Goal: Task Accomplishment & Management: Use online tool/utility

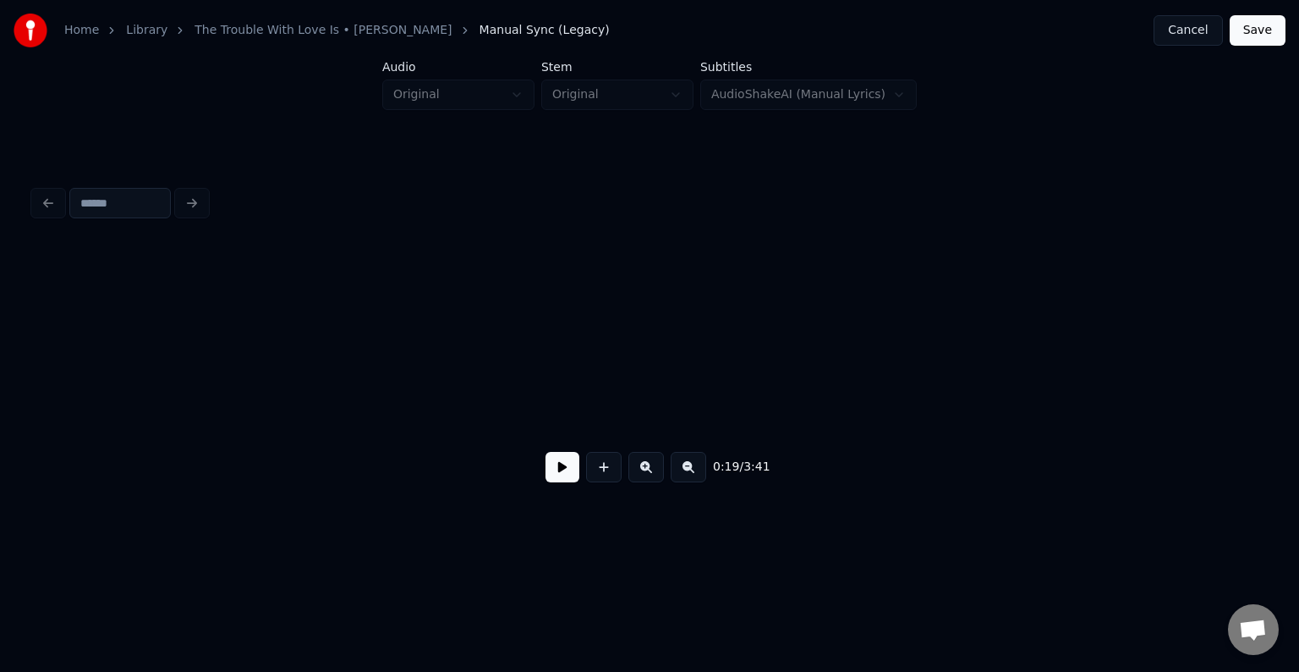
scroll to position [0, 2199]
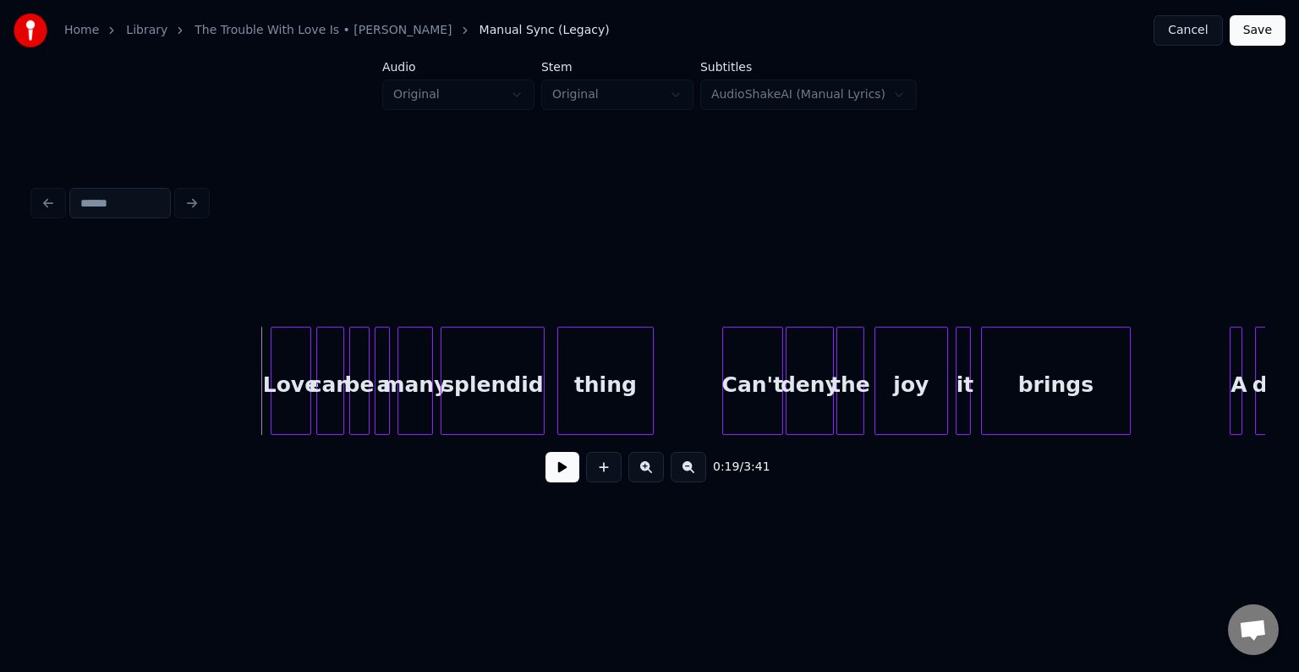
click at [1184, 567] on html "Home Library The Trouble With Love Is • [PERSON_NAME] Manual Sync (Legacy) Canc…" at bounding box center [649, 283] width 1299 height 567
click at [562, 480] on button at bounding box center [563, 467] width 34 height 30
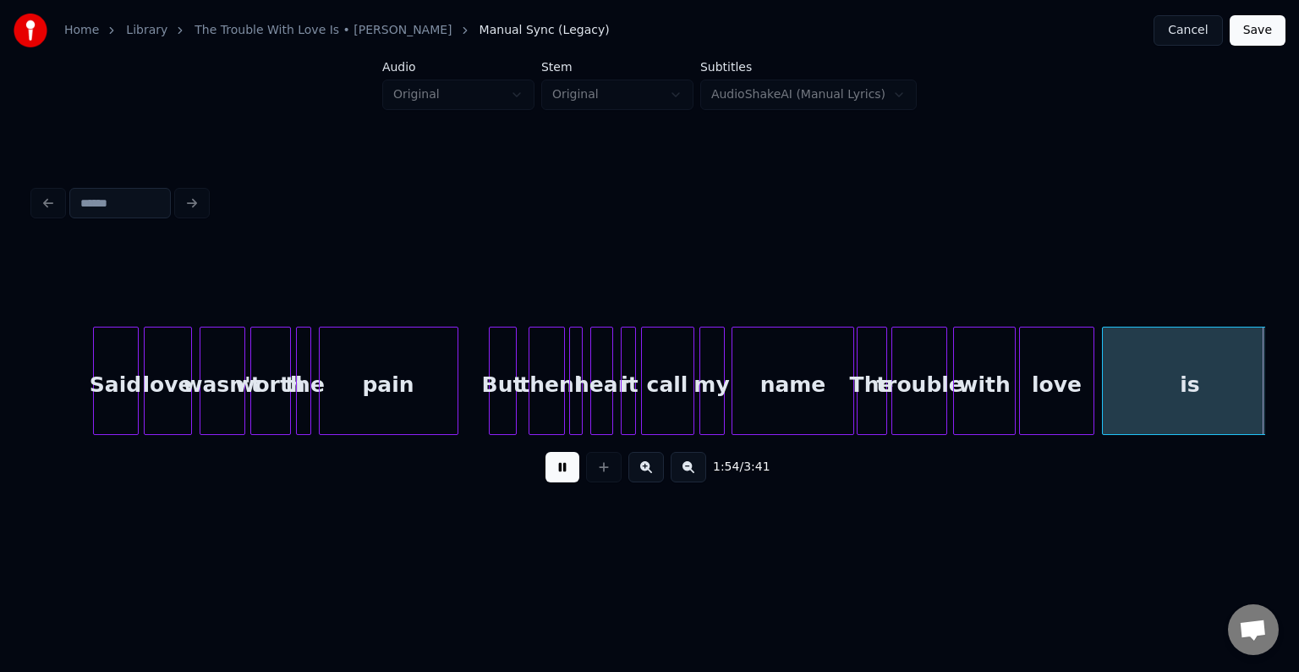
scroll to position [0, 14528]
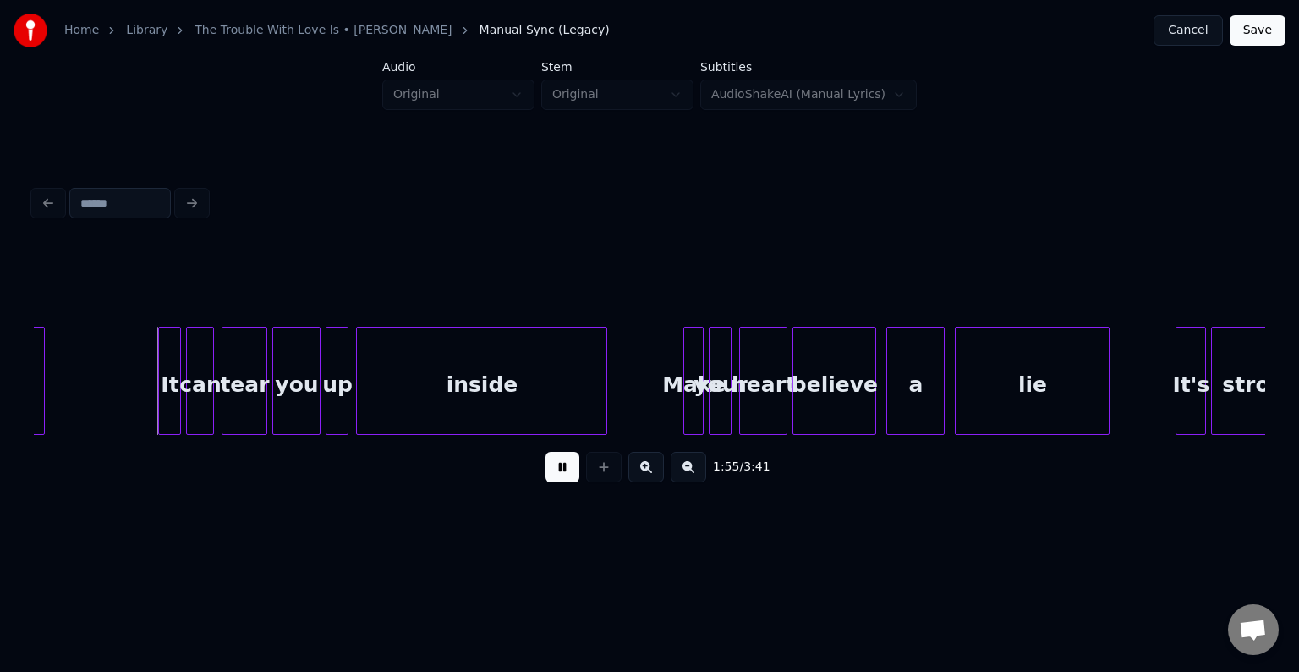
click at [562, 480] on button at bounding box center [563, 467] width 34 height 30
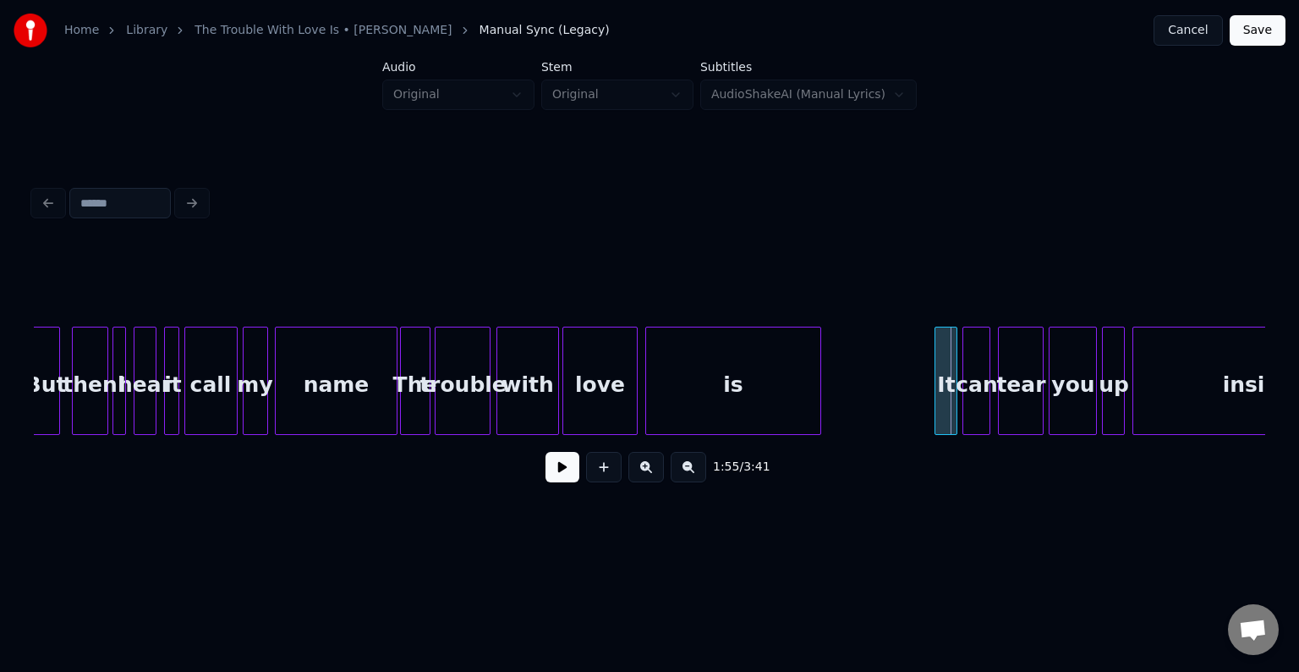
scroll to position [0, 13750]
click at [785, 387] on div at bounding box center [785, 380] width 5 height 107
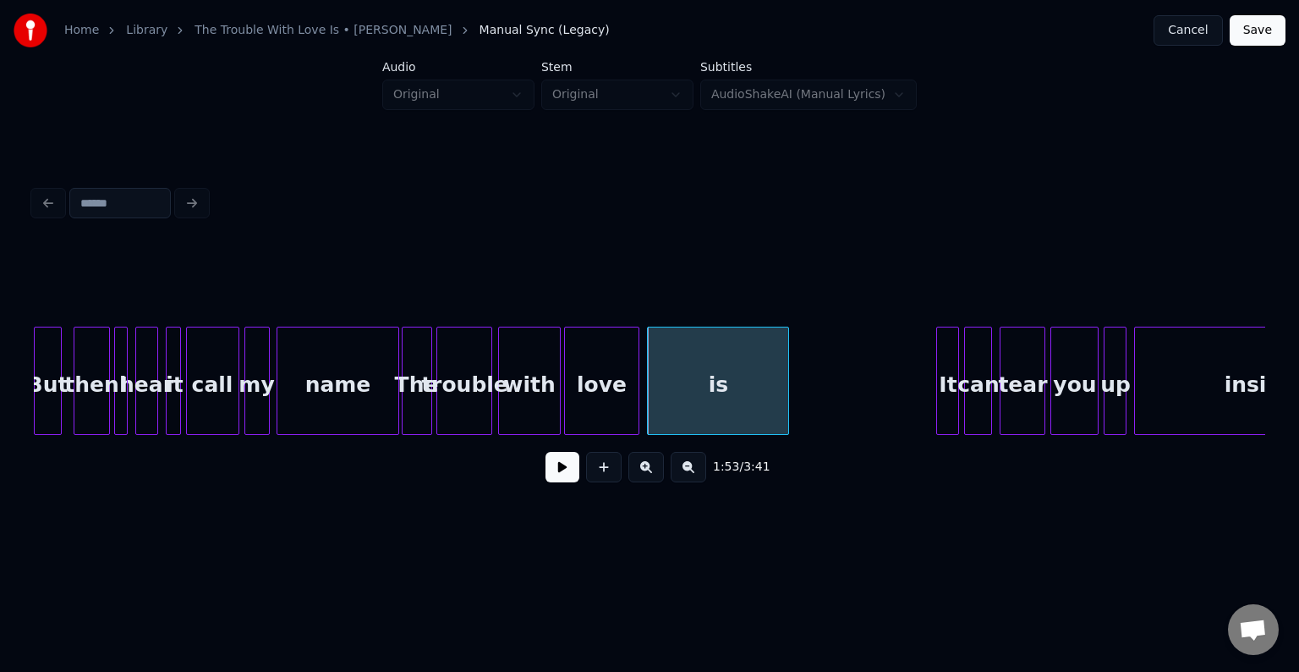
click at [427, 404] on div at bounding box center [428, 380] width 5 height 107
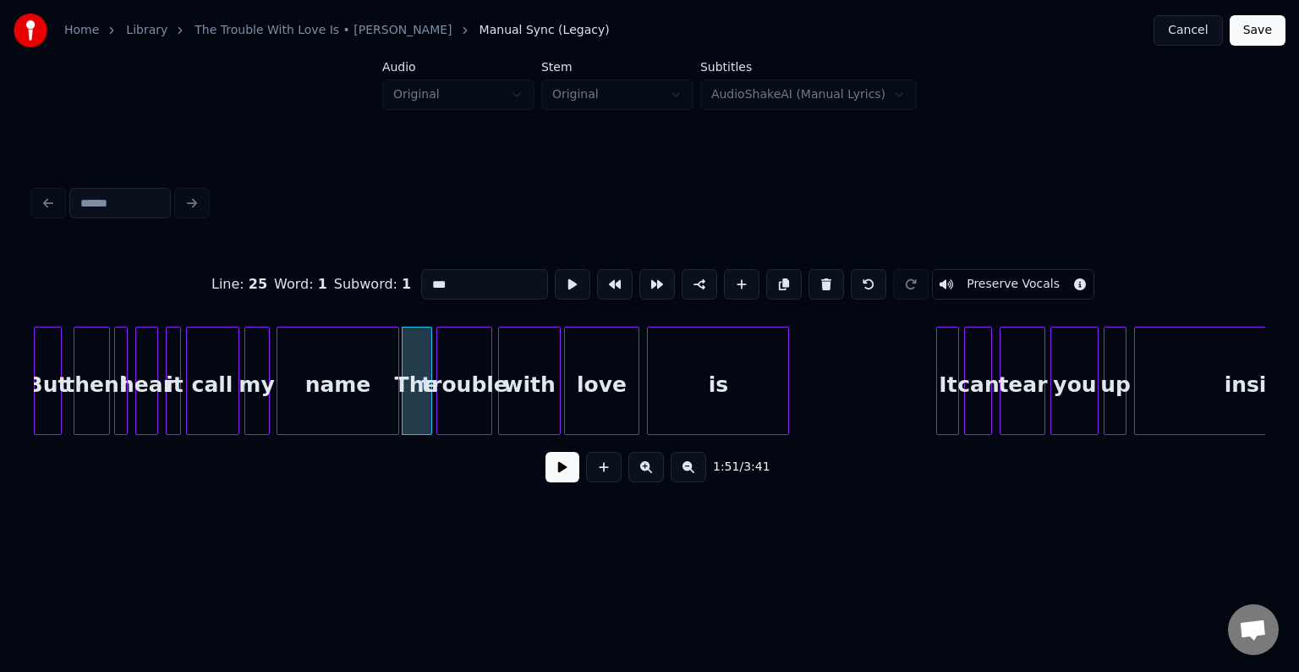
click at [568, 472] on button at bounding box center [563, 467] width 34 height 30
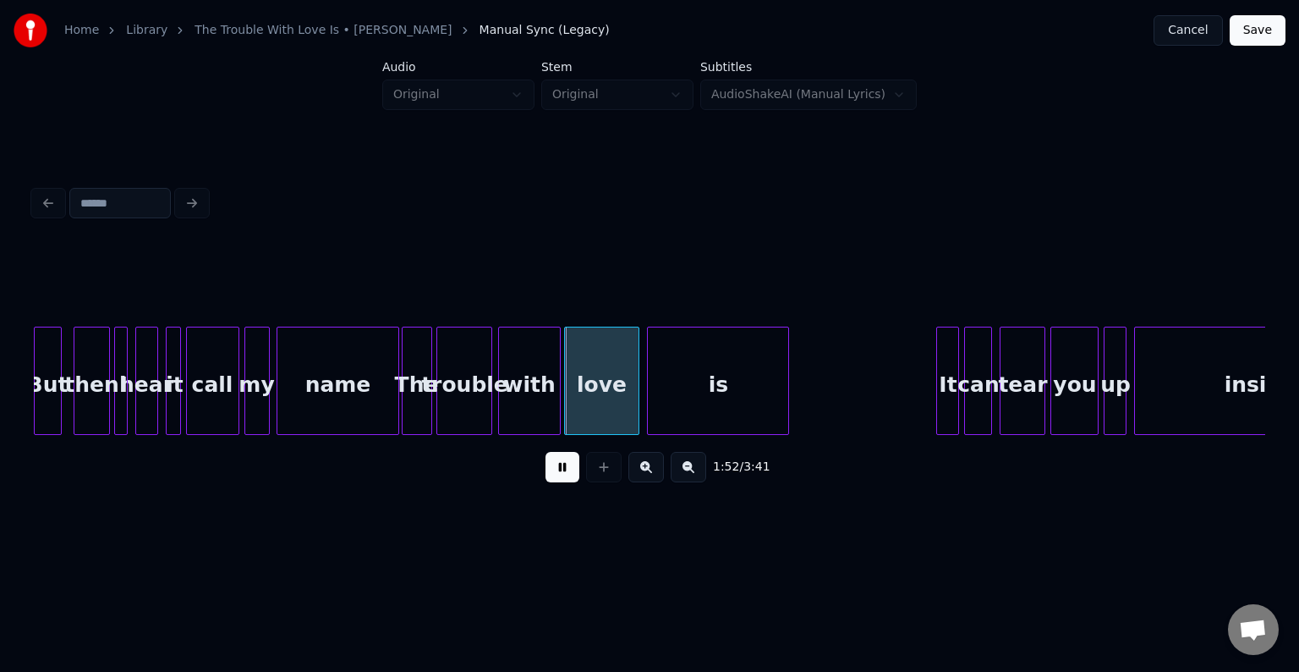
click at [568, 472] on button at bounding box center [563, 467] width 34 height 30
click at [344, 422] on div "name" at bounding box center [337, 384] width 120 height 115
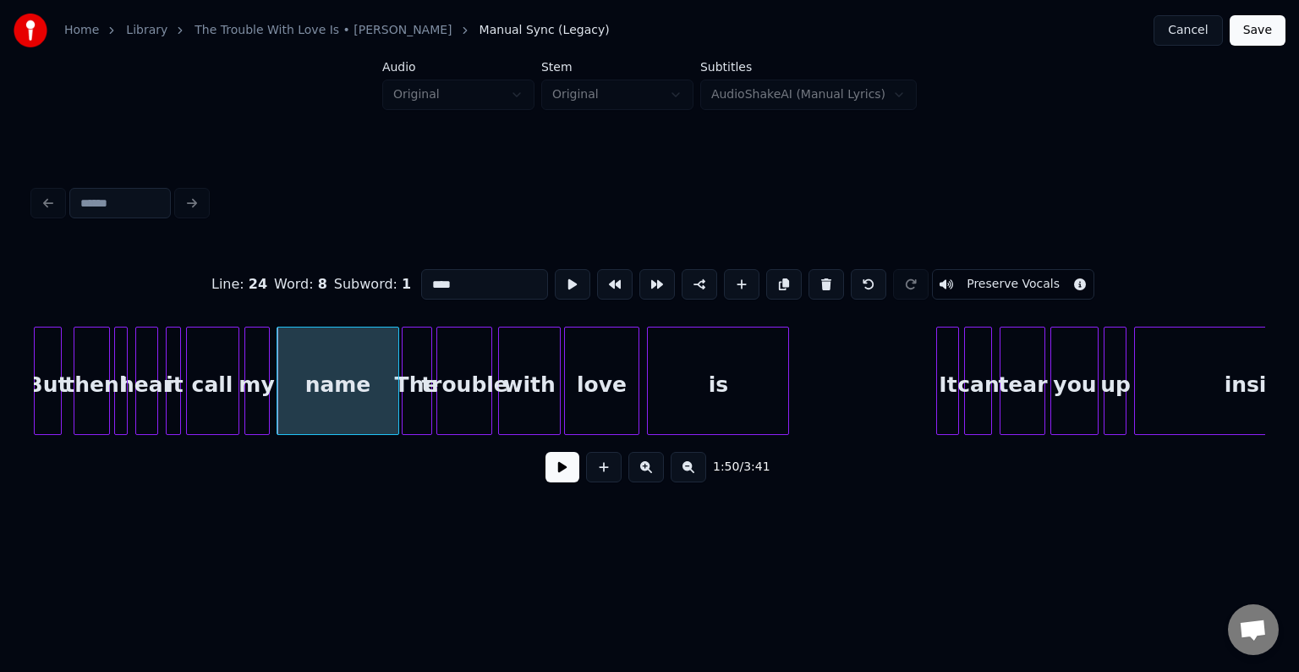
click at [557, 478] on button at bounding box center [563, 467] width 34 height 30
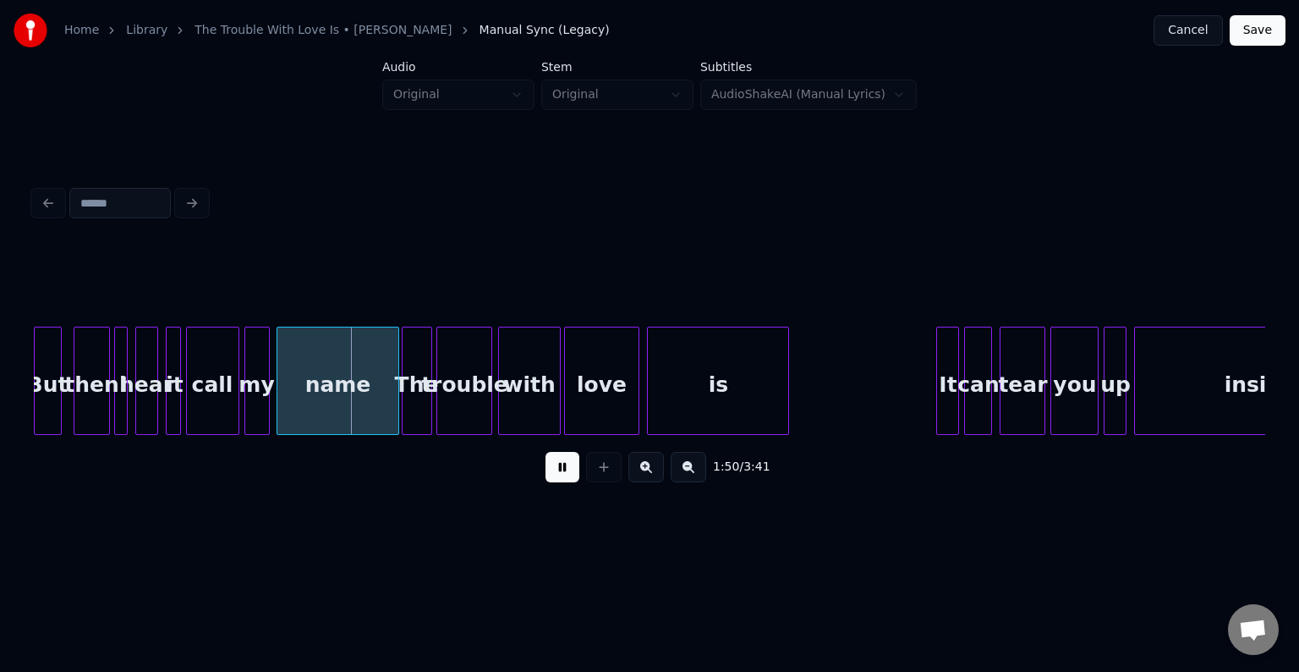
click at [557, 478] on button at bounding box center [563, 467] width 34 height 30
click at [360, 420] on div at bounding box center [361, 380] width 5 height 107
click at [392, 404] on div "The" at bounding box center [385, 384] width 29 height 115
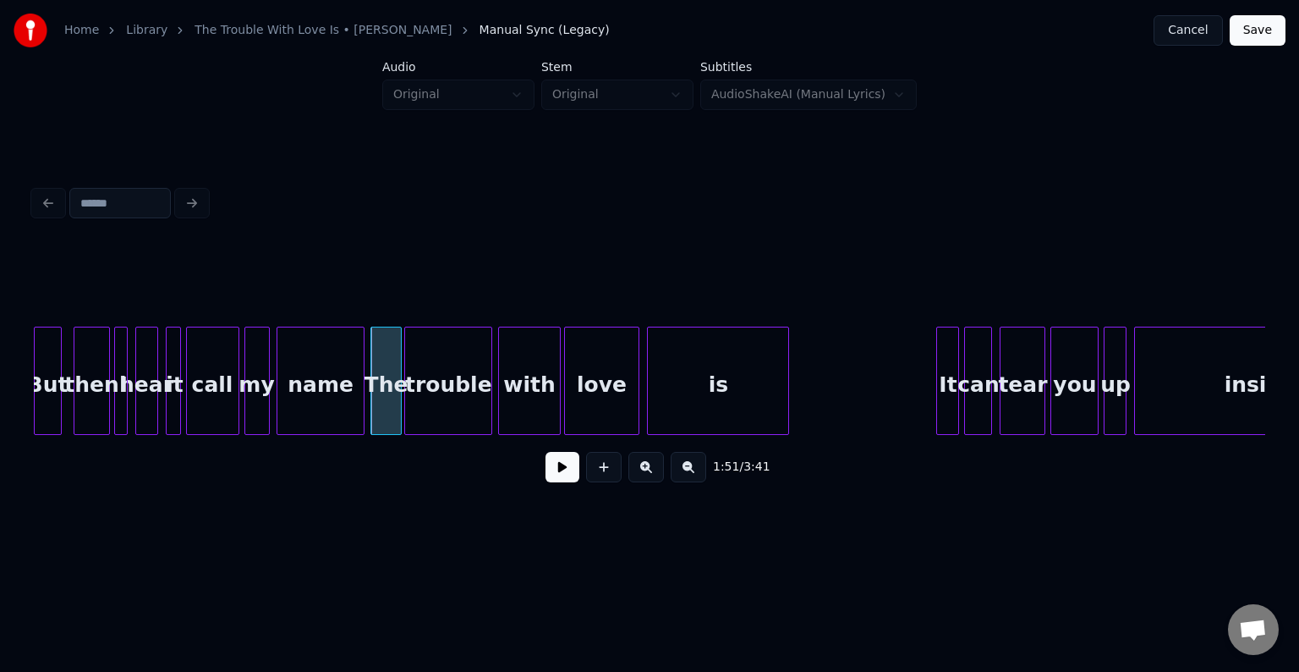
click at [409, 408] on div at bounding box center [407, 380] width 5 height 107
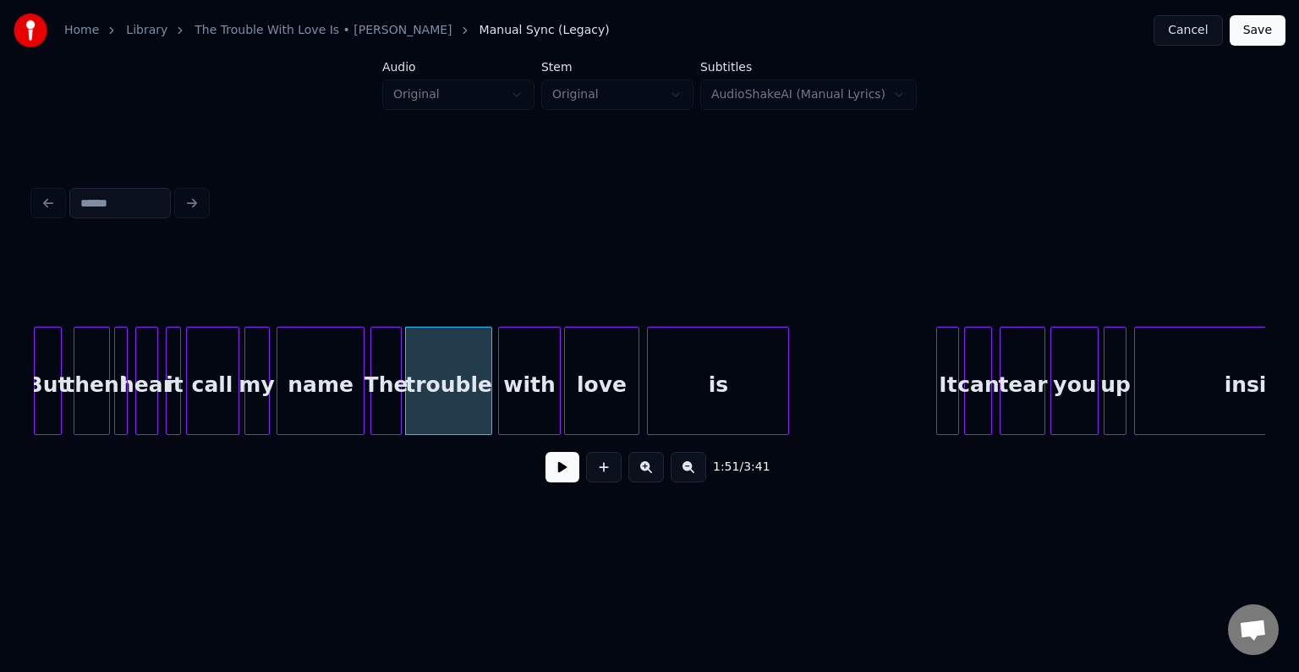
click at [320, 426] on div "name" at bounding box center [319, 384] width 85 height 115
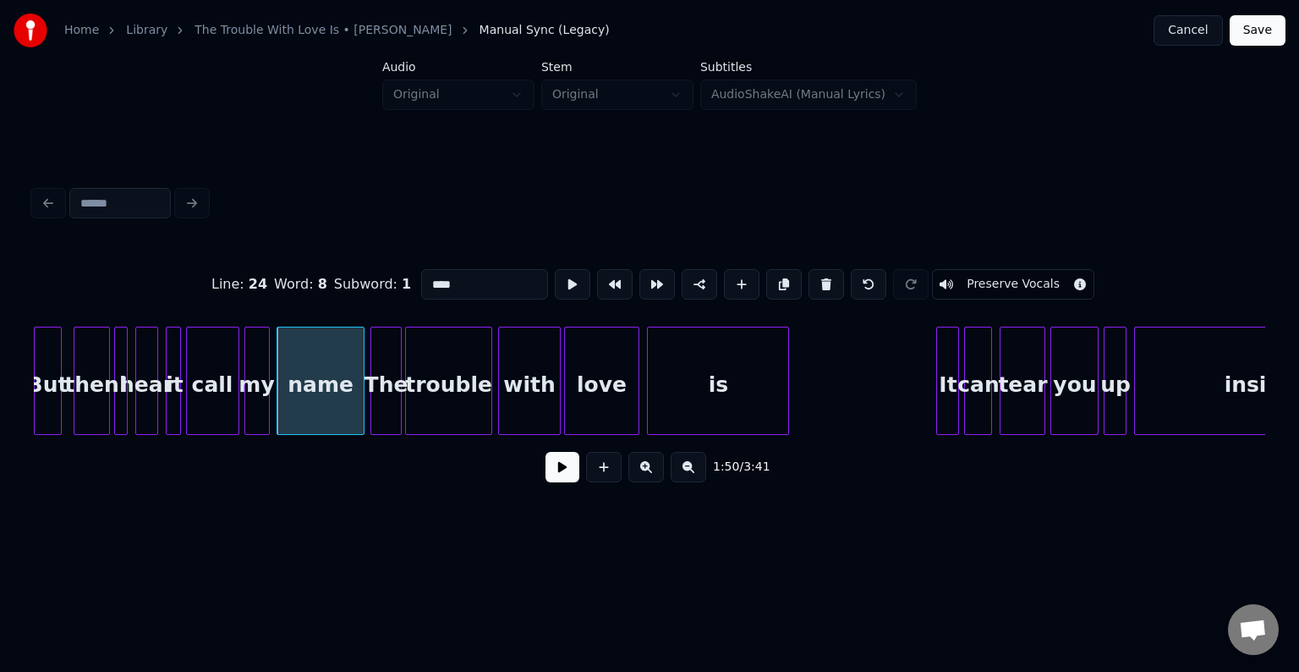
click at [550, 477] on button at bounding box center [563, 467] width 34 height 30
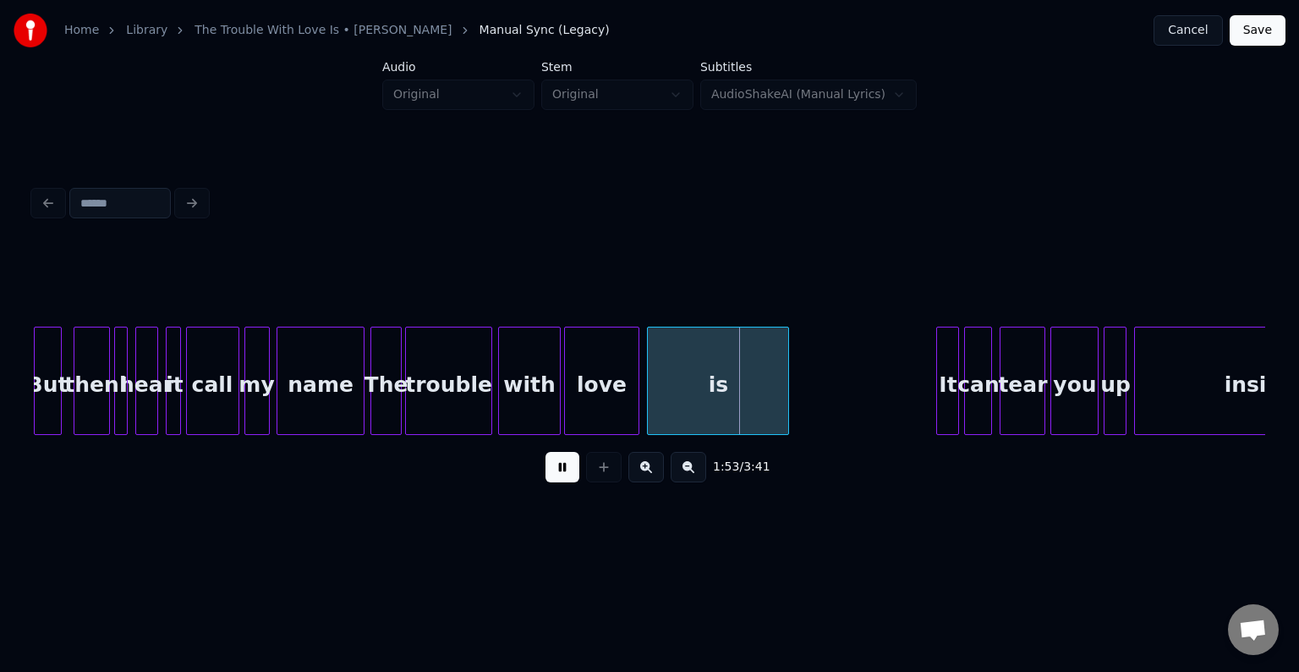
click at [570, 393] on div "love" at bounding box center [602, 384] width 74 height 115
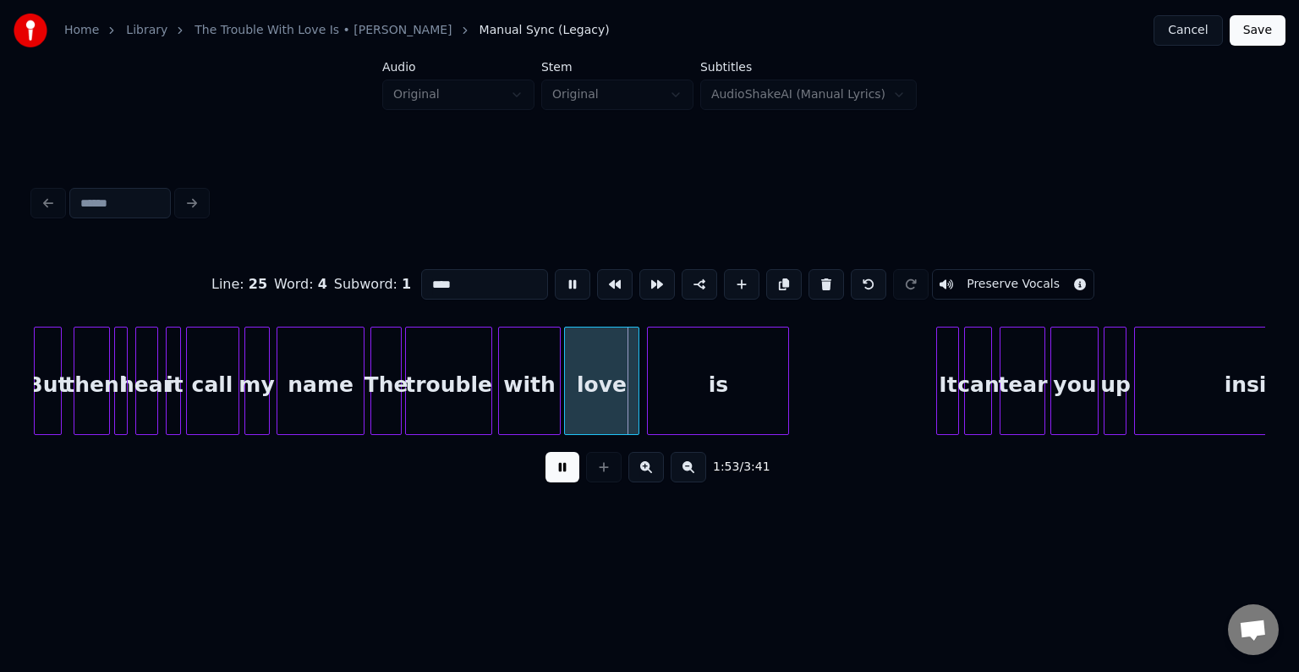
click at [527, 398] on div "with" at bounding box center [530, 384] width 62 height 115
type input "****"
click at [527, 398] on div "with" at bounding box center [530, 384] width 62 height 115
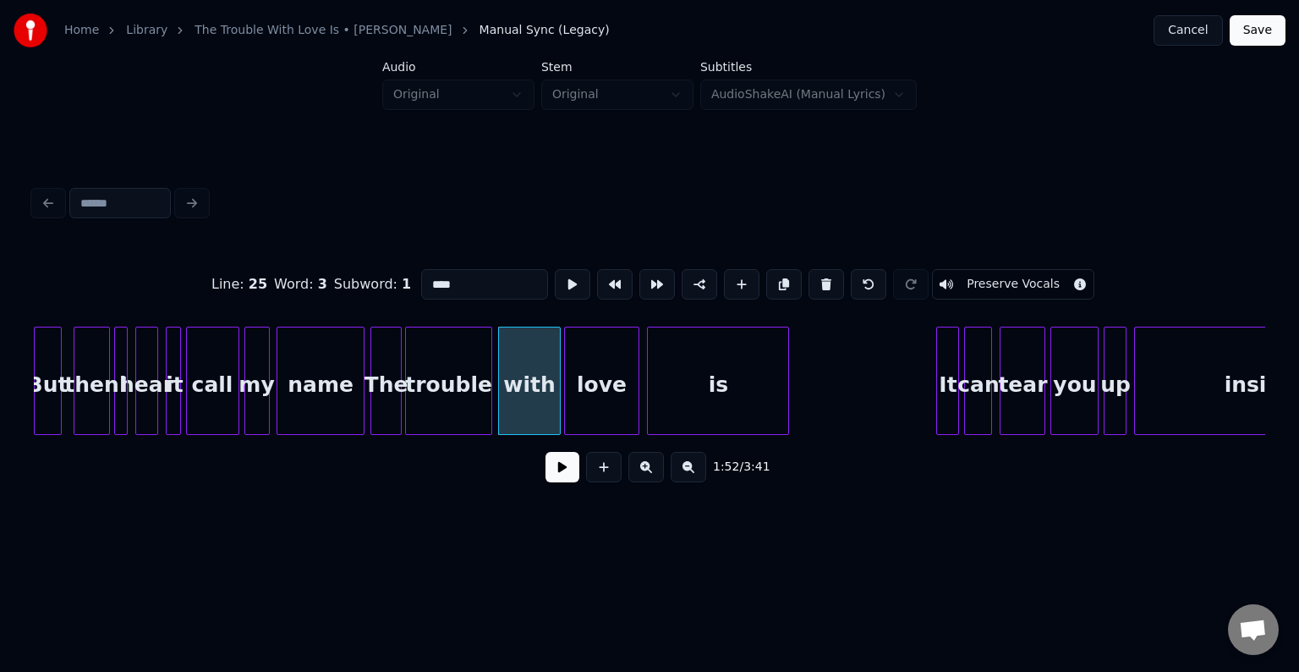
click at [563, 468] on button at bounding box center [563, 467] width 34 height 30
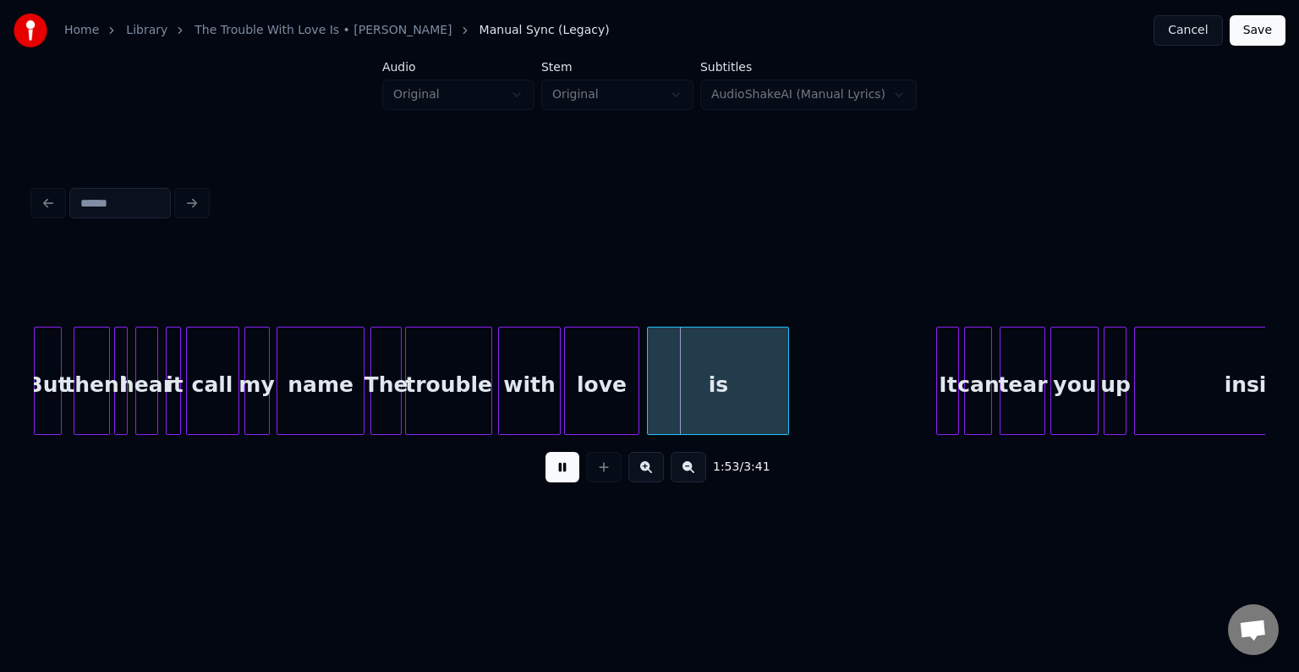
click at [517, 395] on div "with" at bounding box center [530, 384] width 62 height 115
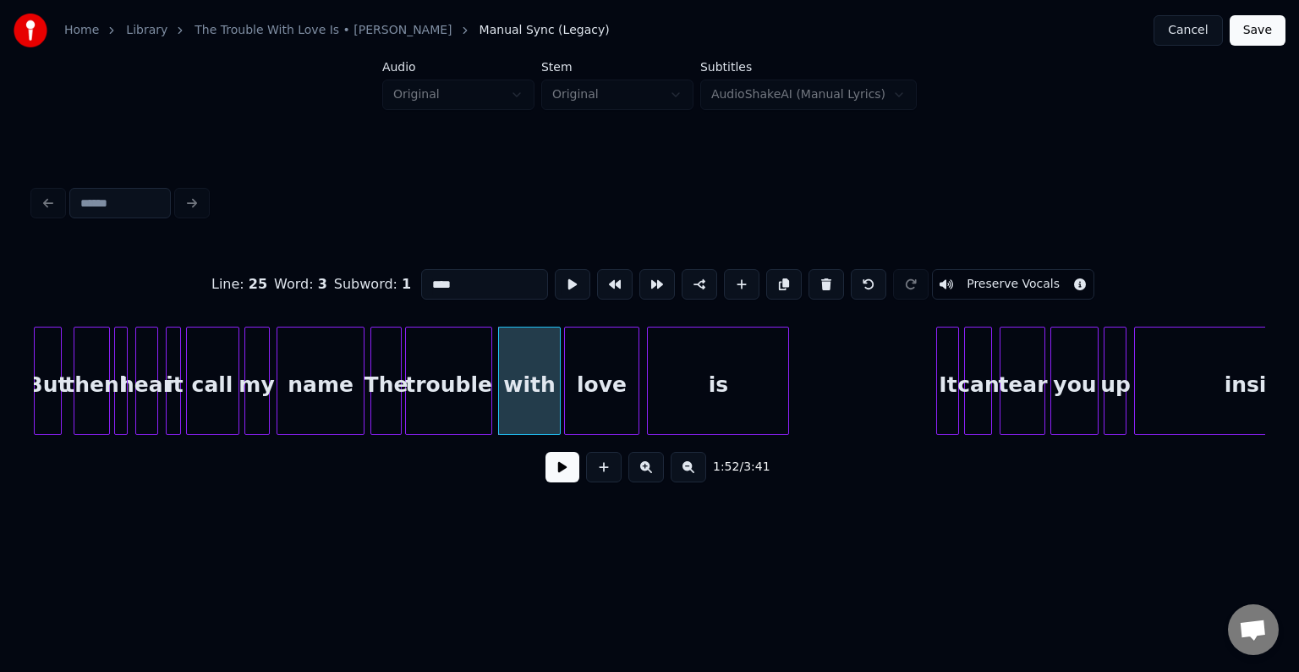
click at [457, 388] on div "trouble" at bounding box center [449, 384] width 86 height 115
type input "*******"
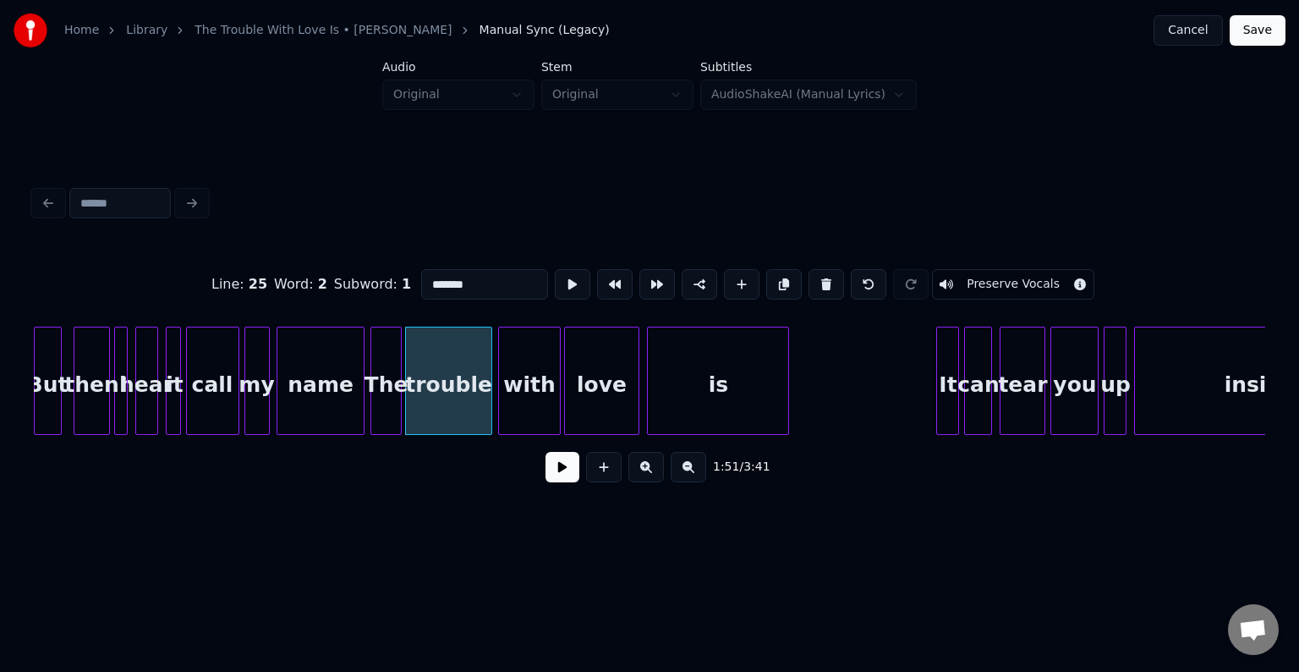
click at [565, 474] on button at bounding box center [563, 467] width 34 height 30
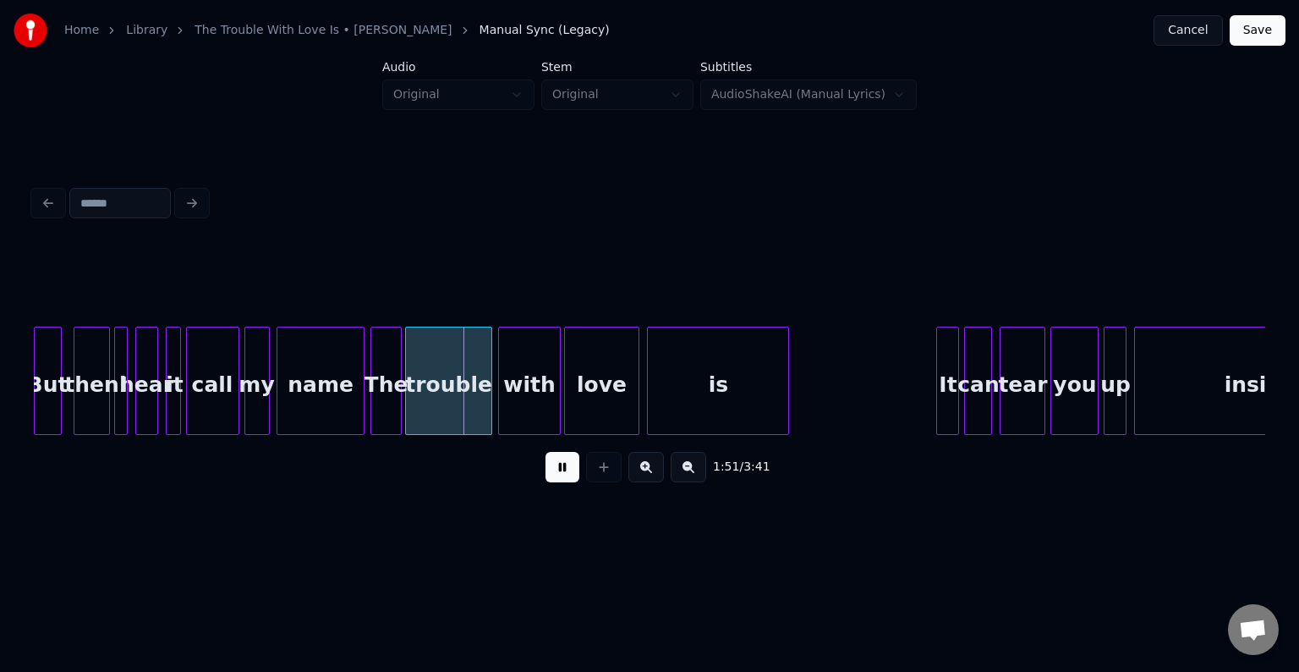
click at [565, 474] on button at bounding box center [563, 467] width 34 height 30
click at [461, 394] on div "trouble" at bounding box center [449, 384] width 86 height 115
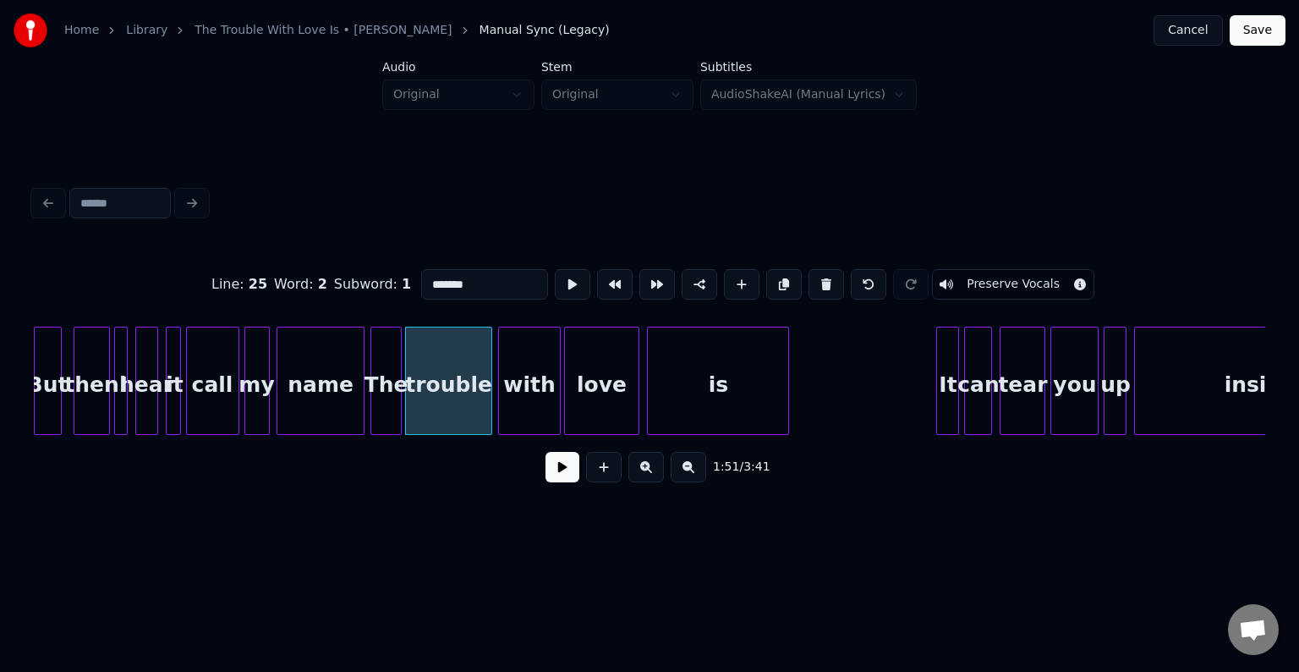
click at [552, 474] on button at bounding box center [563, 467] width 34 height 30
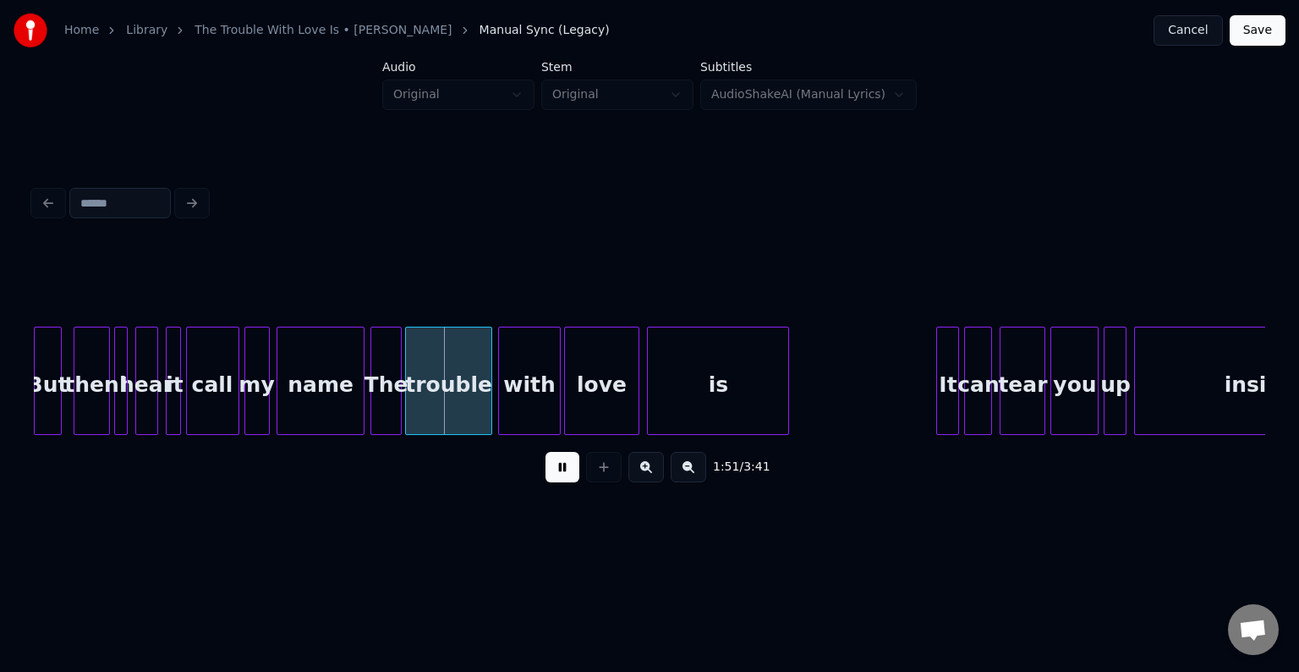
click at [552, 474] on button at bounding box center [563, 467] width 34 height 30
click at [458, 404] on div at bounding box center [459, 380] width 5 height 107
click at [493, 394] on div "with" at bounding box center [501, 384] width 62 height 115
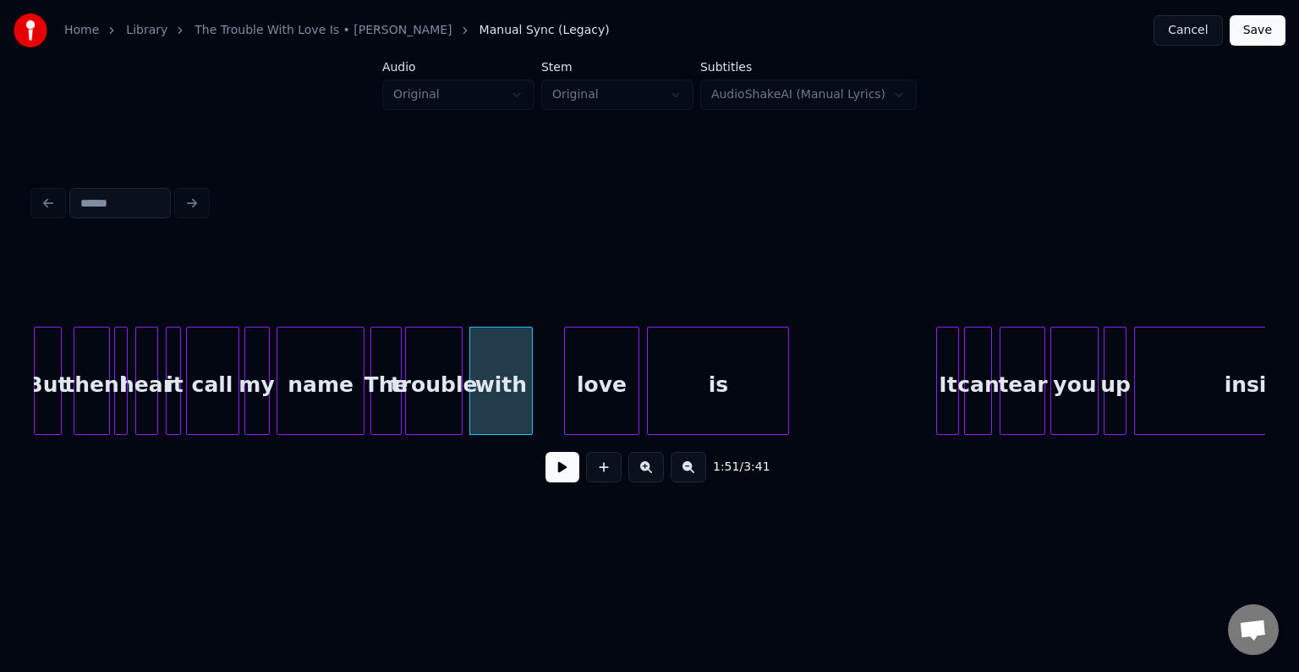
click at [571, 397] on div "love" at bounding box center [602, 384] width 74 height 115
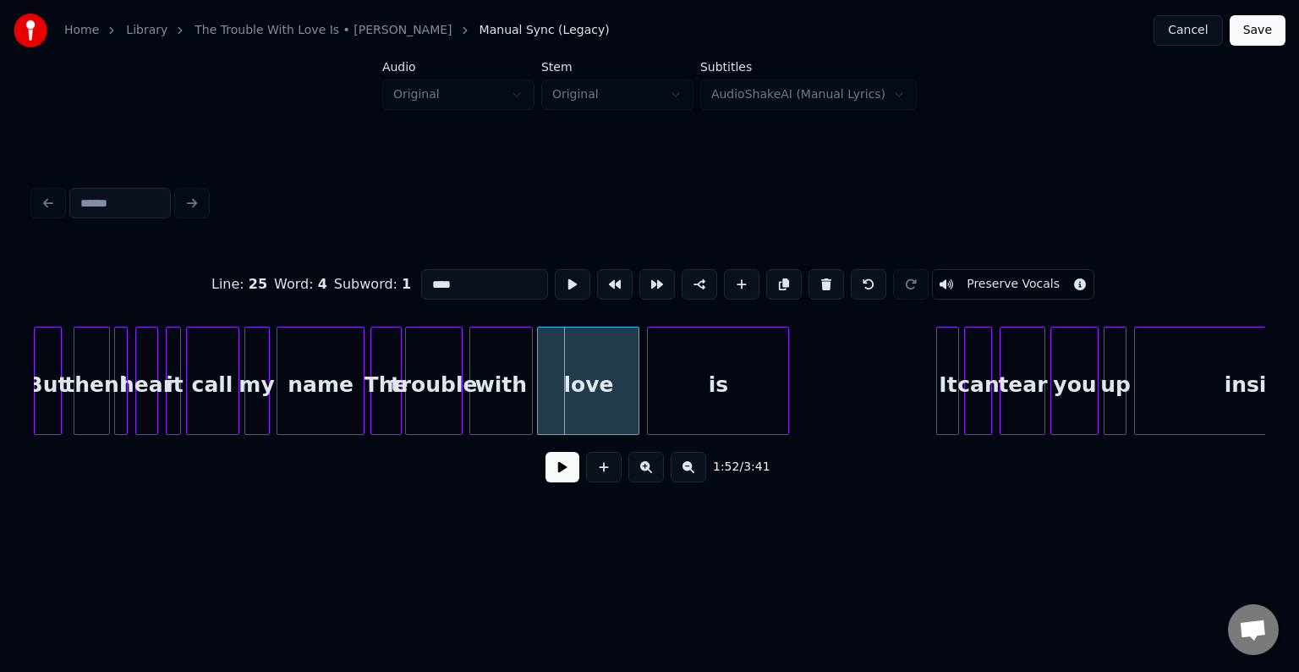
click at [541, 394] on div at bounding box center [540, 380] width 5 height 107
click at [397, 404] on div at bounding box center [398, 380] width 5 height 107
type input "***"
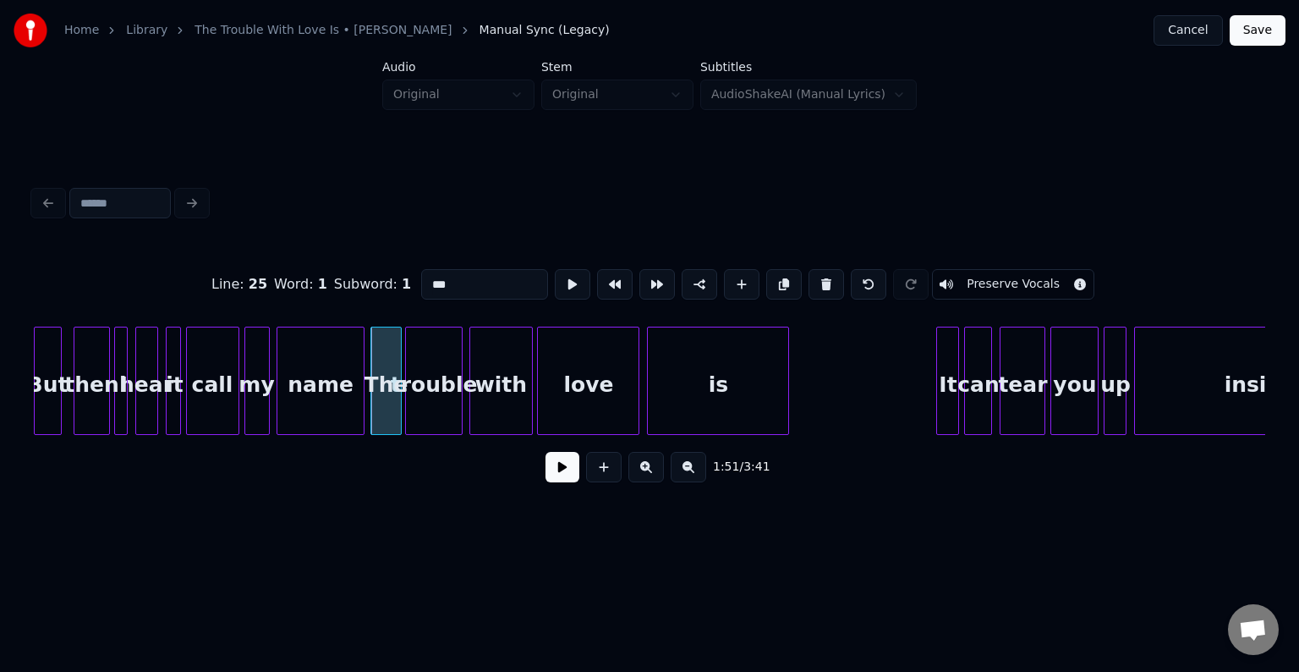
click at [570, 475] on button at bounding box center [563, 467] width 34 height 30
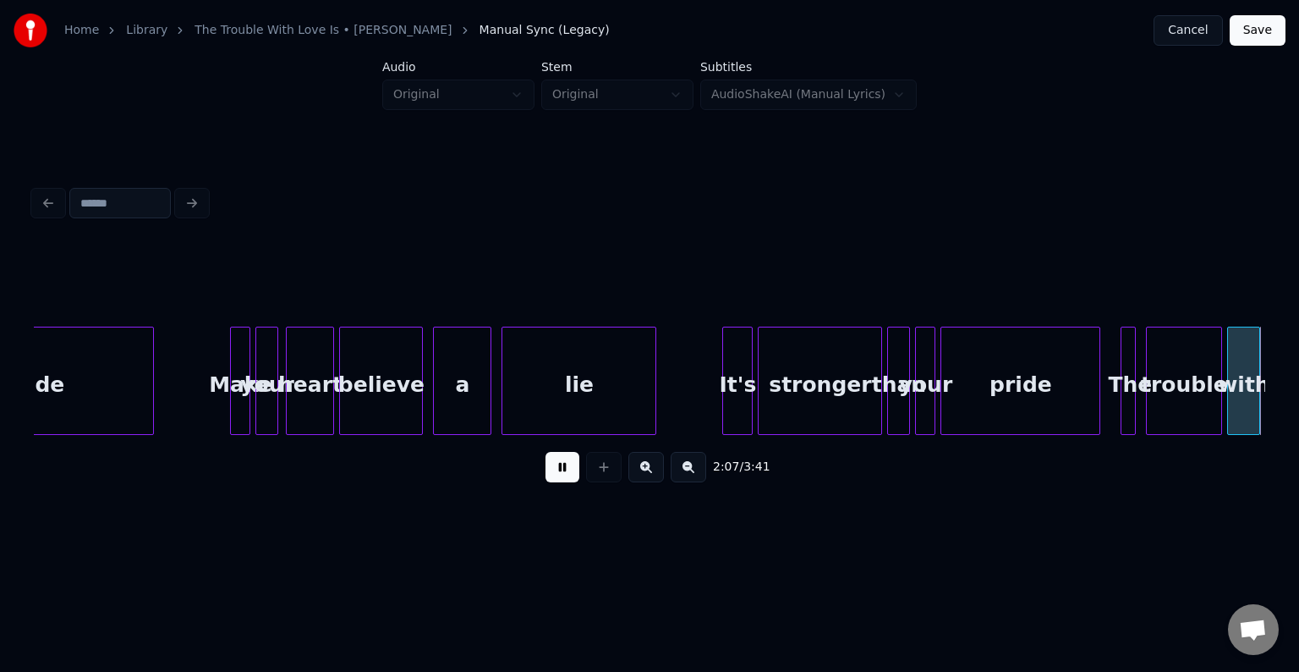
scroll to position [0, 16214]
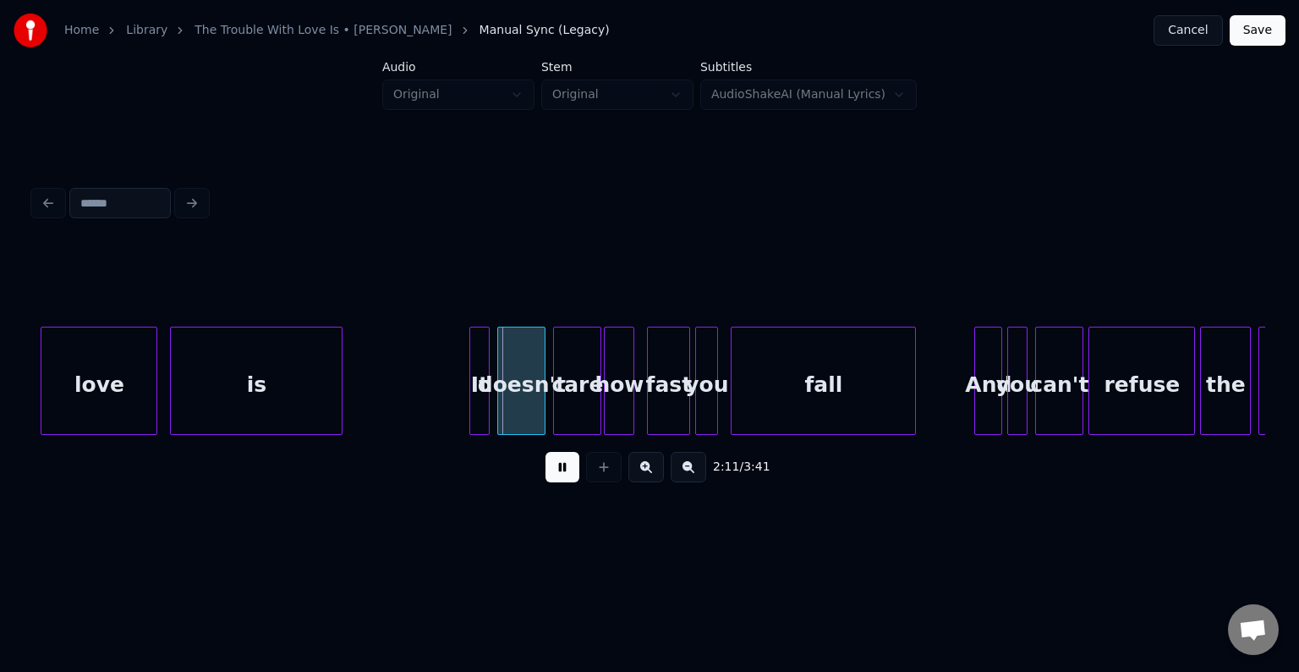
click at [546, 452] on button at bounding box center [563, 467] width 34 height 30
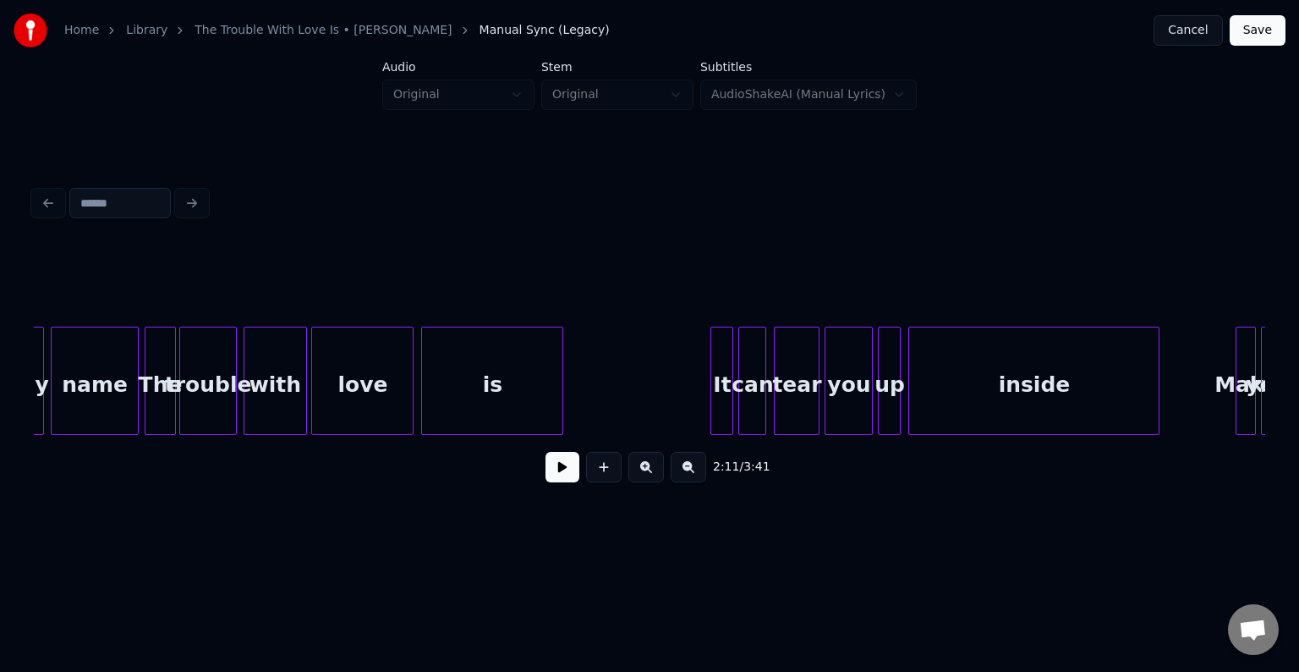
scroll to position [0, 13769]
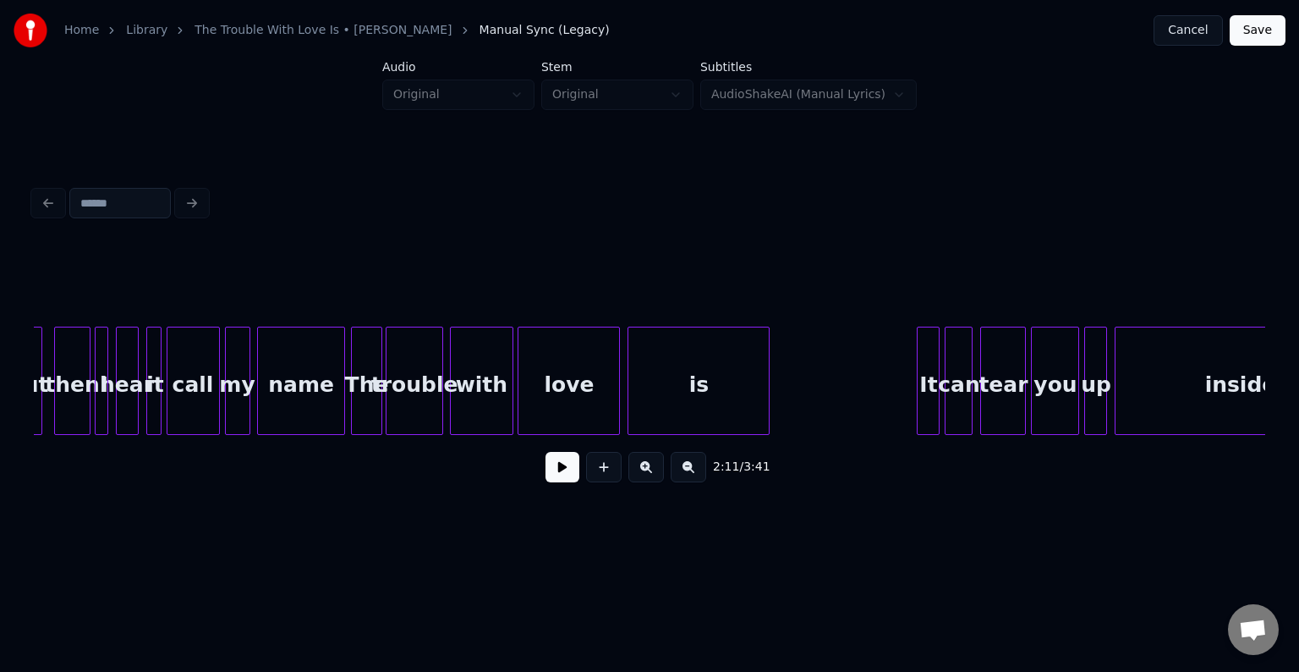
click at [376, 393] on div at bounding box center [378, 380] width 5 height 107
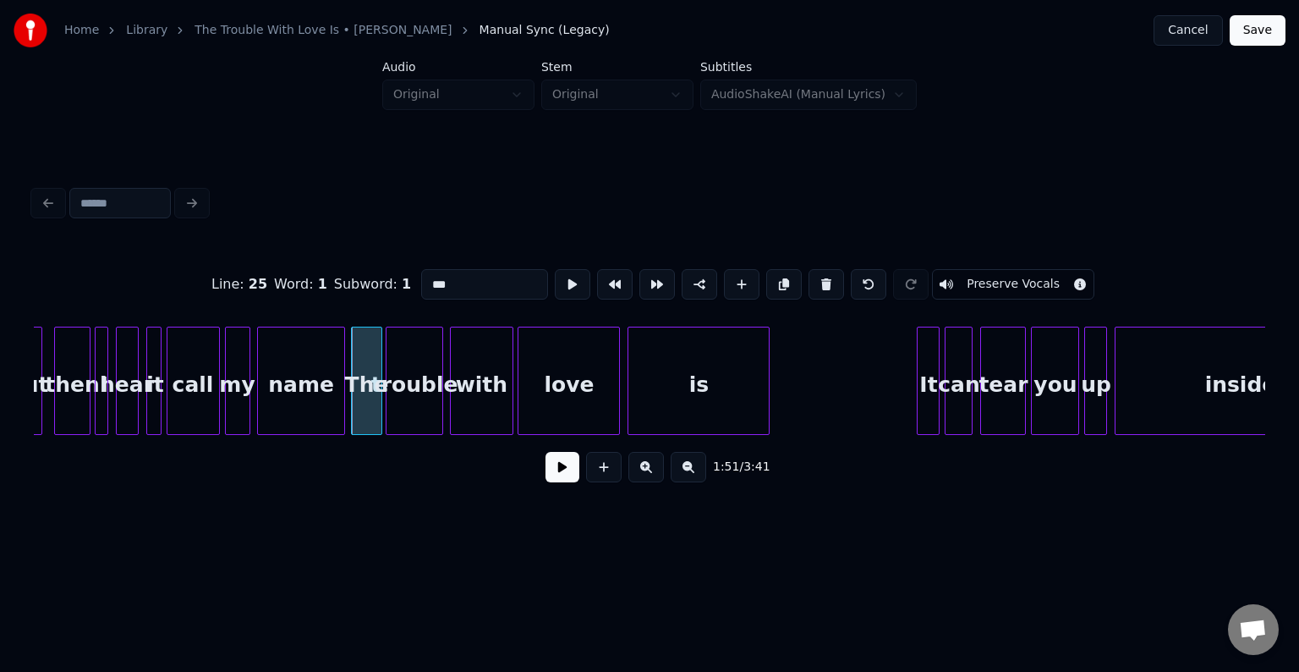
click at [561, 473] on button at bounding box center [563, 467] width 34 height 30
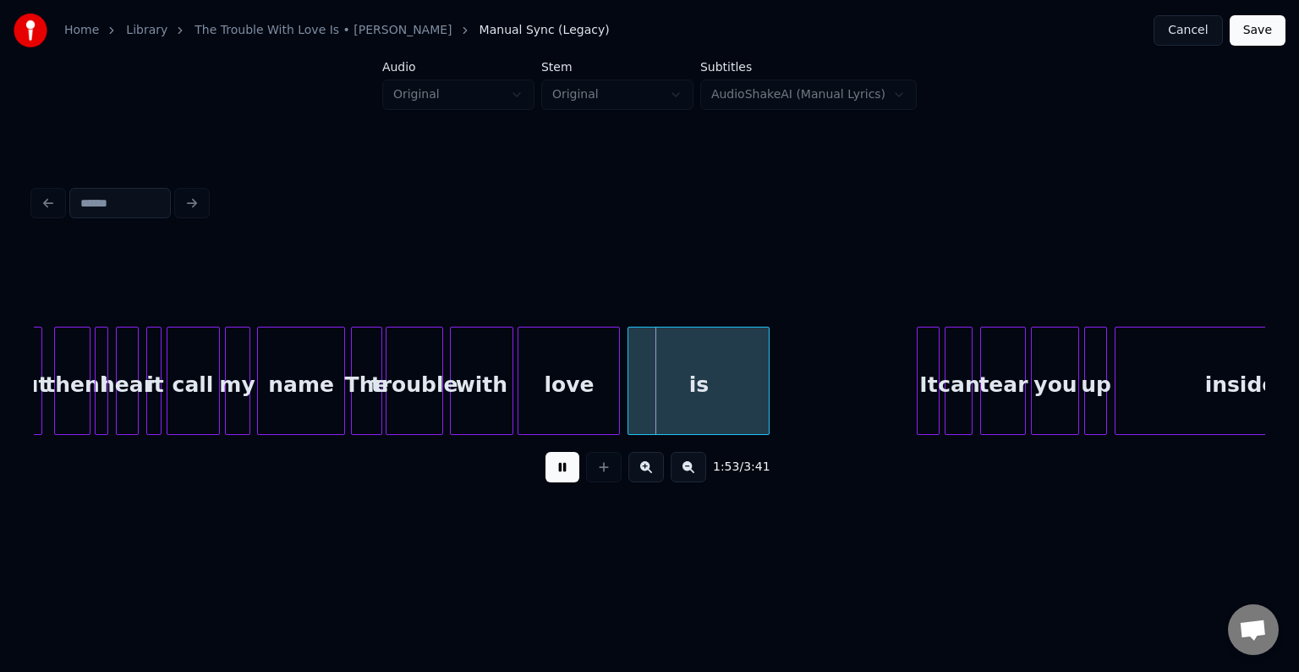
click at [561, 473] on button at bounding box center [563, 467] width 34 height 30
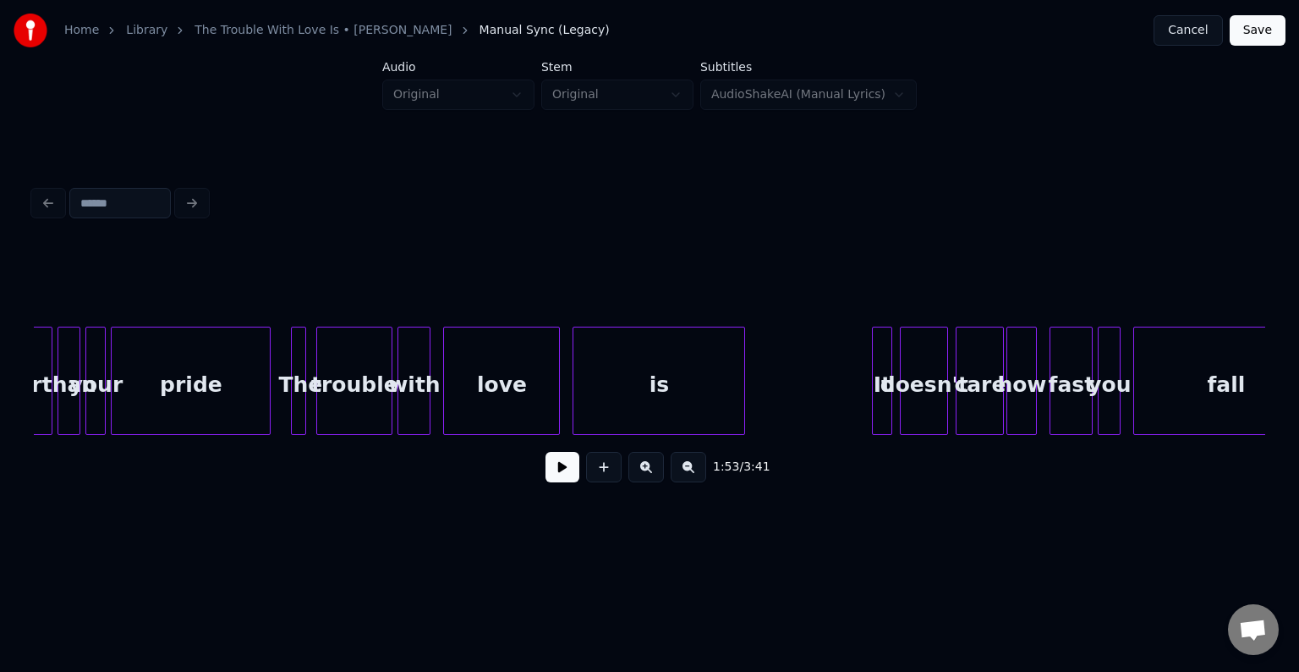
scroll to position [0, 15780]
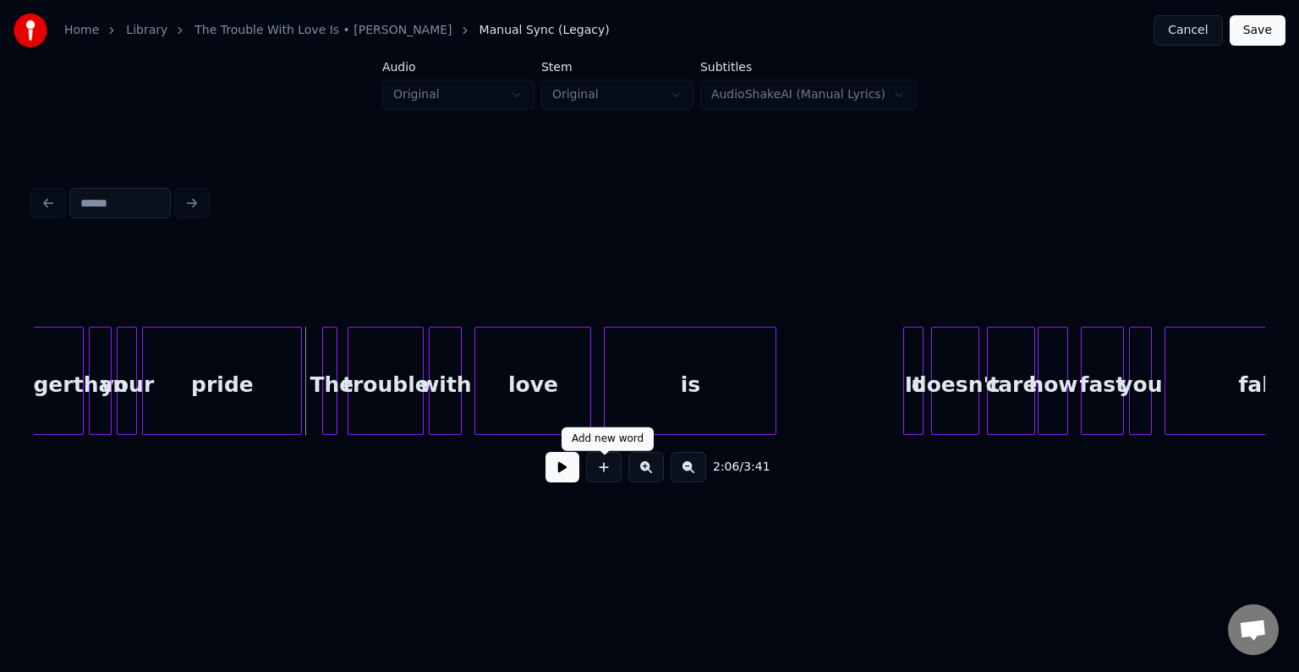
click at [562, 470] on button at bounding box center [563, 467] width 34 height 30
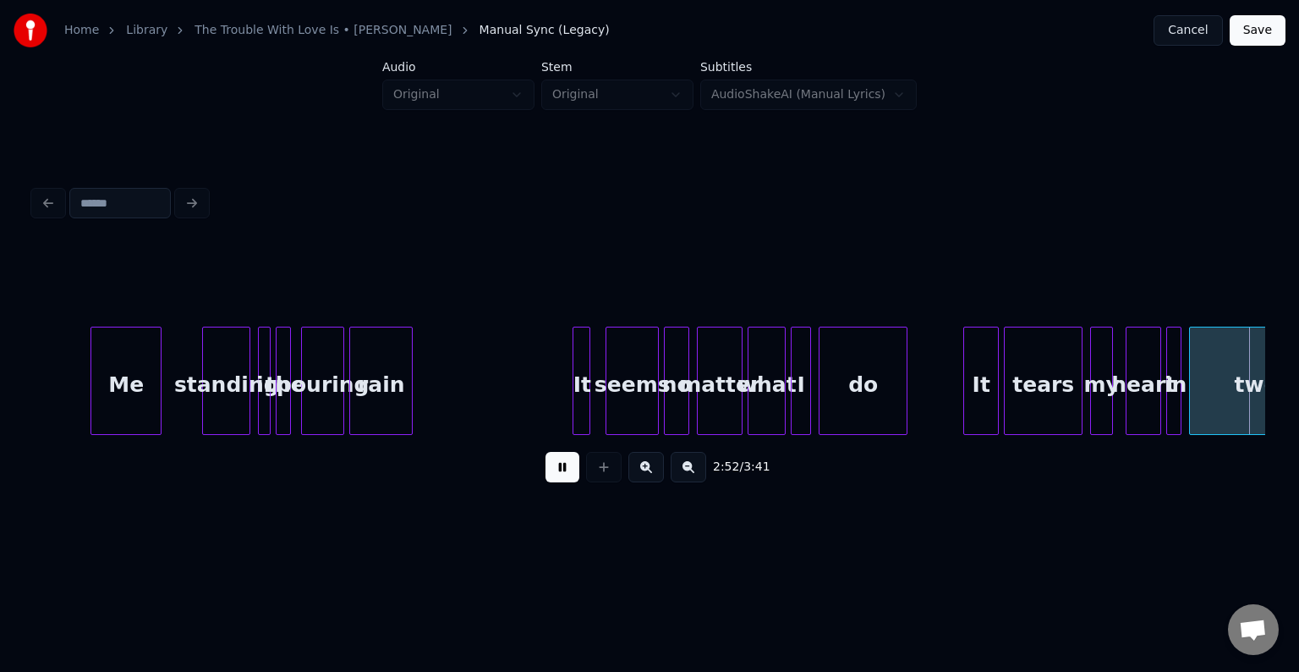
scroll to position [0, 21943]
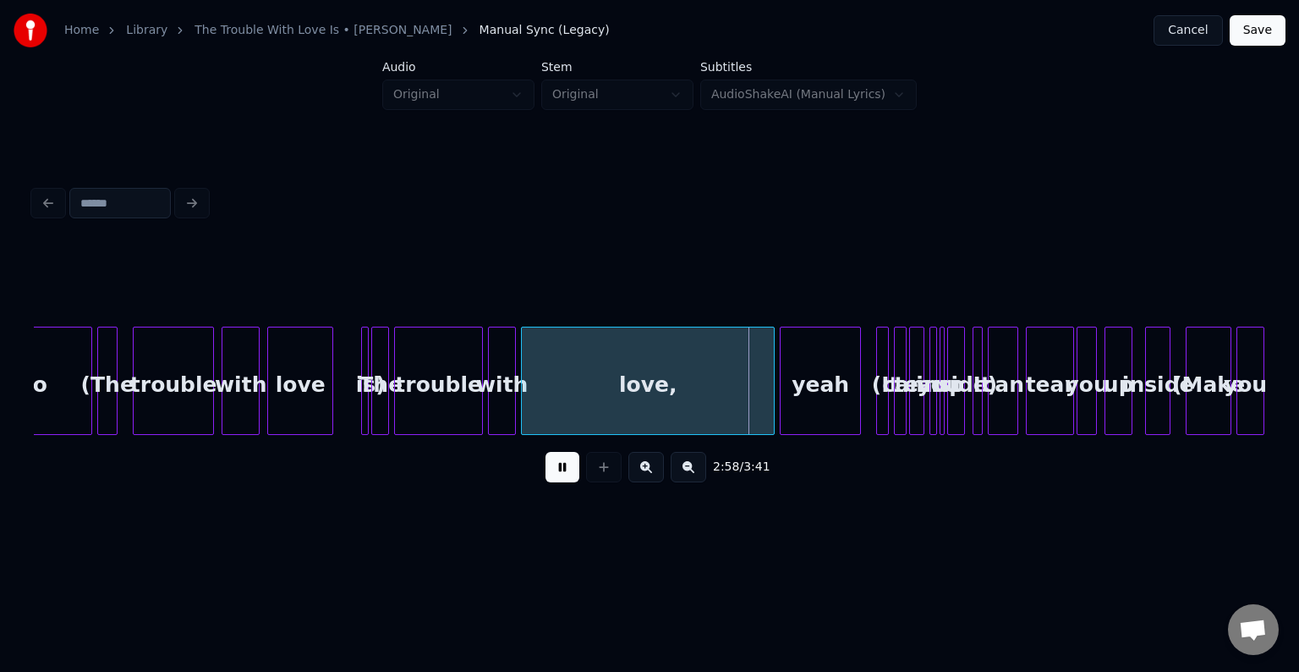
click at [370, 396] on div "is)" at bounding box center [370, 384] width 17 height 115
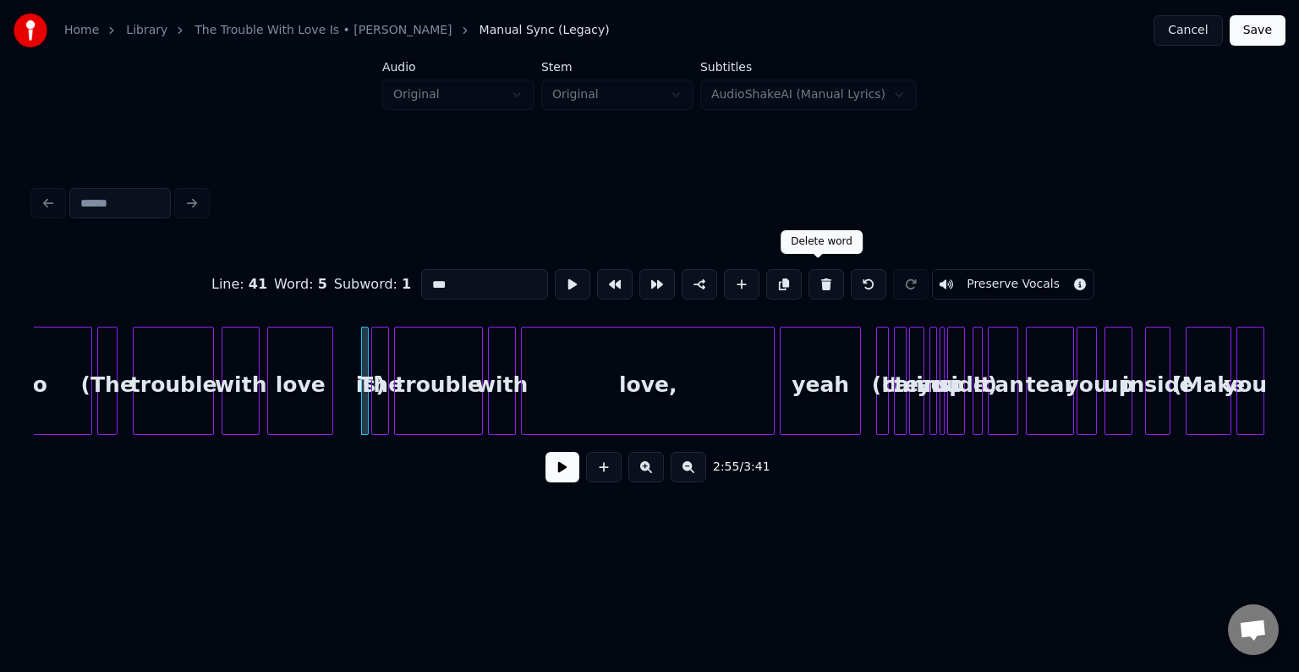
click at [814, 281] on button at bounding box center [827, 284] width 36 height 30
click at [288, 380] on div "love" at bounding box center [300, 384] width 64 height 115
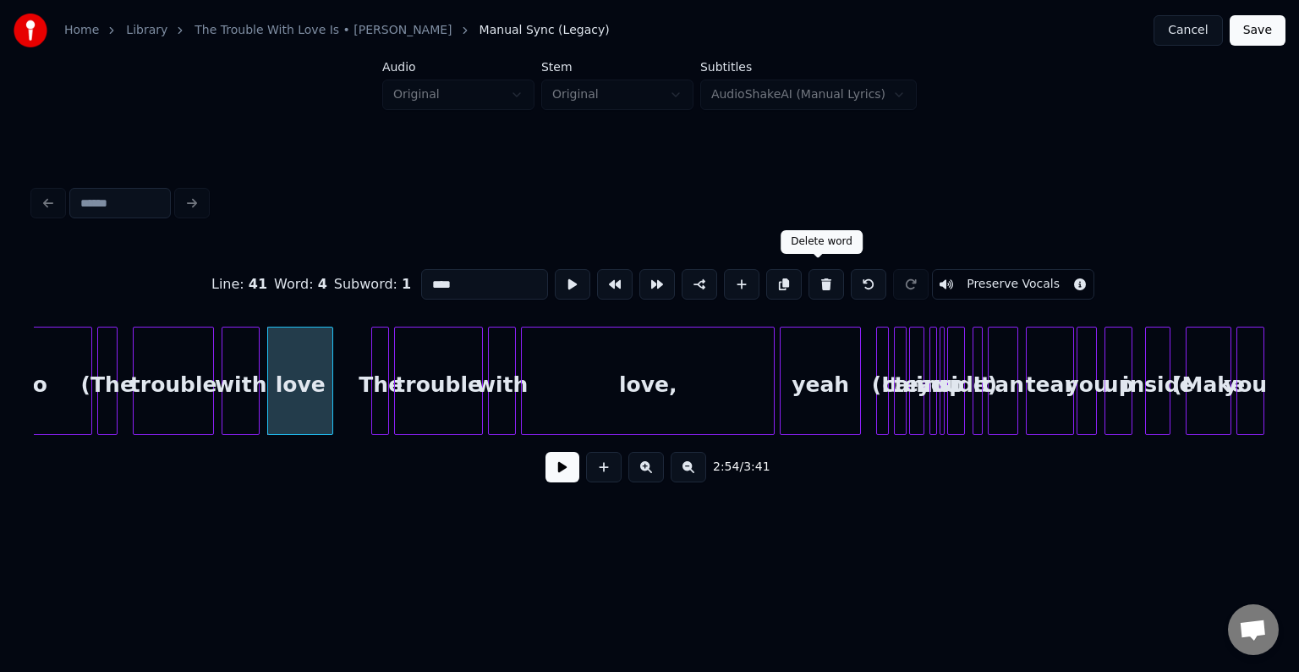
click at [818, 274] on button at bounding box center [827, 284] width 36 height 30
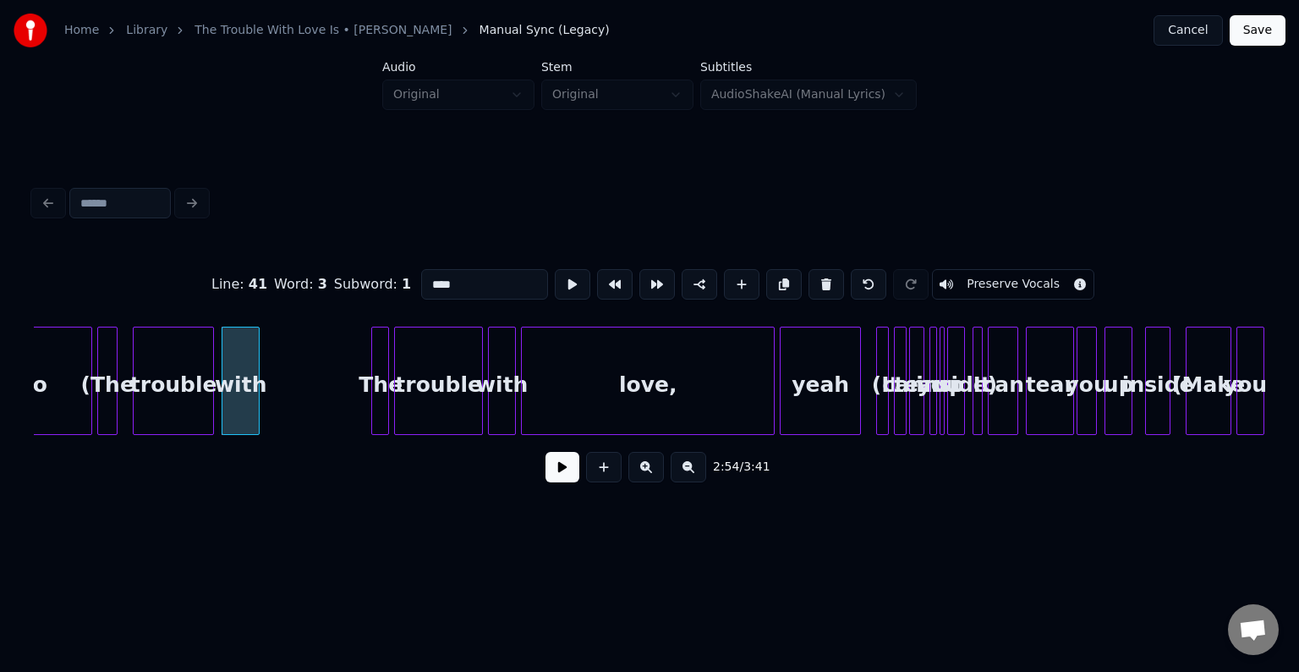
click at [818, 274] on button at bounding box center [827, 284] width 36 height 30
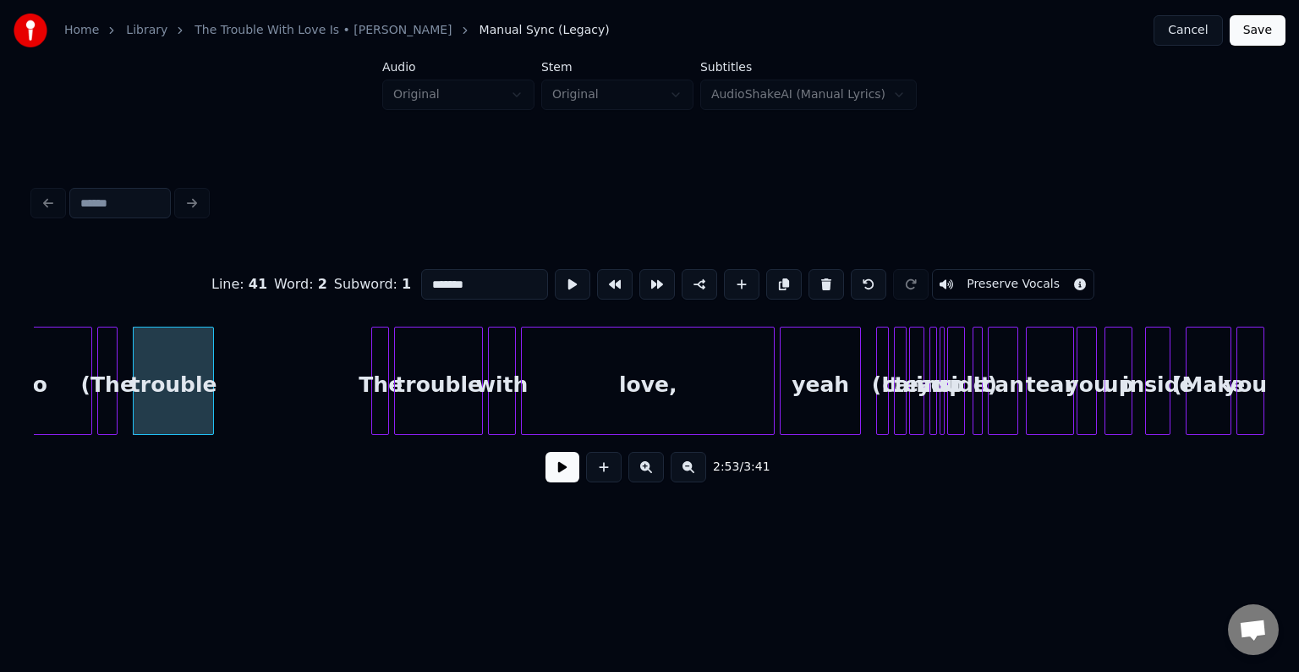
click at [818, 274] on button at bounding box center [827, 284] width 36 height 30
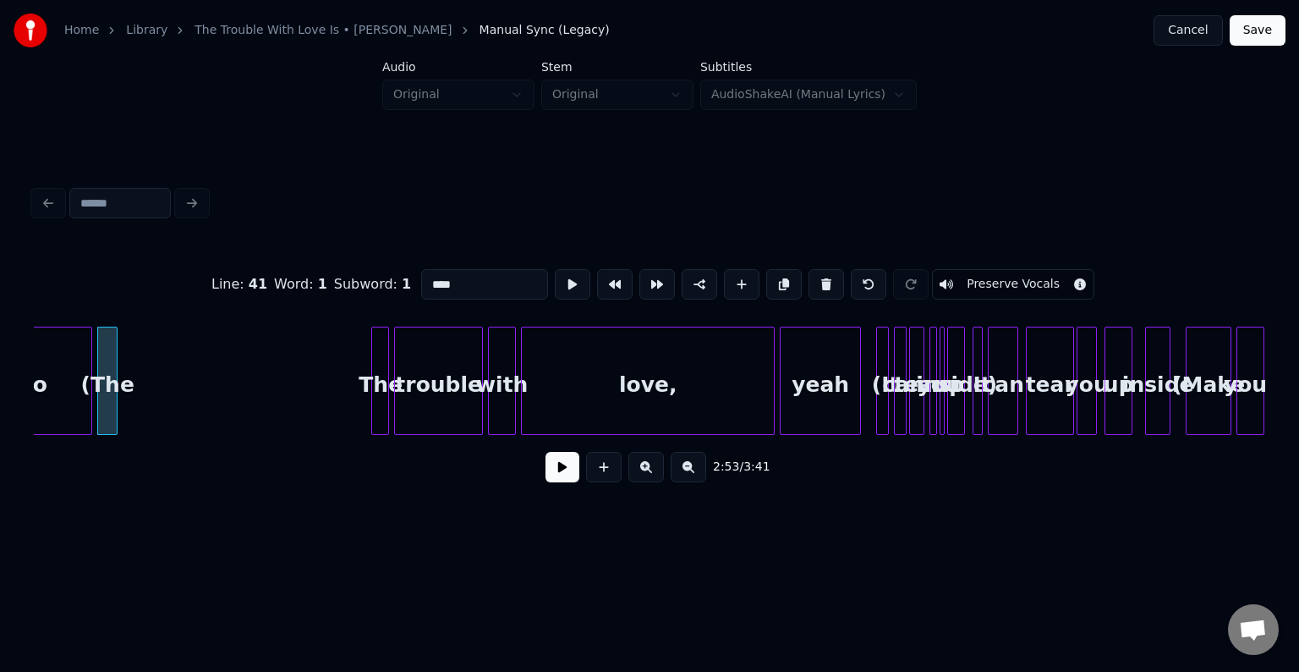
click at [818, 274] on button at bounding box center [827, 284] width 36 height 30
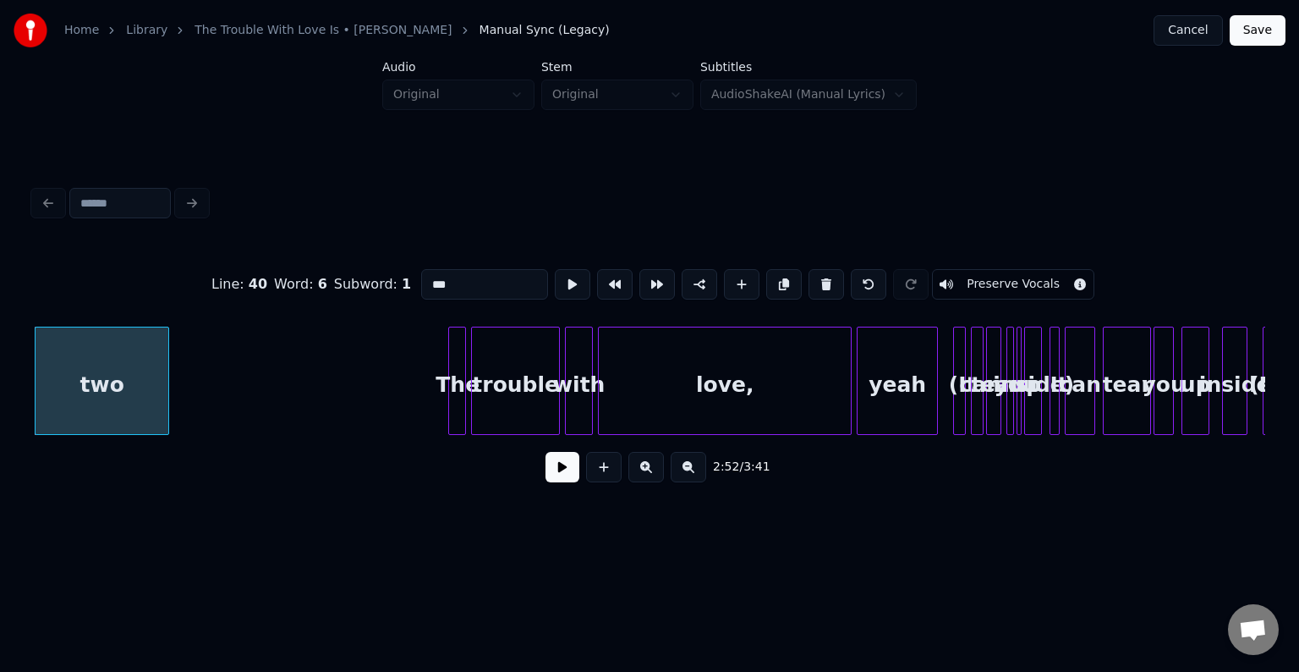
click at [961, 410] on div at bounding box center [962, 380] width 5 height 107
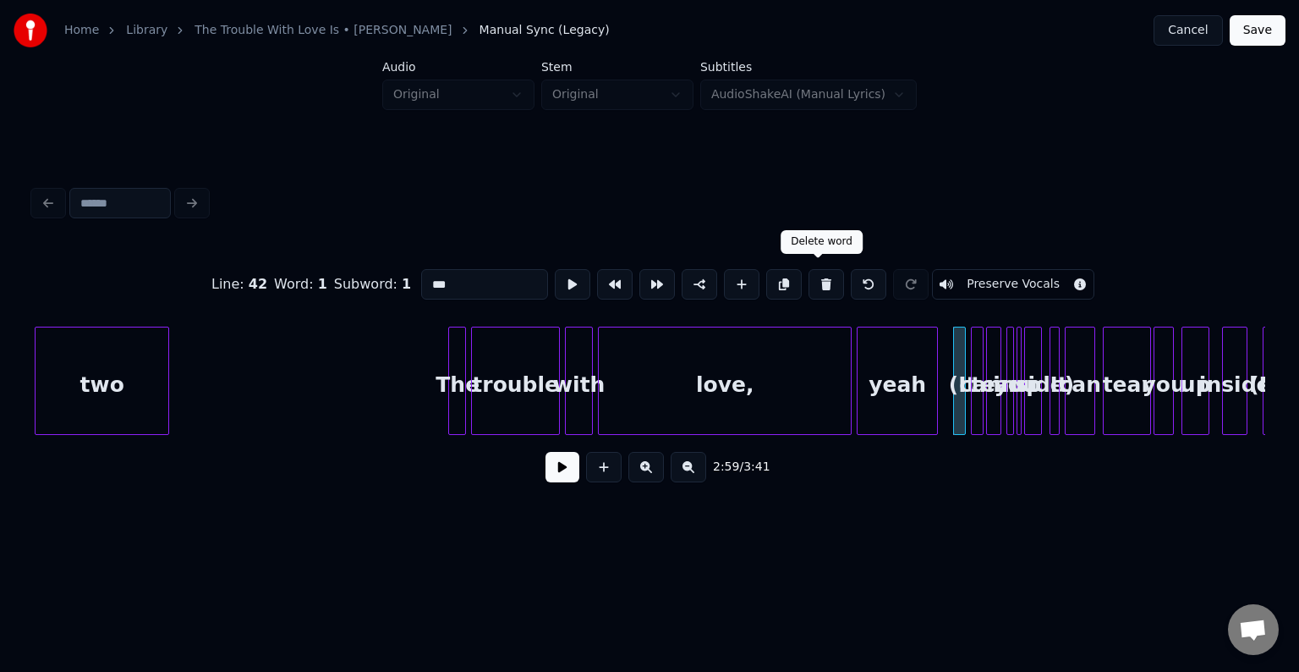
click at [819, 281] on button at bounding box center [827, 284] width 36 height 30
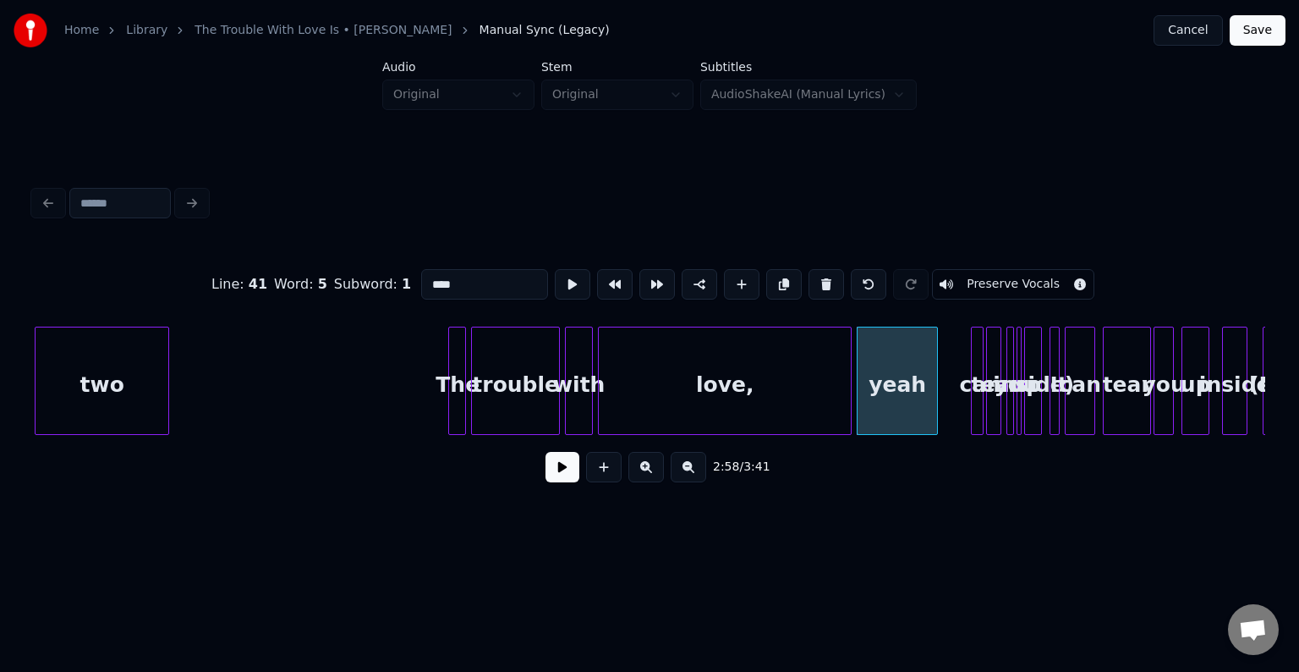
click at [1051, 404] on div at bounding box center [1053, 380] width 5 height 107
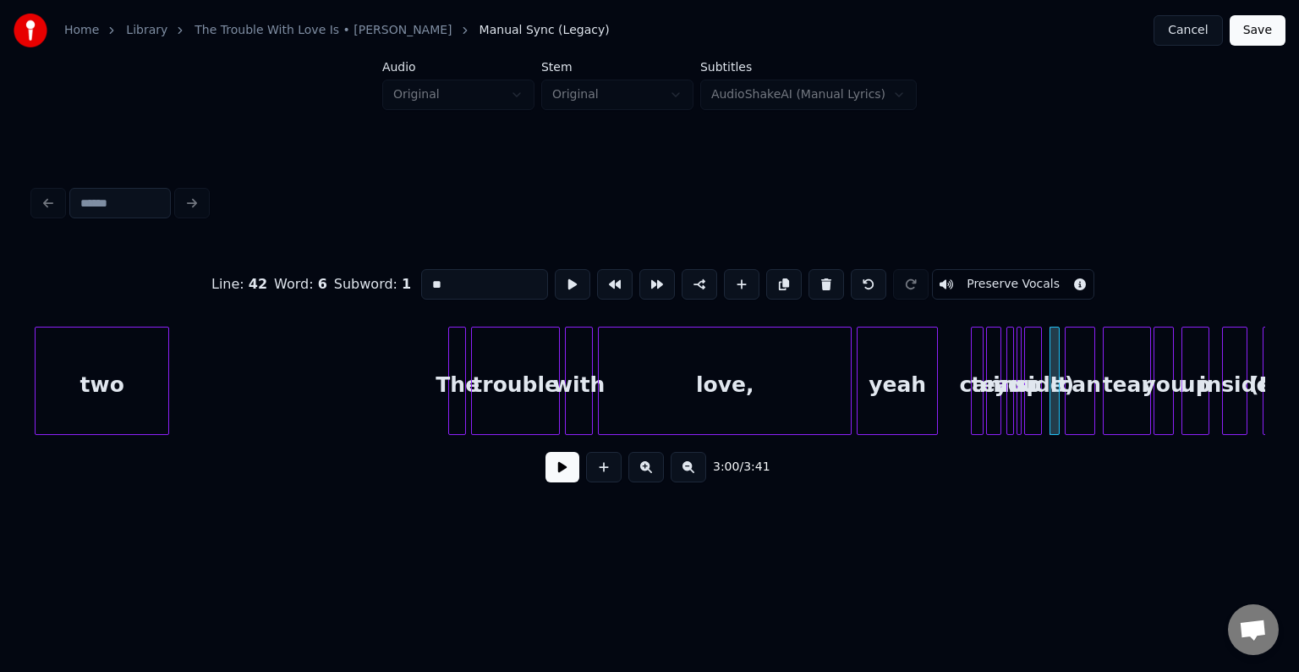
click at [1041, 404] on div "inside)" at bounding box center [1033, 384] width 17 height 115
click at [829, 279] on button at bounding box center [827, 284] width 36 height 30
click at [827, 279] on button at bounding box center [827, 284] width 36 height 30
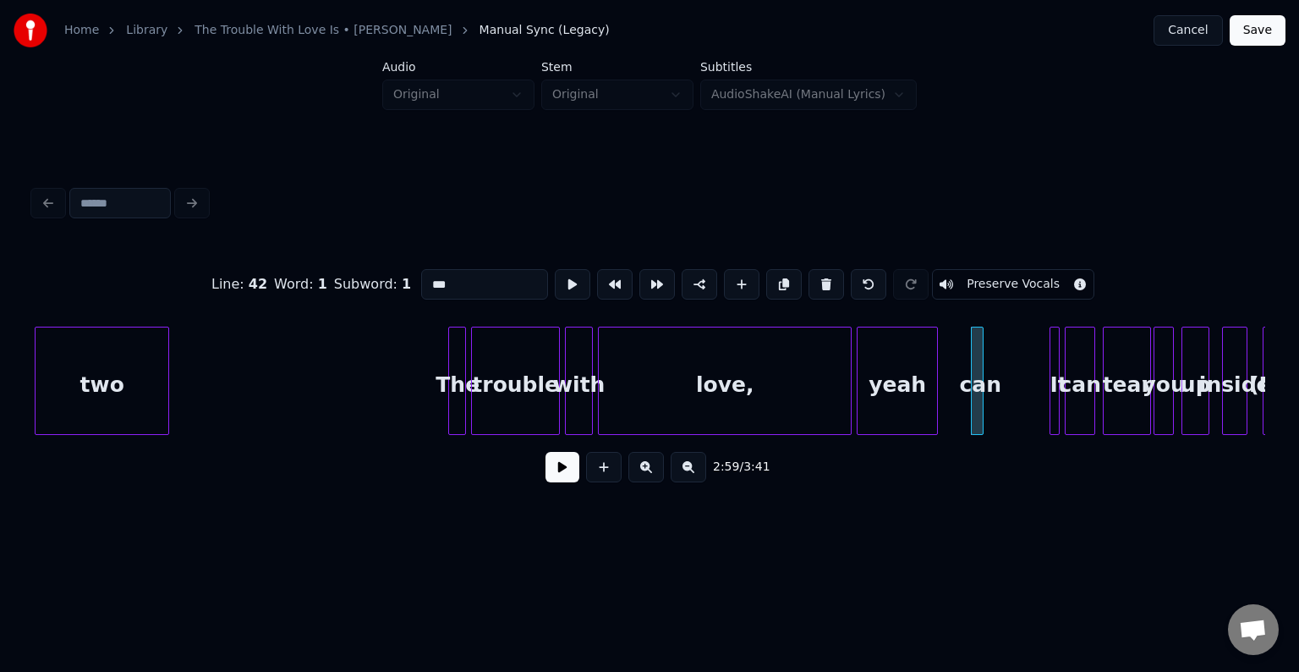
click at [827, 279] on button at bounding box center [827, 284] width 36 height 30
type input "****"
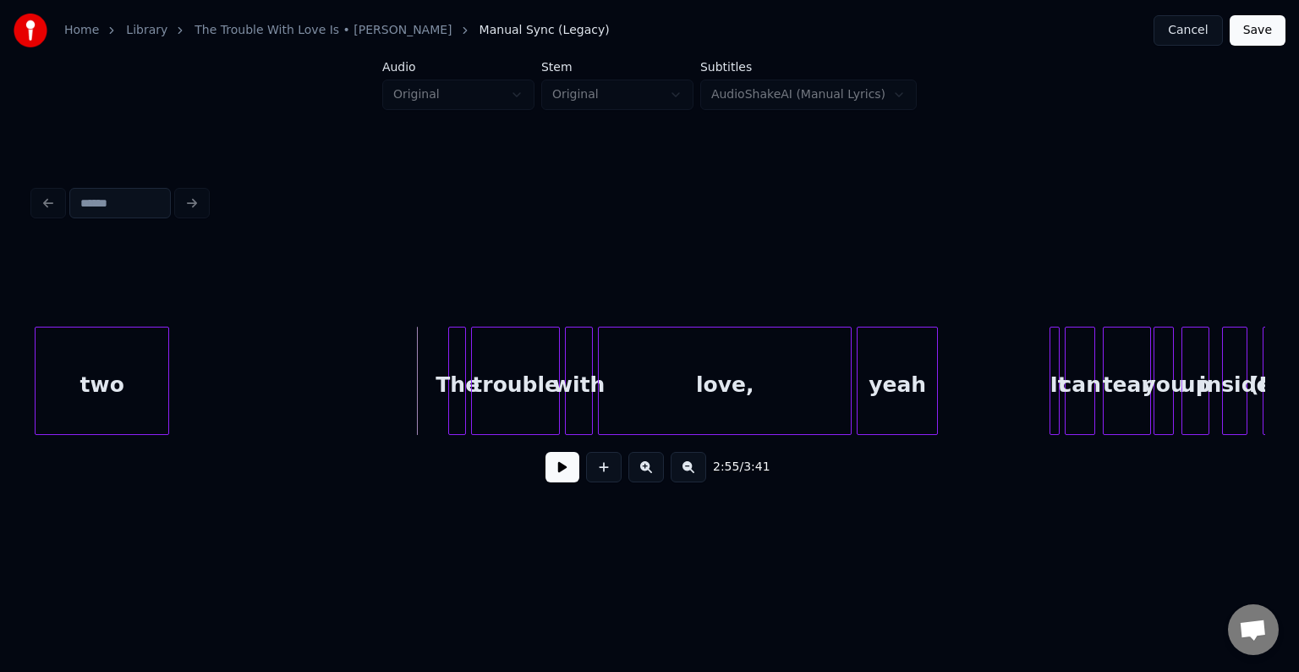
click at [563, 482] on button at bounding box center [563, 467] width 34 height 30
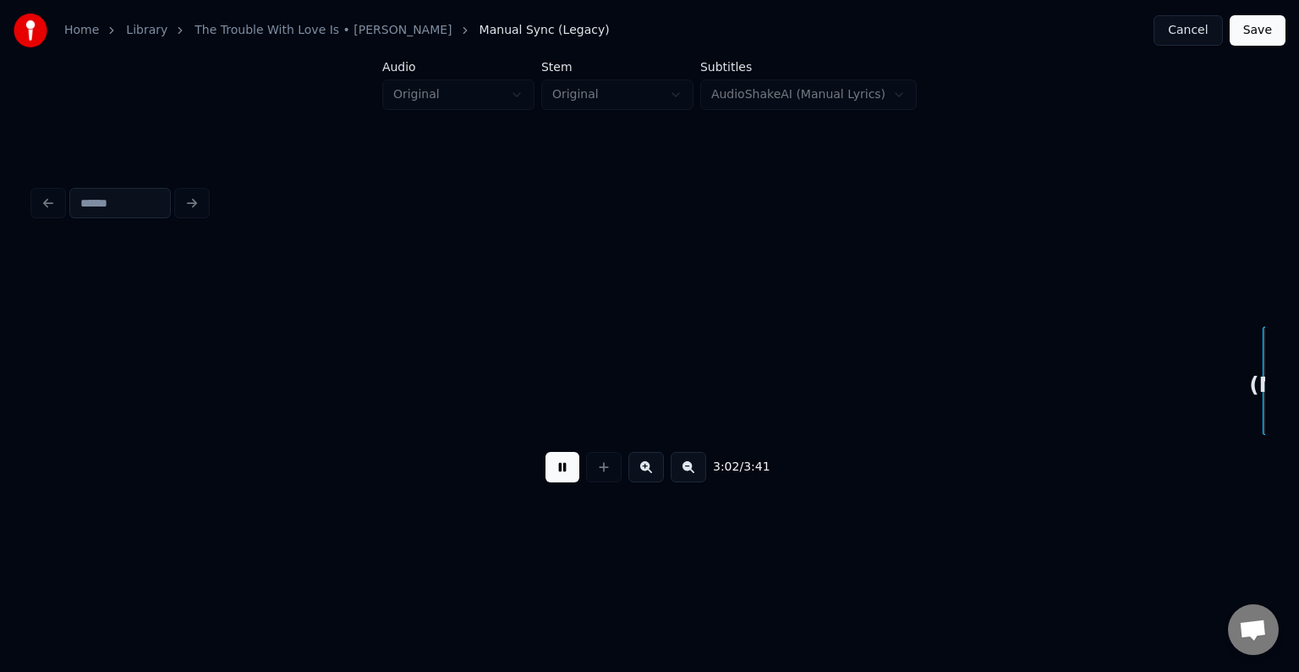
scroll to position [0, 23098]
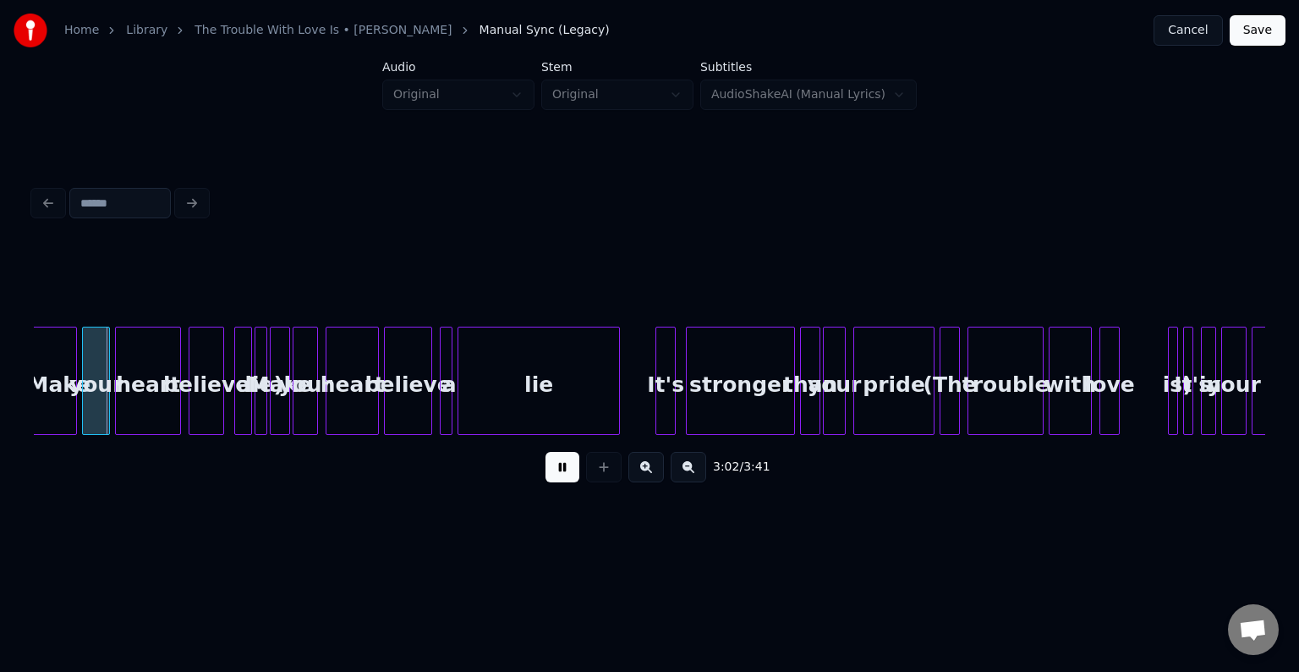
click at [563, 482] on button at bounding box center [563, 467] width 34 height 30
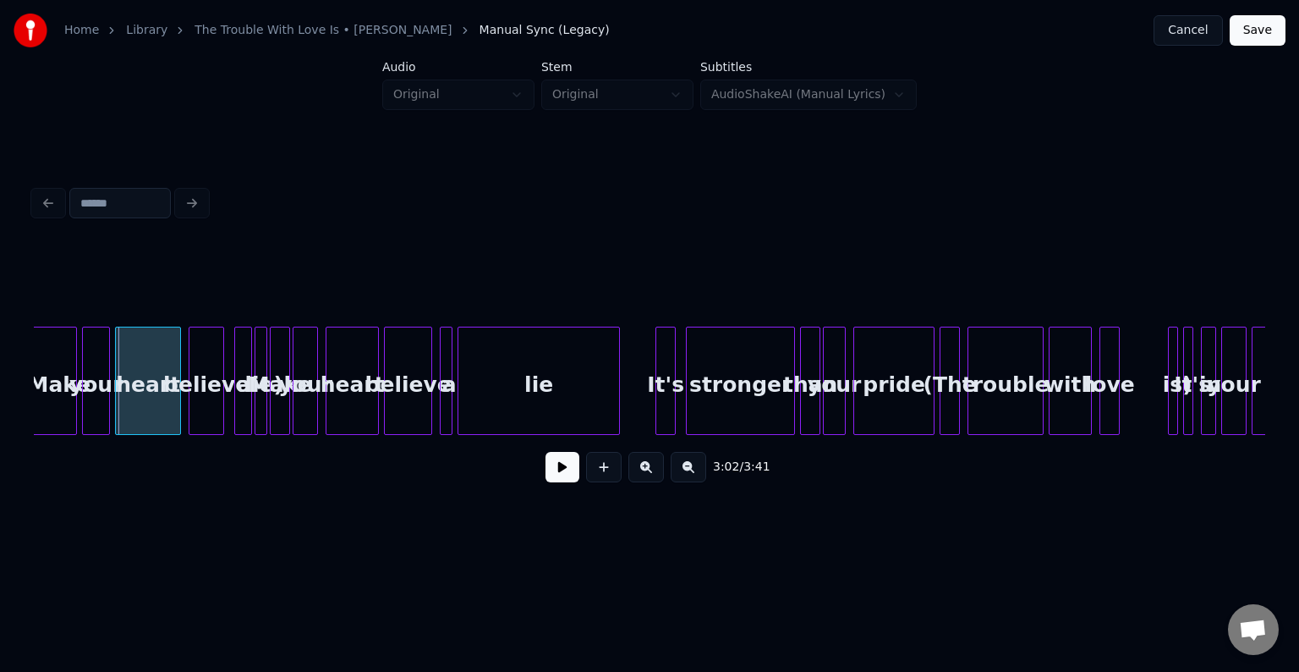
click at [271, 404] on div at bounding box center [273, 380] width 5 height 107
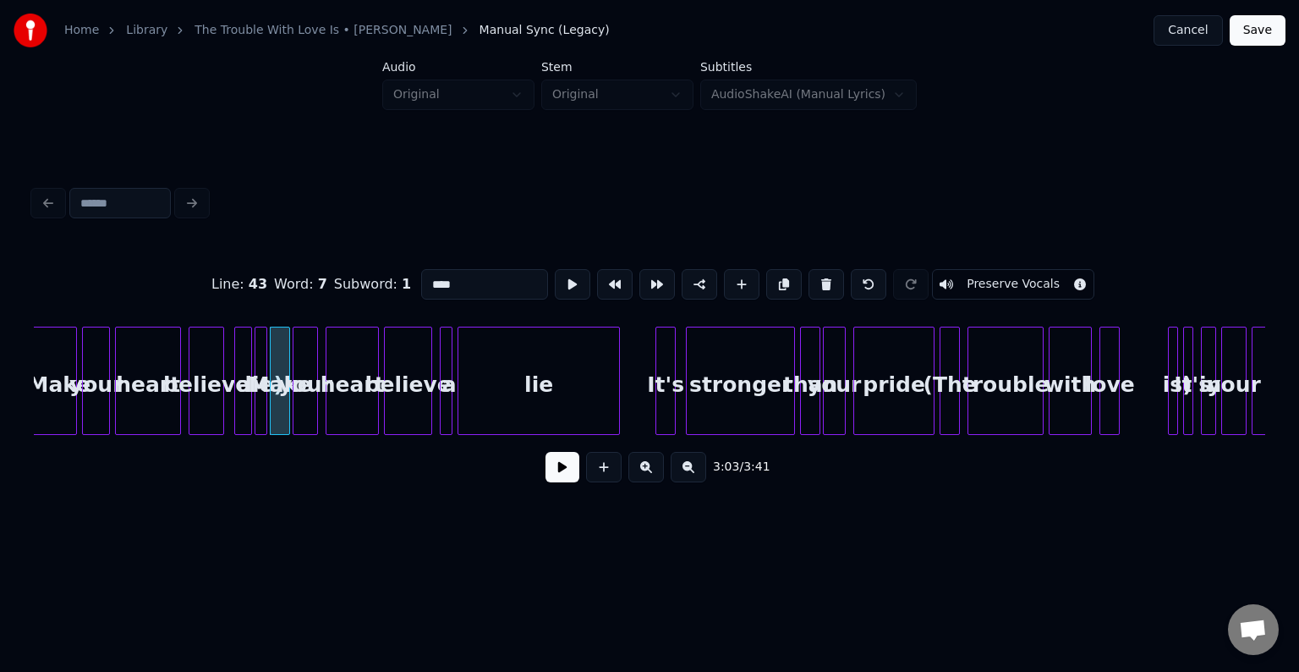
click at [256, 399] on div at bounding box center [257, 380] width 5 height 107
click at [809, 281] on button at bounding box center [827, 284] width 36 height 30
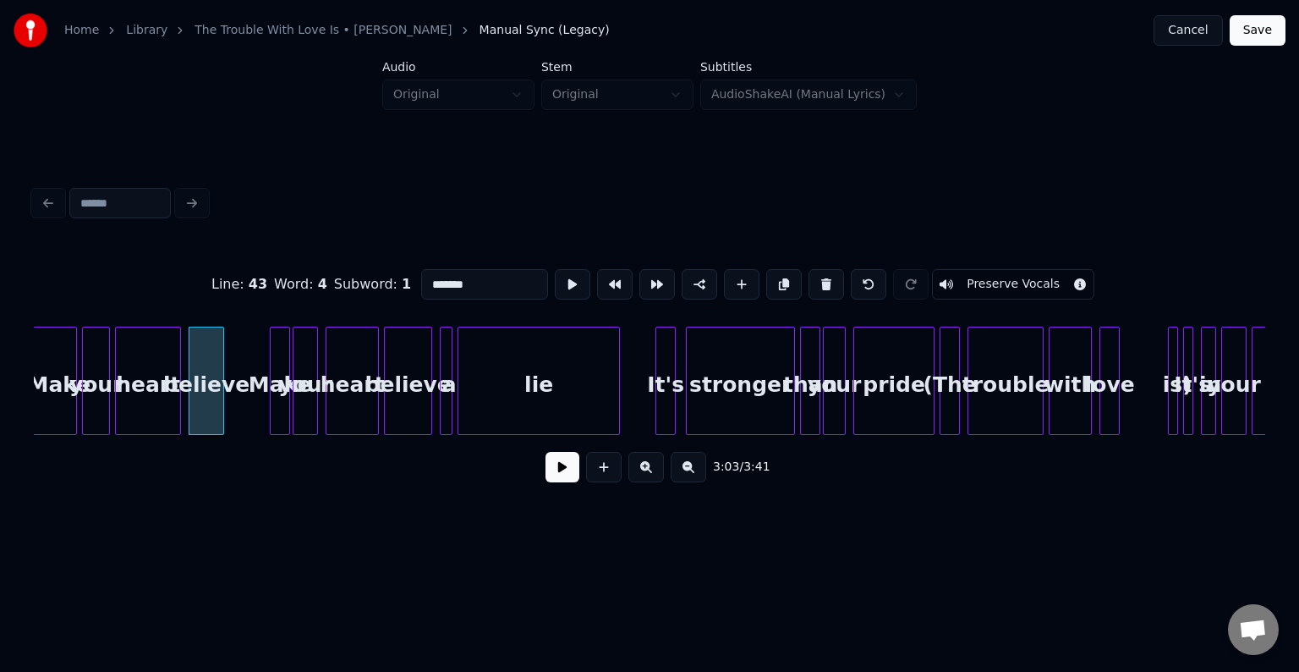
click at [809, 281] on button at bounding box center [827, 284] width 36 height 30
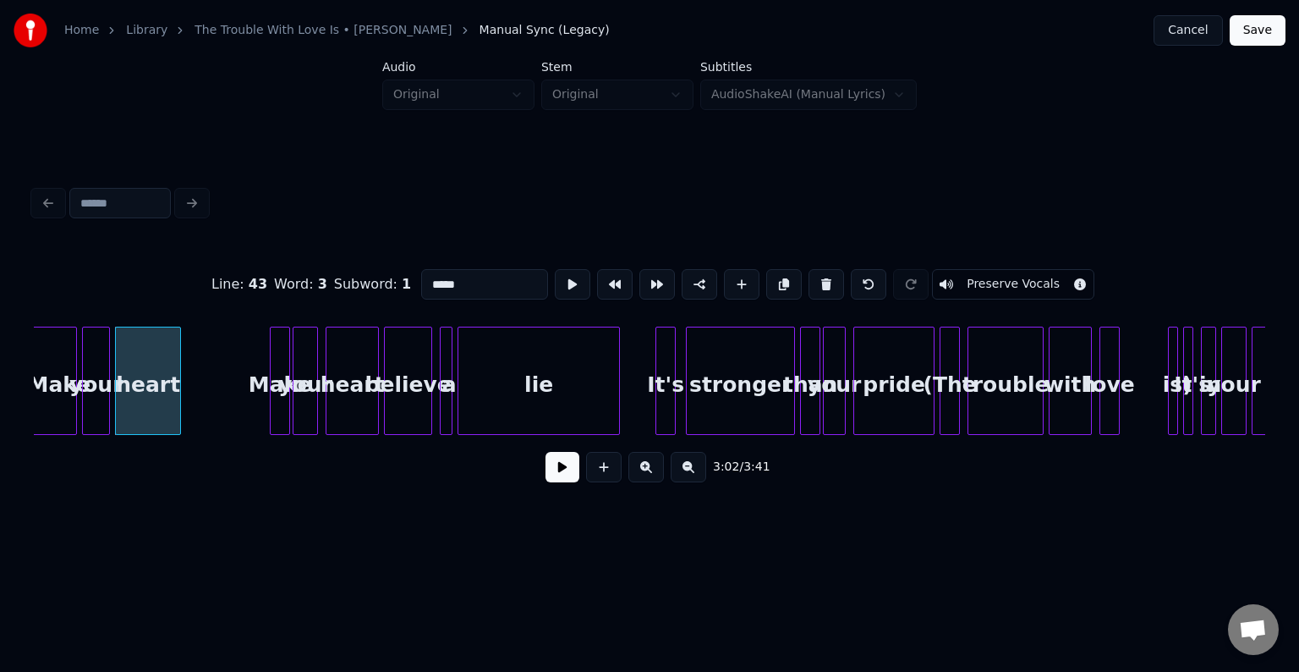
click at [809, 281] on button at bounding box center [827, 284] width 36 height 30
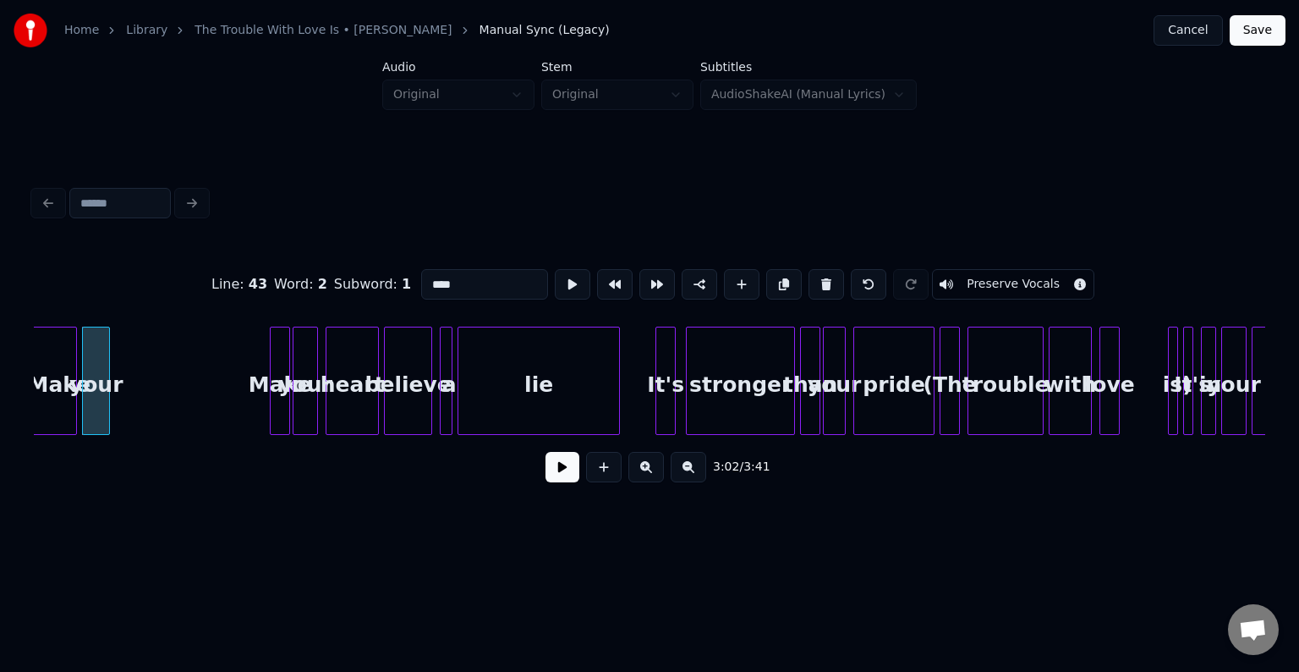
click at [809, 281] on button at bounding box center [827, 284] width 36 height 30
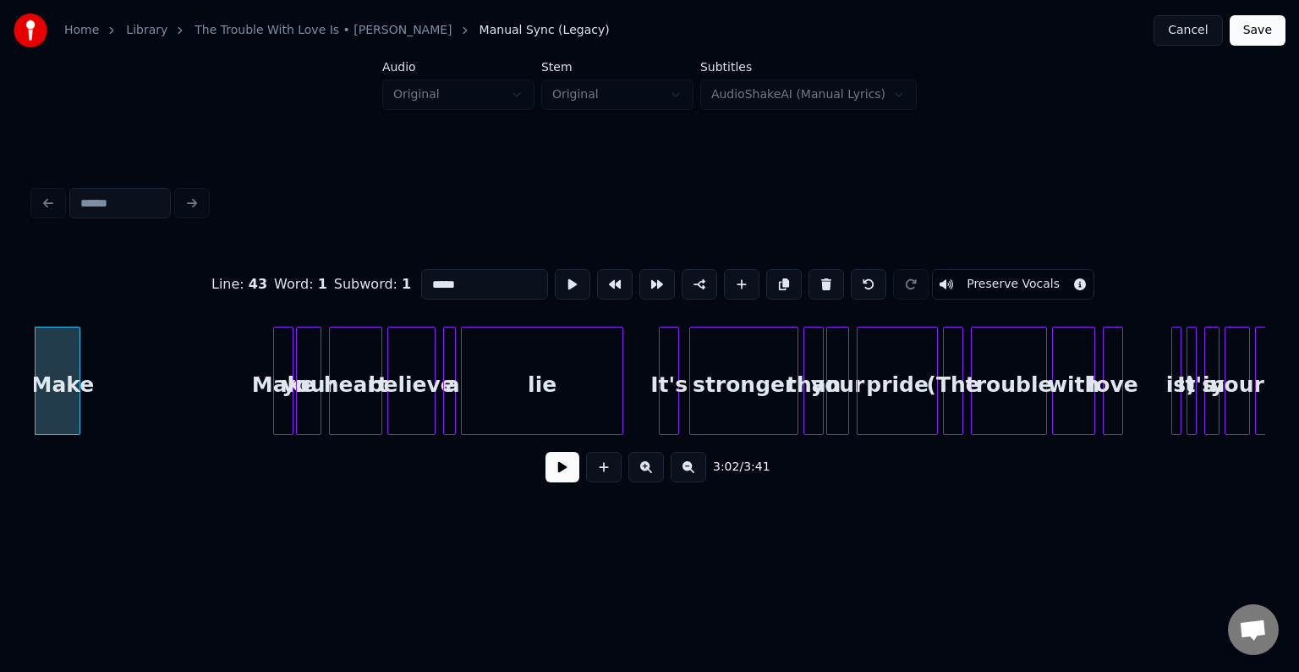
click at [809, 281] on button at bounding box center [827, 284] width 36 height 30
type input "******"
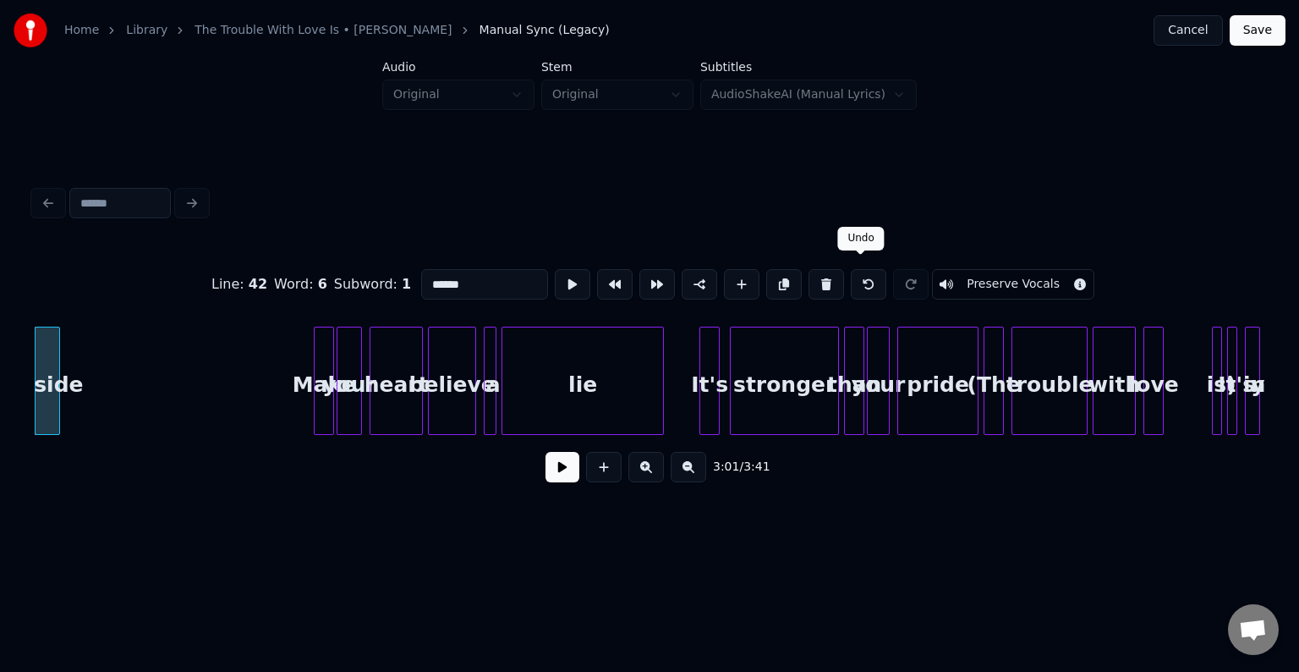
click at [865, 274] on button at bounding box center [869, 284] width 36 height 30
click at [859, 277] on button at bounding box center [869, 284] width 36 height 30
click at [583, 472] on div at bounding box center [604, 467] width 42 height 30
click at [865, 287] on button at bounding box center [869, 284] width 36 height 30
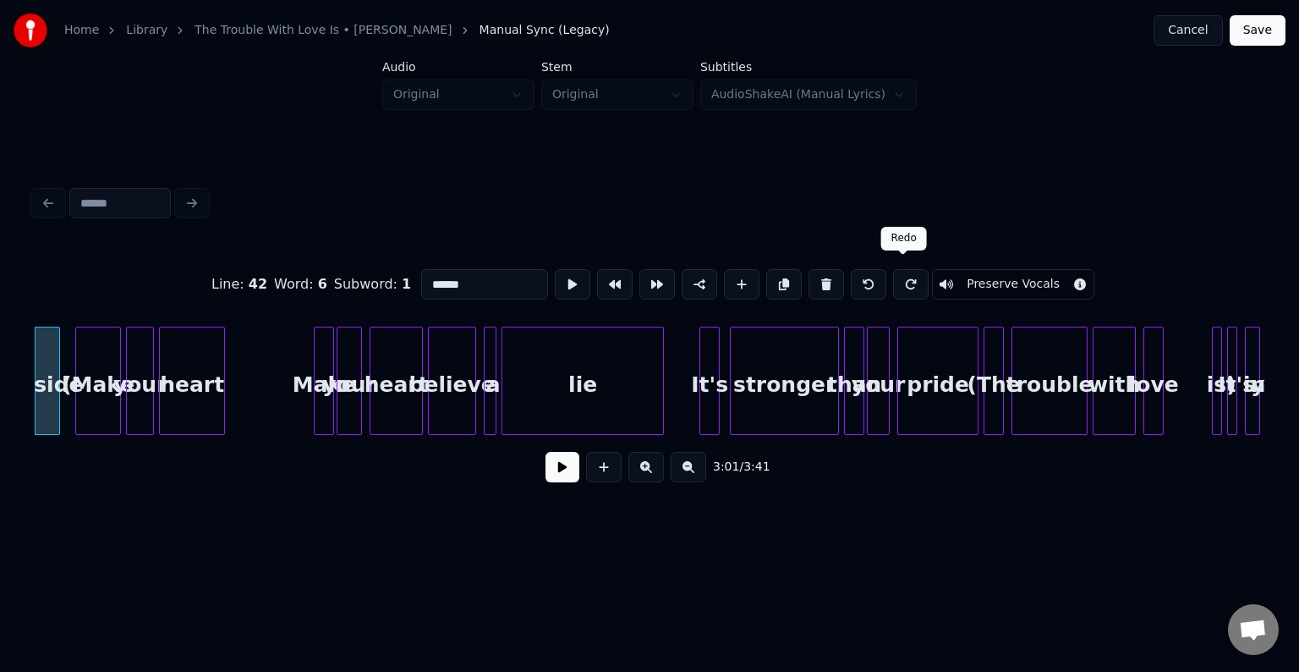
click at [901, 283] on button at bounding box center [911, 284] width 36 height 30
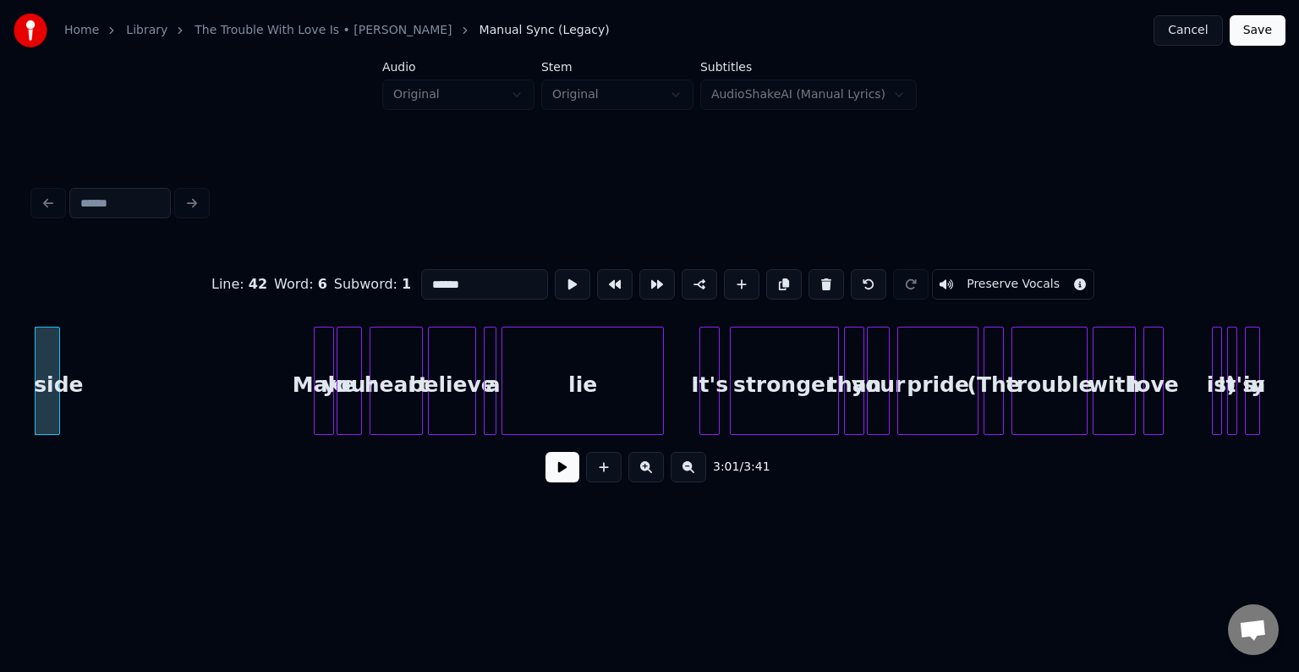
click at [554, 474] on button at bounding box center [563, 467] width 34 height 30
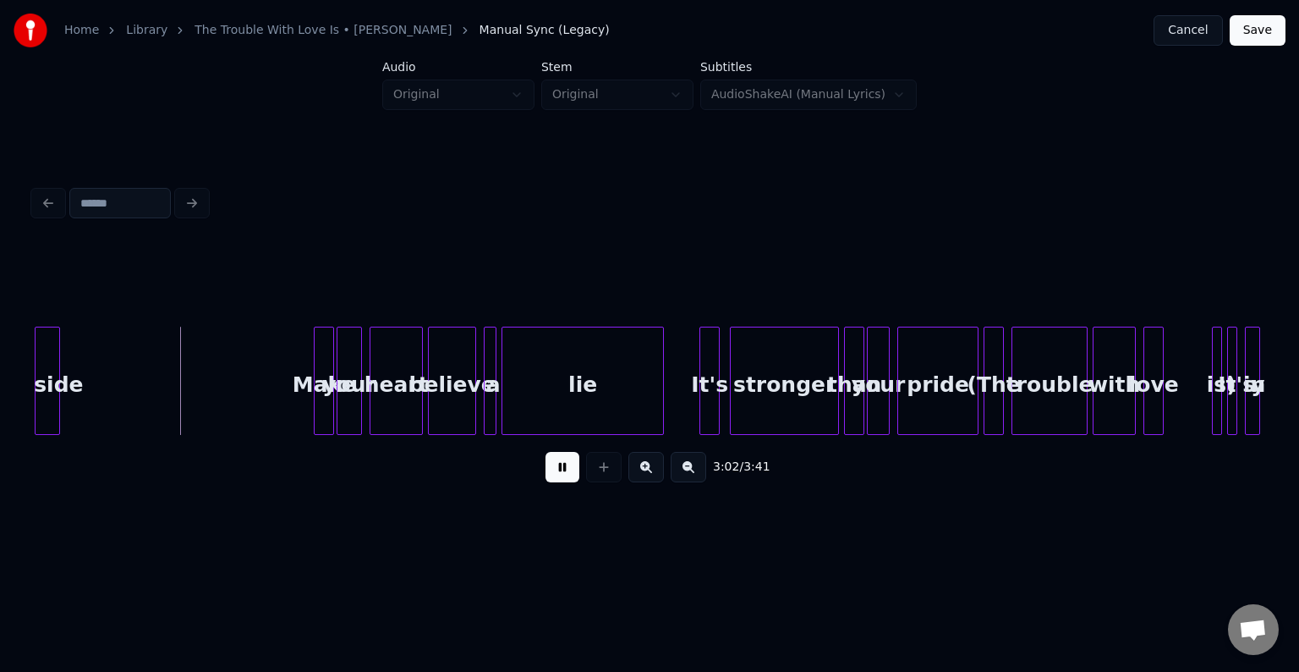
click at [554, 474] on button at bounding box center [563, 467] width 34 height 30
click at [184, 409] on div "inside" at bounding box center [172, 381] width 25 height 108
click at [171, 404] on div "inside" at bounding box center [173, 384] width 24 height 115
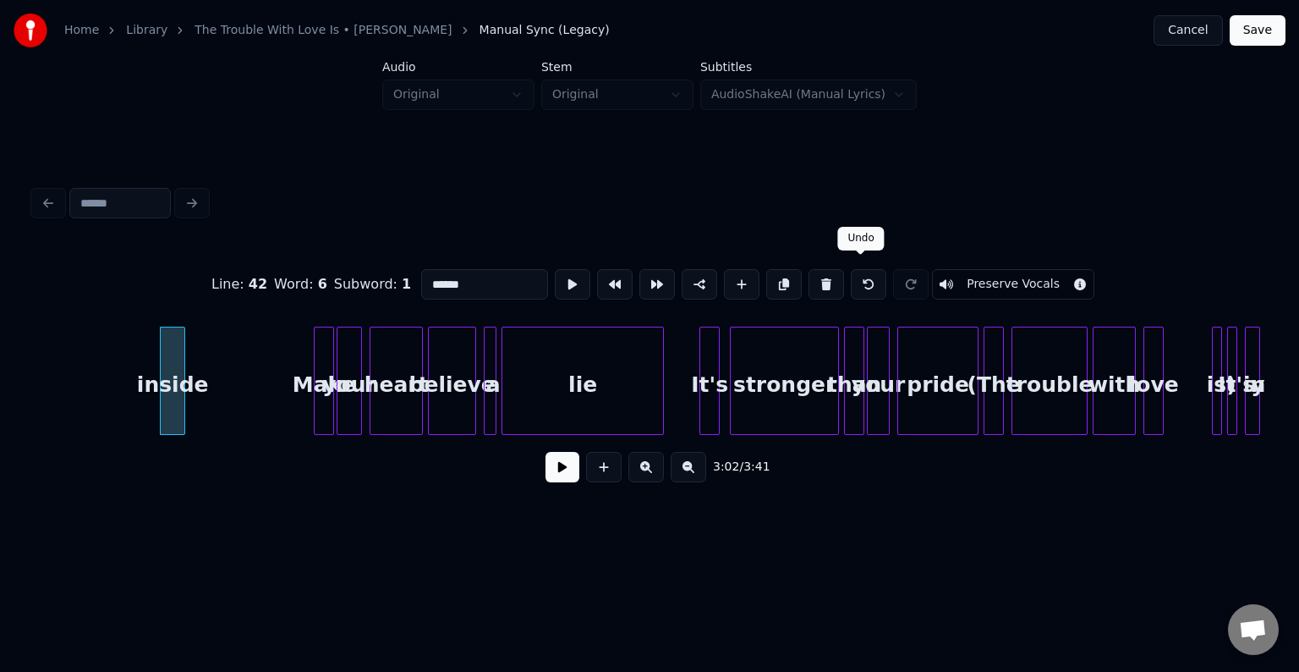
click at [856, 278] on button at bounding box center [869, 284] width 36 height 30
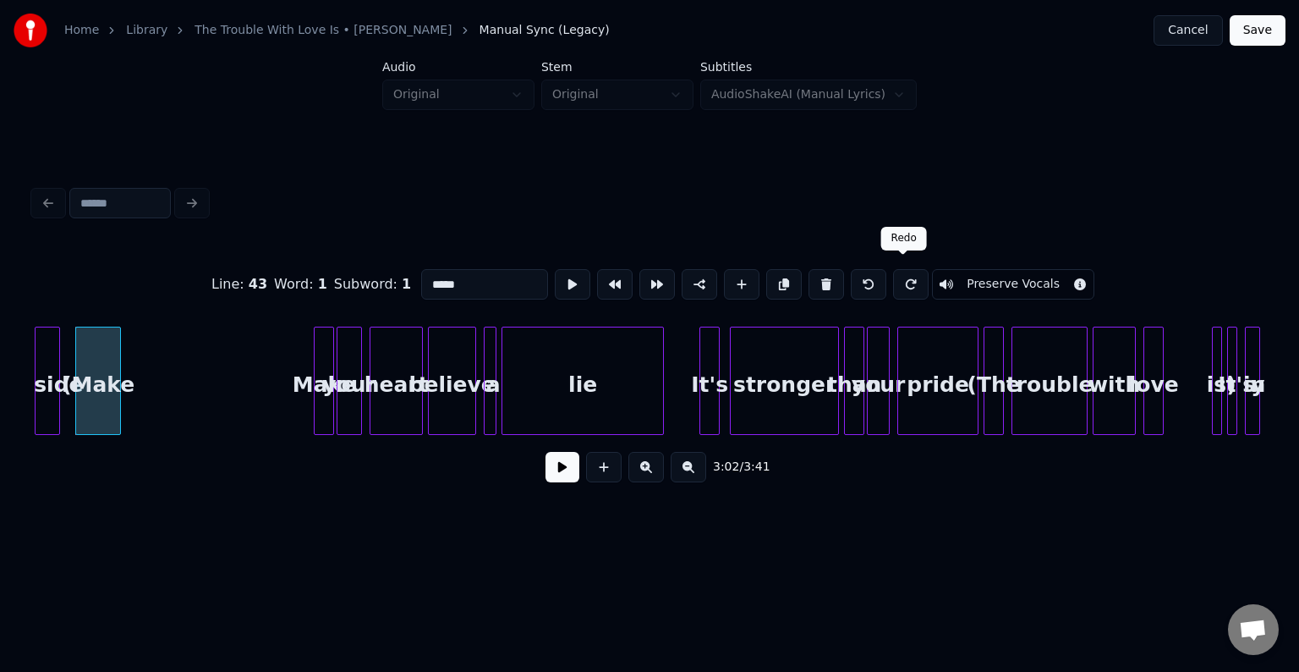
click at [900, 286] on button at bounding box center [911, 284] width 36 height 30
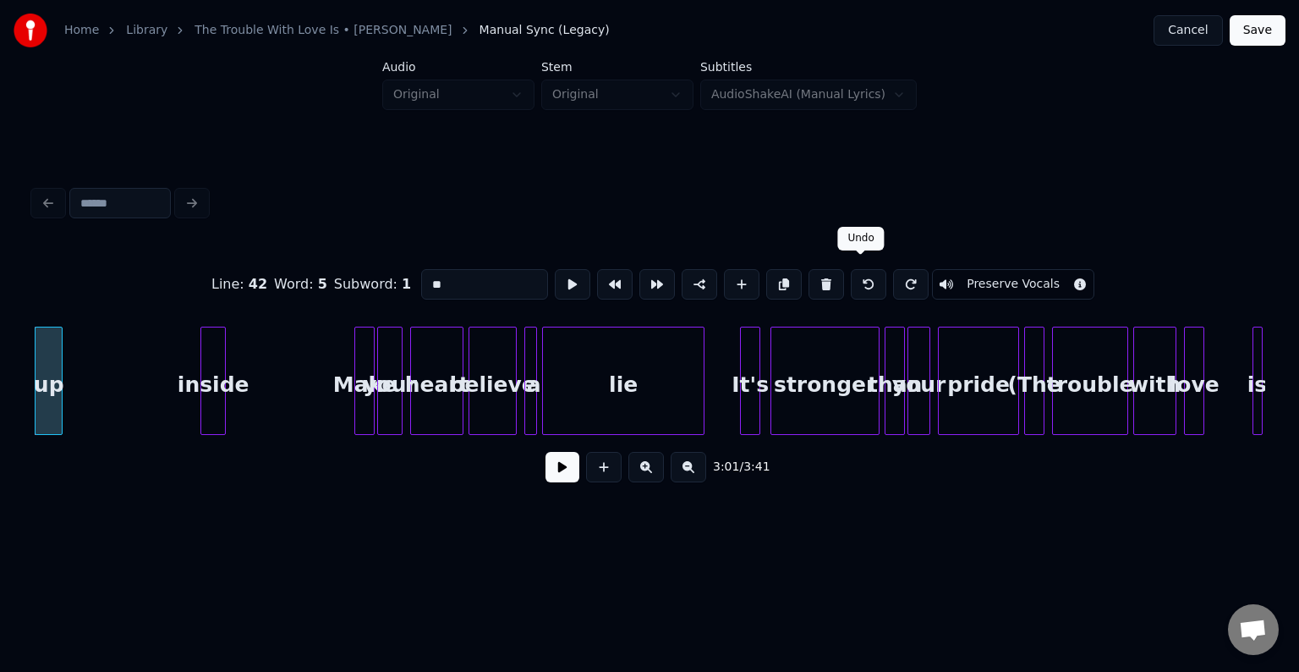
click at [865, 280] on button at bounding box center [869, 284] width 36 height 30
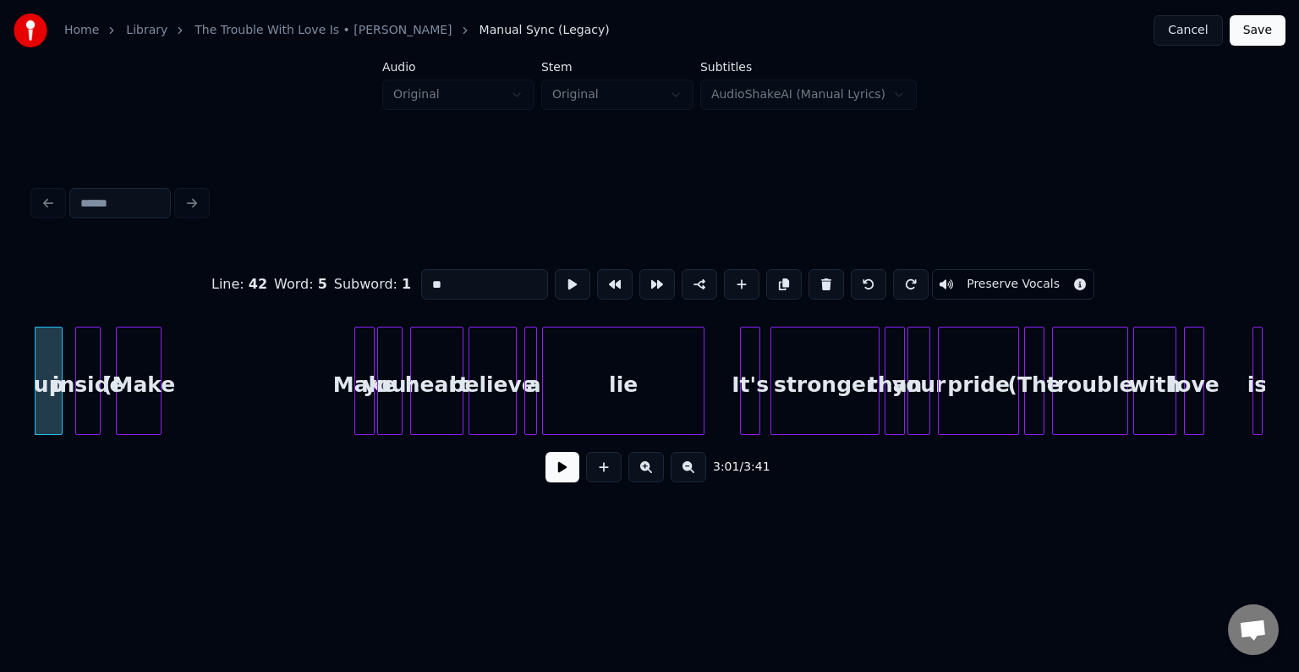
click at [153, 410] on div "(Make" at bounding box center [139, 384] width 44 height 115
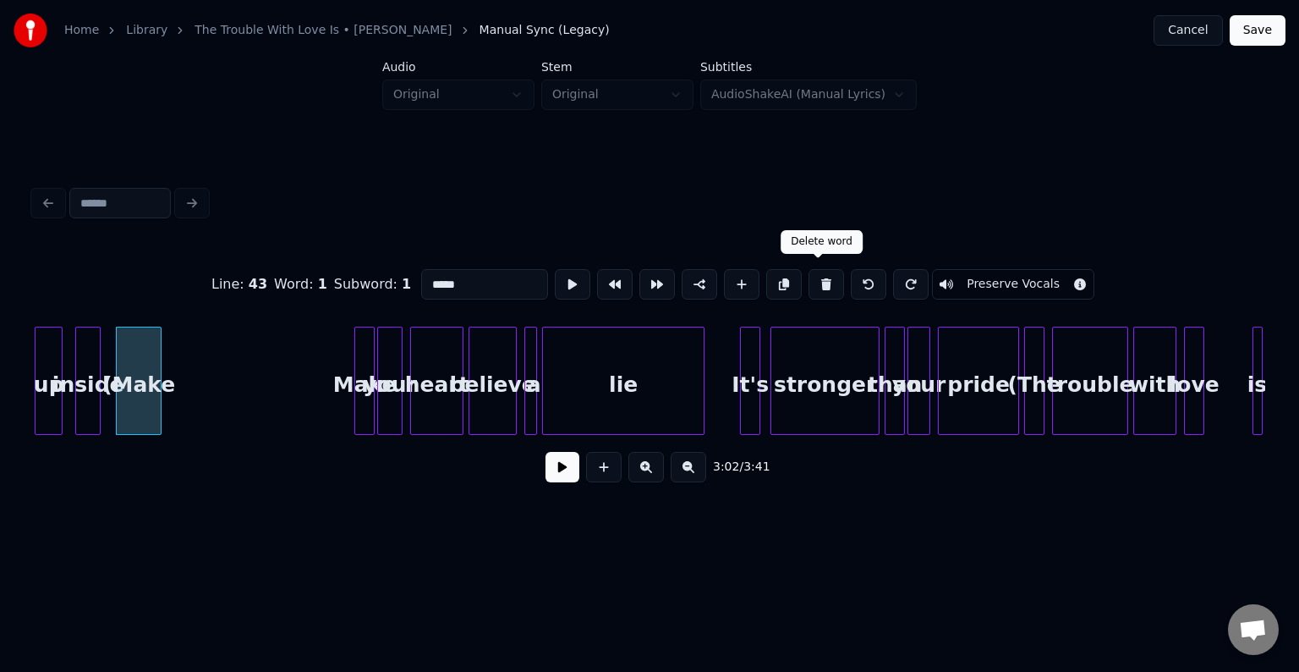
click at [821, 277] on button at bounding box center [827, 284] width 36 height 30
type input "******"
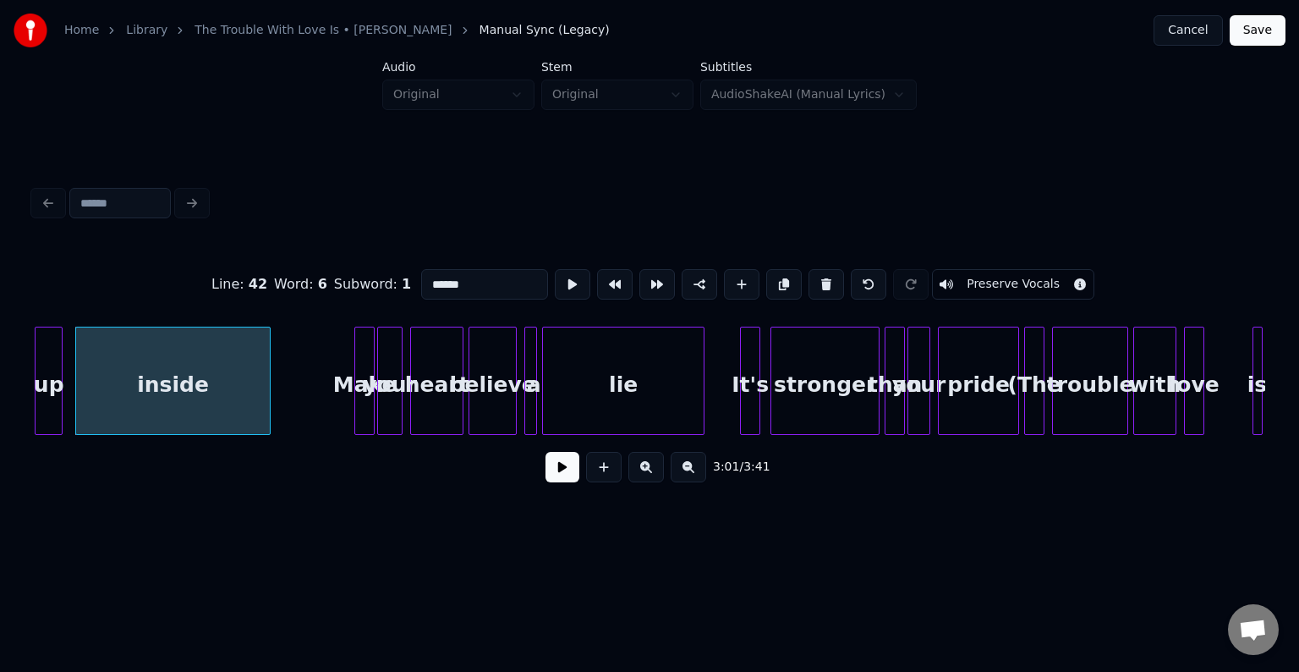
click at [265, 414] on div at bounding box center [267, 380] width 5 height 107
click at [564, 477] on button at bounding box center [563, 467] width 34 height 30
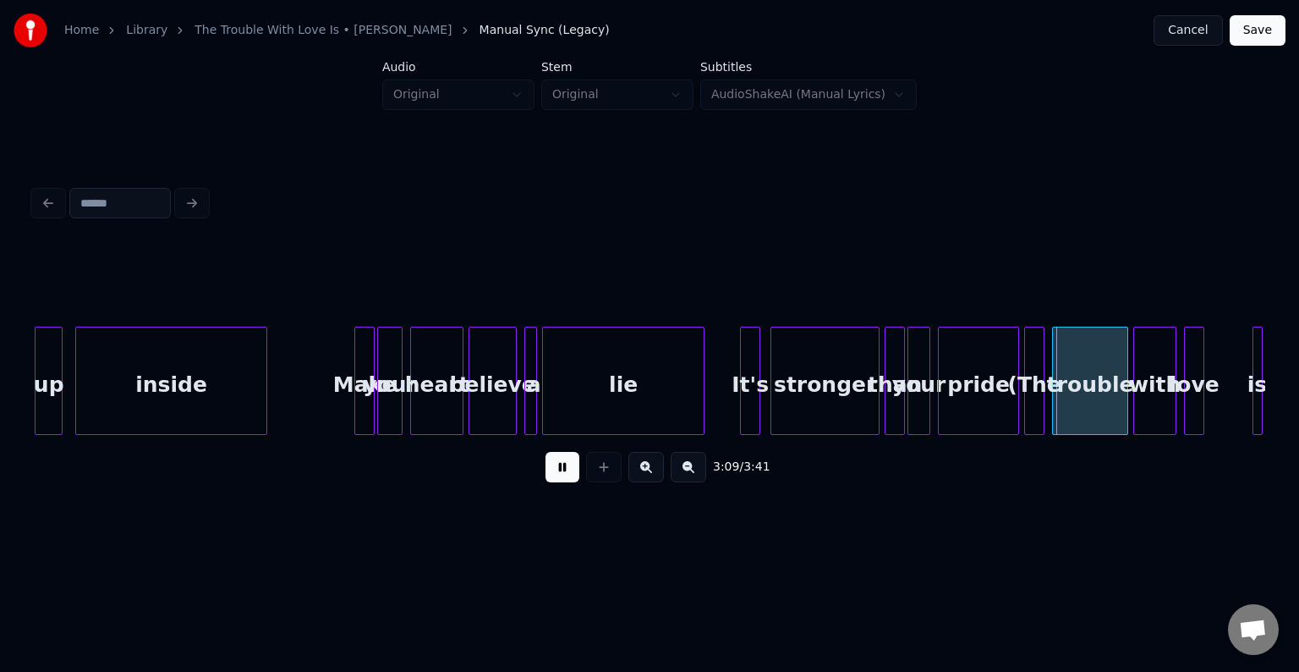
click at [564, 477] on button at bounding box center [563, 467] width 34 height 30
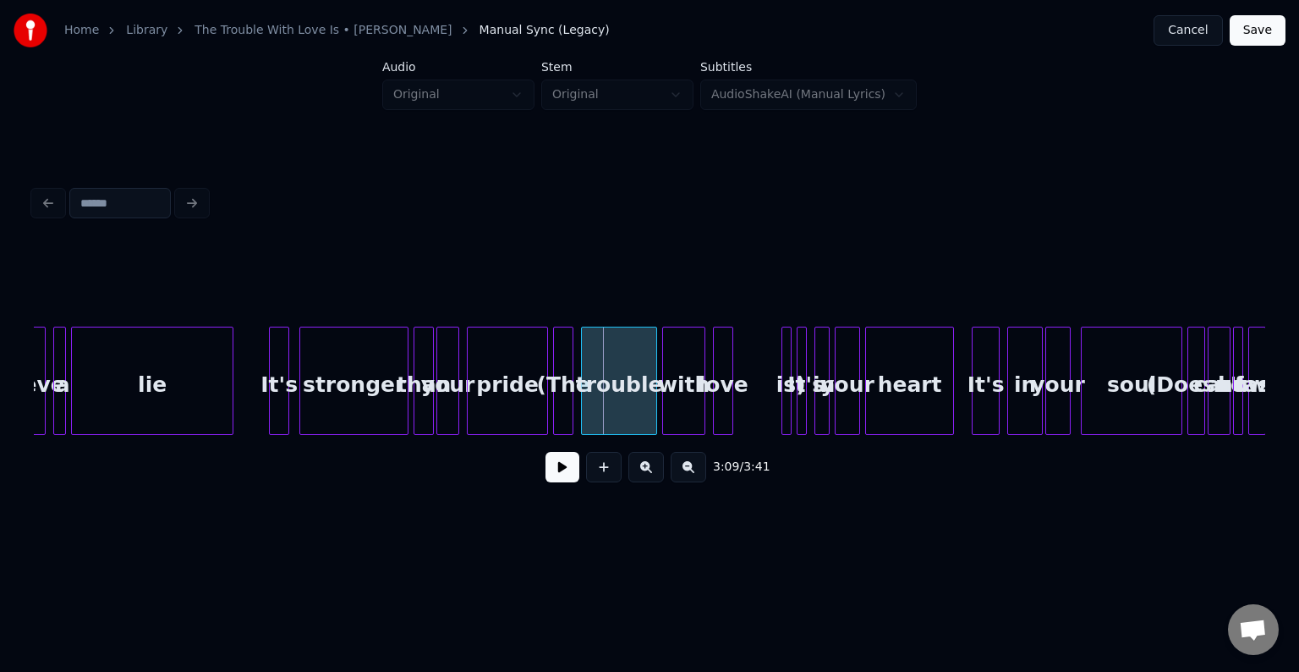
scroll to position [0, 23487]
click at [784, 391] on div at bounding box center [785, 380] width 5 height 107
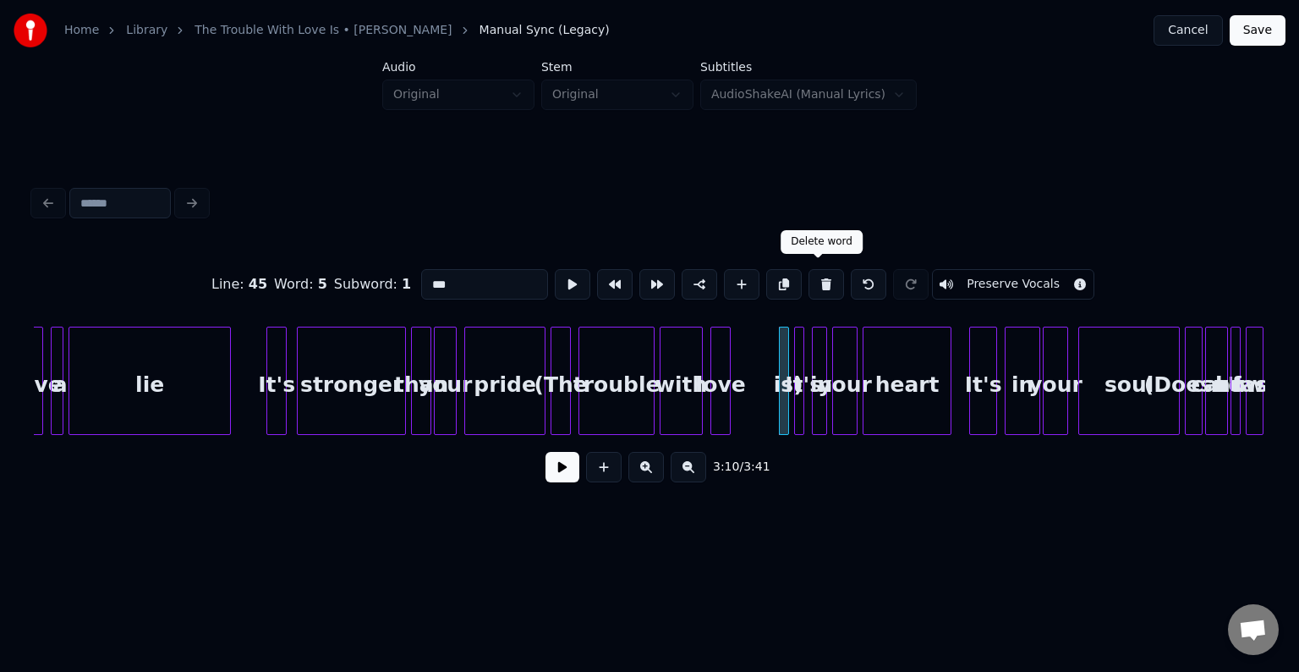
click at [815, 274] on button at bounding box center [827, 284] width 36 height 30
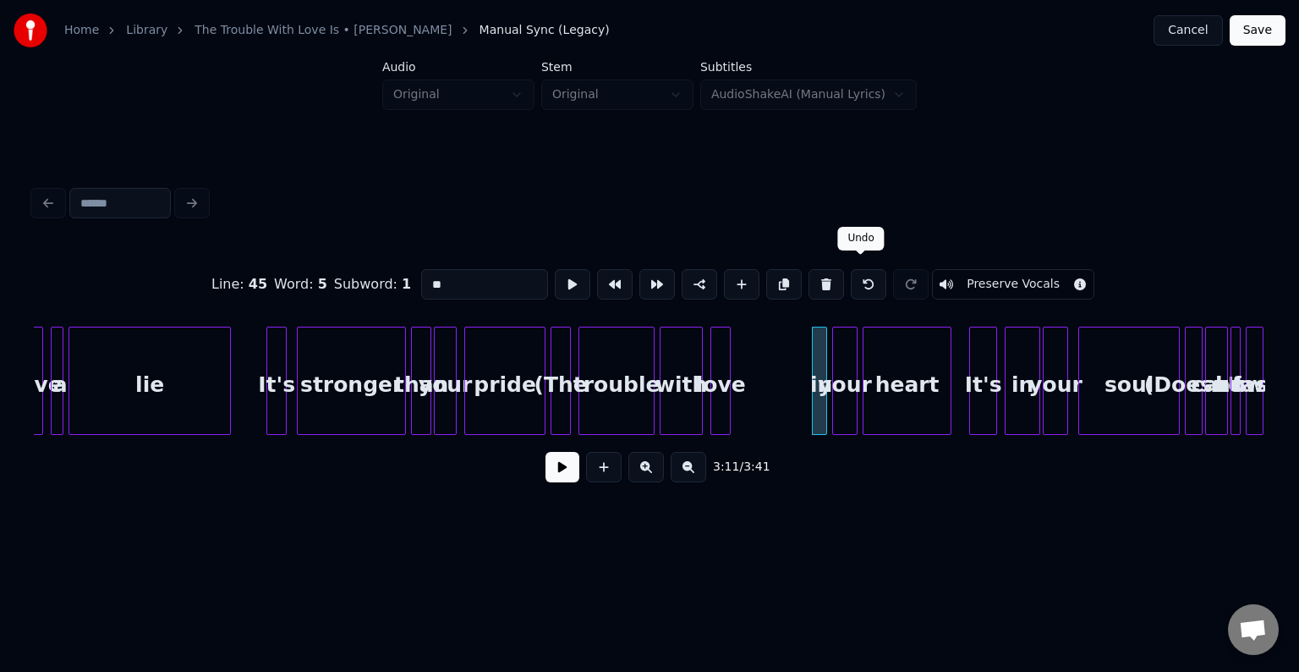
click at [864, 277] on button at bounding box center [869, 284] width 36 height 30
click at [795, 371] on div "It's" at bounding box center [803, 384] width 17 height 115
click at [783, 372] on div at bounding box center [785, 380] width 5 height 107
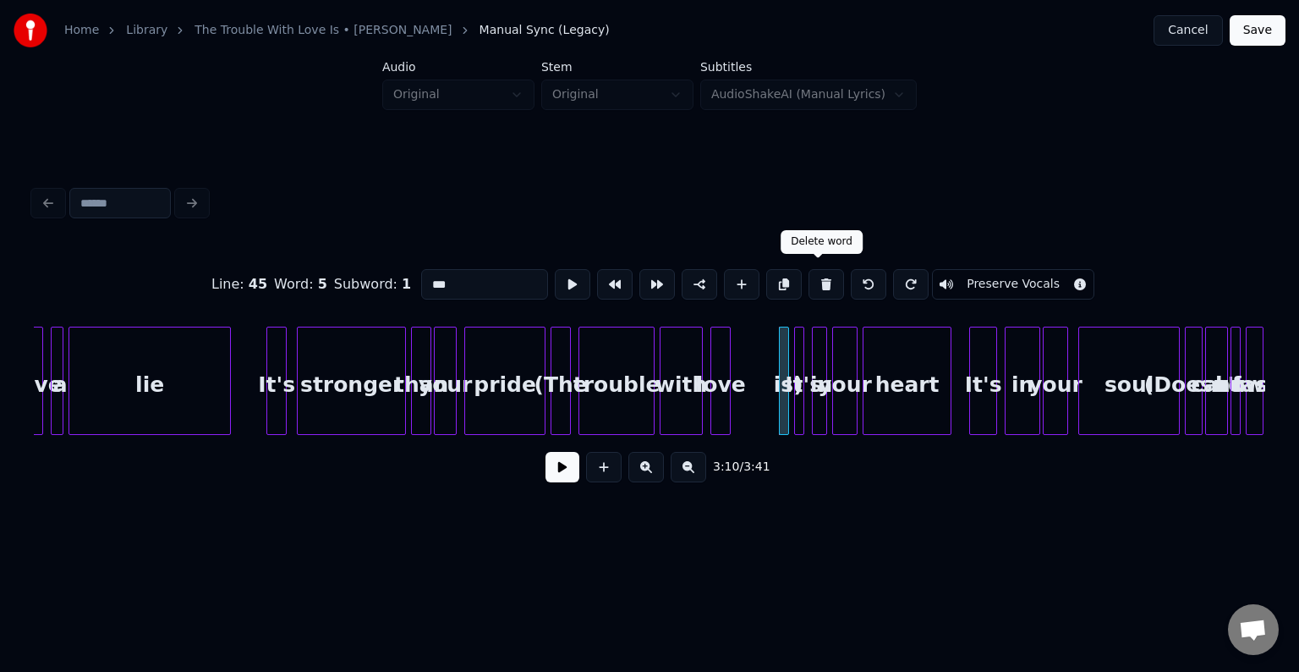
click at [819, 288] on button at bounding box center [827, 284] width 36 height 30
click at [728, 349] on div at bounding box center [727, 380] width 5 height 107
click at [823, 272] on button at bounding box center [827, 284] width 36 height 30
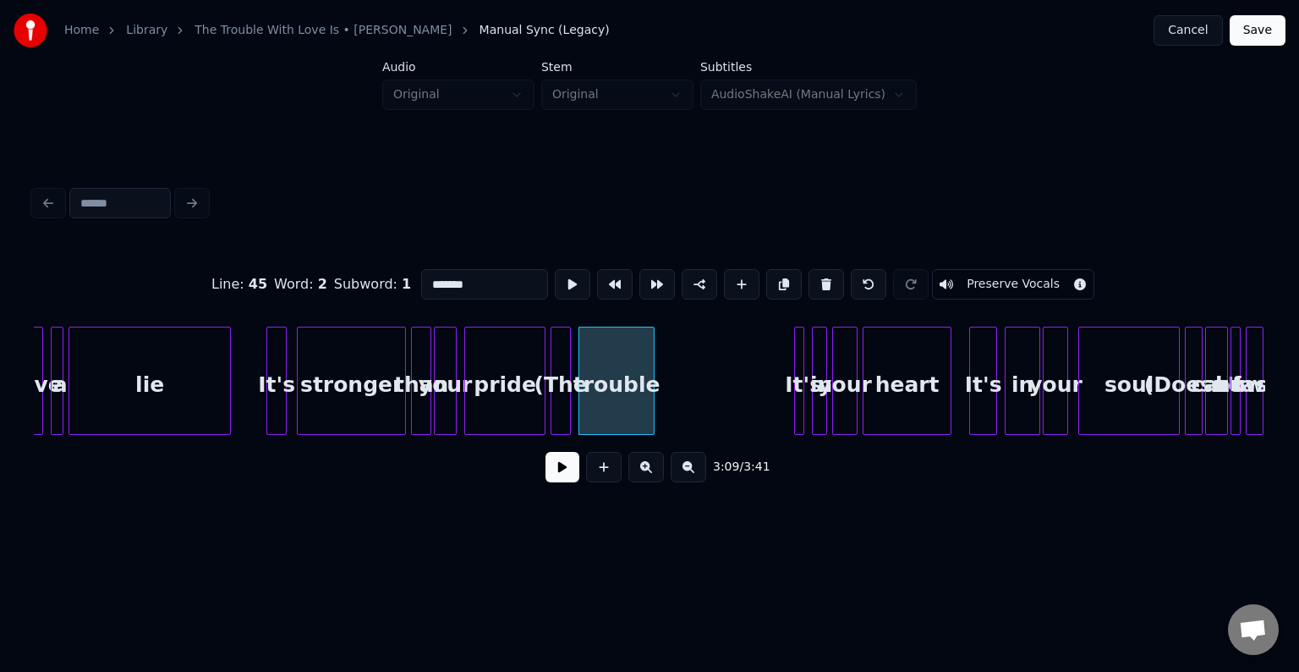
click at [823, 272] on button at bounding box center [827, 284] width 36 height 30
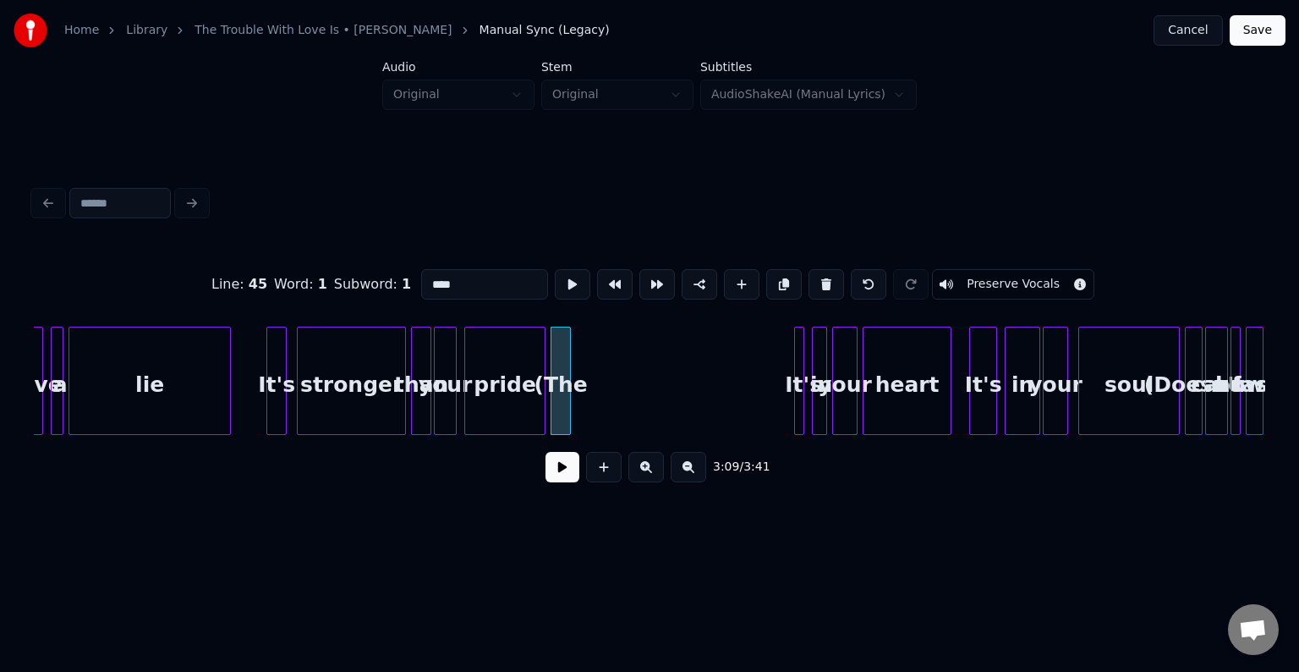
click at [823, 272] on button at bounding box center [827, 284] width 36 height 30
type input "*****"
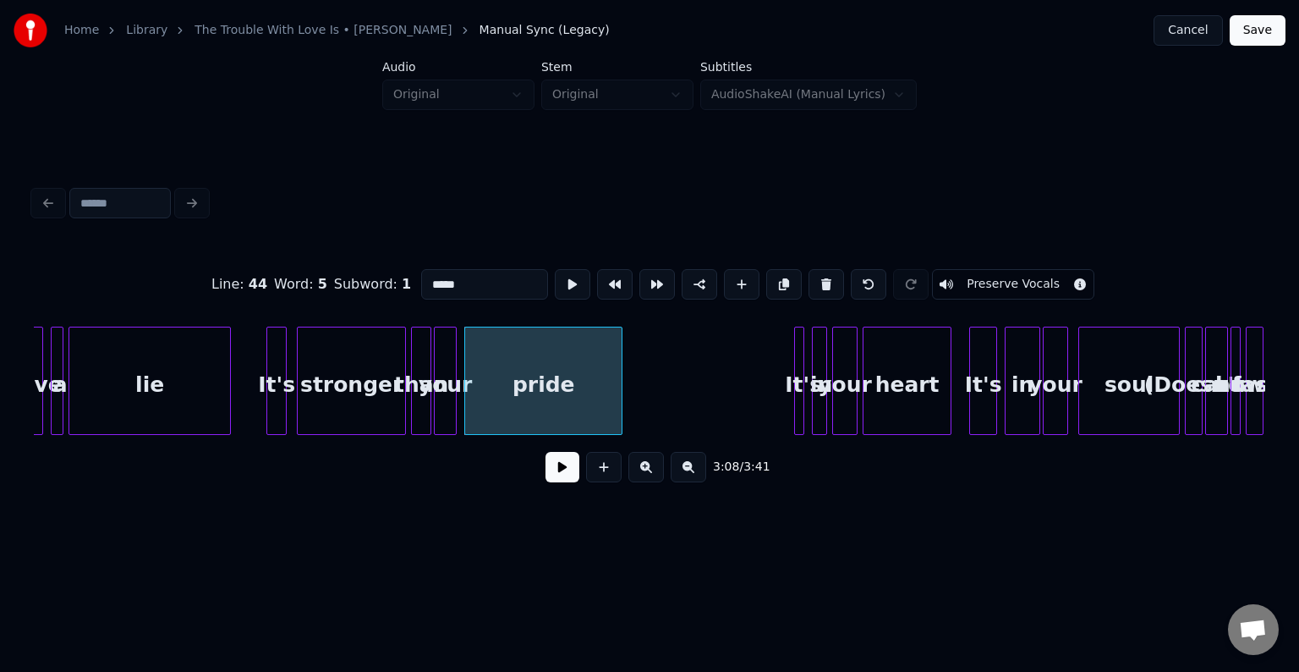
click at [618, 401] on div at bounding box center [619, 380] width 5 height 107
click at [570, 482] on button at bounding box center [563, 467] width 34 height 30
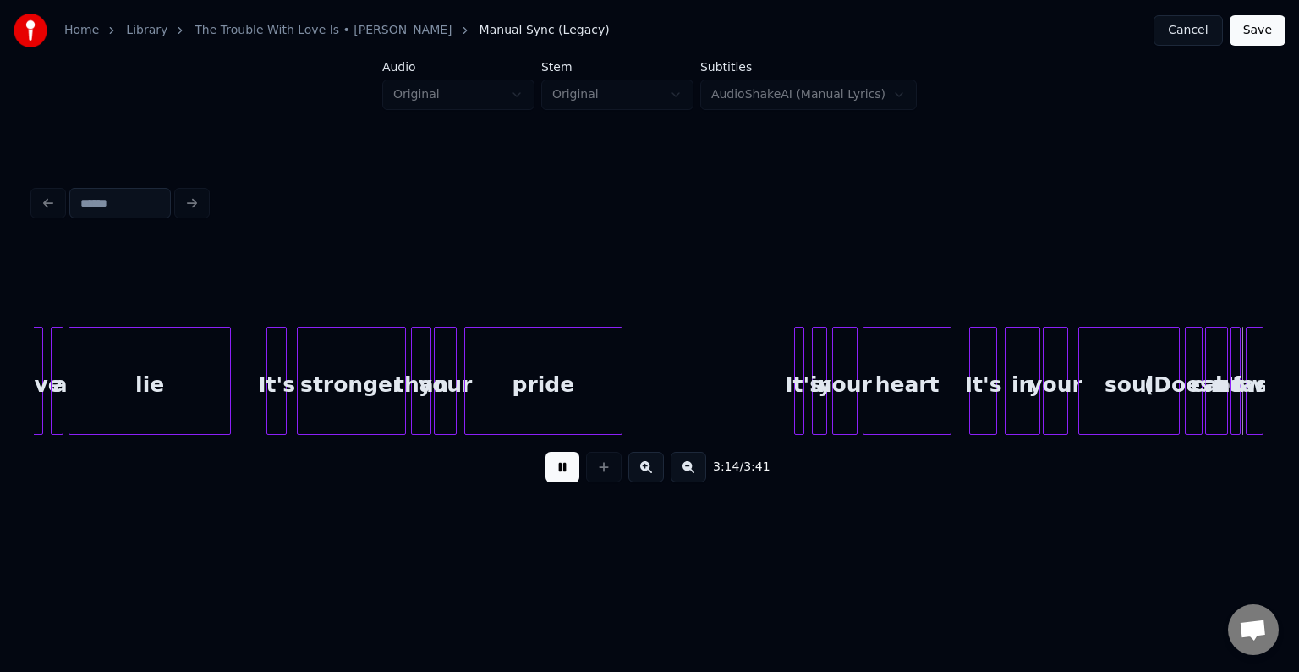
click at [570, 482] on button at bounding box center [563, 467] width 34 height 30
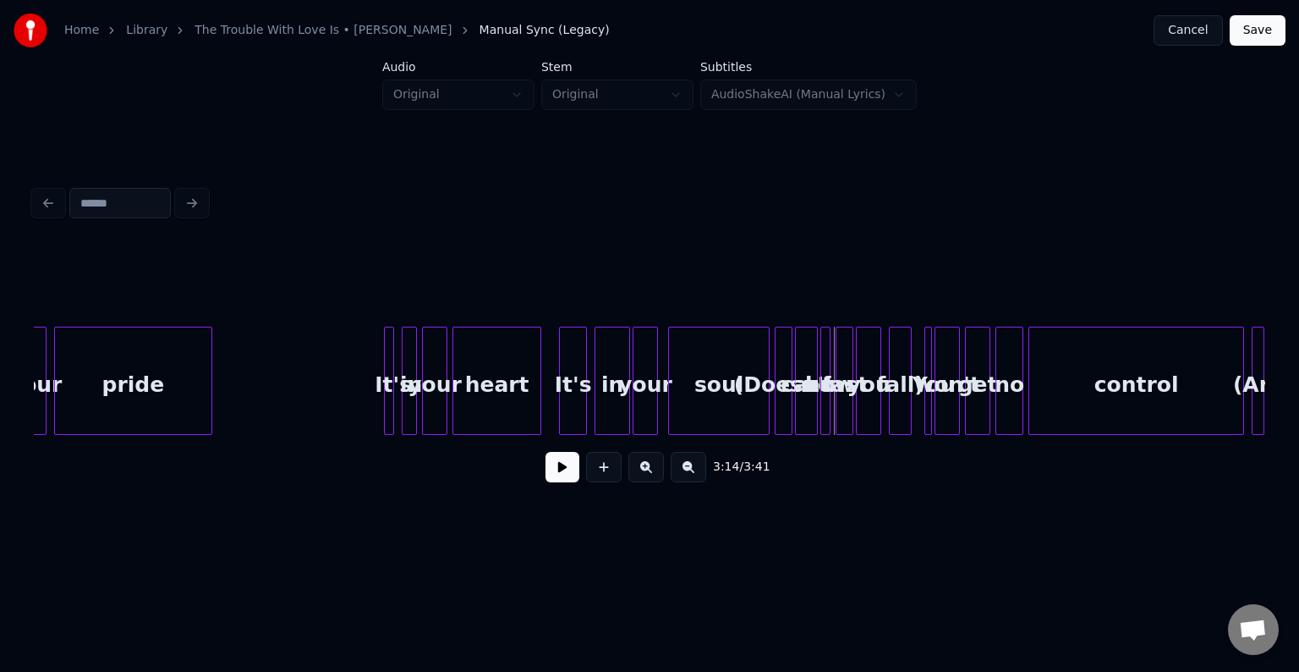
scroll to position [0, 23927]
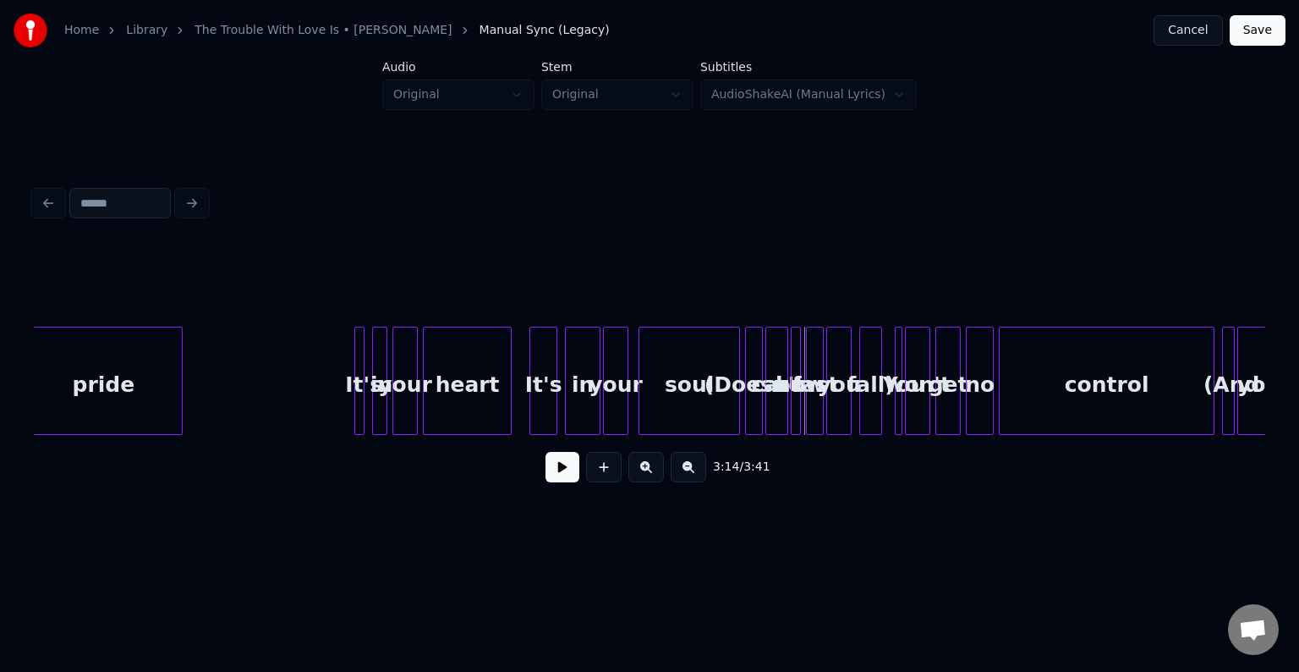
click at [870, 389] on div "fall)" at bounding box center [870, 384] width 21 height 115
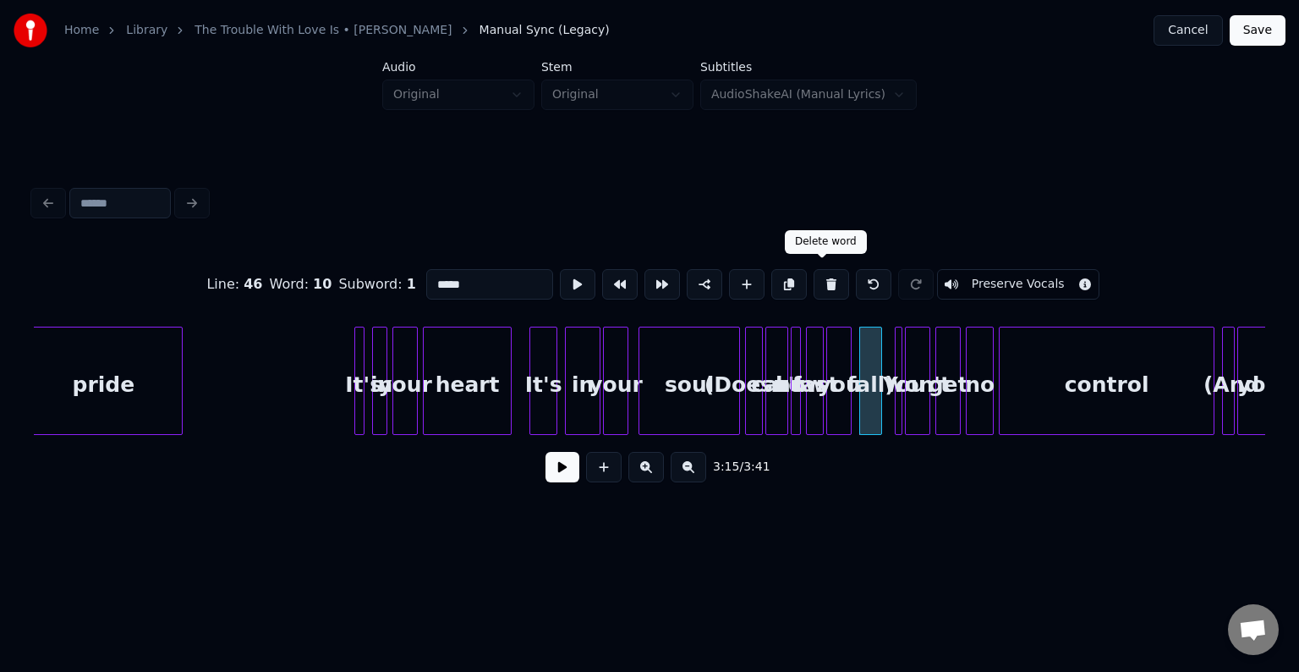
click at [821, 275] on button at bounding box center [832, 284] width 36 height 30
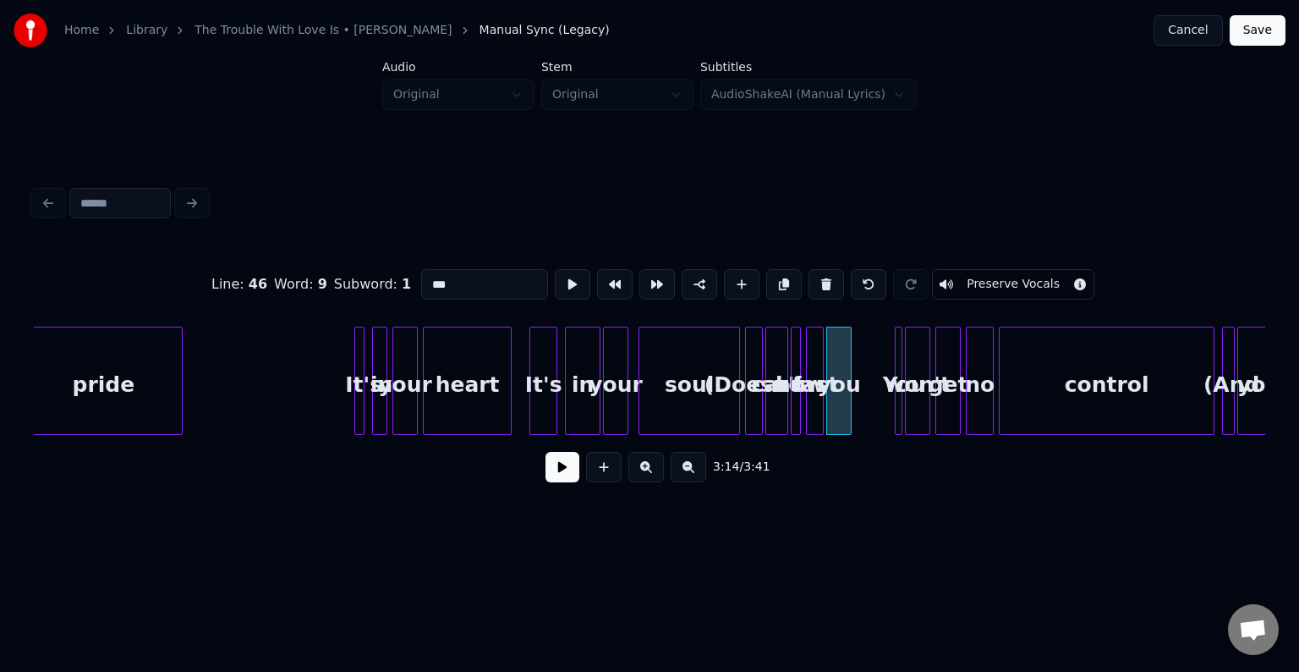
click at [821, 275] on button at bounding box center [827, 284] width 36 height 30
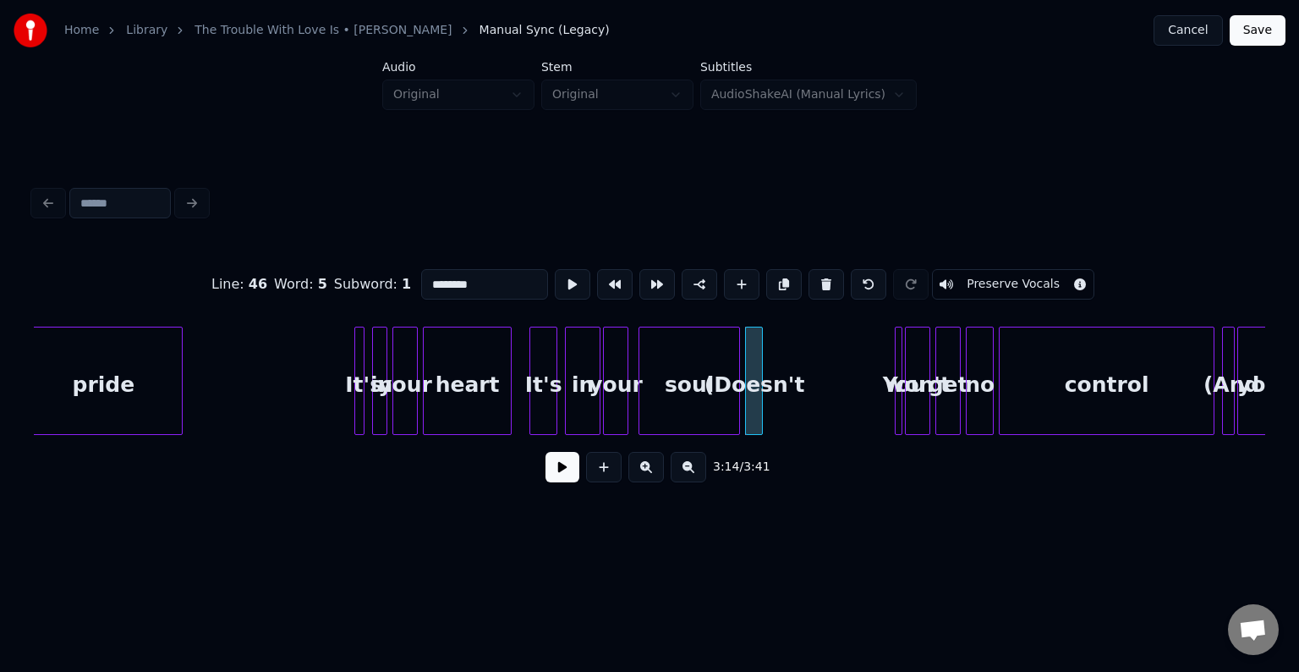
click at [821, 275] on button at bounding box center [827, 284] width 36 height 30
type input "****"
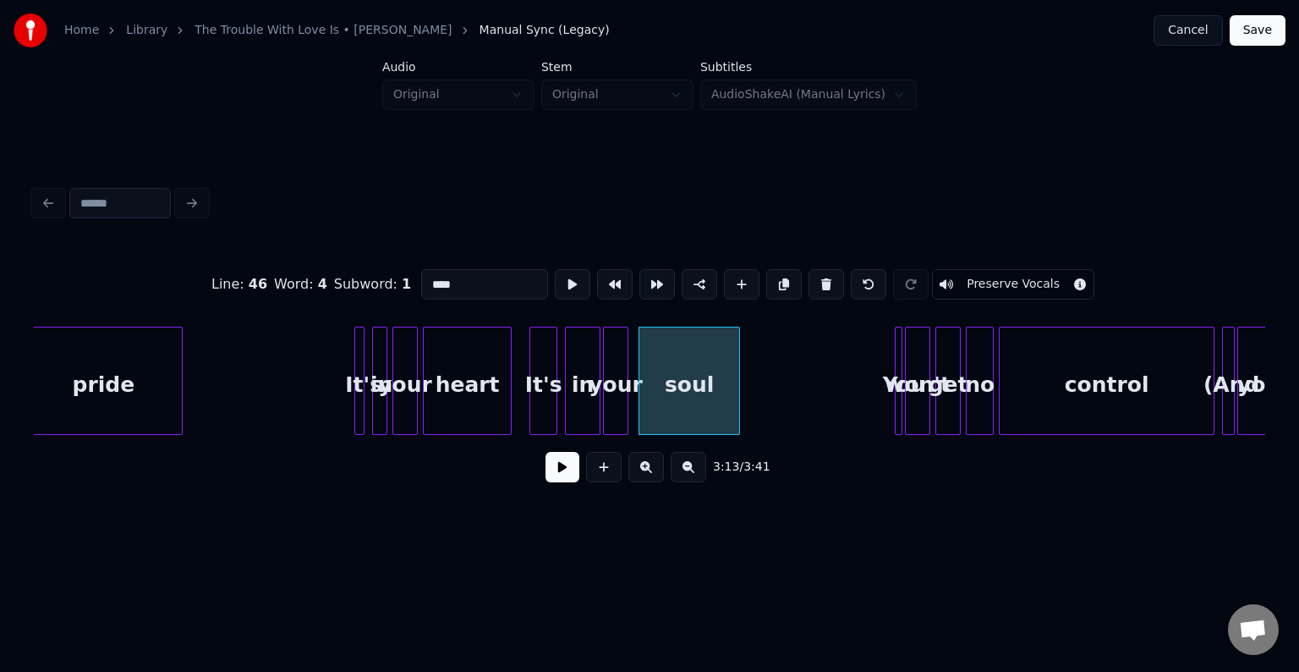
click at [552, 464] on button at bounding box center [563, 467] width 34 height 30
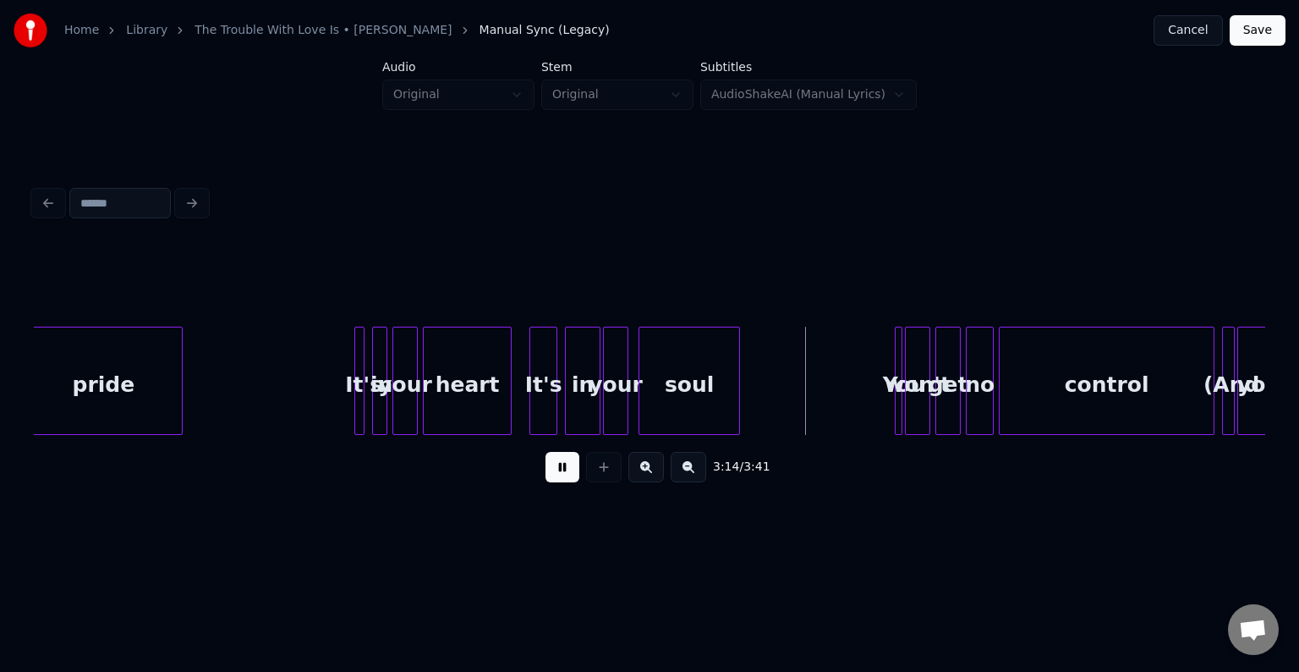
click at [552, 464] on button at bounding box center [563, 467] width 34 height 30
click at [791, 401] on div at bounding box center [790, 380] width 5 height 107
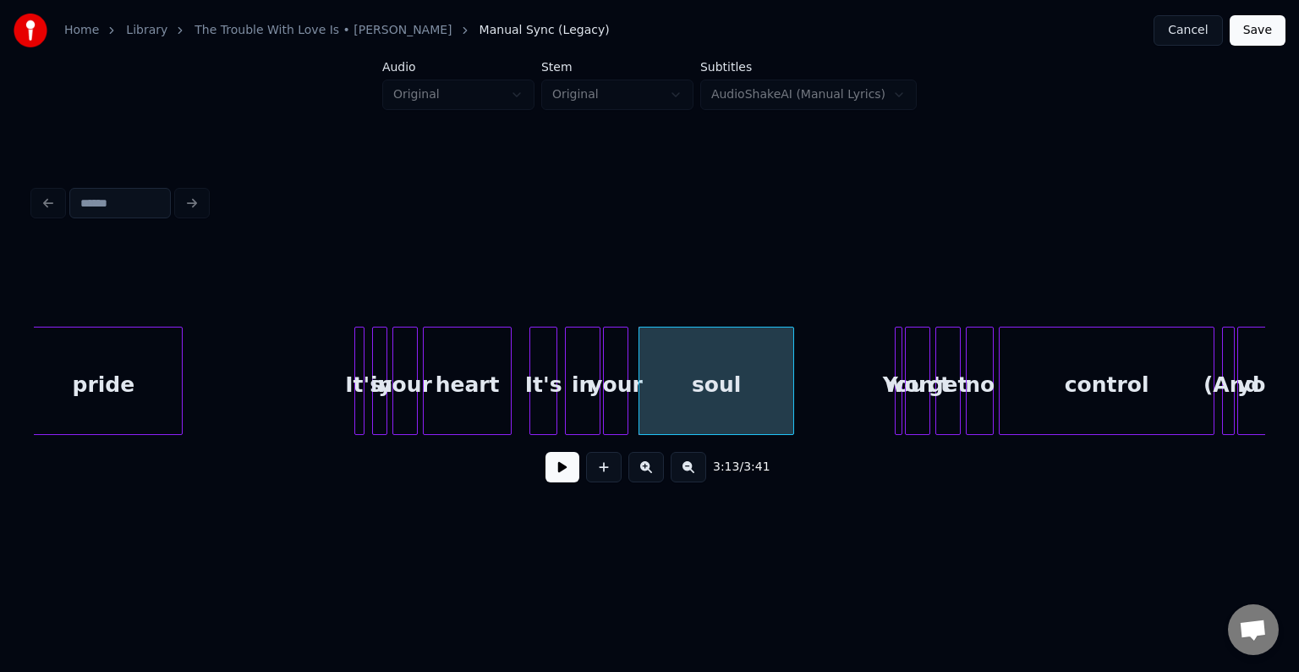
click at [562, 482] on button at bounding box center [563, 467] width 34 height 30
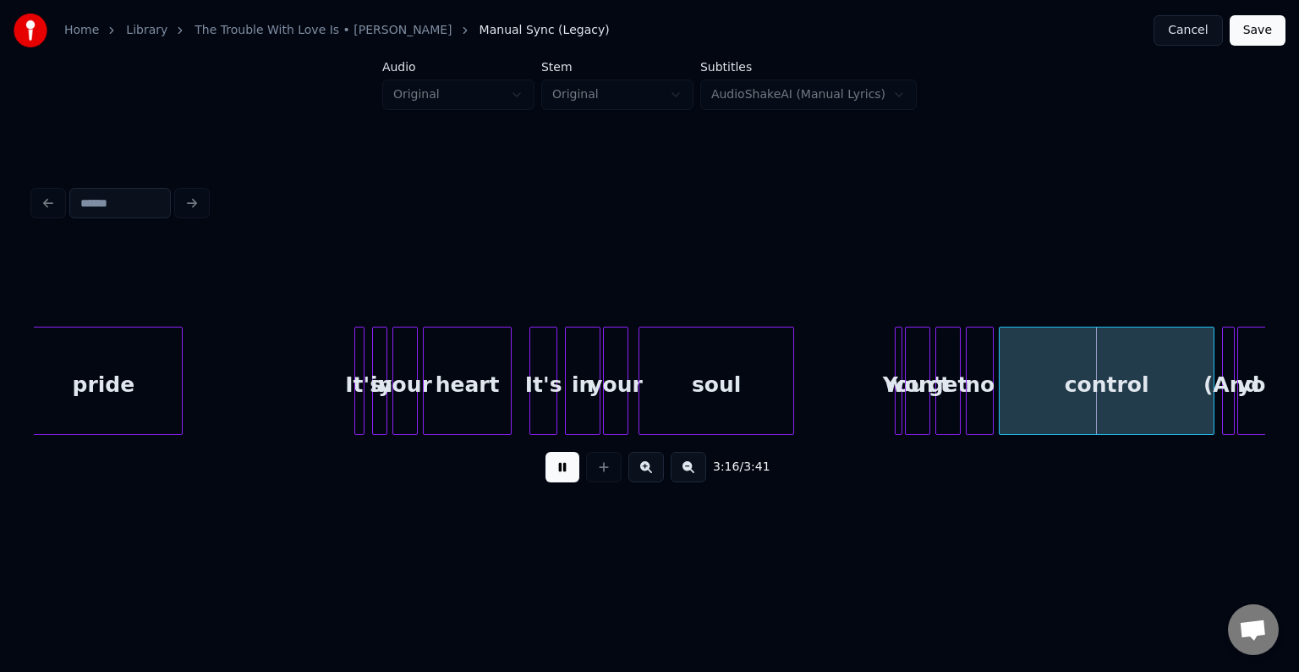
click at [562, 482] on button at bounding box center [563, 467] width 34 height 30
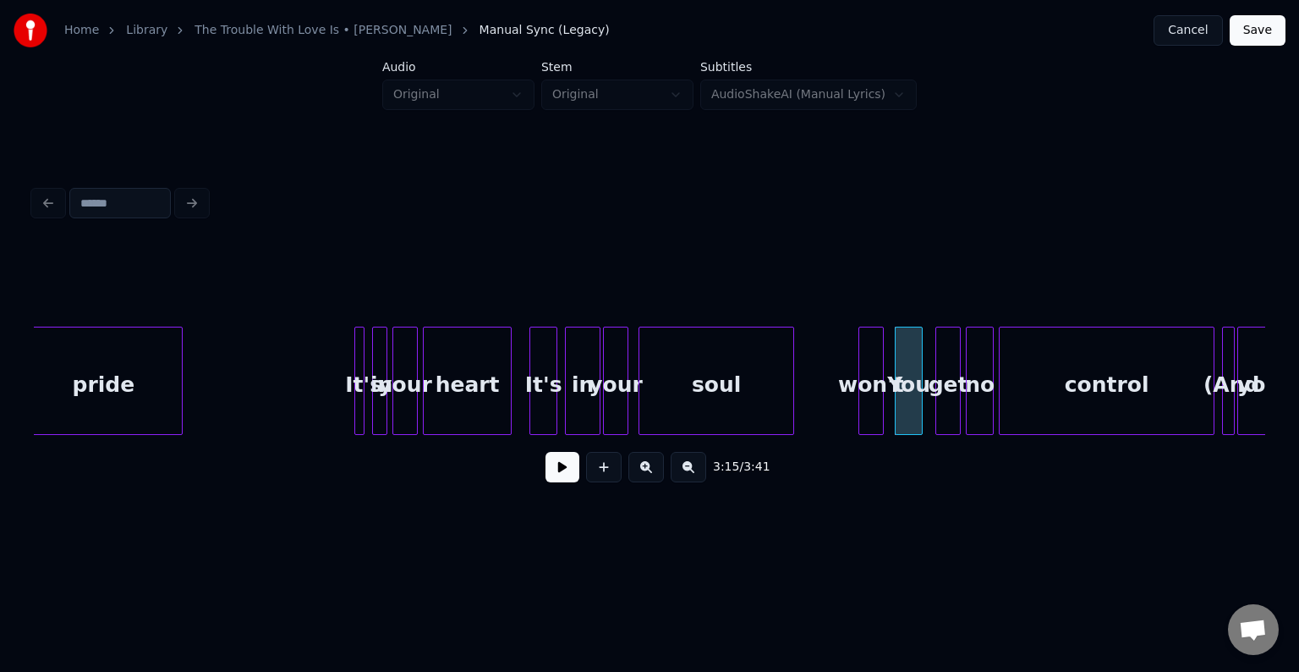
click at [864, 404] on div "won't" at bounding box center [871, 381] width 25 height 108
click at [849, 399] on div "You" at bounding box center [845, 384] width 26 height 115
click at [560, 482] on button at bounding box center [563, 467] width 34 height 30
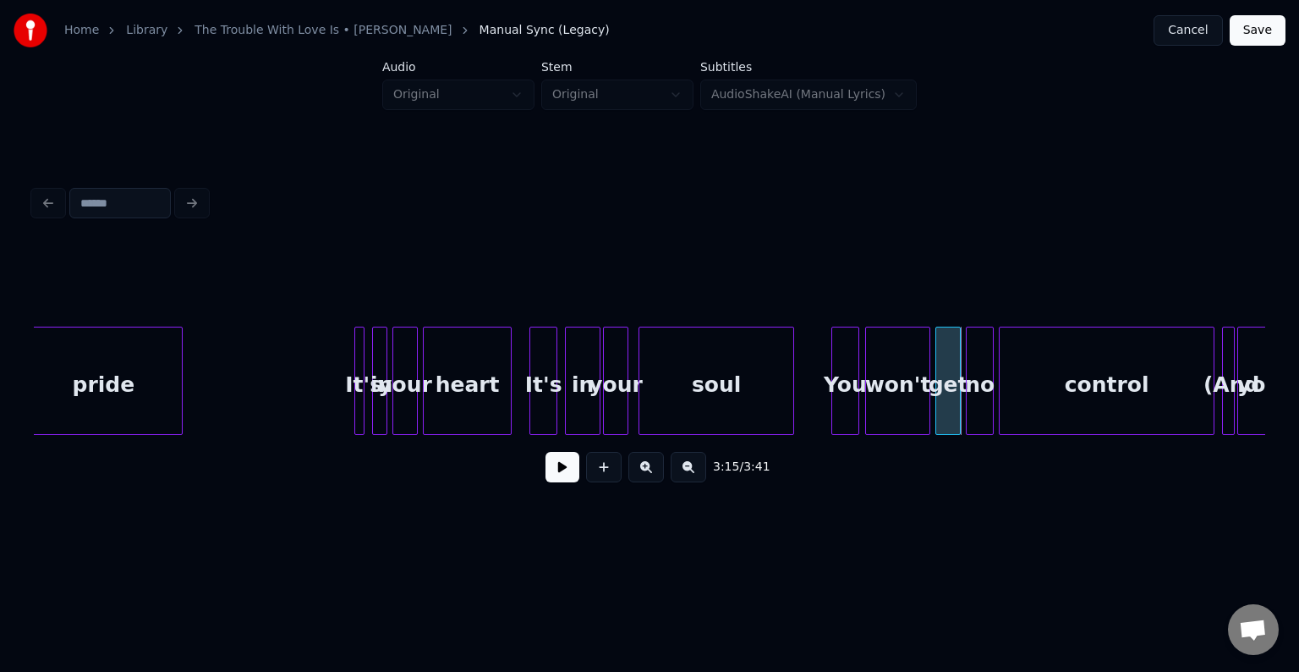
click at [927, 413] on div at bounding box center [927, 380] width 5 height 107
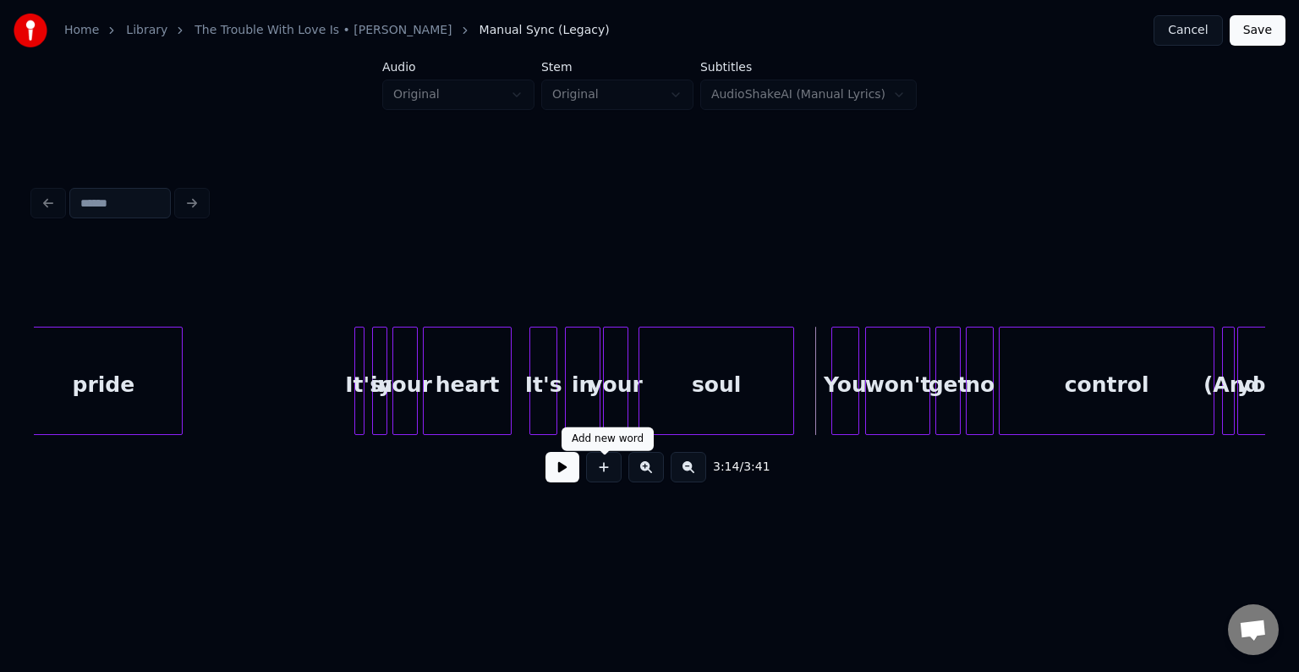
click at [555, 480] on button at bounding box center [563, 467] width 34 height 30
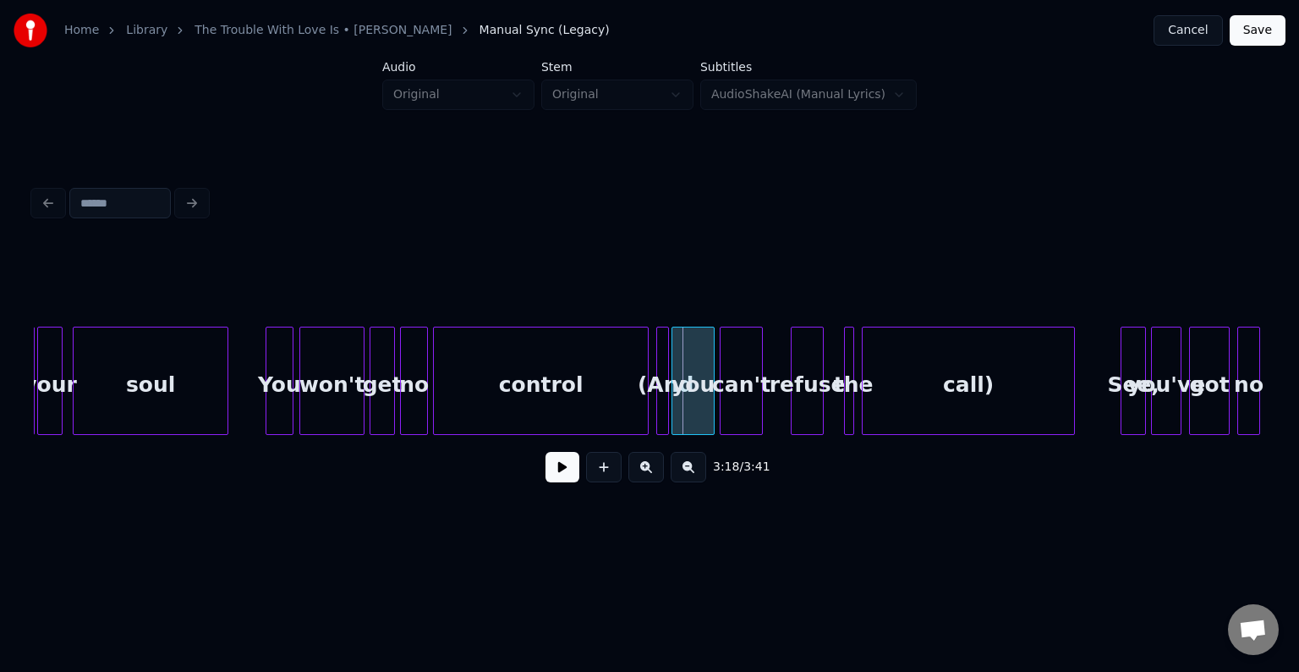
scroll to position [0, 24502]
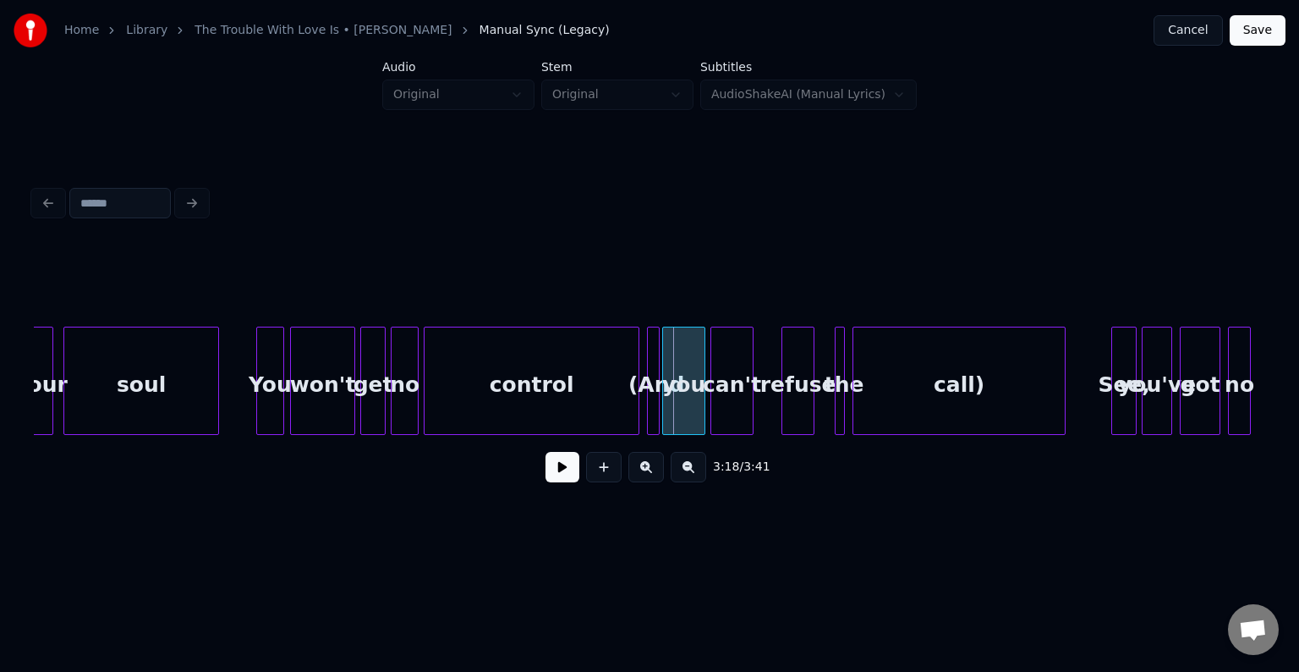
click at [983, 401] on div "call)" at bounding box center [959, 384] width 211 height 115
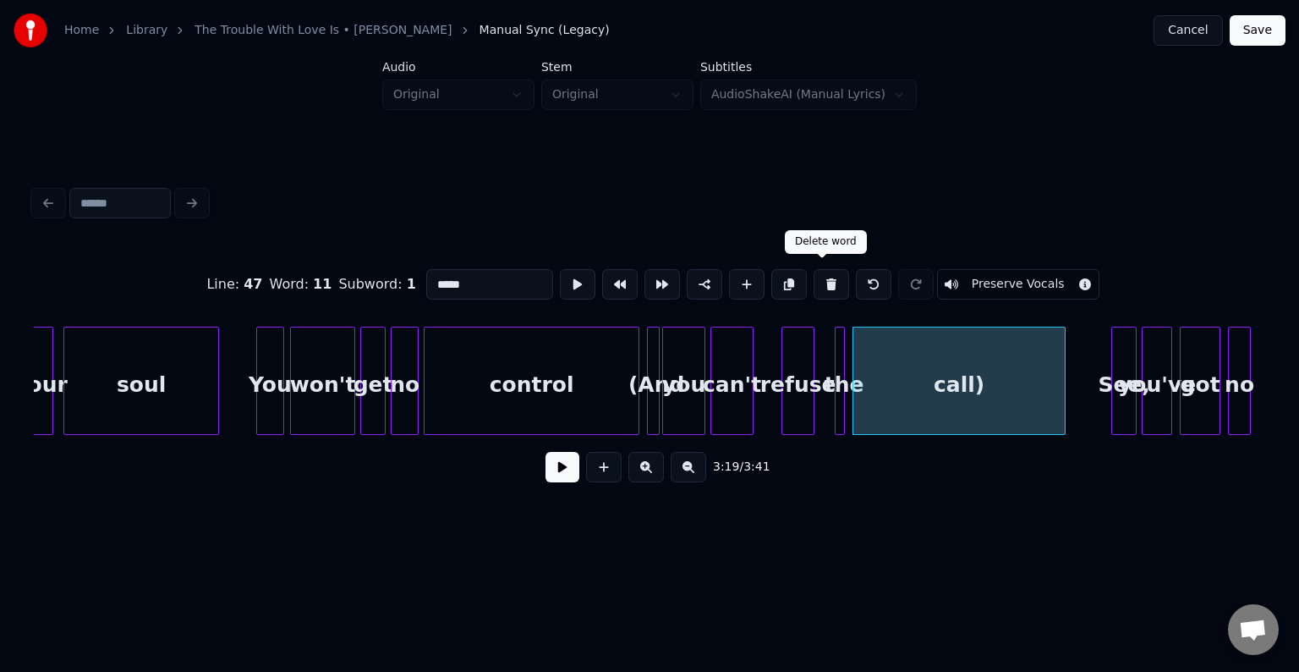
click at [826, 270] on button at bounding box center [832, 284] width 36 height 30
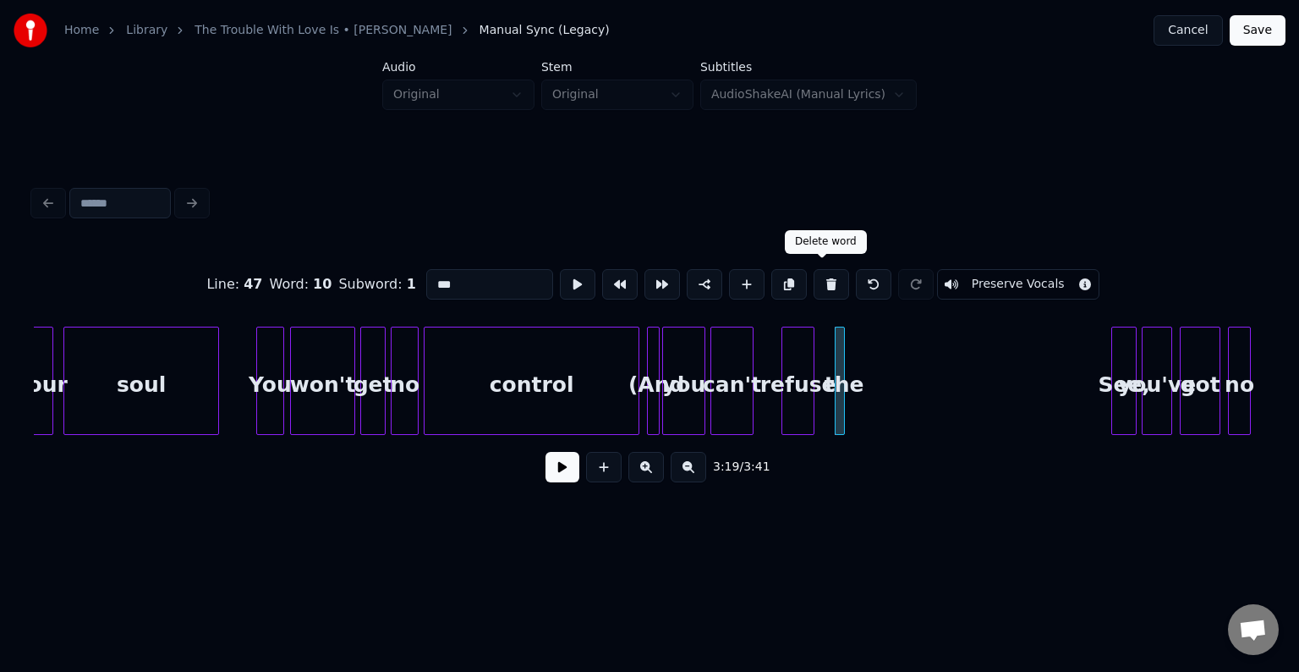
click at [826, 270] on button at bounding box center [832, 284] width 36 height 30
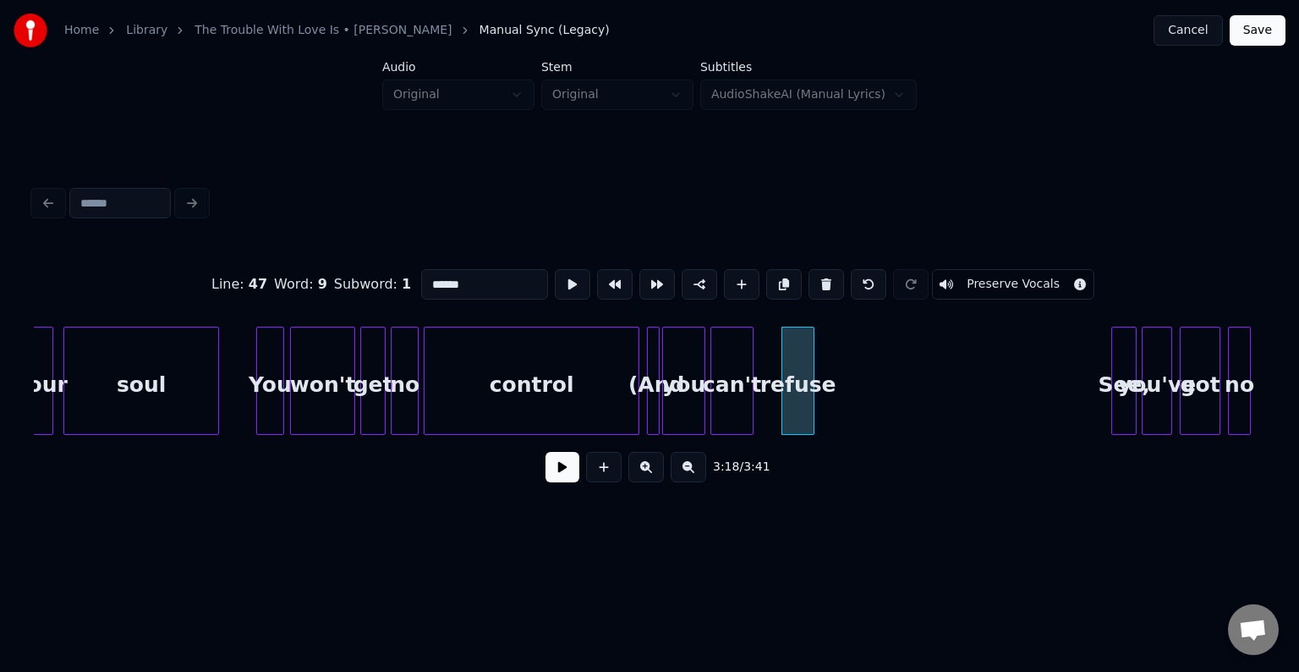
click at [826, 270] on button at bounding box center [827, 284] width 36 height 30
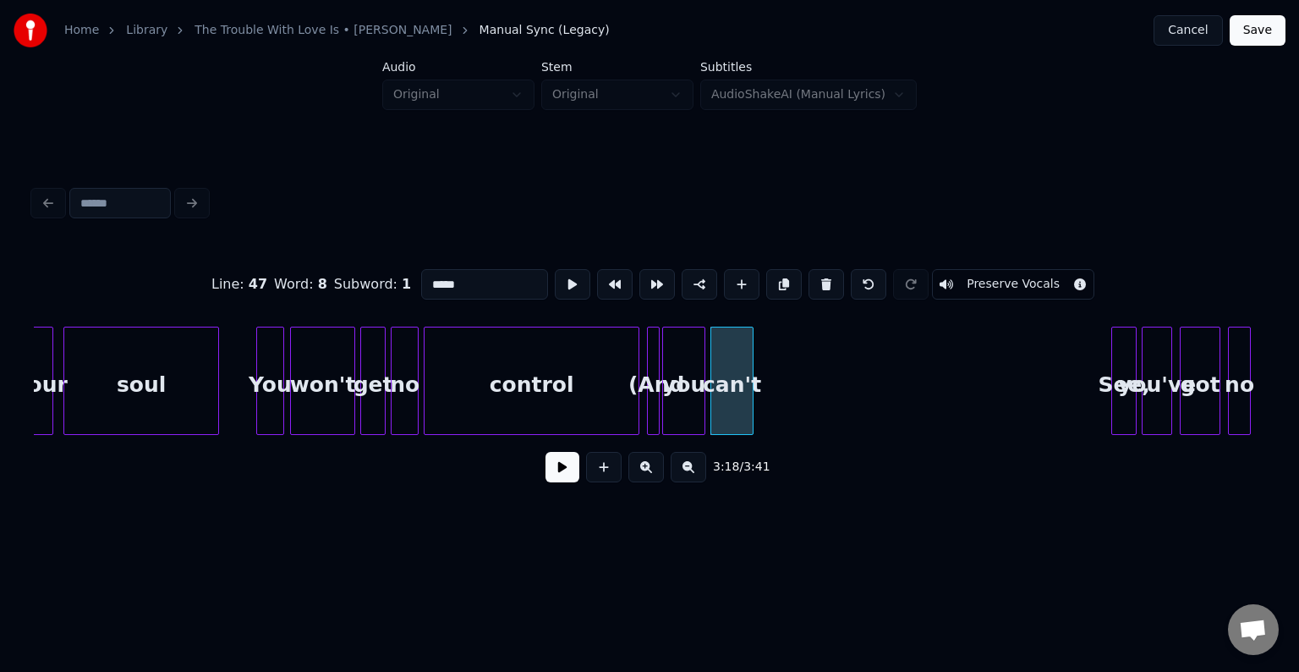
click at [826, 270] on button at bounding box center [827, 284] width 36 height 30
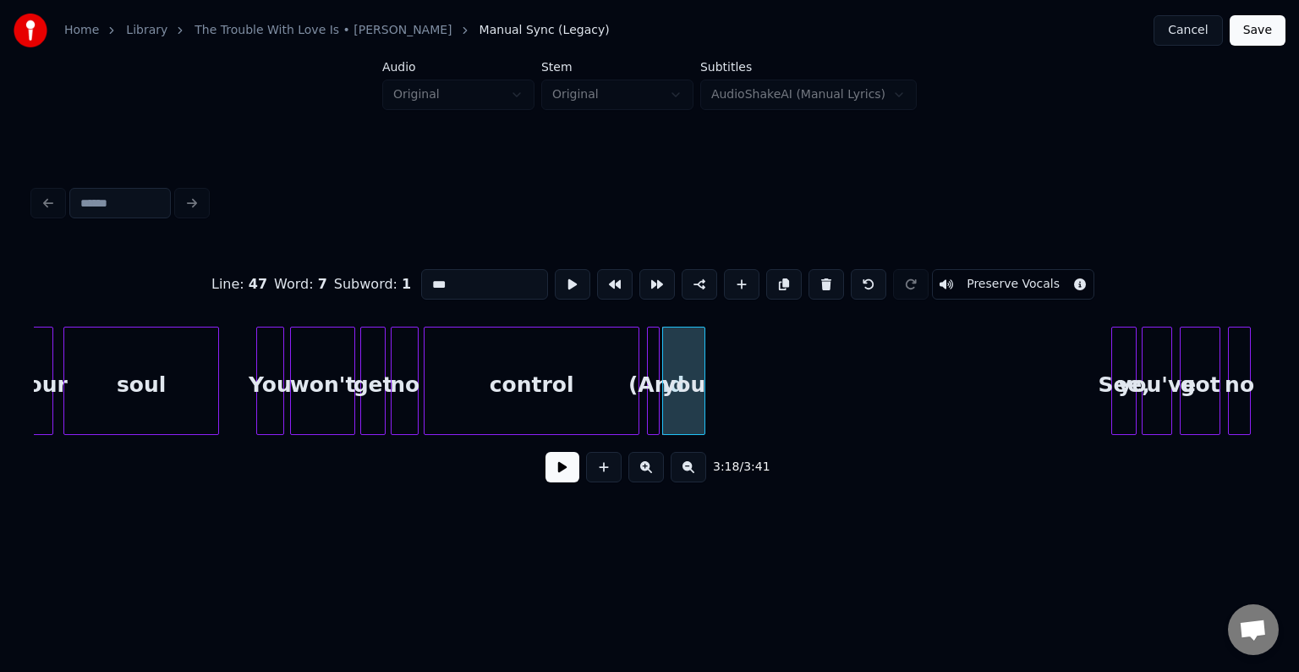
click at [826, 270] on button at bounding box center [827, 284] width 36 height 30
type input "*******"
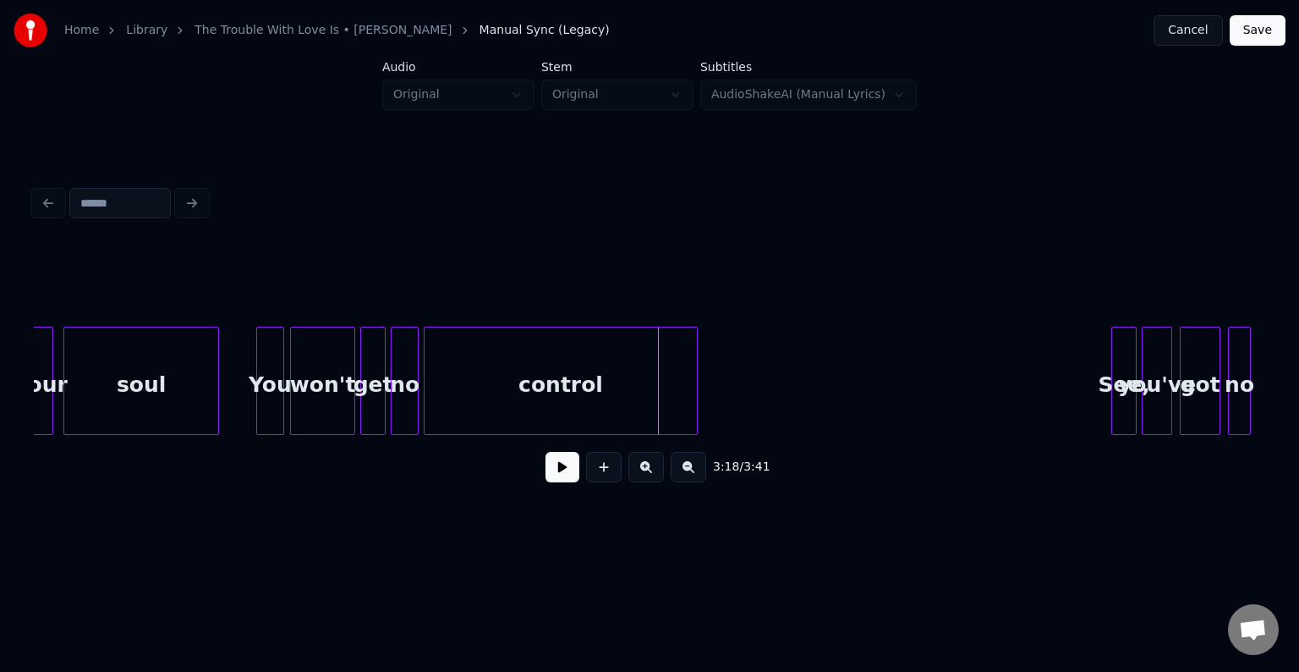
click at [695, 402] on div at bounding box center [694, 380] width 5 height 107
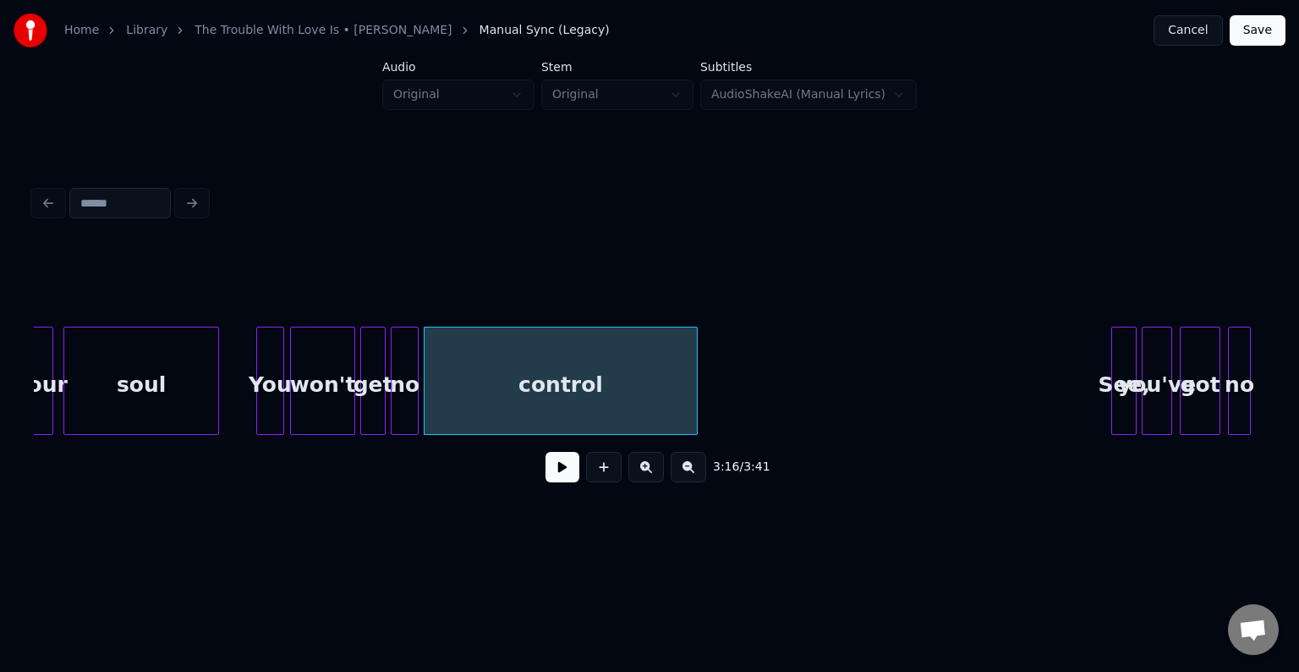
click at [548, 480] on button at bounding box center [563, 467] width 34 height 30
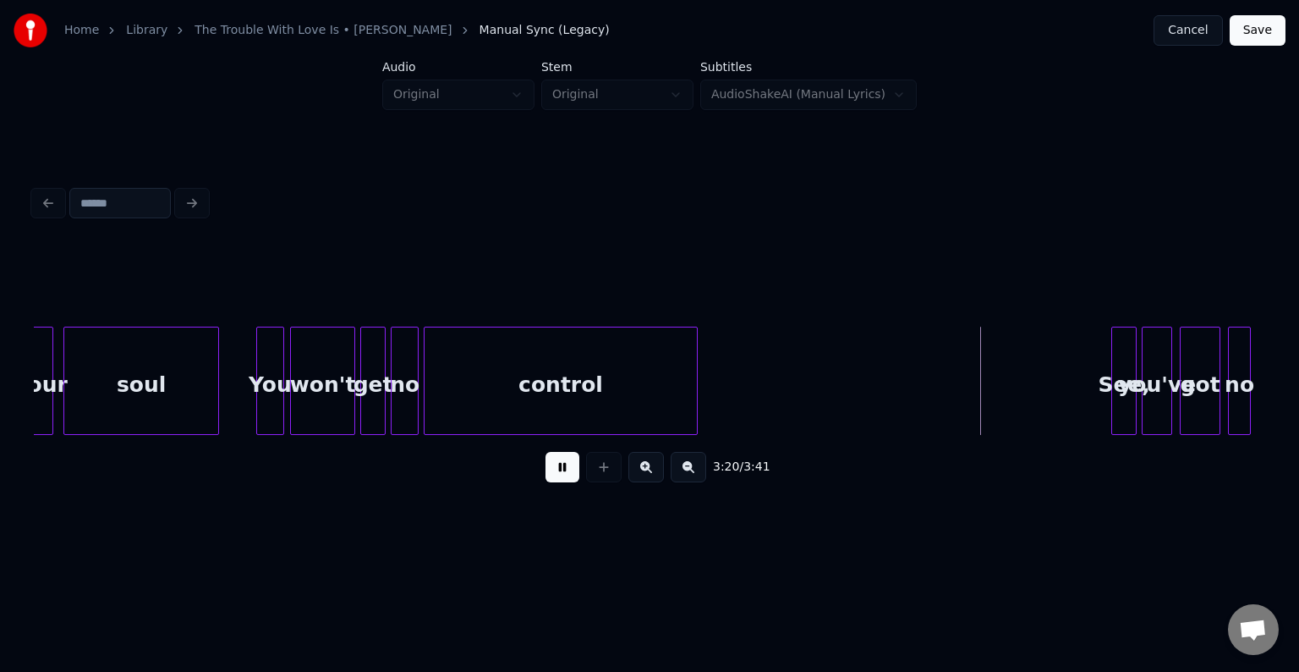
click at [548, 480] on button at bounding box center [563, 467] width 34 height 30
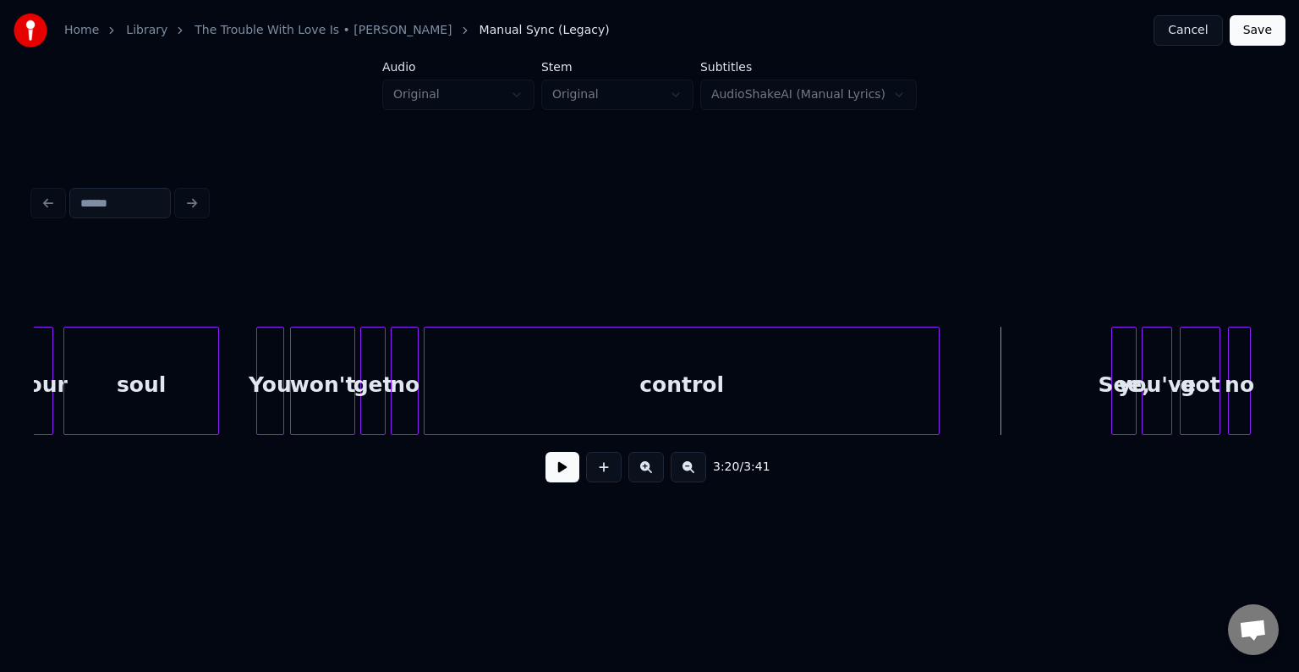
click at [938, 420] on div at bounding box center [936, 380] width 5 height 107
click at [558, 477] on button at bounding box center [563, 467] width 34 height 30
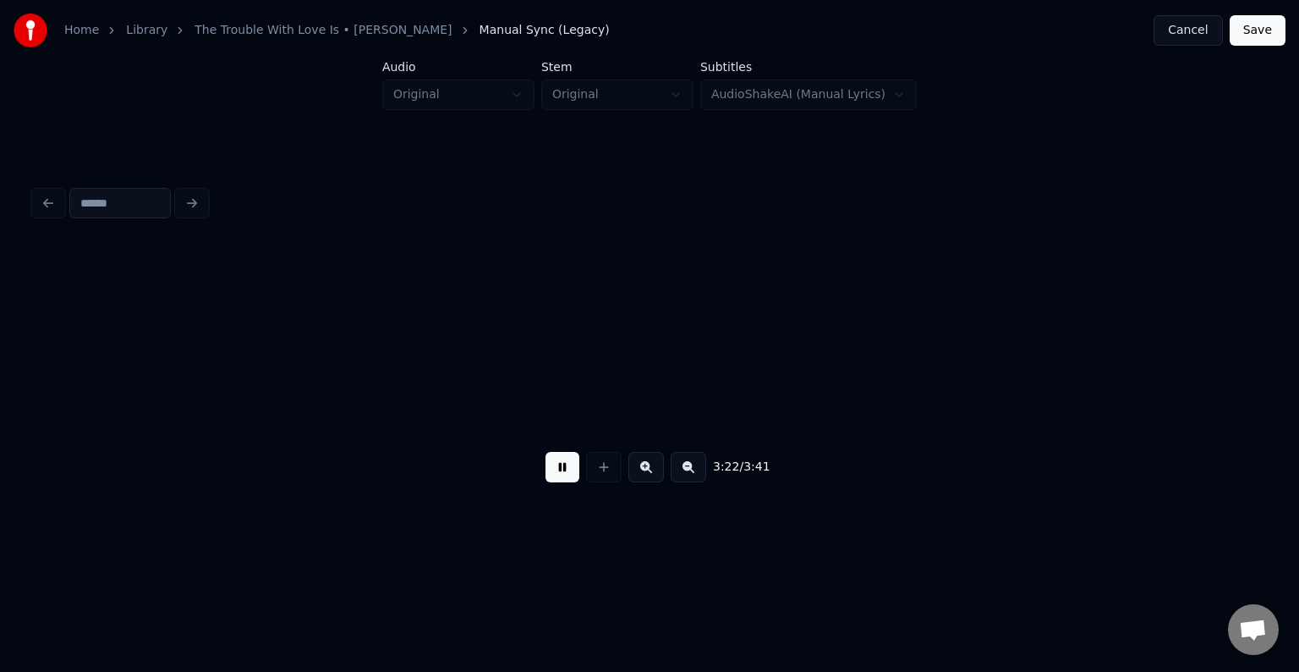
scroll to position [0, 25735]
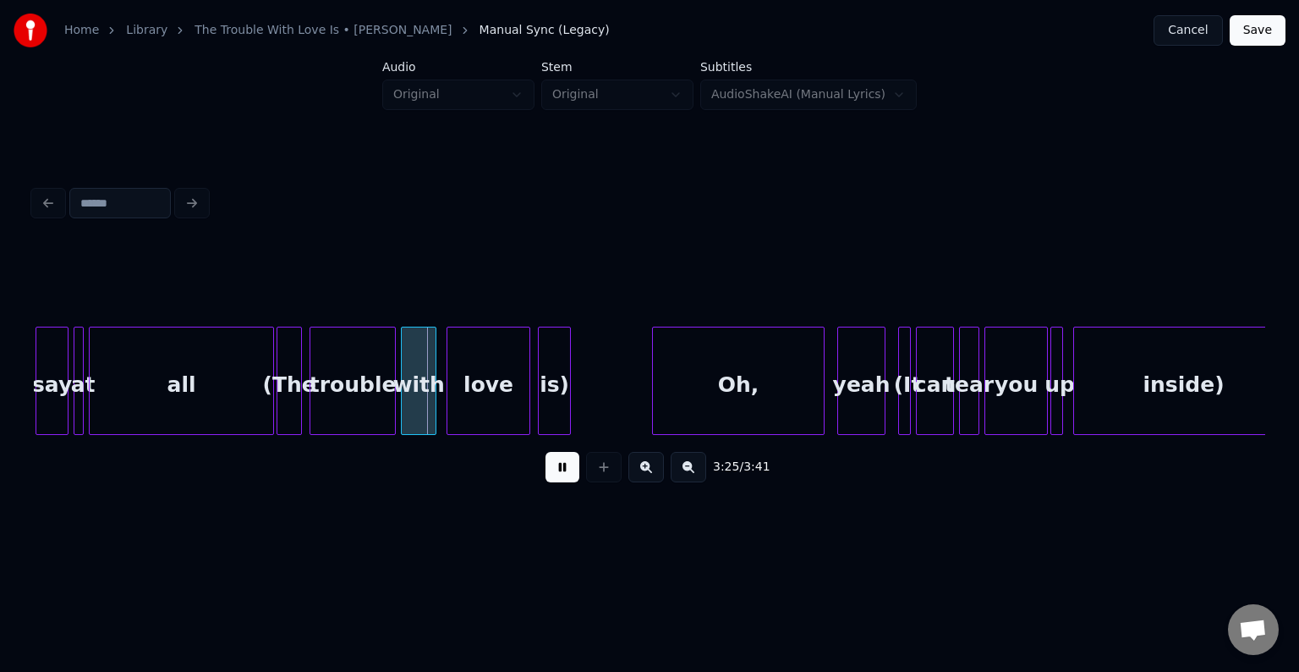
click at [558, 477] on button at bounding box center [563, 467] width 34 height 30
click at [555, 416] on div "is)" at bounding box center [554, 384] width 31 height 115
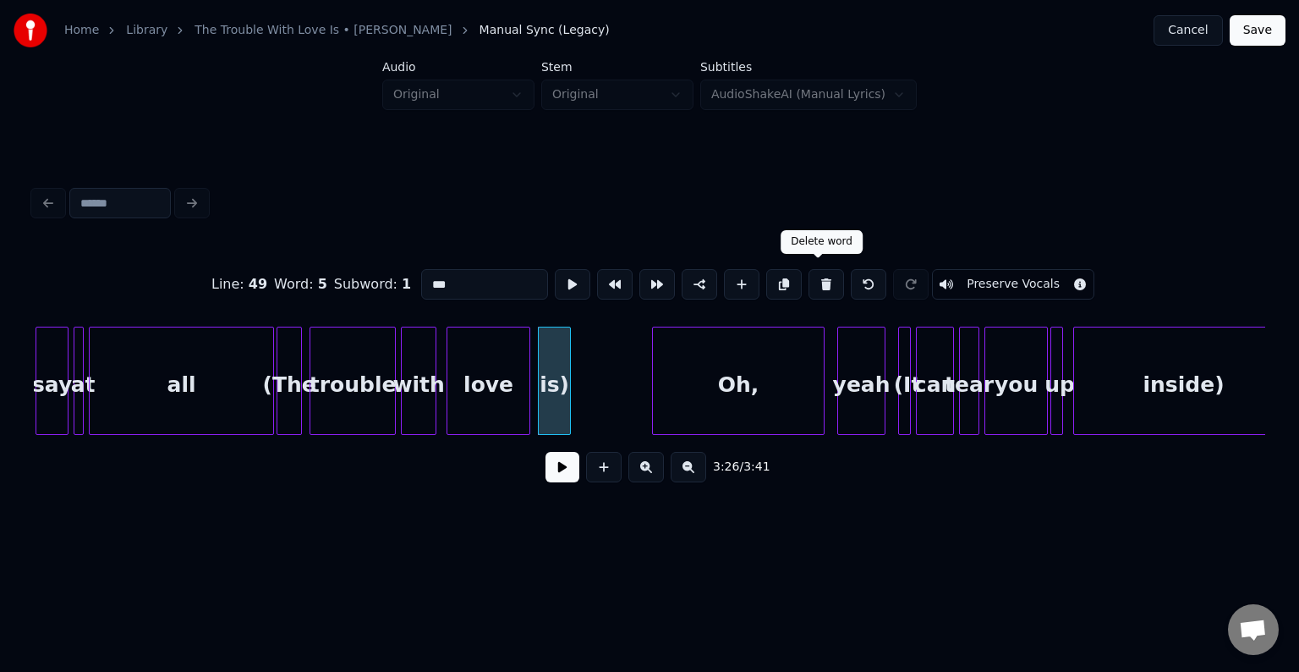
click at [811, 285] on button at bounding box center [827, 284] width 36 height 30
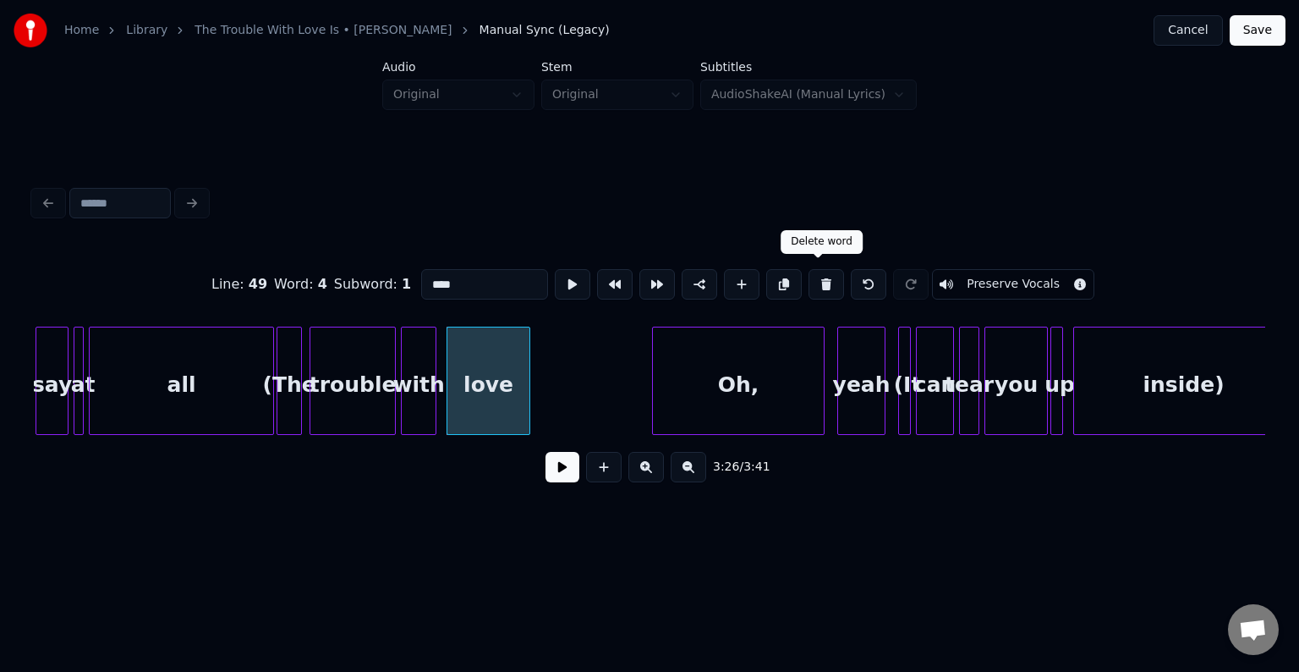
click at [811, 285] on button at bounding box center [827, 284] width 36 height 30
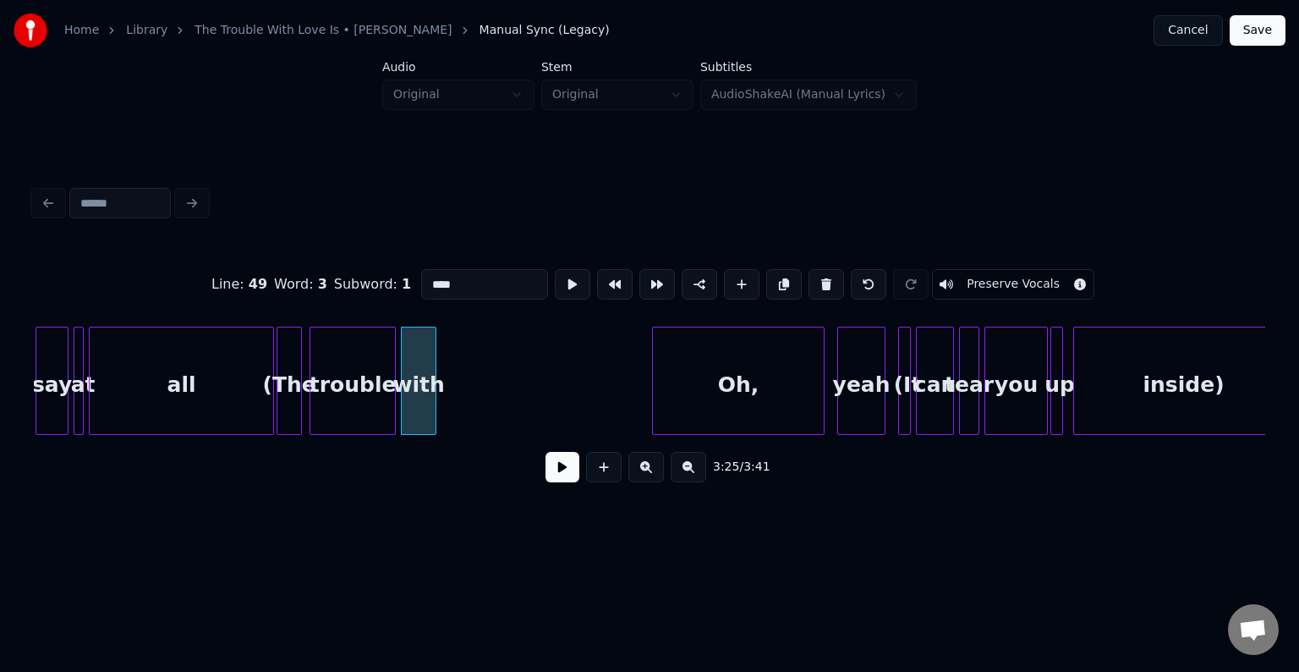
click at [811, 285] on button at bounding box center [827, 284] width 36 height 30
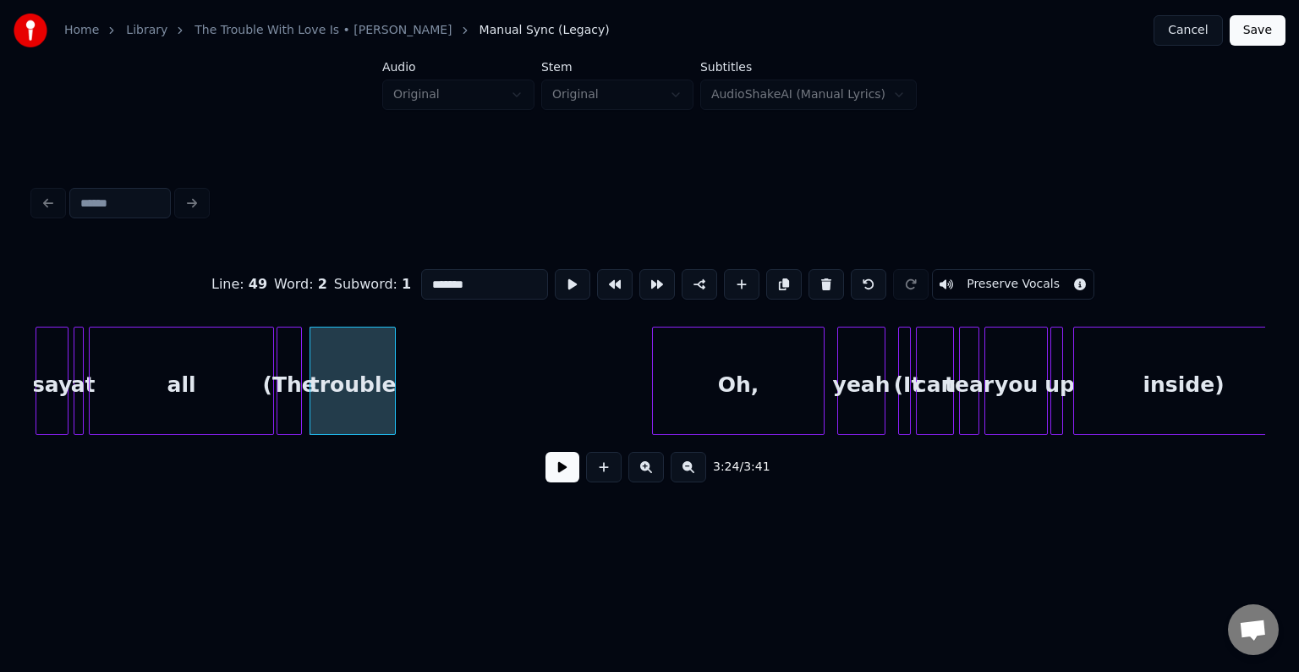
click at [811, 285] on button at bounding box center [827, 284] width 36 height 30
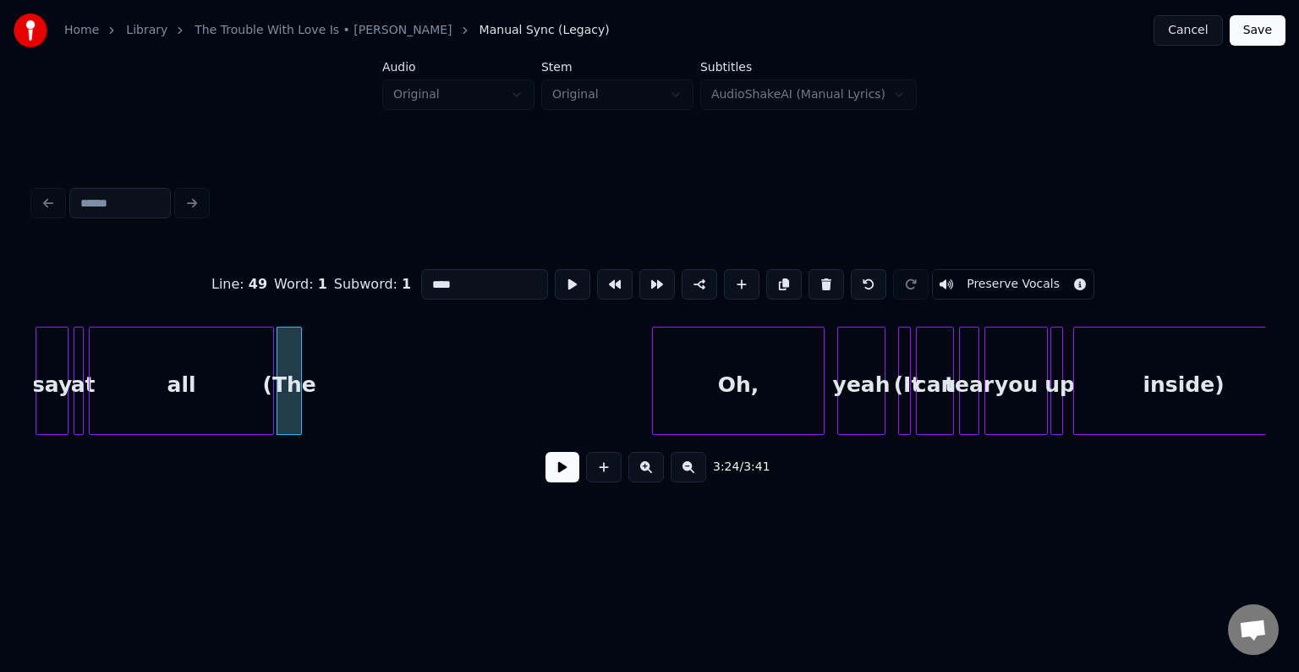
click at [811, 285] on button at bounding box center [827, 284] width 36 height 30
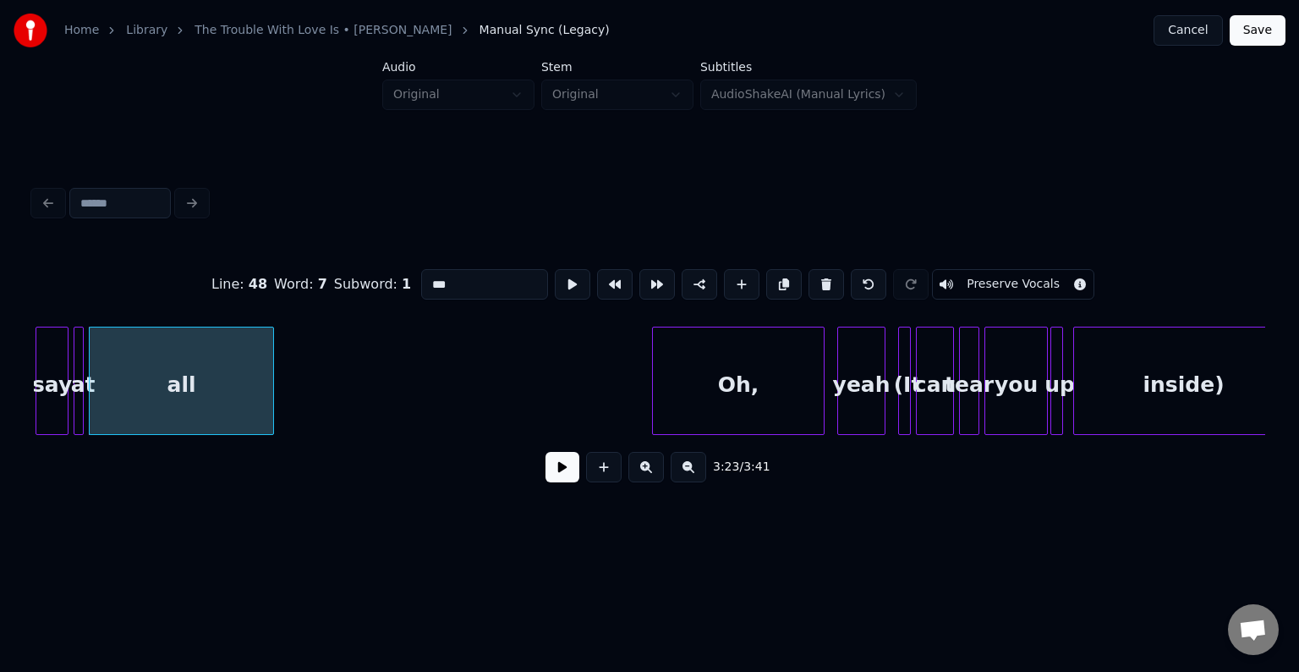
click at [1157, 382] on div "inside)" at bounding box center [1183, 384] width 219 height 115
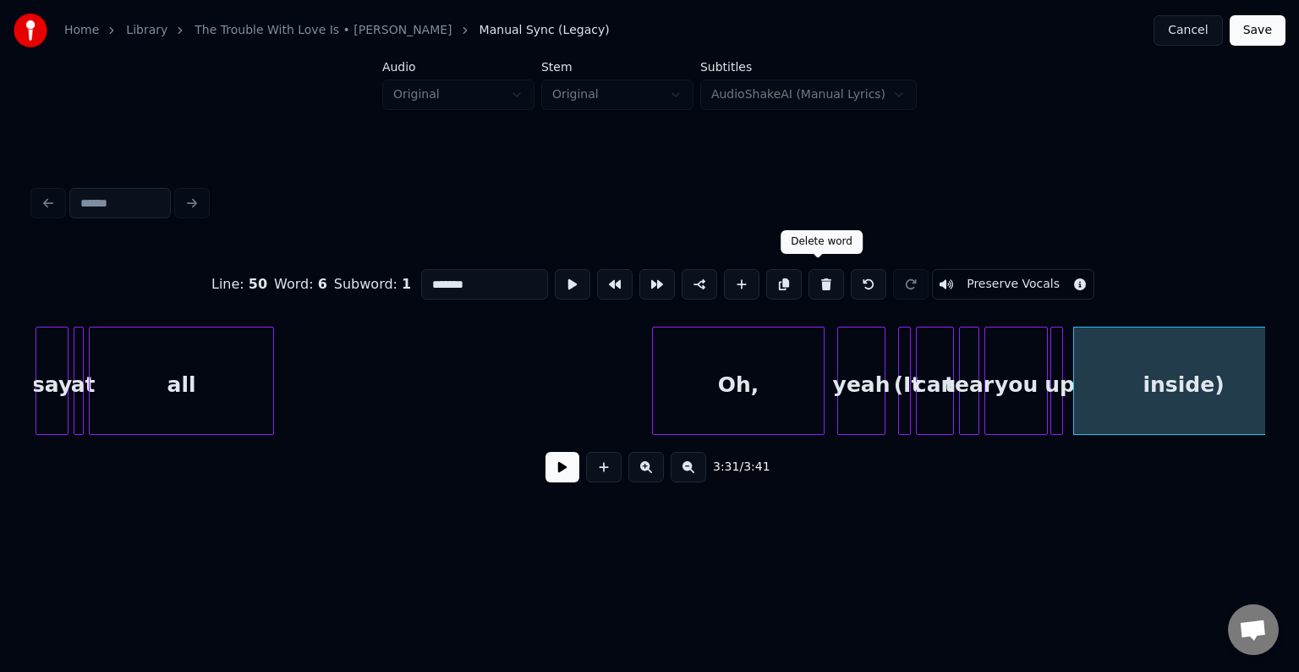
click at [819, 273] on button at bounding box center [827, 284] width 36 height 30
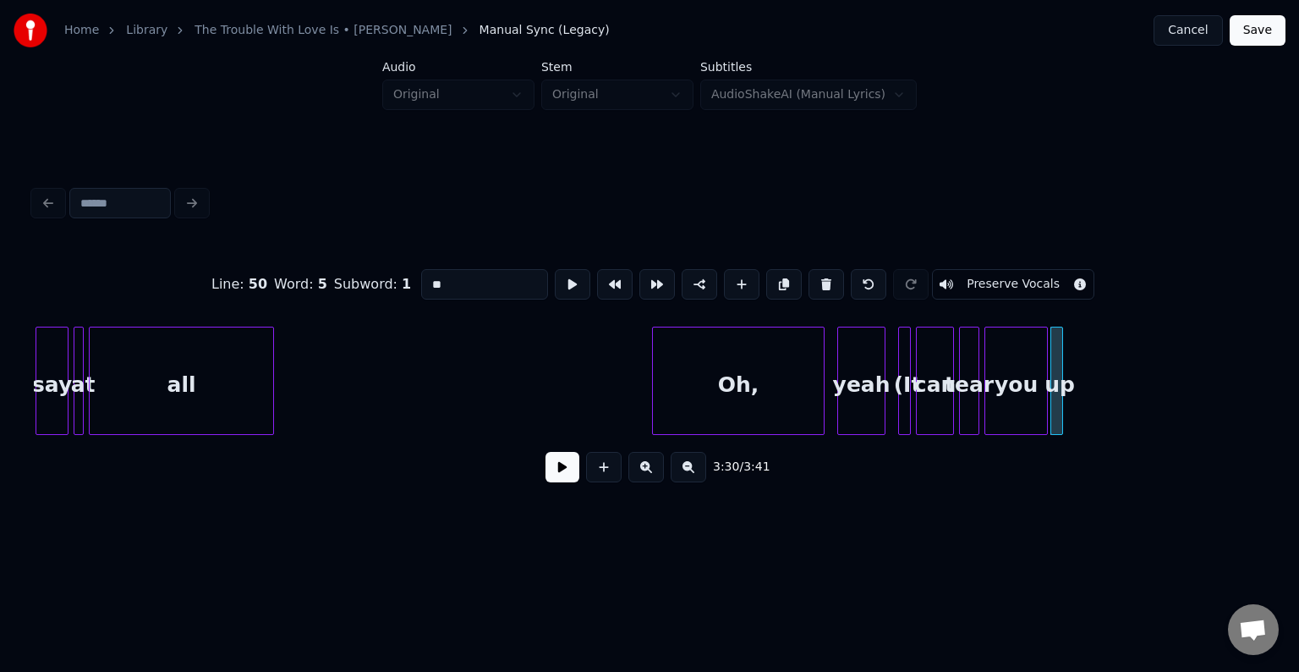
click at [819, 273] on button at bounding box center [827, 284] width 36 height 30
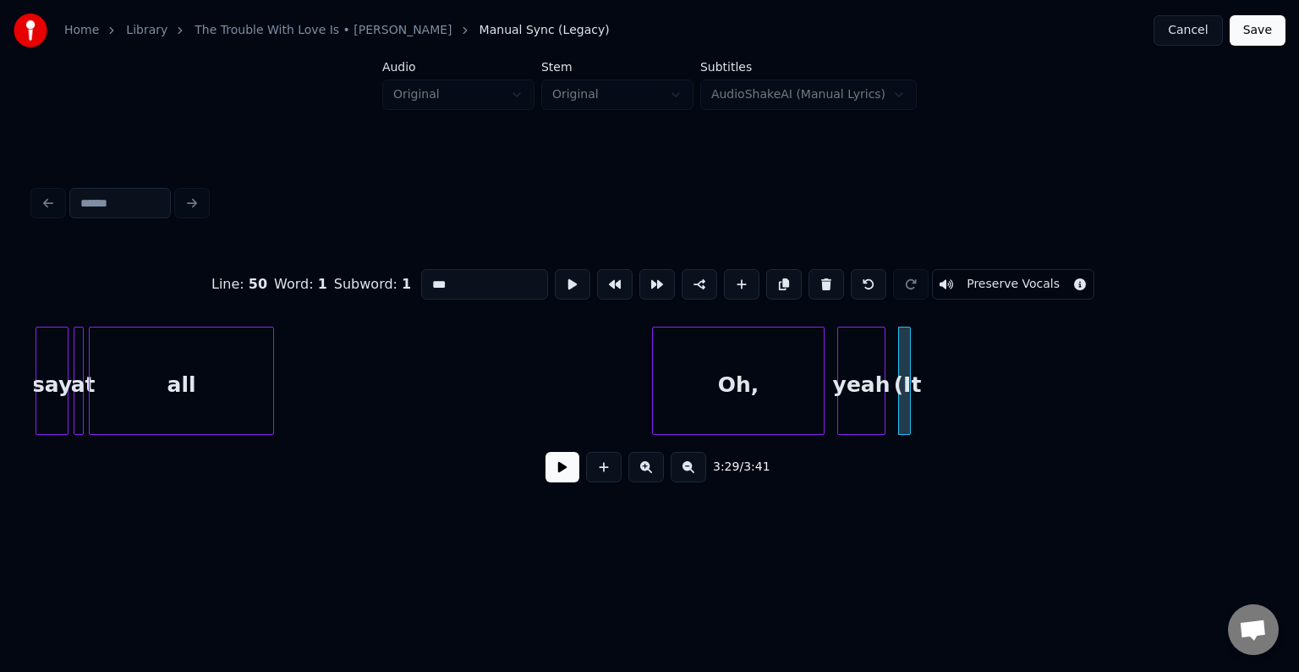
click at [819, 273] on button at bounding box center [827, 284] width 36 height 30
type input "****"
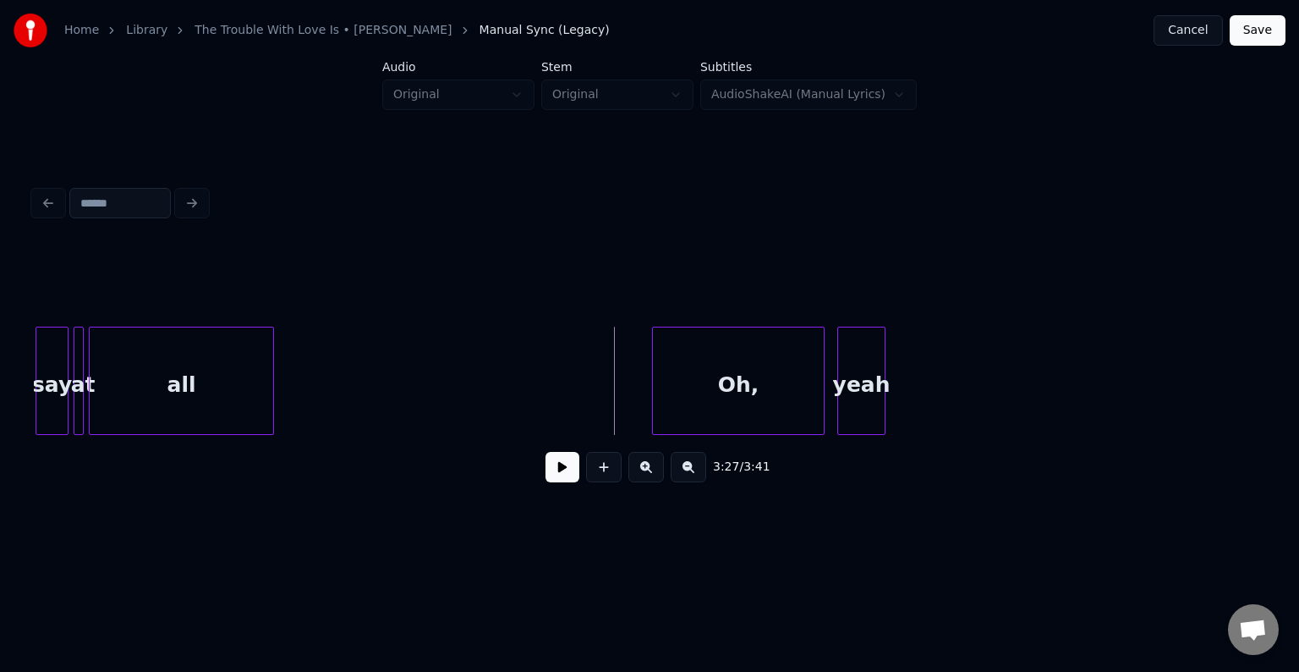
click at [579, 466] on div "3:27 / 3:41" at bounding box center [649, 466] width 1205 height 37
click at [552, 474] on button at bounding box center [563, 467] width 34 height 30
click at [859, 395] on div "yeah" at bounding box center [861, 384] width 47 height 115
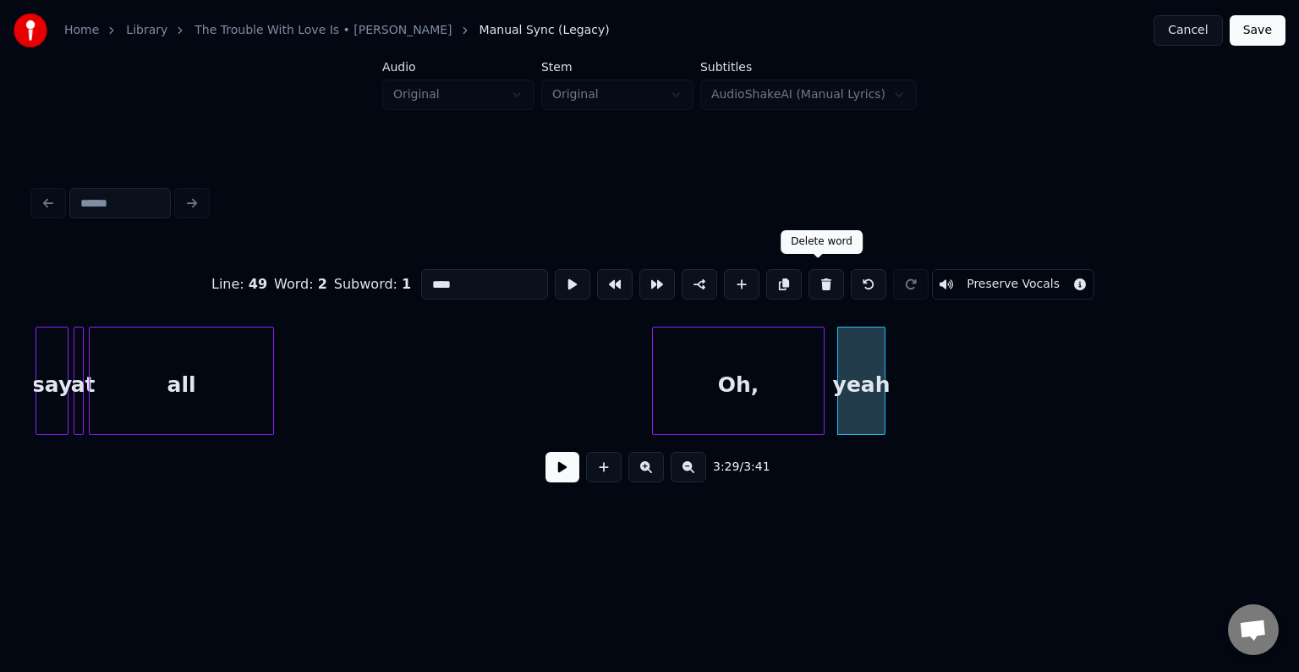
click at [826, 282] on button at bounding box center [827, 284] width 36 height 30
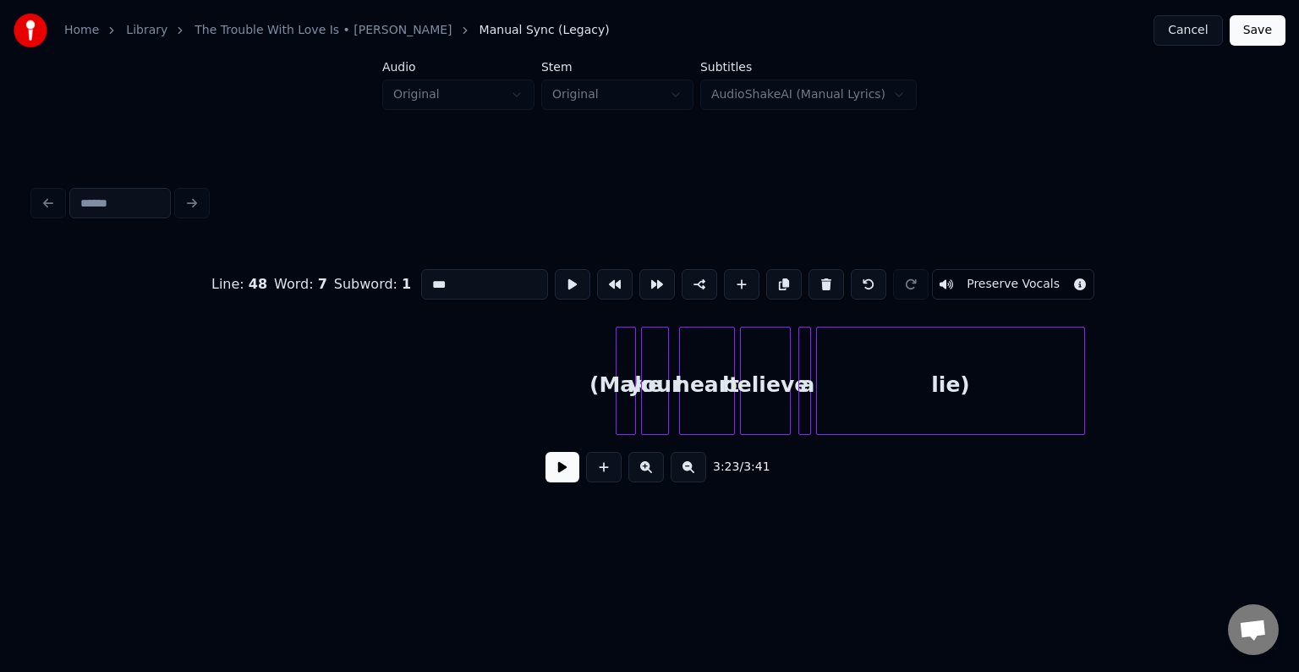
scroll to position [0, 26621]
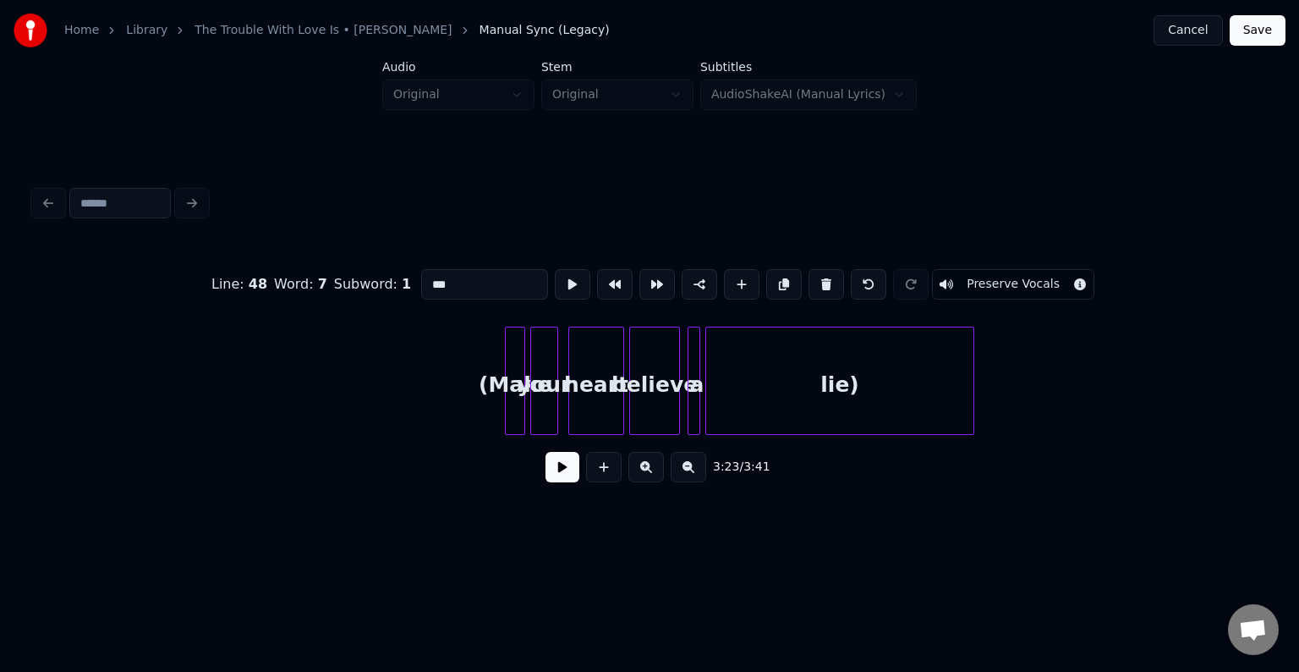
click at [927, 389] on div "lie)" at bounding box center [839, 384] width 267 height 115
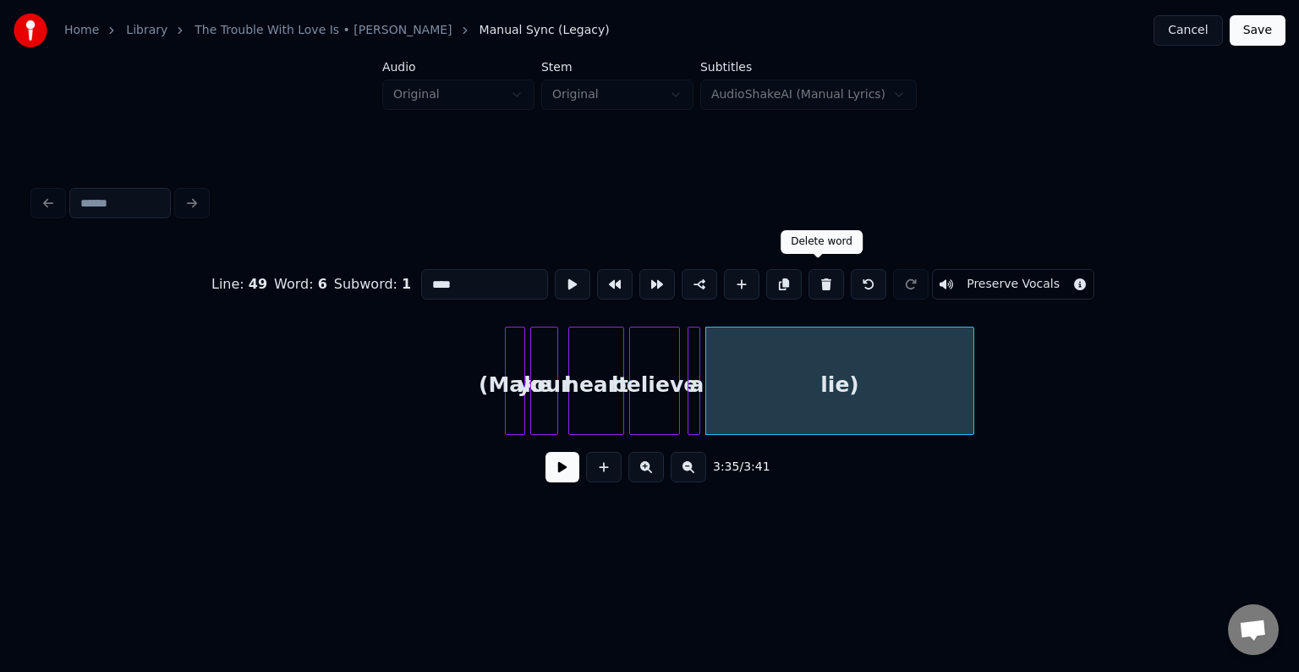
click at [812, 288] on button at bounding box center [827, 284] width 36 height 30
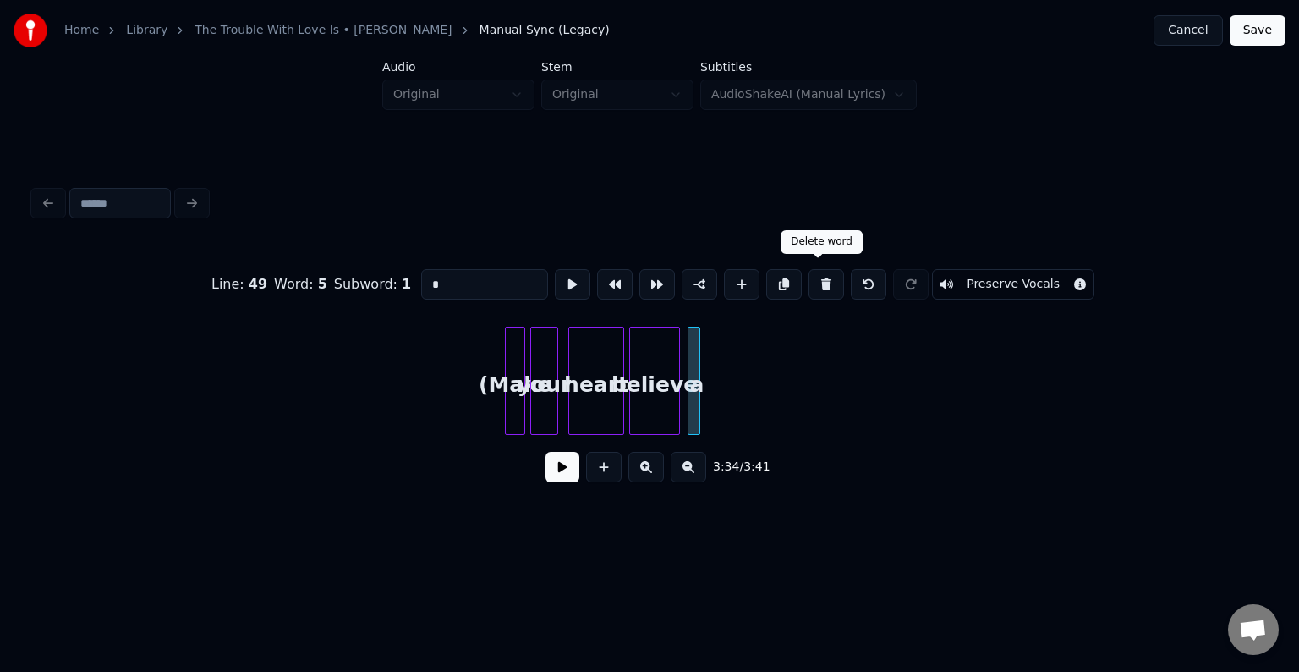
click at [812, 288] on button at bounding box center [827, 284] width 36 height 30
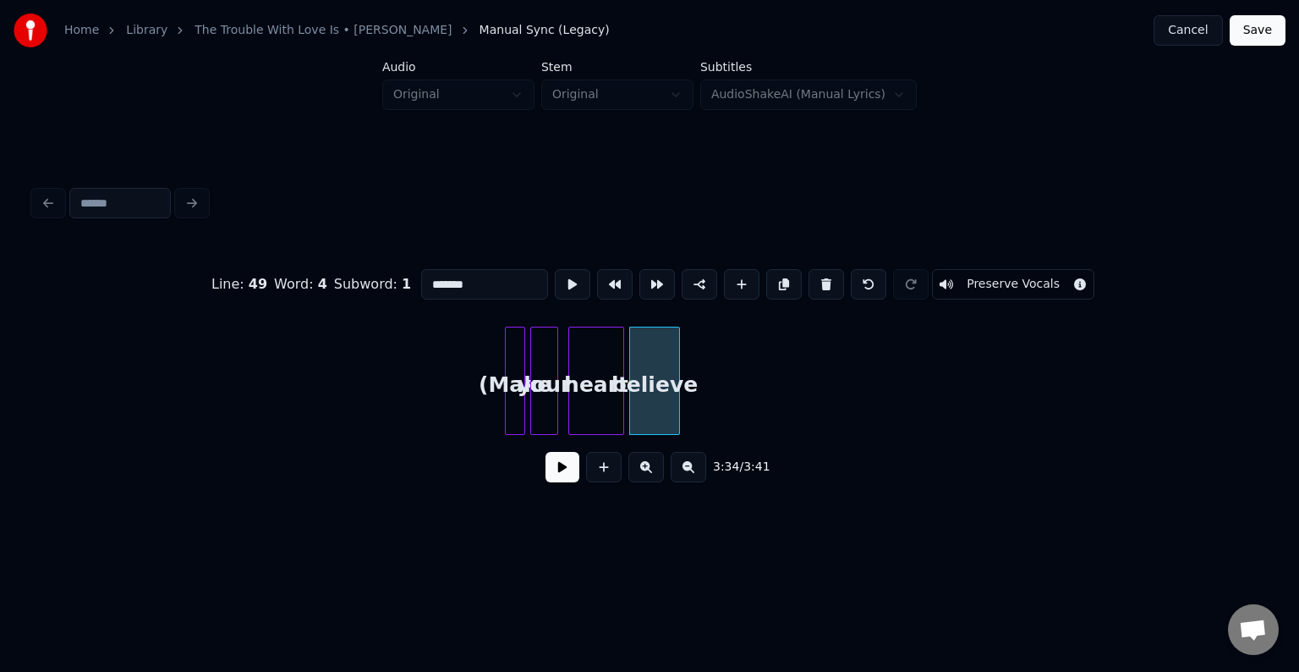
click at [812, 288] on button at bounding box center [827, 284] width 36 height 30
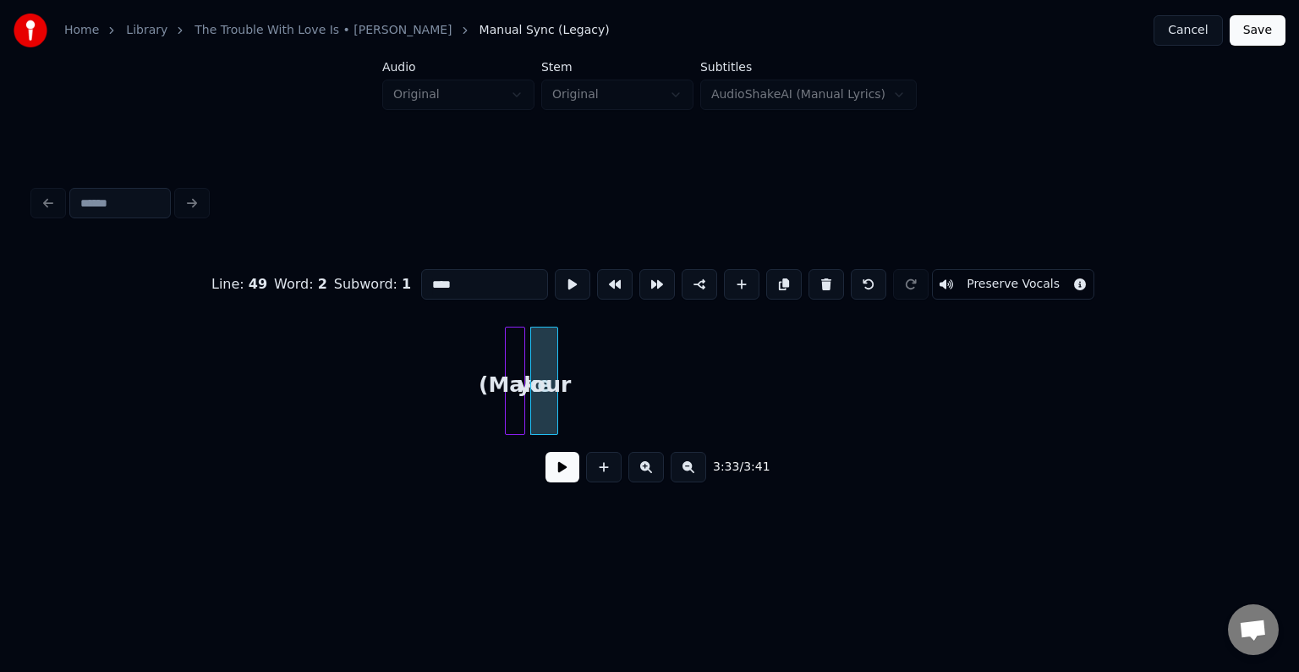
click at [812, 288] on button at bounding box center [827, 284] width 36 height 30
type input "***"
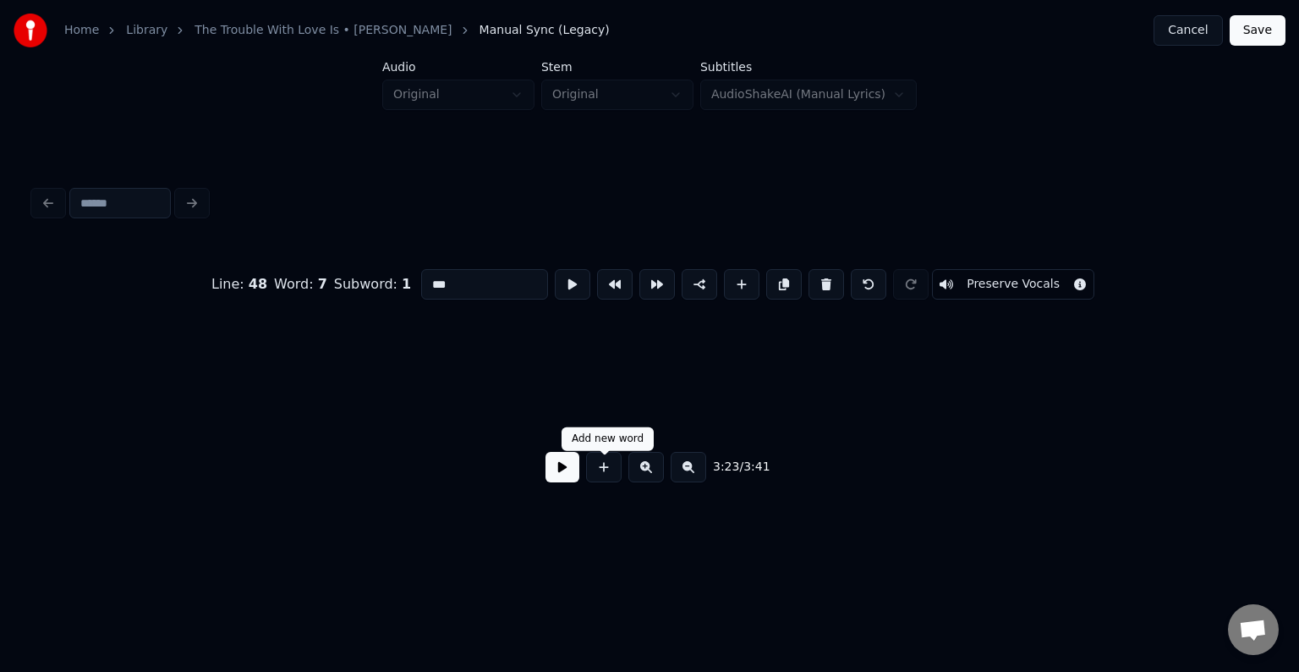
click at [580, 469] on div "3:23 / 3:41" at bounding box center [649, 466] width 1205 height 37
click at [538, 478] on div "3:23 / 3:41" at bounding box center [649, 466] width 1205 height 37
click at [565, 481] on button at bounding box center [563, 467] width 34 height 30
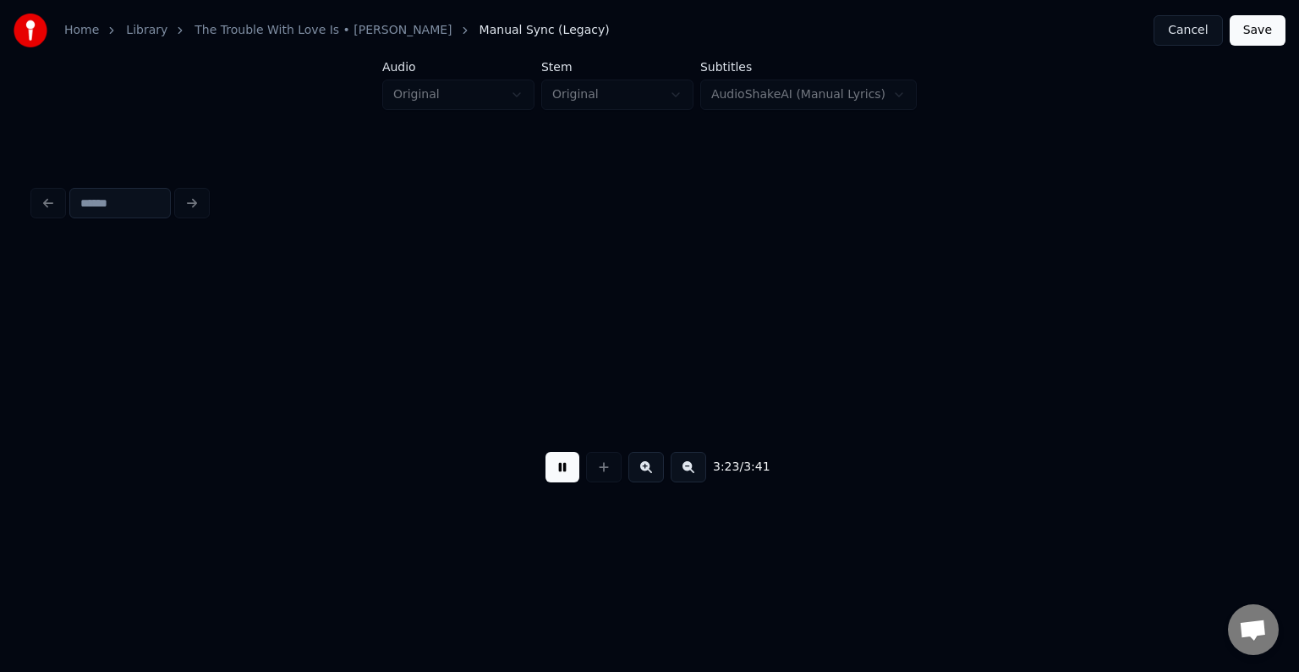
scroll to position [0, 25790]
click at [565, 481] on button at bounding box center [563, 467] width 34 height 30
click at [332, 400] on div at bounding box center [332, 380] width 5 height 107
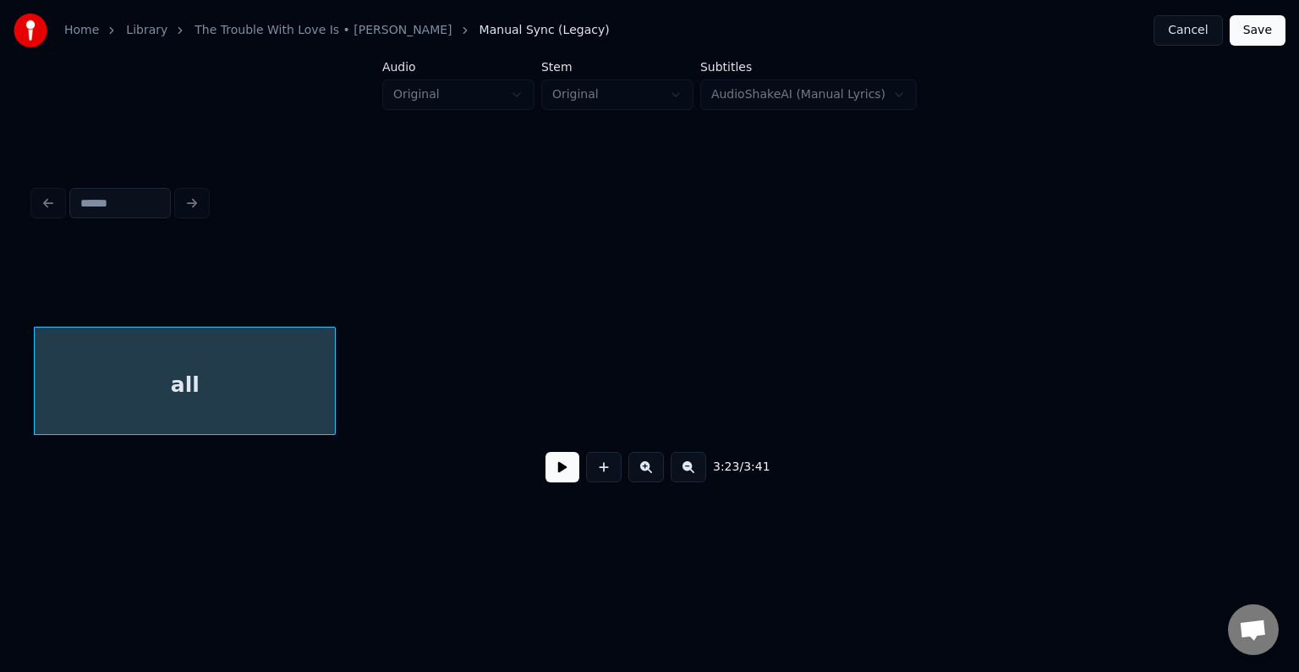
click at [566, 469] on button at bounding box center [563, 467] width 34 height 30
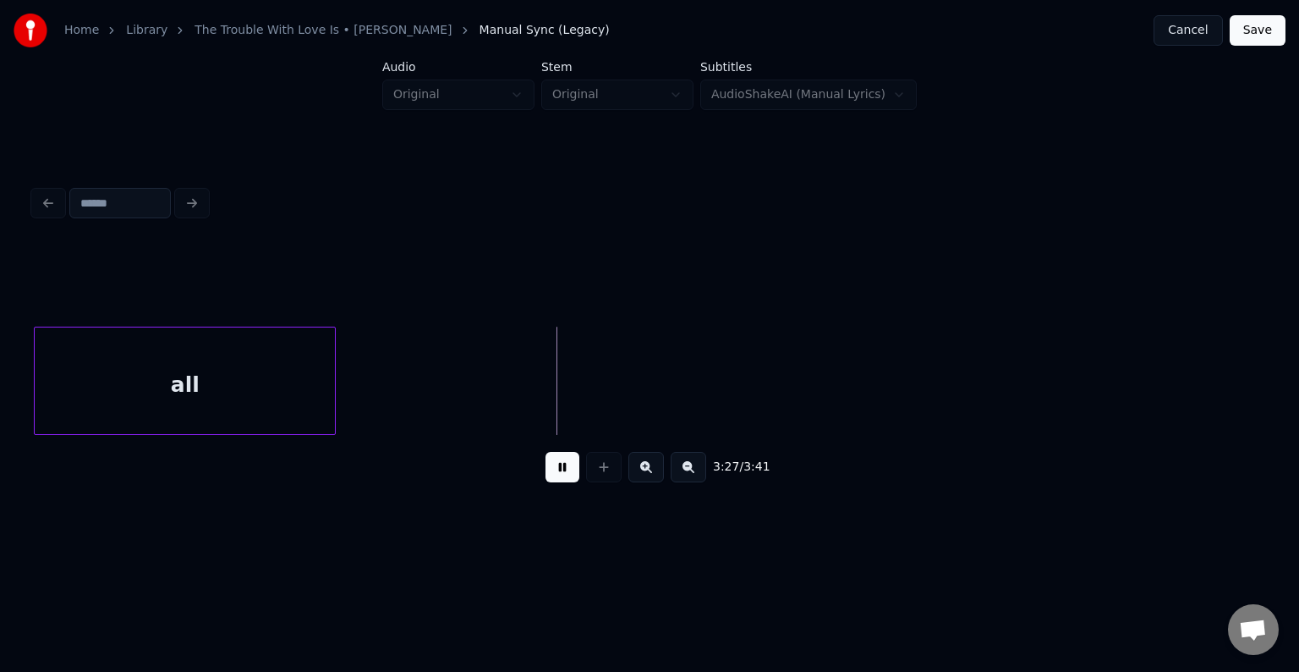
click at [1257, 26] on button "Save" at bounding box center [1258, 30] width 56 height 30
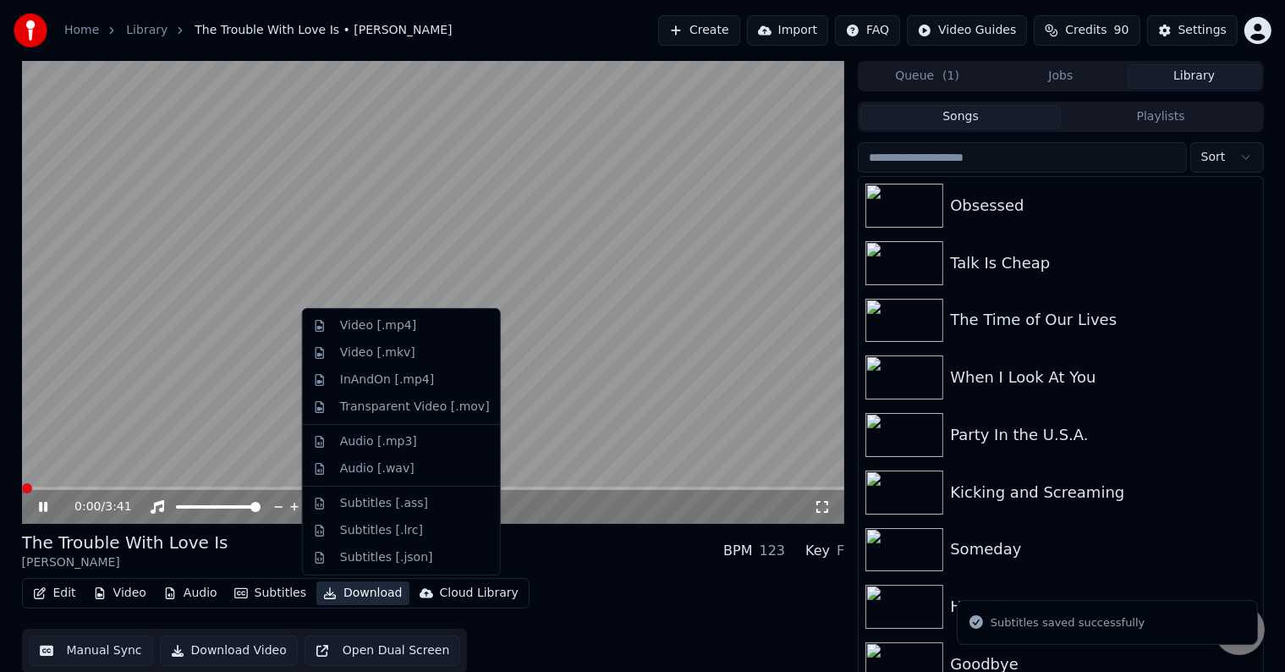
click at [349, 596] on button "Download" at bounding box center [362, 593] width 93 height 24
click at [354, 323] on div "Video [.mp4]" at bounding box center [378, 325] width 76 height 17
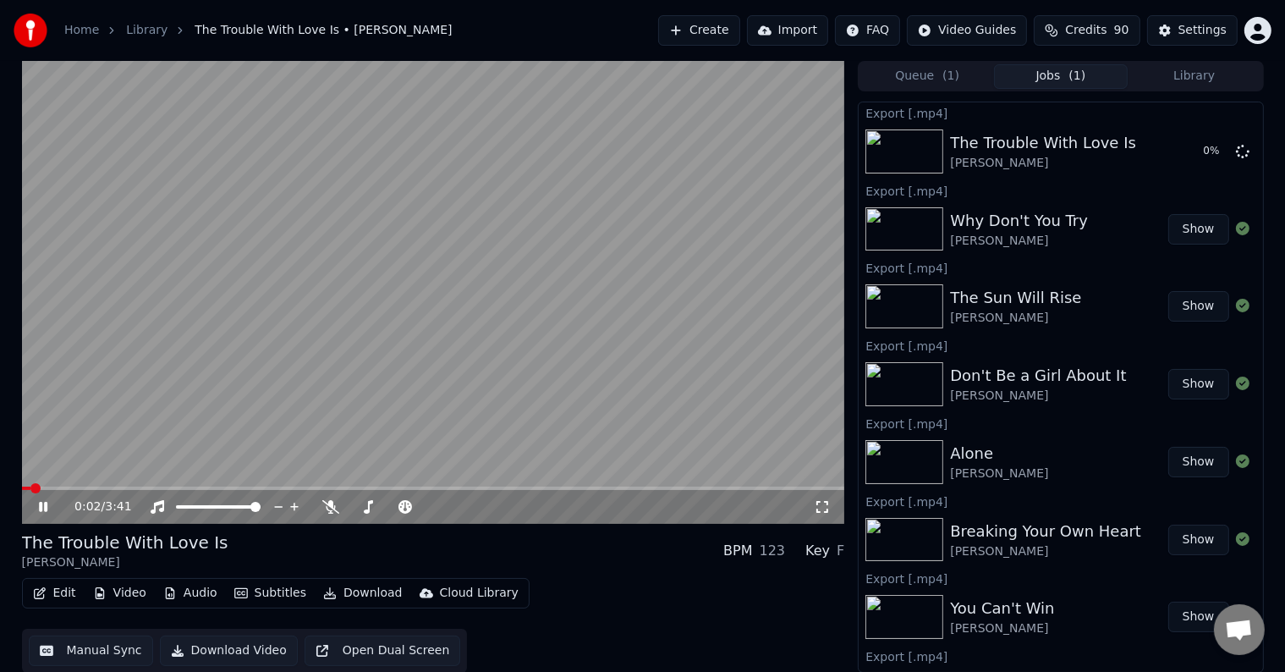
click at [43, 501] on icon at bounding box center [56, 507] width 40 height 14
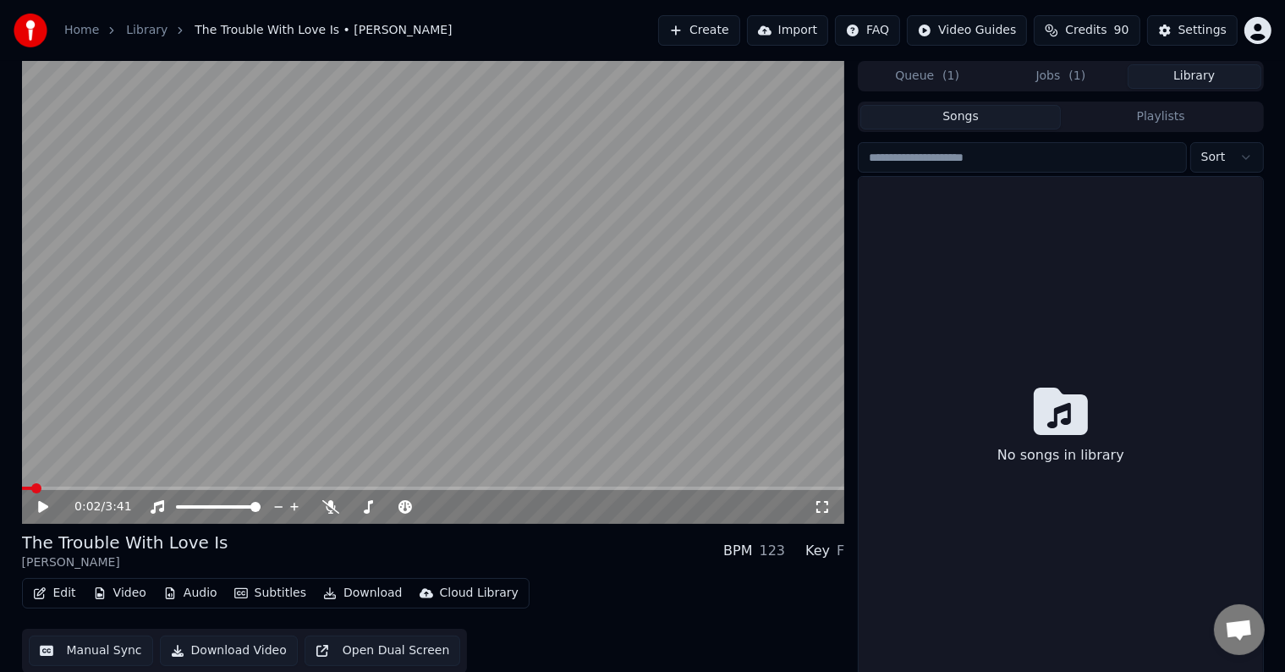
click at [1206, 75] on button "Library" at bounding box center [1195, 76] width 134 height 25
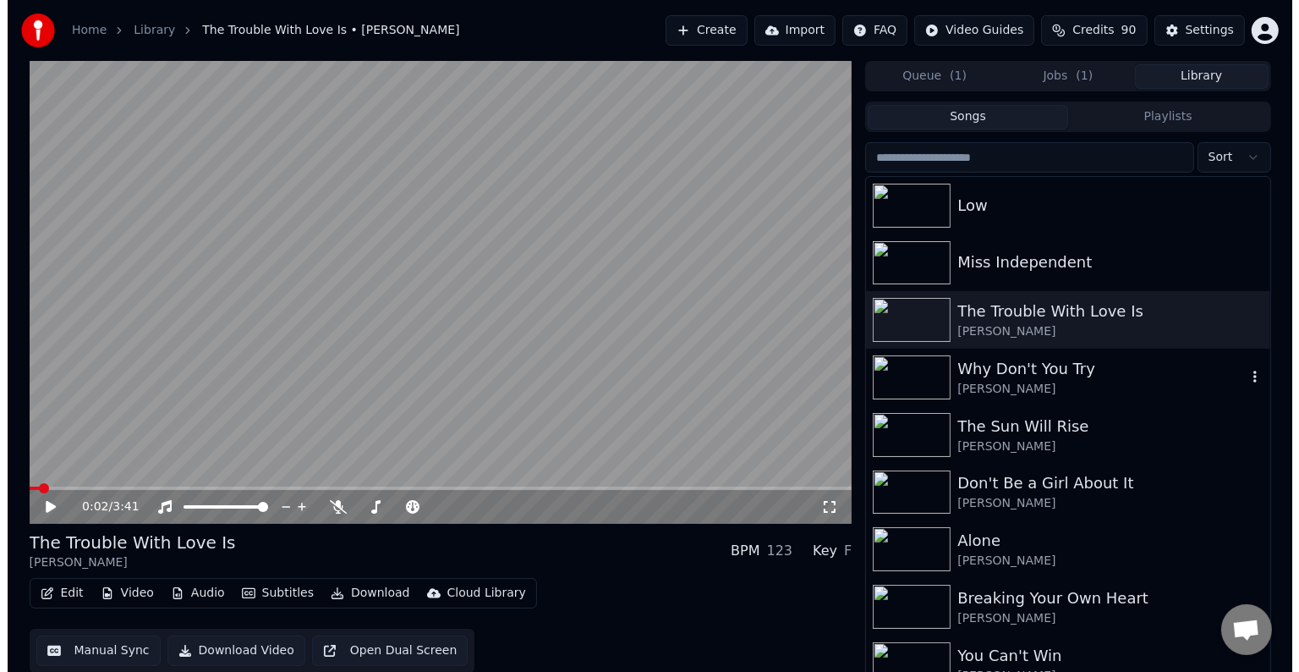
scroll to position [11795, 0]
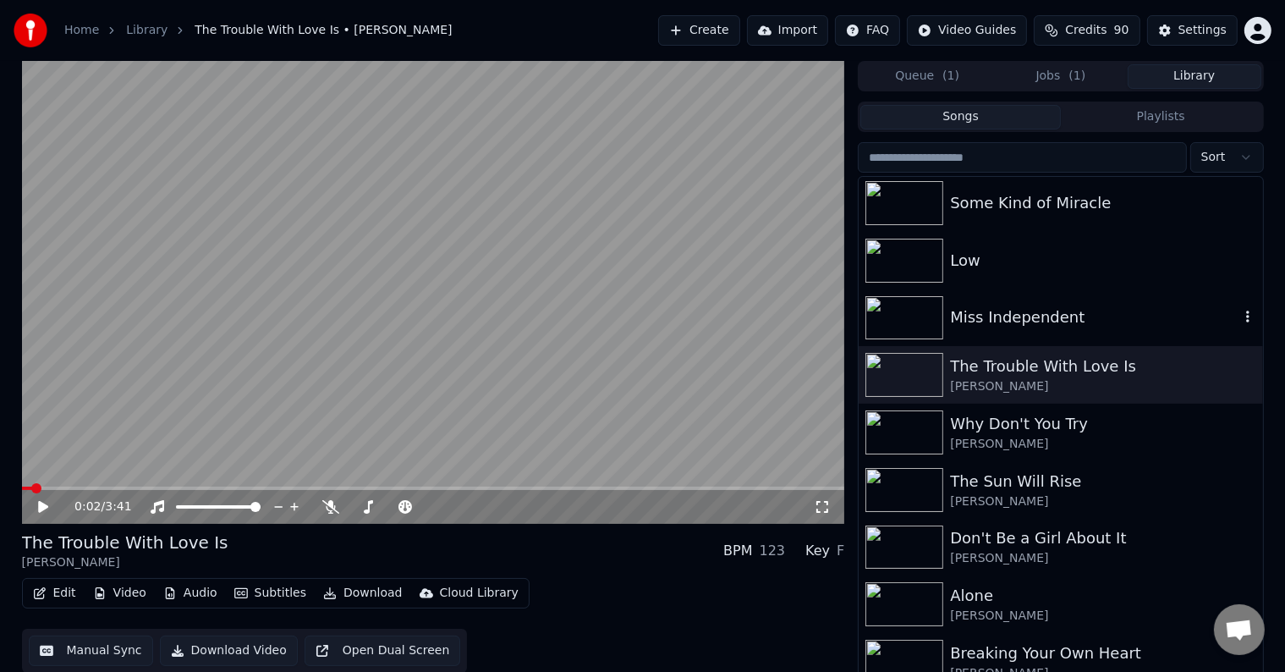
click at [1039, 313] on div "Miss Independent" at bounding box center [1094, 317] width 288 height 24
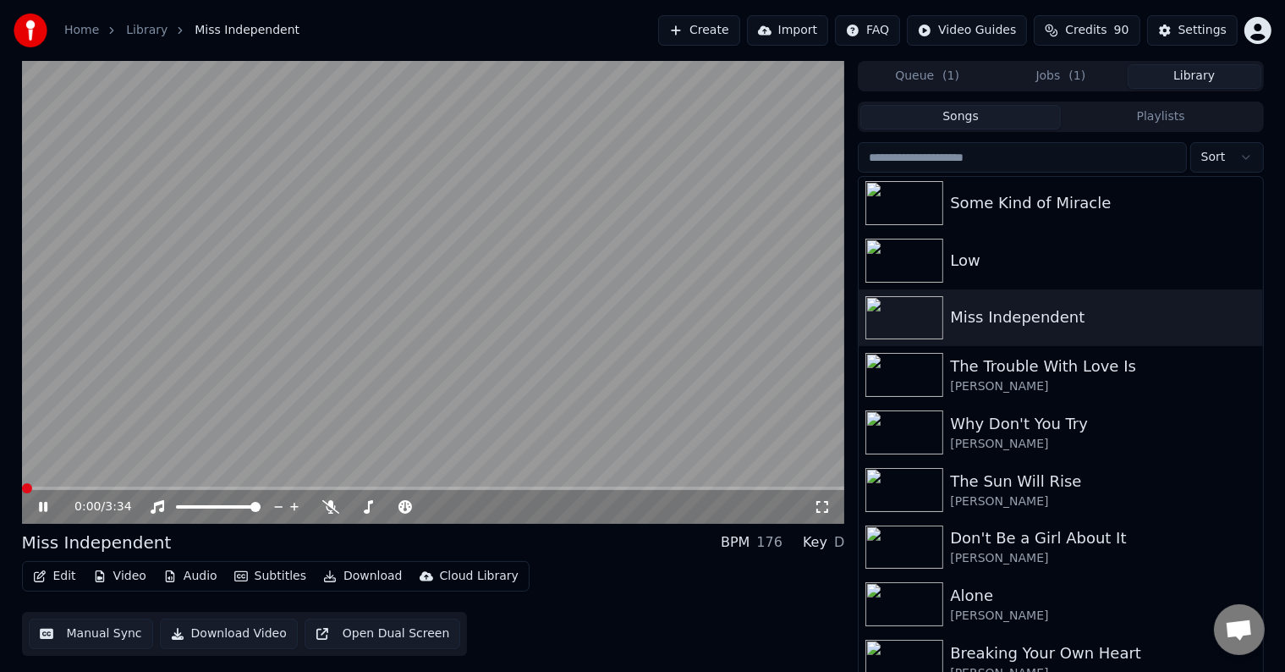
click at [41, 586] on button "Edit" at bounding box center [54, 576] width 57 height 24
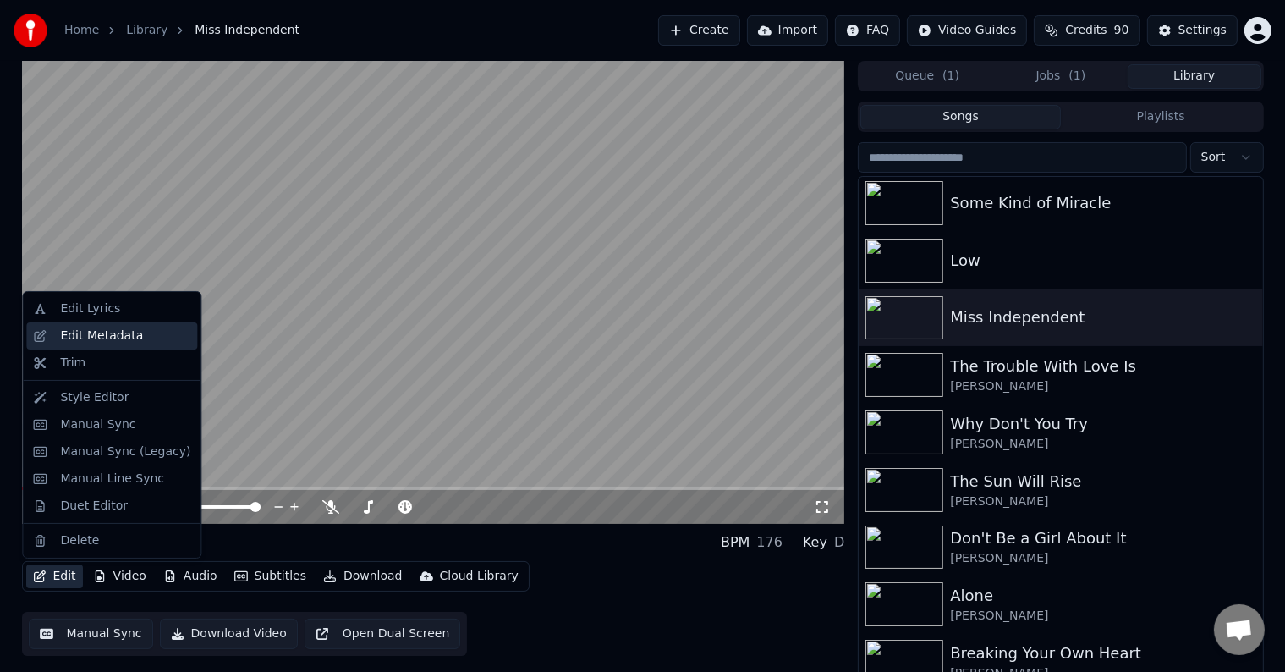
click at [90, 332] on div "Edit Metadata" at bounding box center [101, 335] width 83 height 17
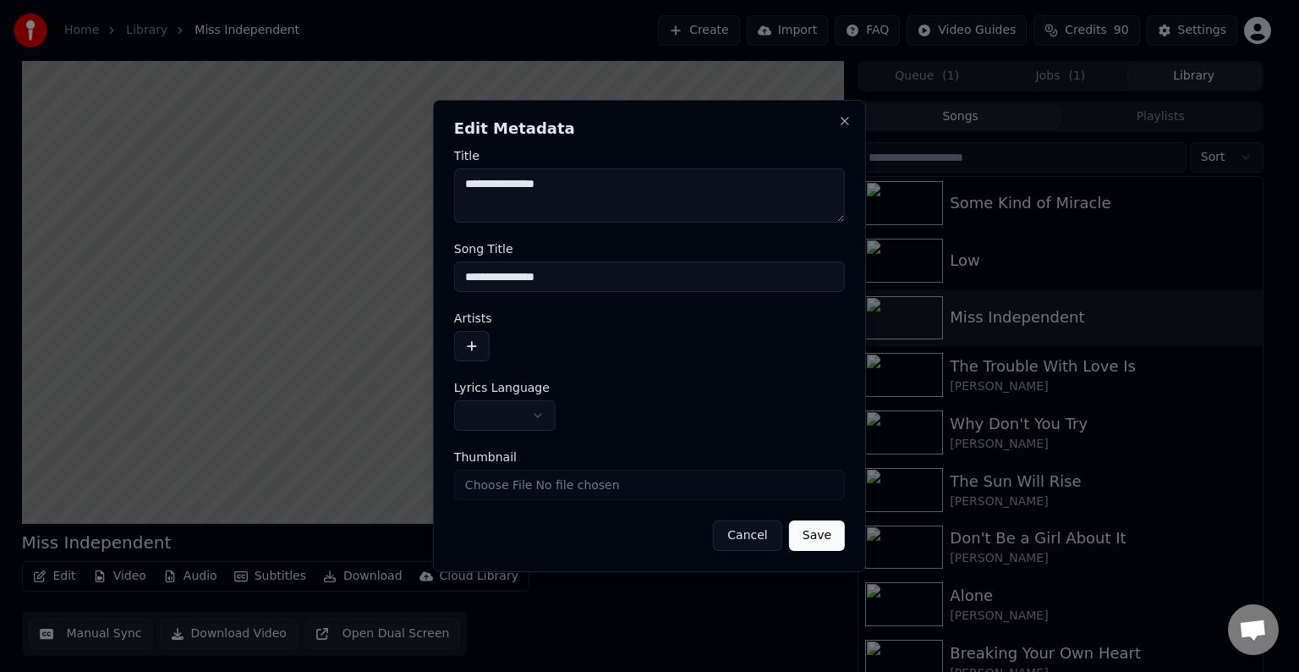
click at [512, 427] on button "button" at bounding box center [505, 415] width 102 height 30
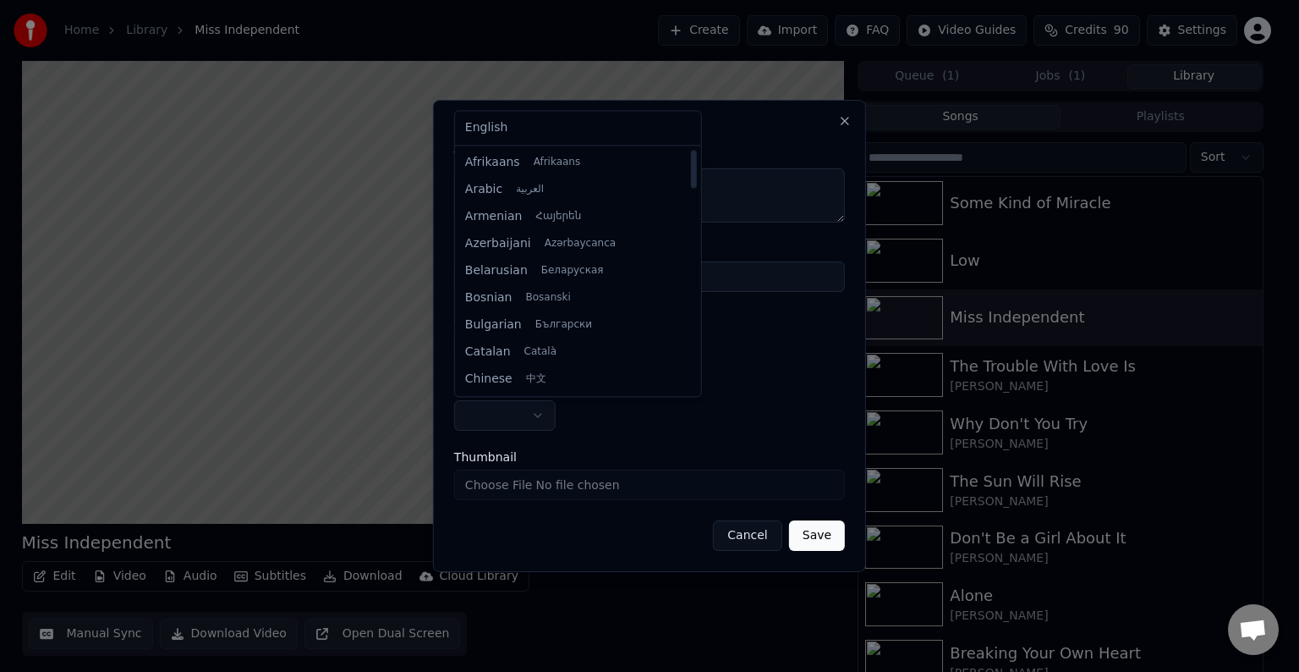
select select "**"
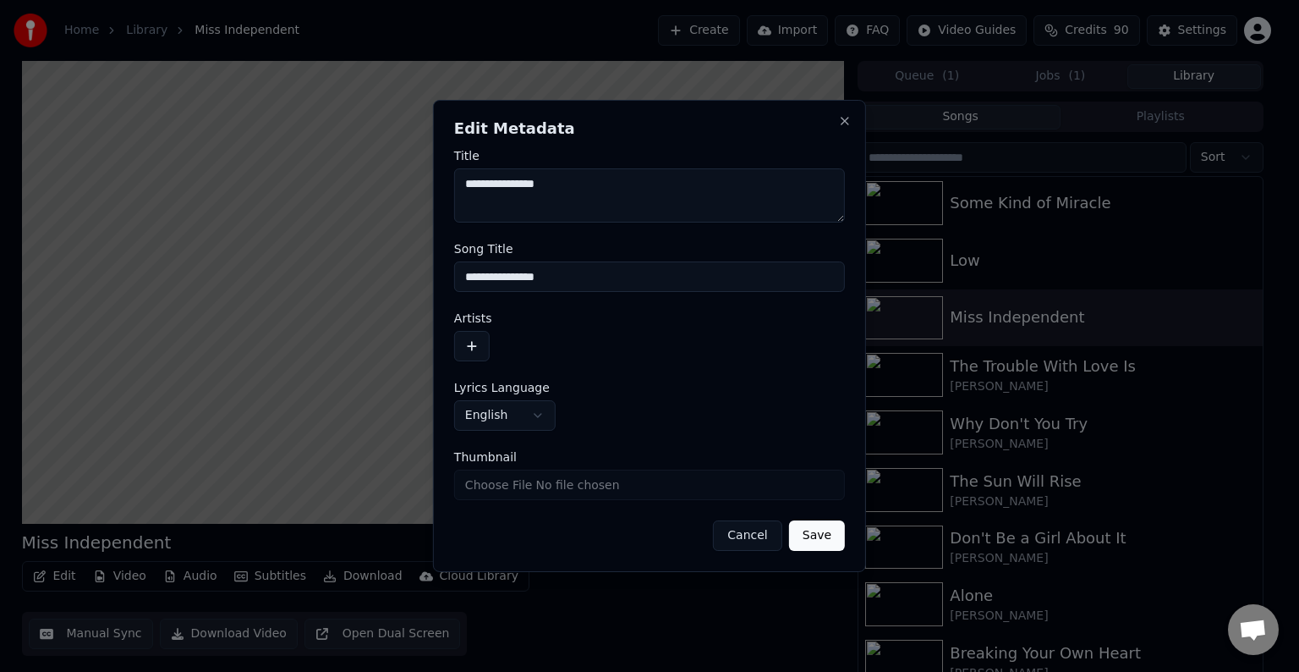
click at [481, 338] on button "button" at bounding box center [472, 346] width 36 height 30
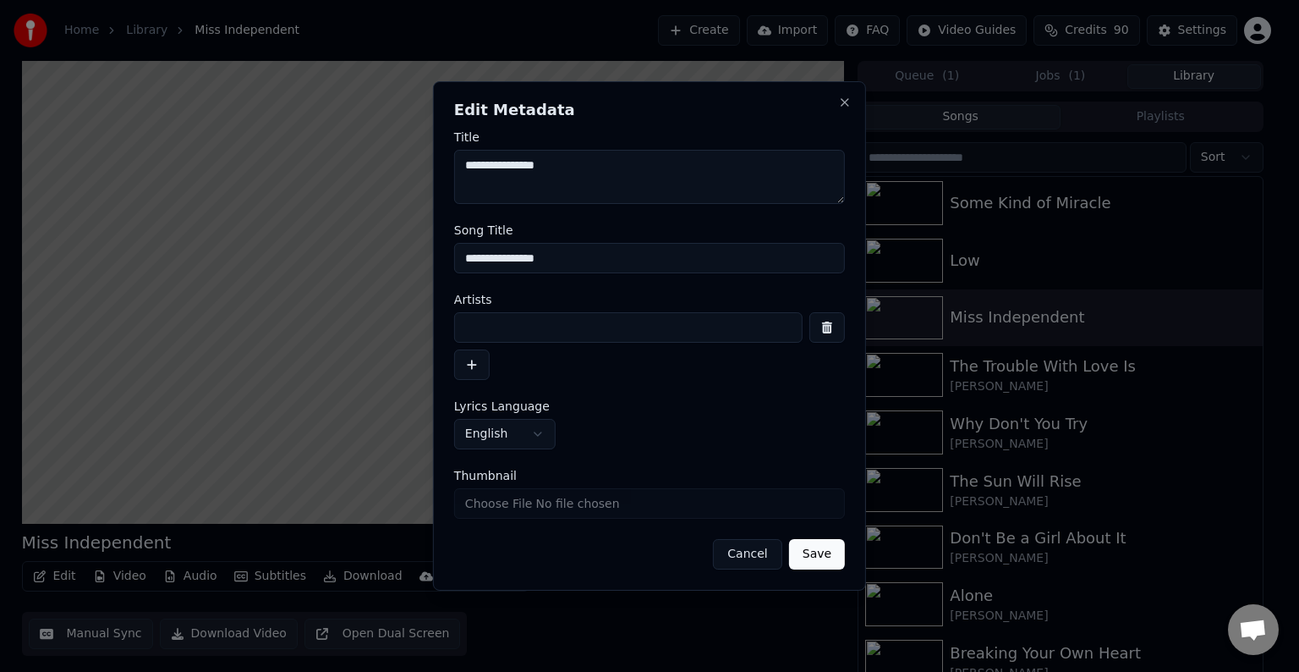
click at [515, 328] on input at bounding box center [628, 327] width 349 height 30
type input "**********"
click at [789, 539] on button "Save" at bounding box center [817, 554] width 56 height 30
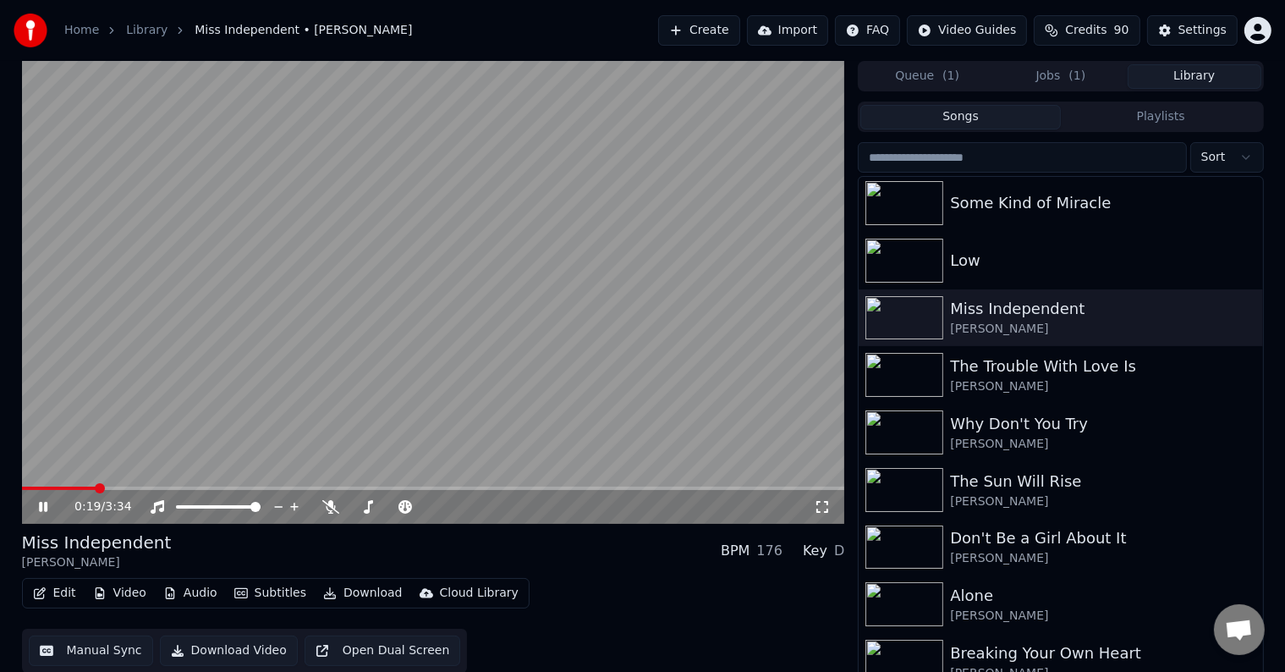
click at [41, 595] on icon "button" at bounding box center [40, 593] width 14 height 12
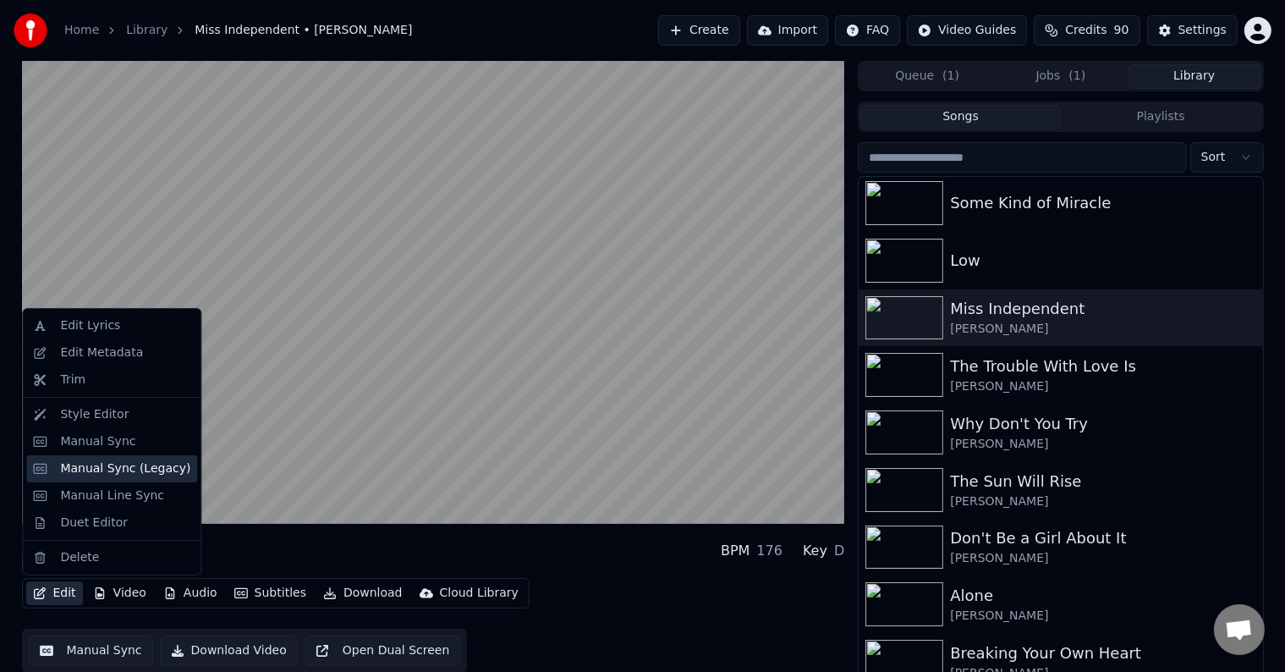
click at [88, 470] on div "Manual Sync (Legacy)" at bounding box center [125, 468] width 130 height 17
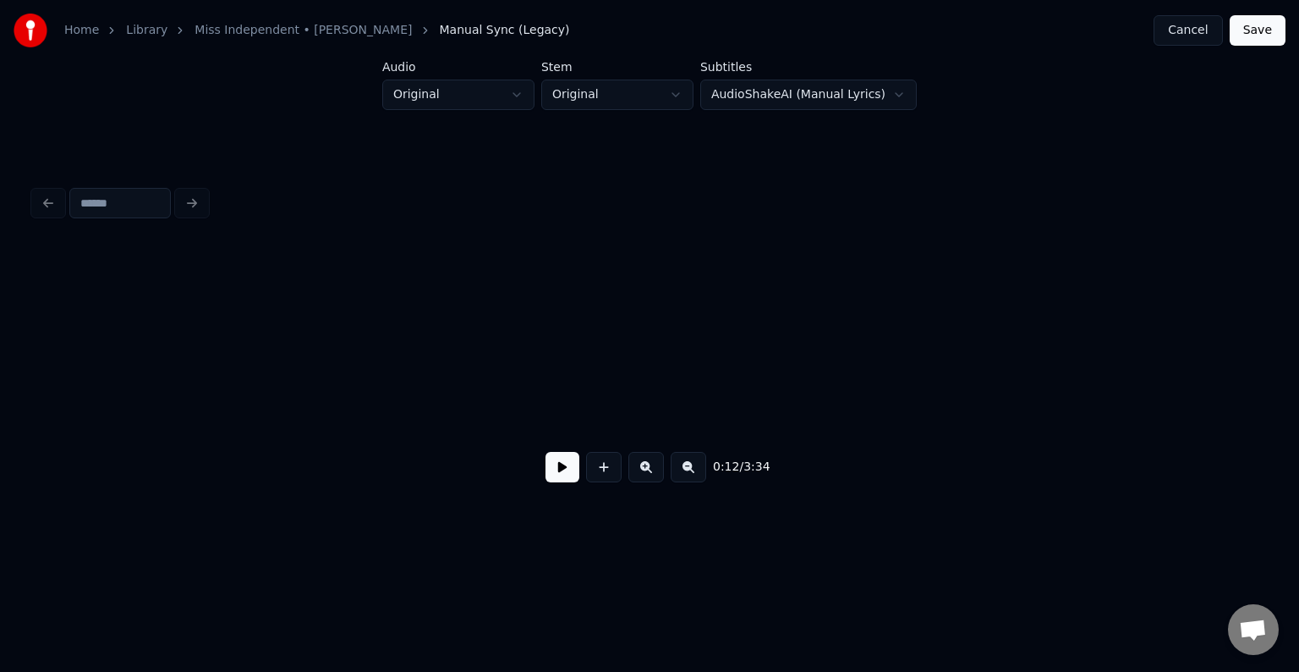
scroll to position [0, 1608]
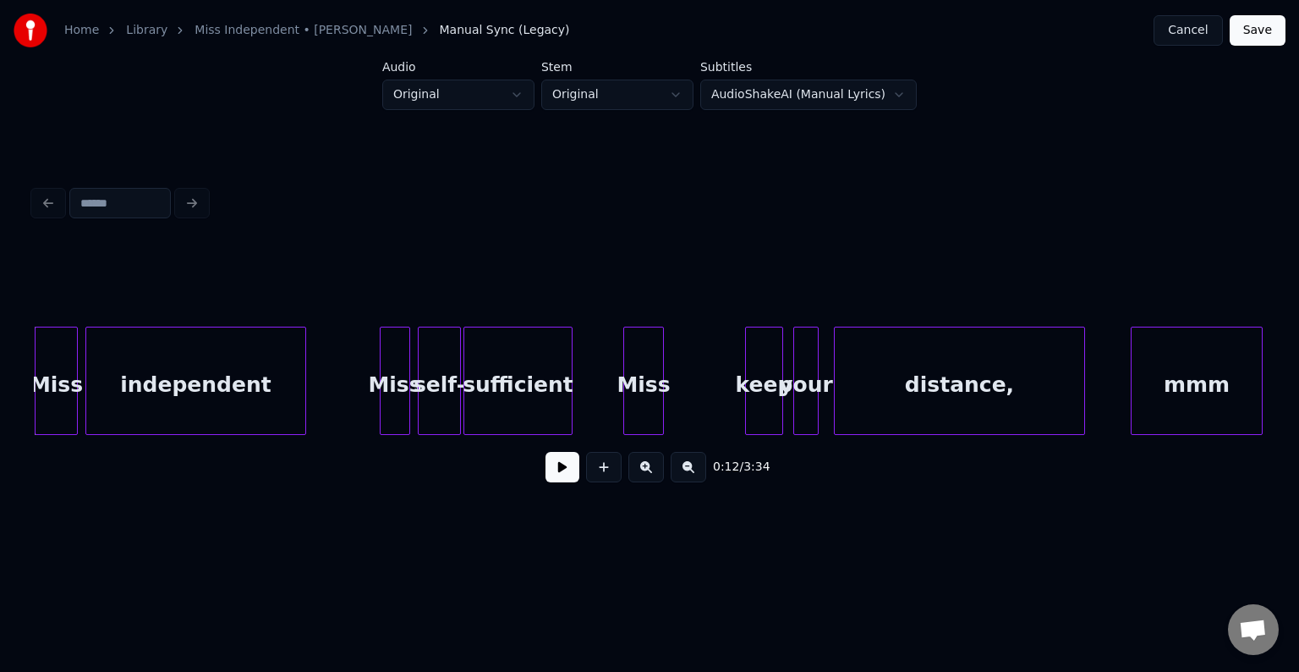
click at [559, 480] on button at bounding box center [563, 467] width 34 height 30
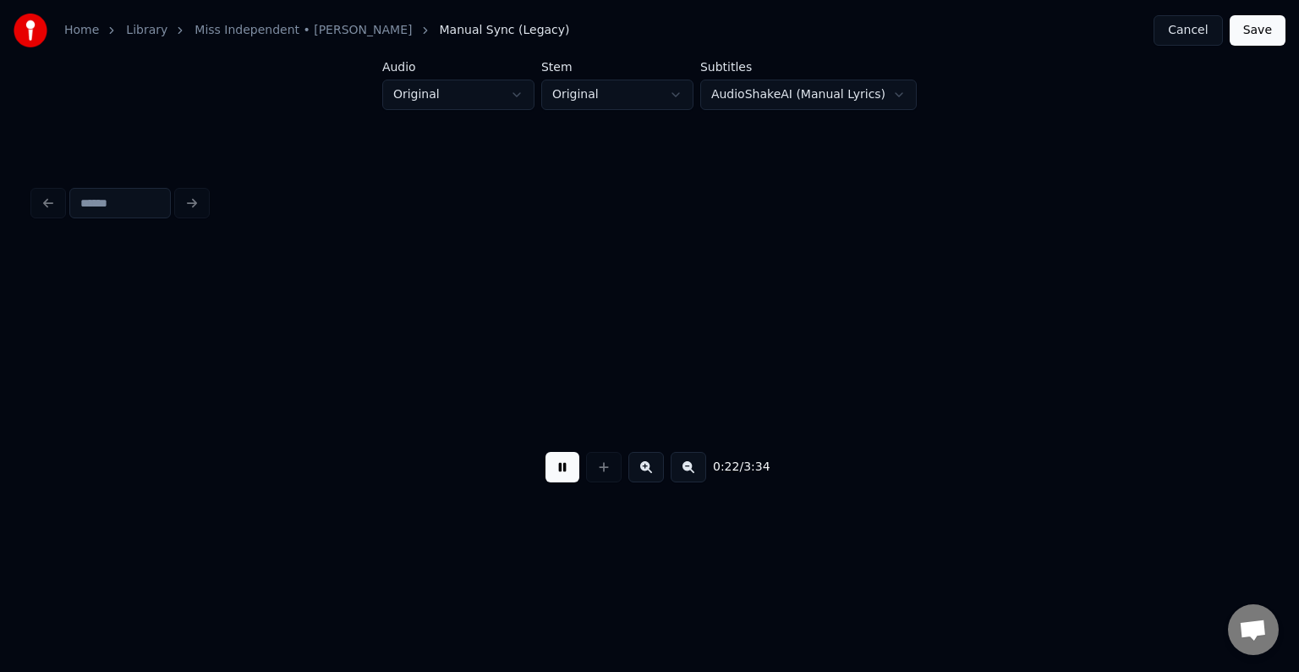
scroll to position [0, 2842]
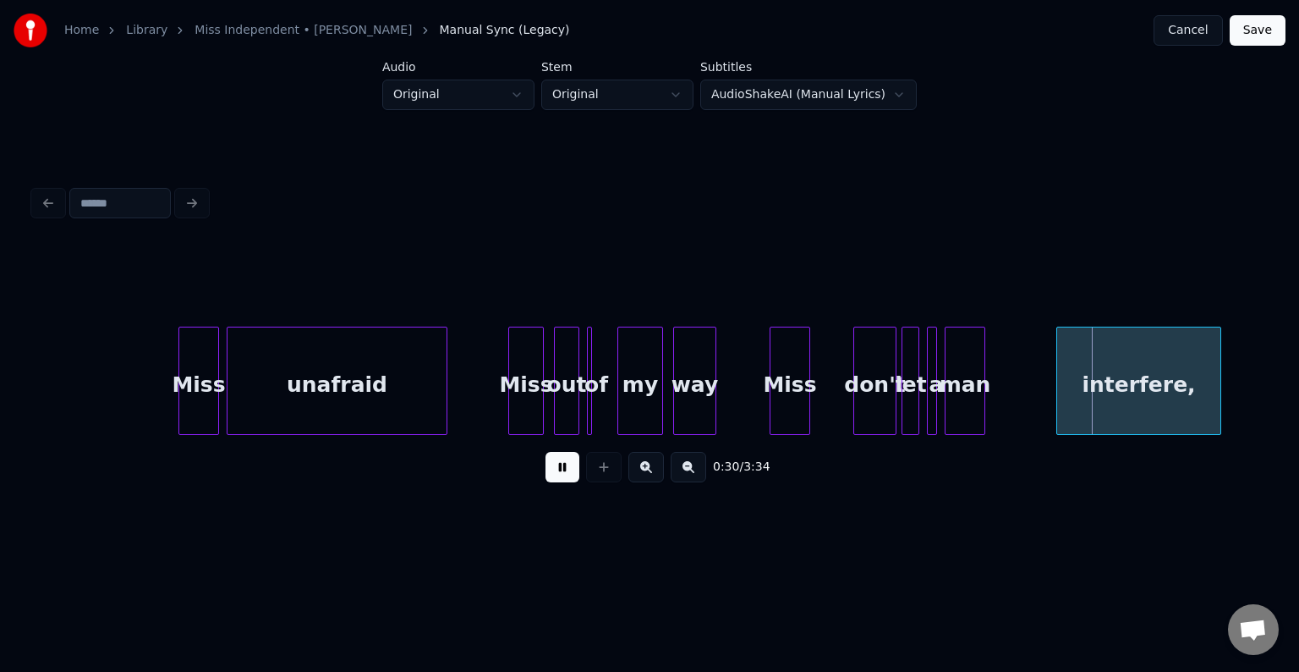
click at [592, 400] on div "of" at bounding box center [596, 384] width 17 height 115
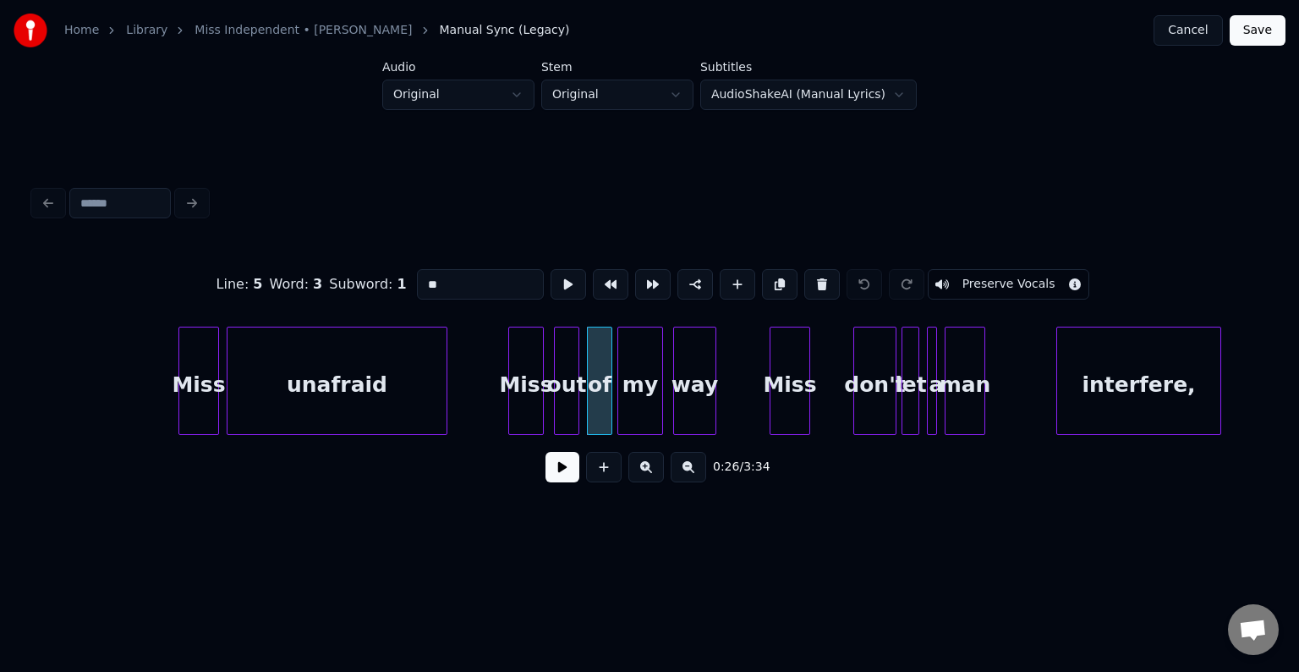
click at [610, 401] on div at bounding box center [609, 380] width 5 height 107
click at [549, 475] on button at bounding box center [563, 467] width 34 height 30
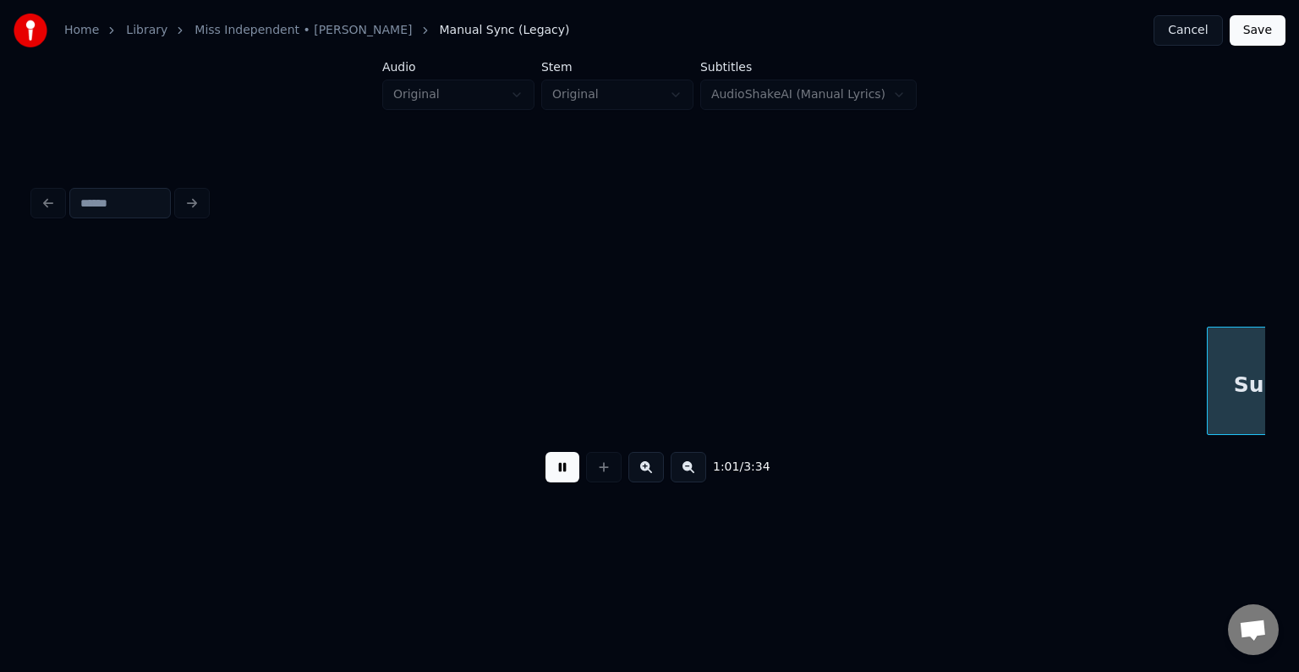
scroll to position [0, 7772]
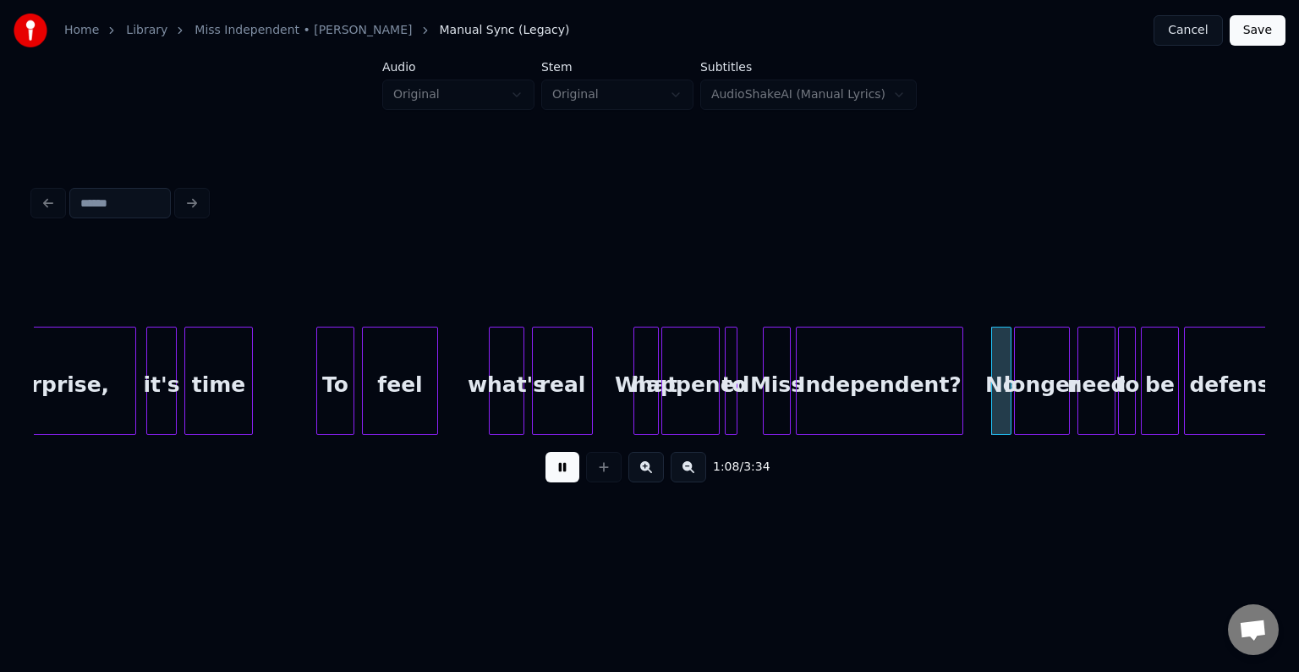
click at [549, 475] on button at bounding box center [563, 467] width 34 height 30
click at [754, 407] on div at bounding box center [755, 380] width 5 height 107
click at [557, 475] on button at bounding box center [563, 467] width 34 height 30
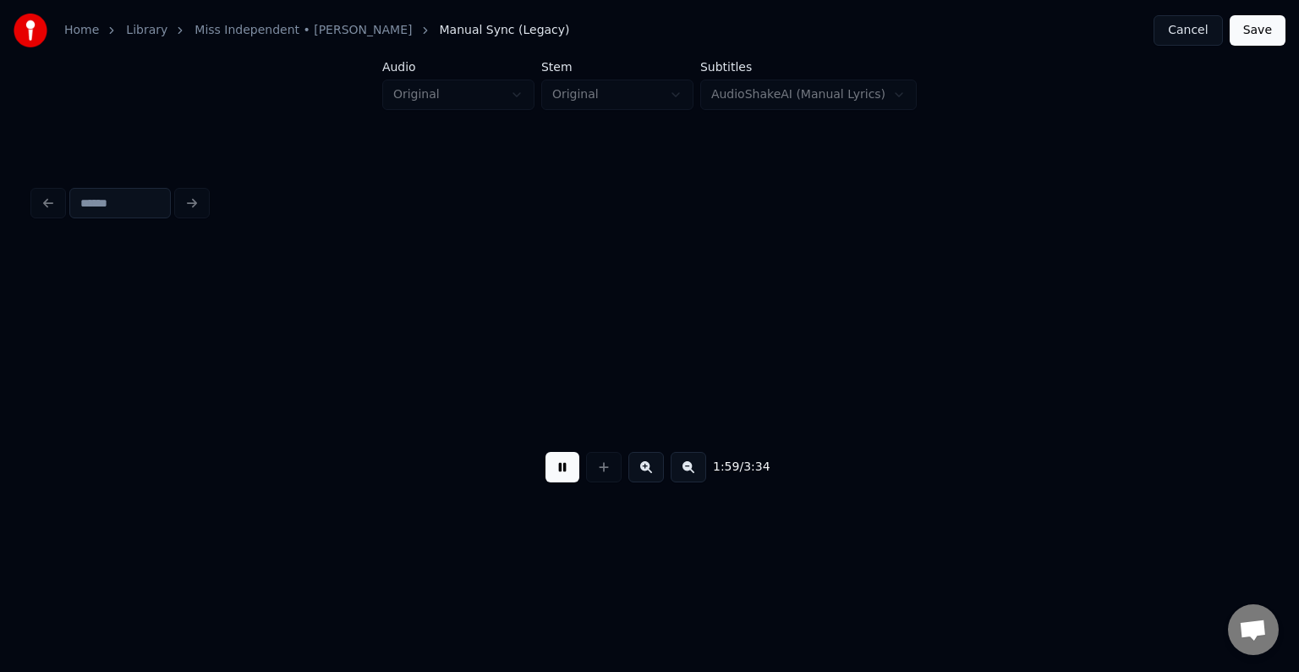
scroll to position [0, 15171]
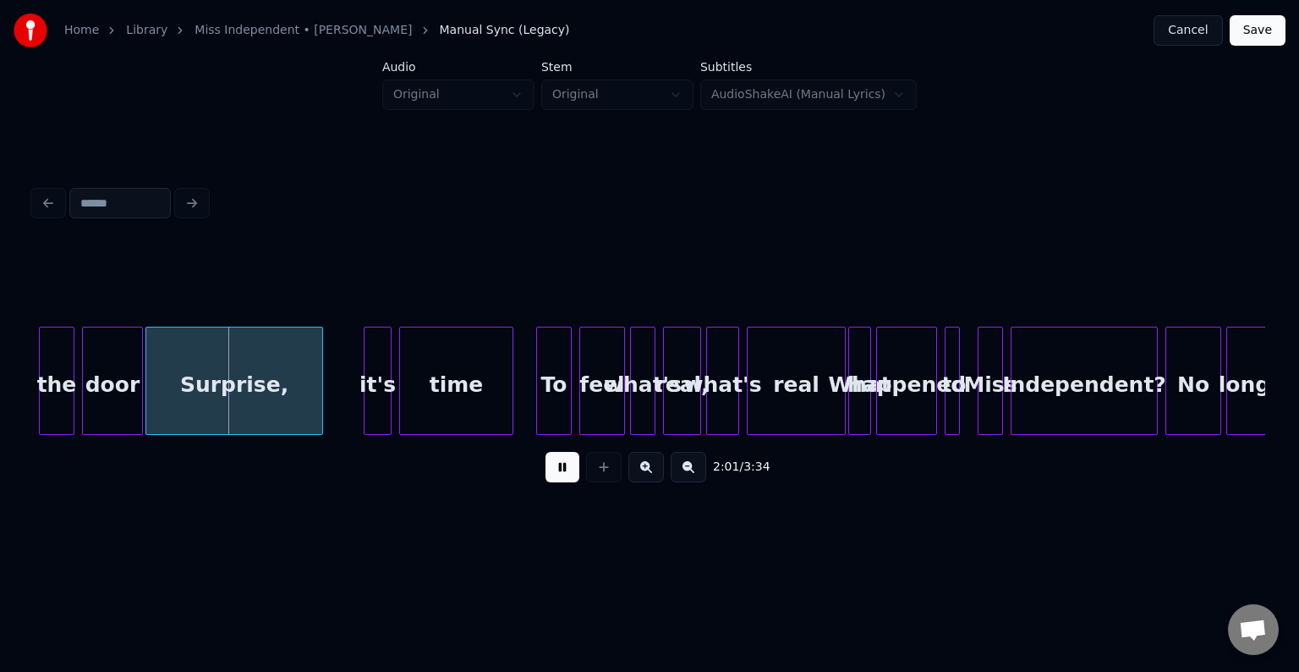
click at [557, 475] on button at bounding box center [563, 467] width 34 height 30
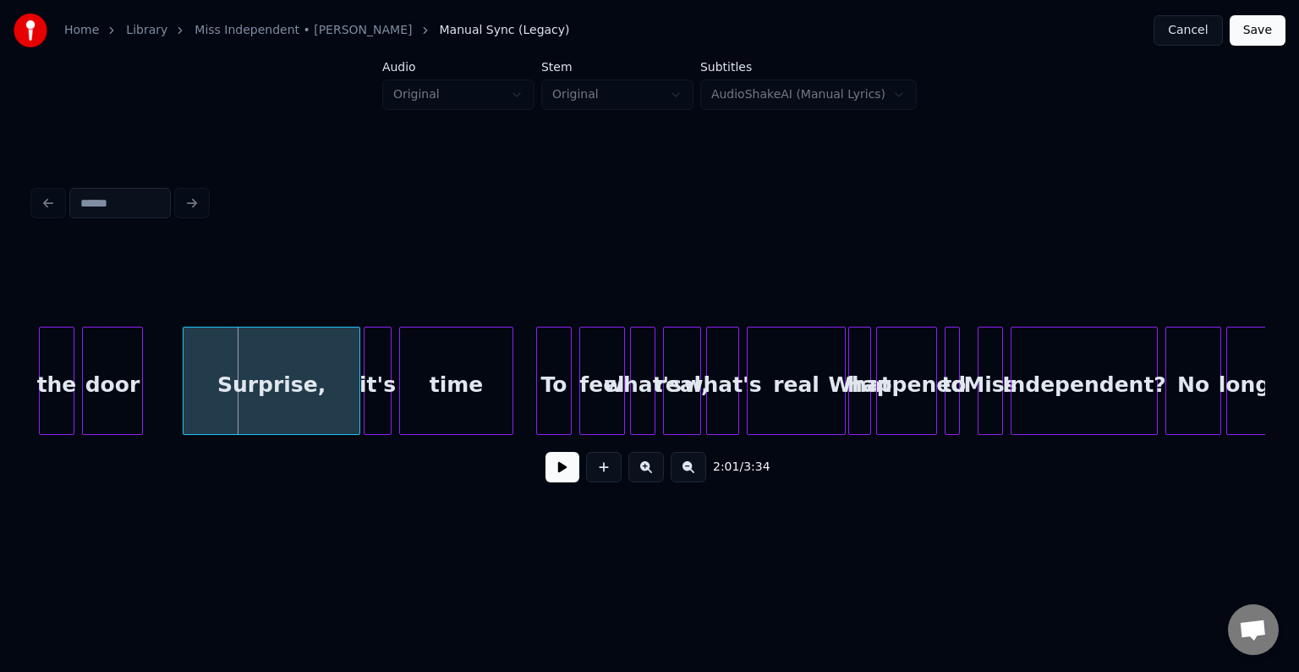
click at [225, 388] on div "Surprise," at bounding box center [272, 384] width 176 height 115
click at [556, 470] on button at bounding box center [563, 467] width 34 height 30
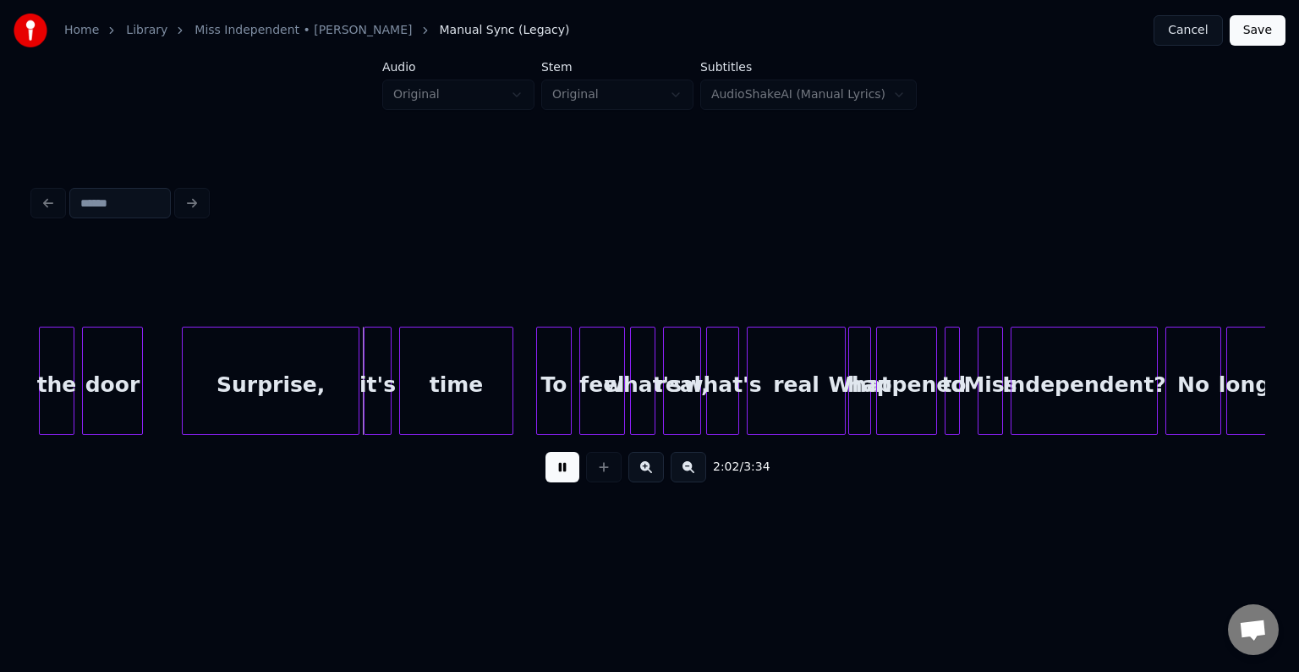
click at [556, 470] on button at bounding box center [563, 467] width 34 height 30
click at [315, 404] on div at bounding box center [315, 380] width 5 height 107
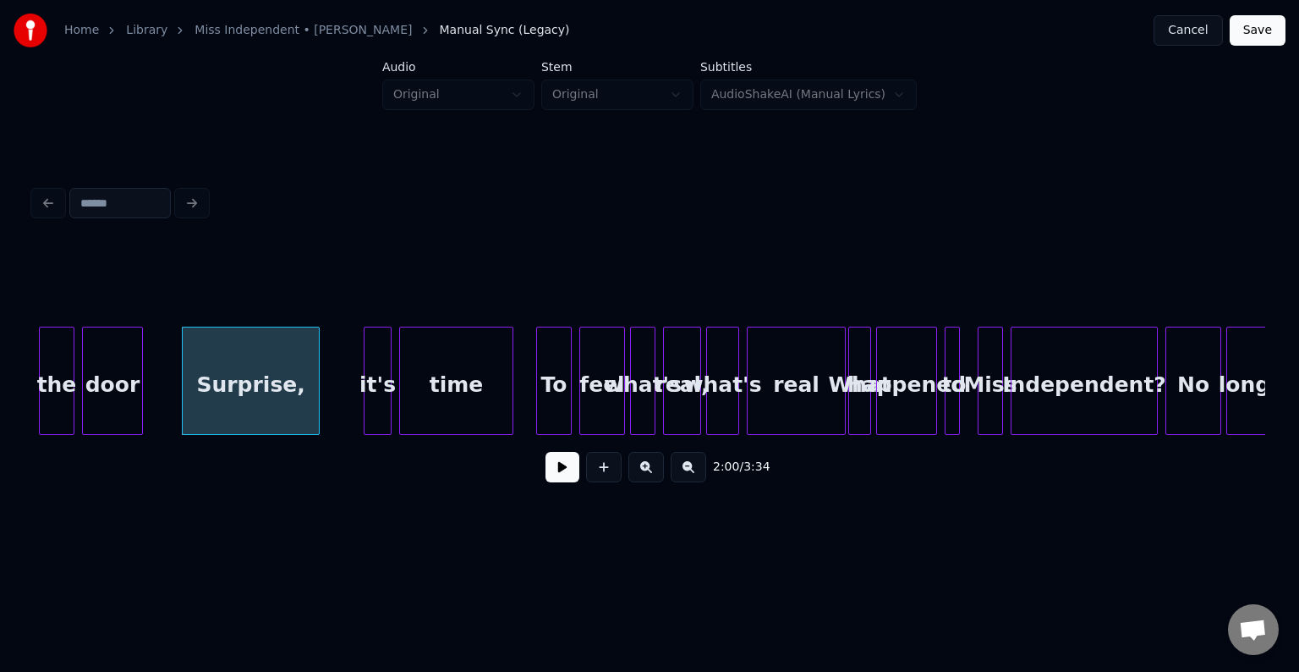
click at [554, 482] on button at bounding box center [563, 467] width 34 height 30
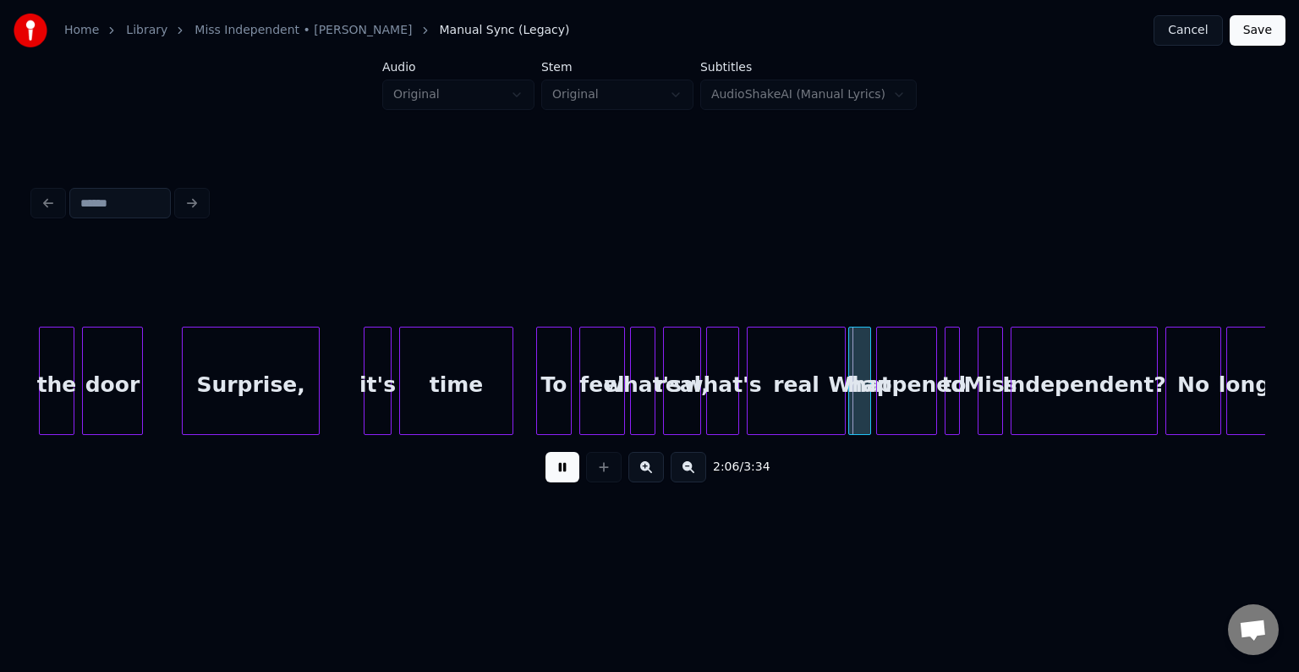
click at [554, 482] on button at bounding box center [563, 467] width 34 height 30
click at [684, 404] on div "real," at bounding box center [682, 384] width 36 height 115
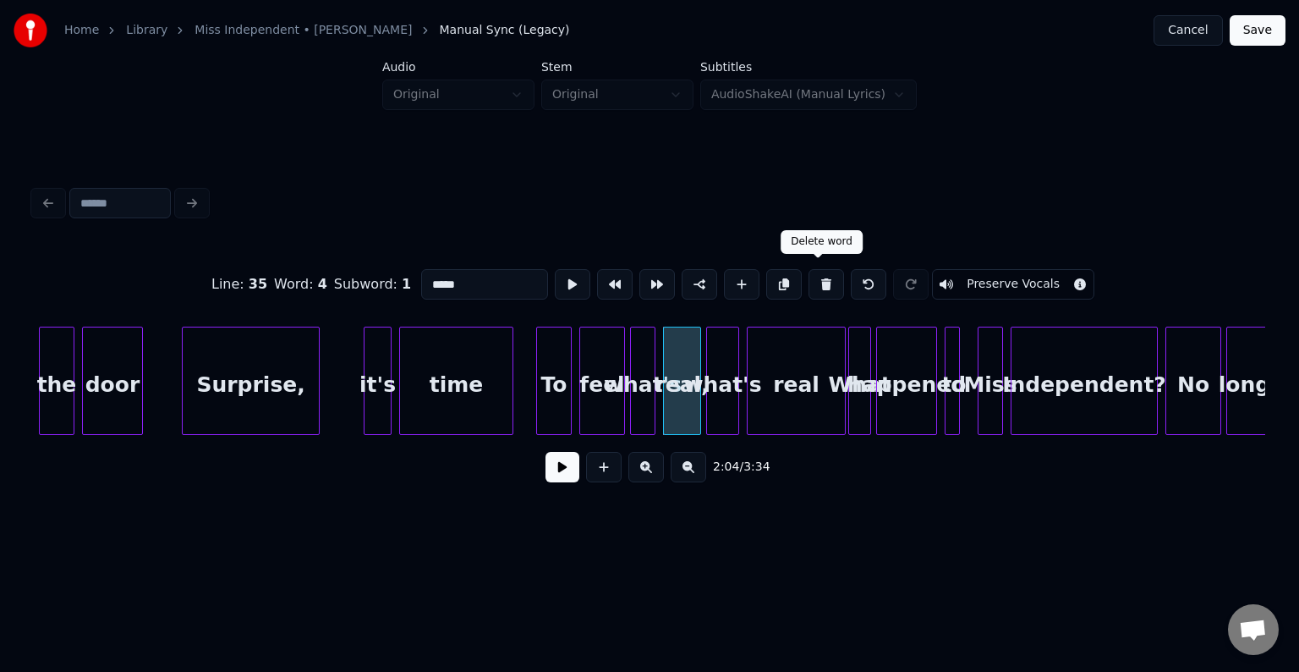
click at [809, 277] on button at bounding box center [827, 284] width 36 height 30
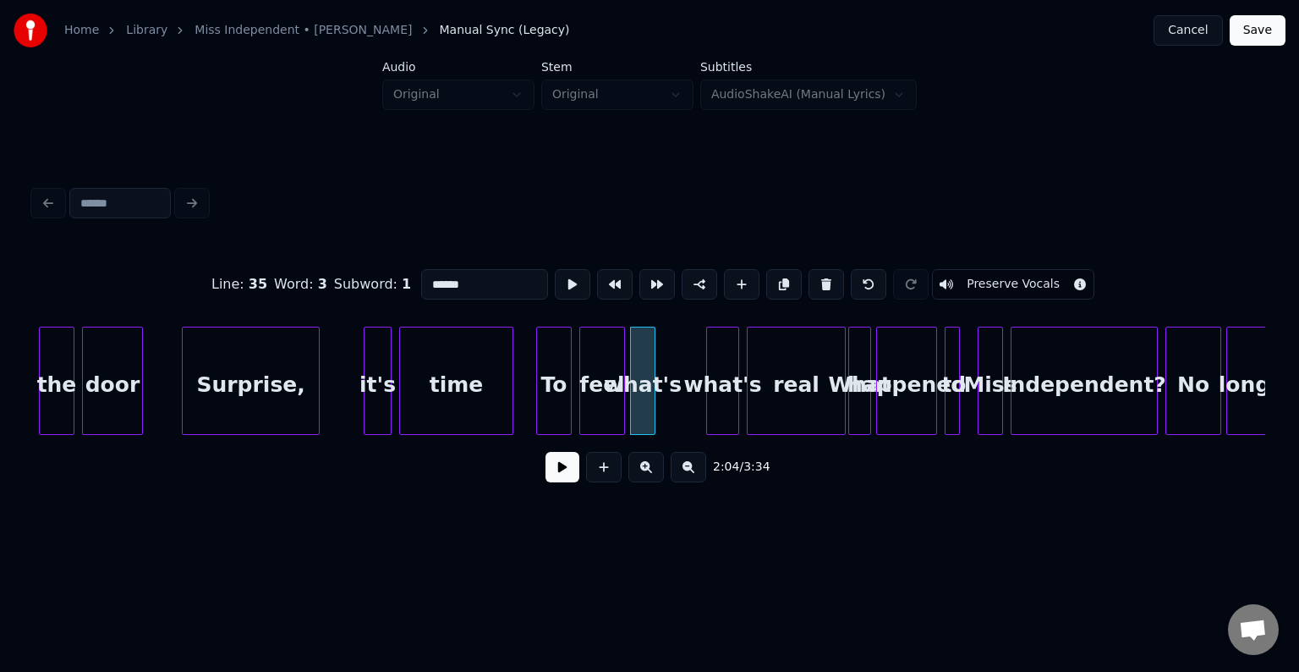
click at [809, 277] on button at bounding box center [827, 284] width 36 height 30
type input "****"
click at [552, 480] on button at bounding box center [563, 467] width 34 height 30
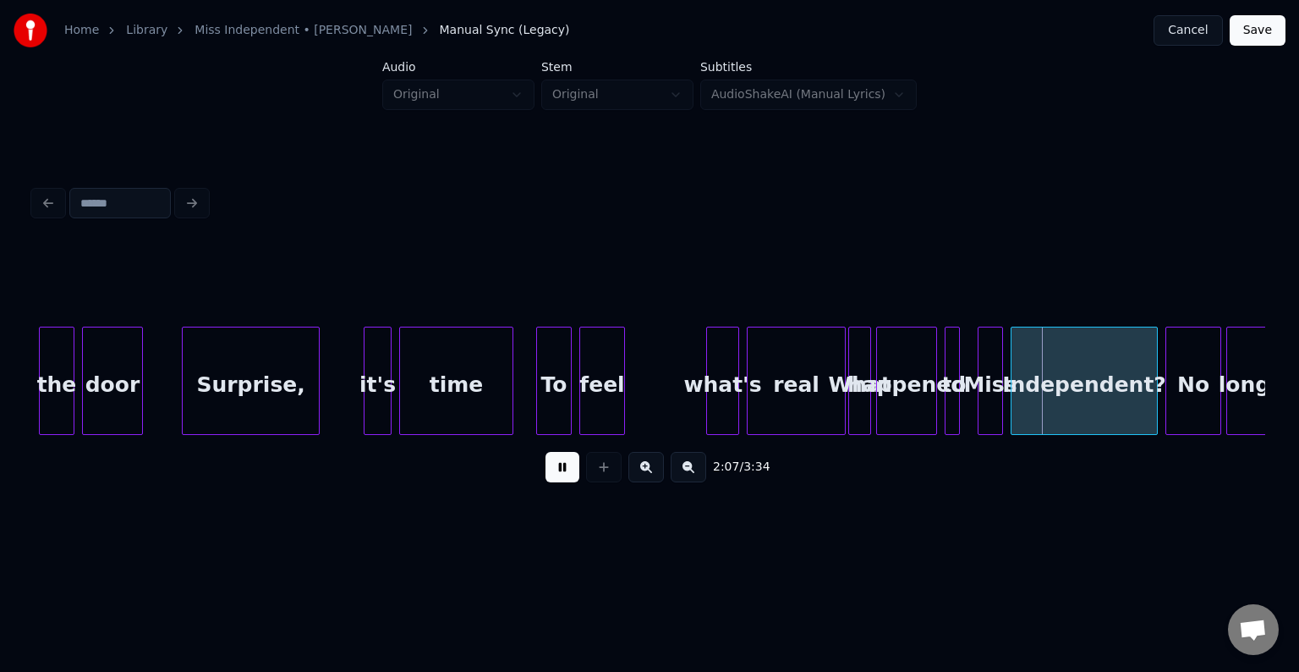
click at [552, 480] on button at bounding box center [563, 467] width 34 height 30
click at [971, 421] on div at bounding box center [972, 380] width 5 height 107
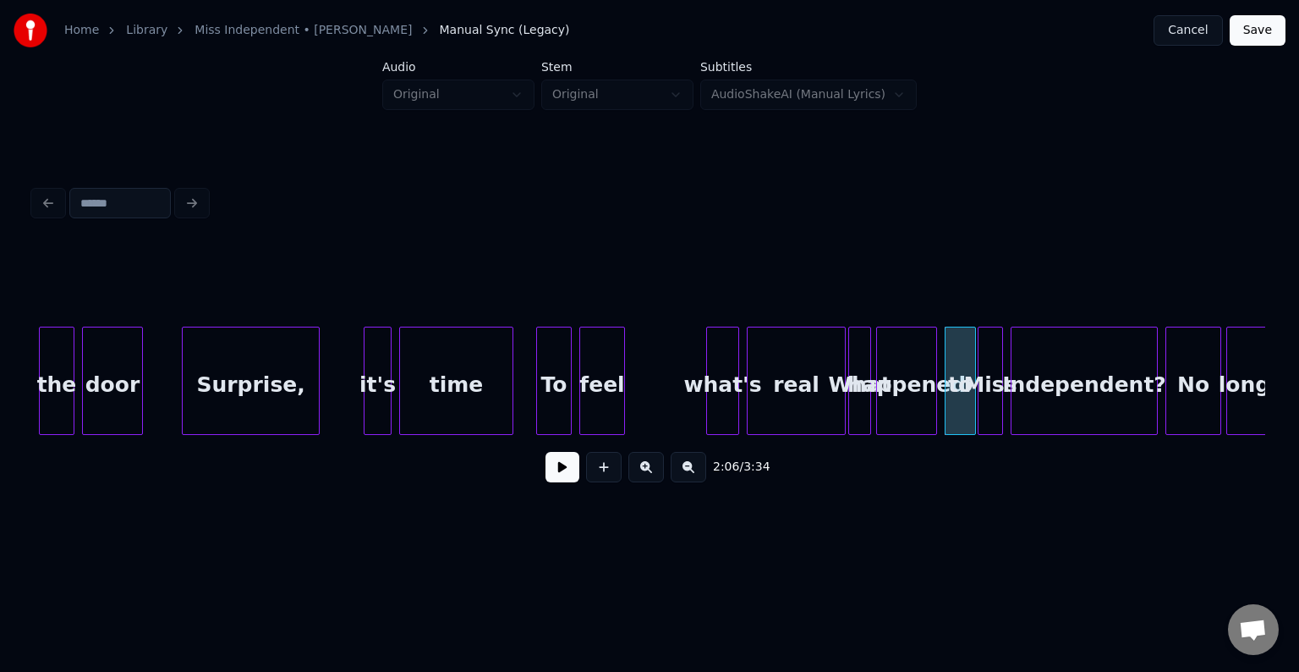
click at [556, 476] on button at bounding box center [563, 467] width 34 height 30
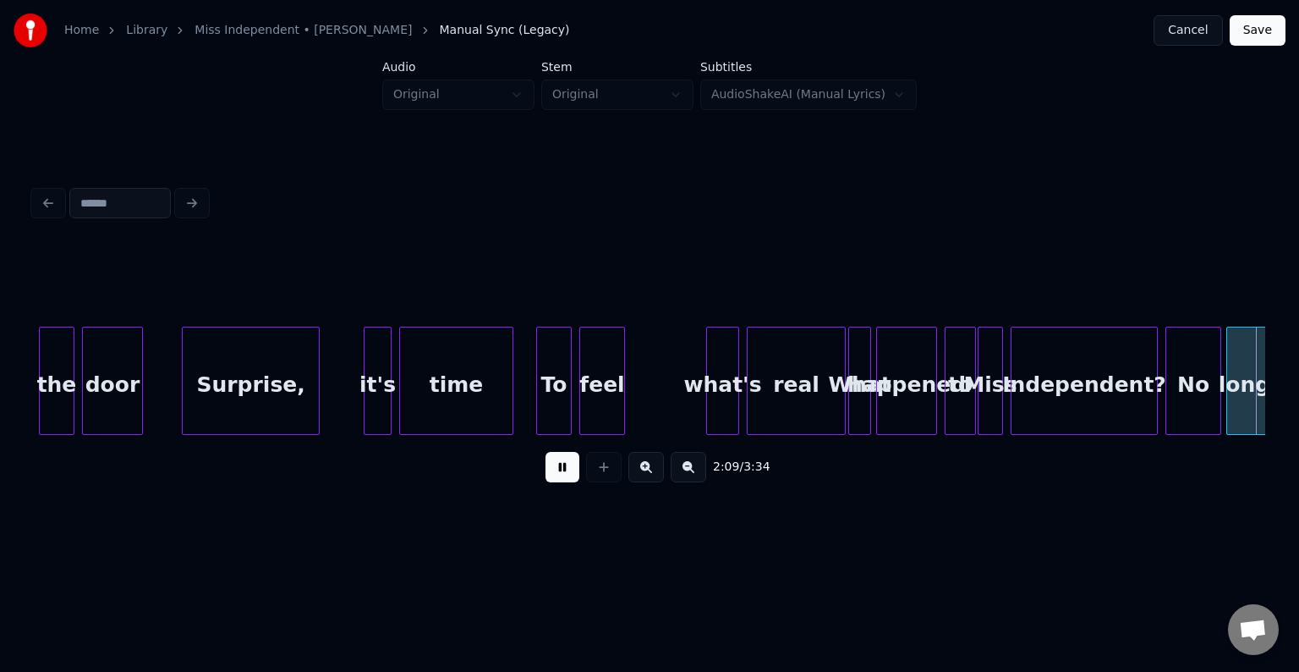
scroll to position [0, 16402]
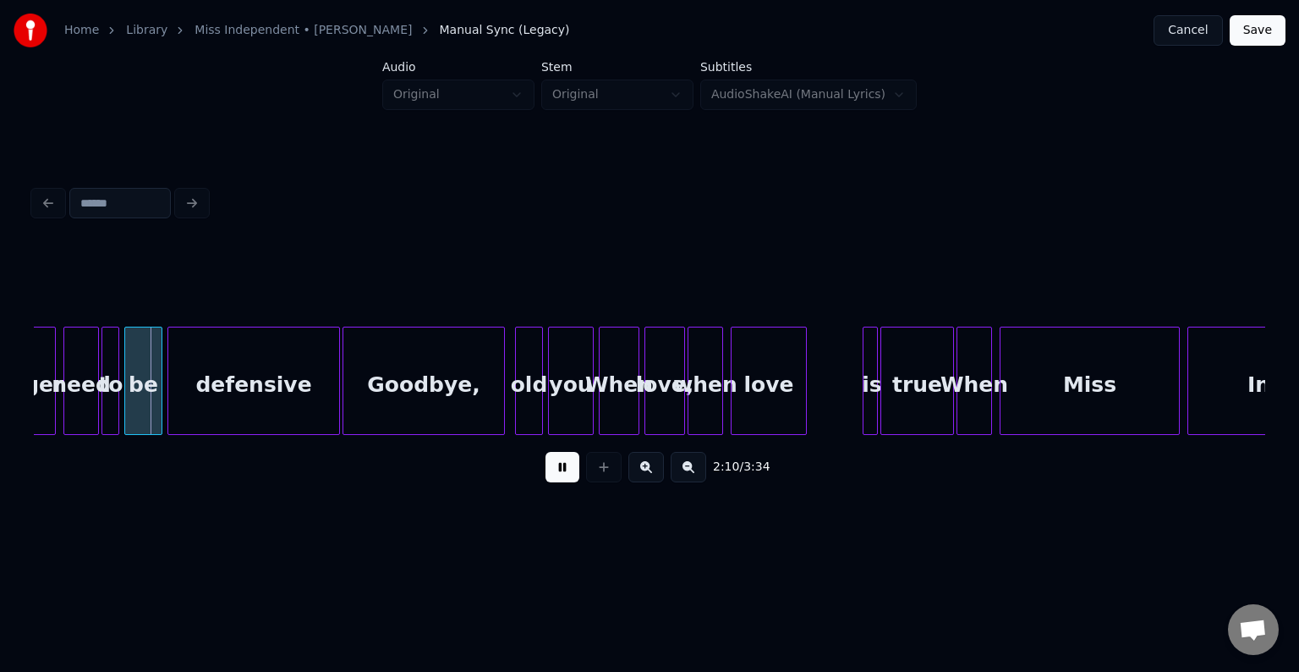
click at [556, 476] on button at bounding box center [563, 467] width 34 height 30
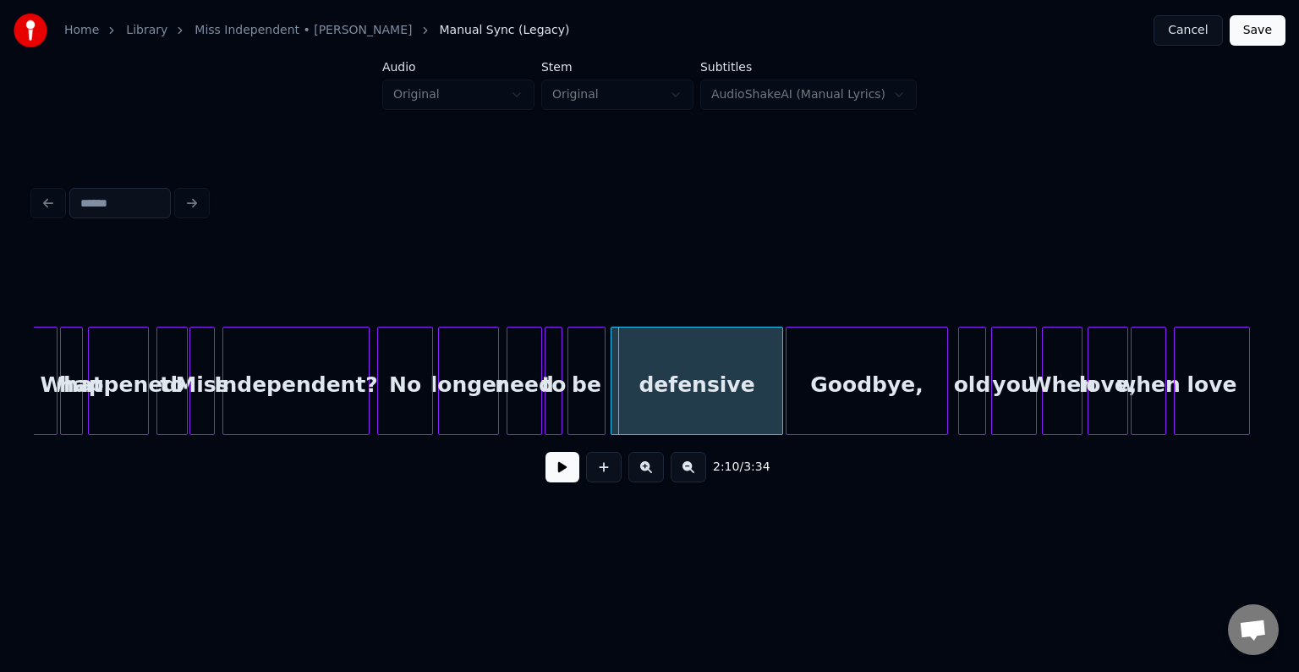
scroll to position [0, 15929]
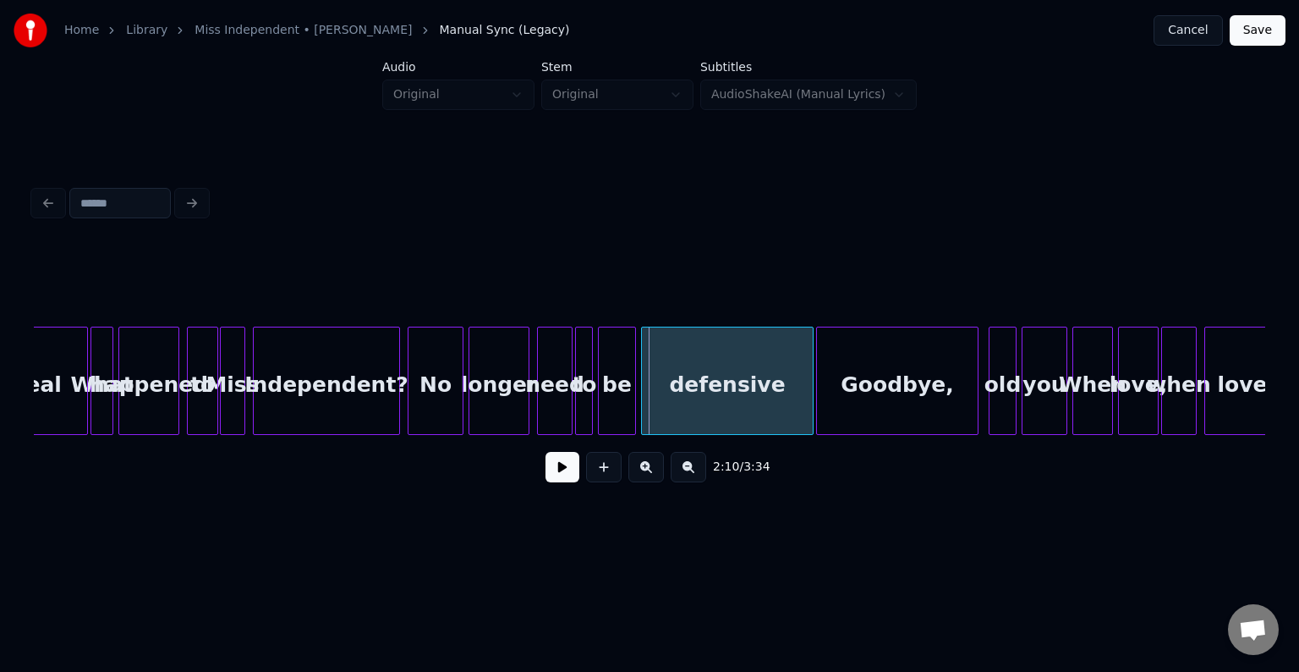
click at [291, 393] on div "Independent?" at bounding box center [326, 384] width 145 height 115
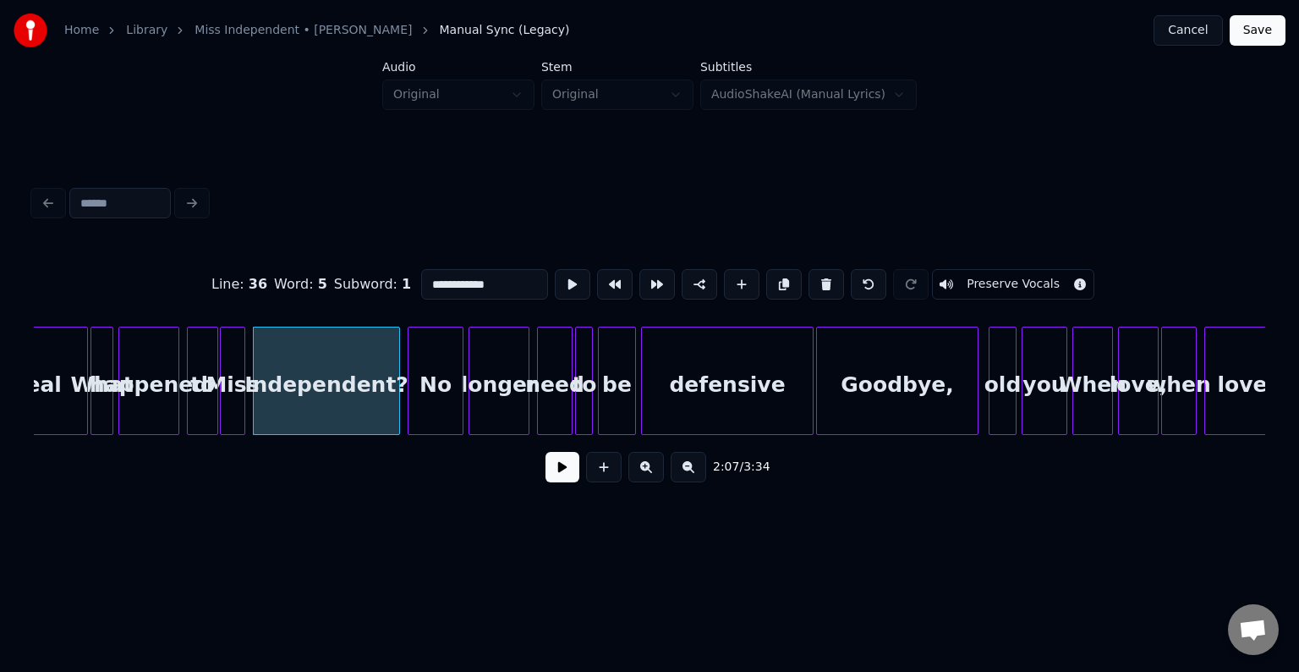
click at [561, 482] on button at bounding box center [563, 467] width 34 height 30
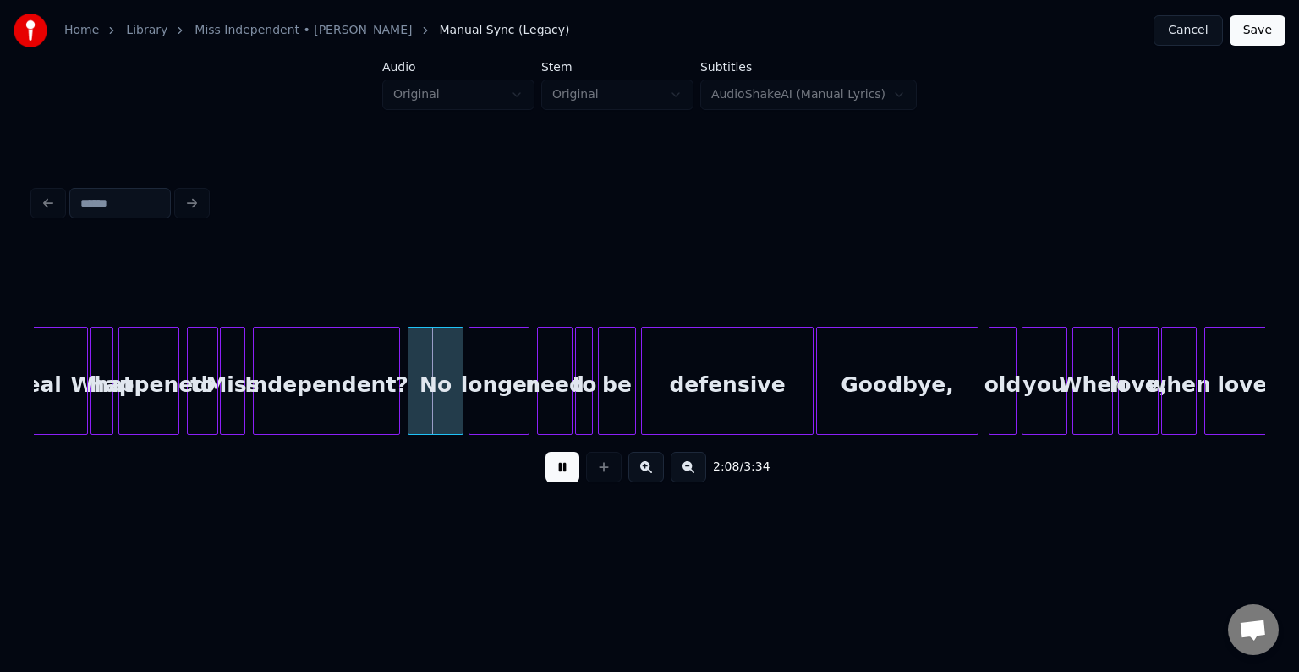
click at [561, 482] on button at bounding box center [563, 467] width 34 height 30
click at [441, 406] on div at bounding box center [443, 380] width 5 height 107
click at [428, 409] on div at bounding box center [430, 380] width 5 height 107
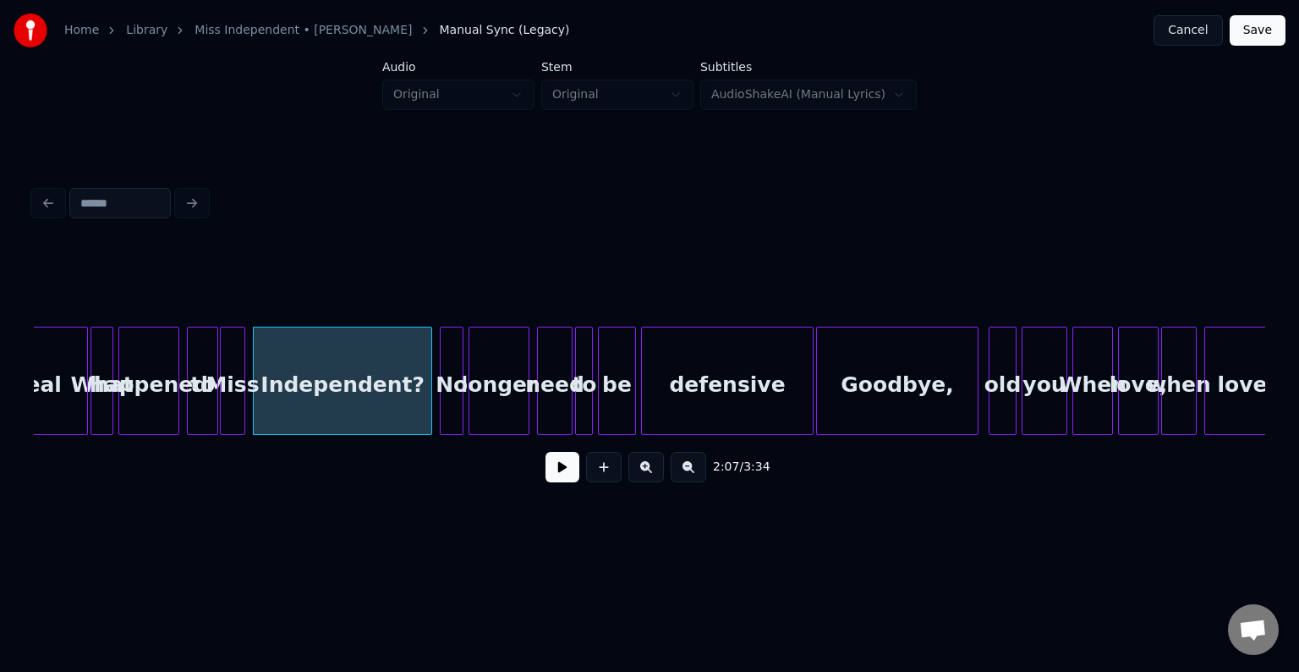
click at [554, 474] on button at bounding box center [563, 467] width 34 height 30
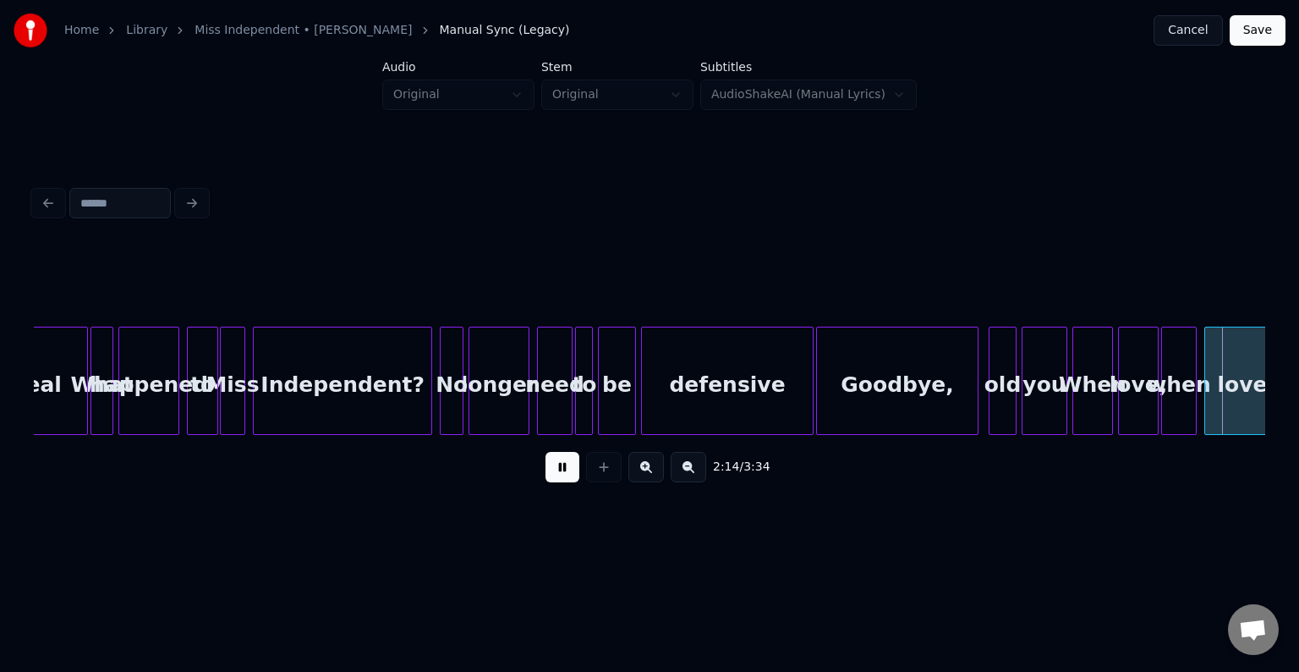
click at [554, 474] on button at bounding box center [563, 467] width 34 height 30
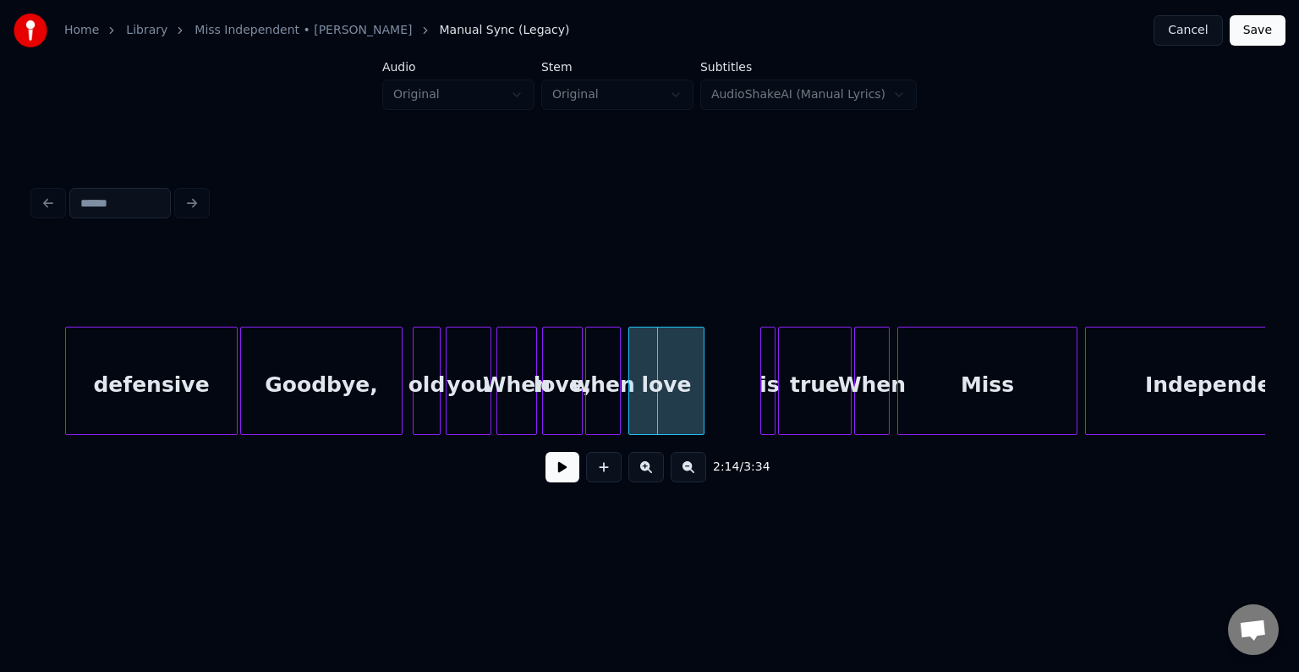
scroll to position [0, 16538]
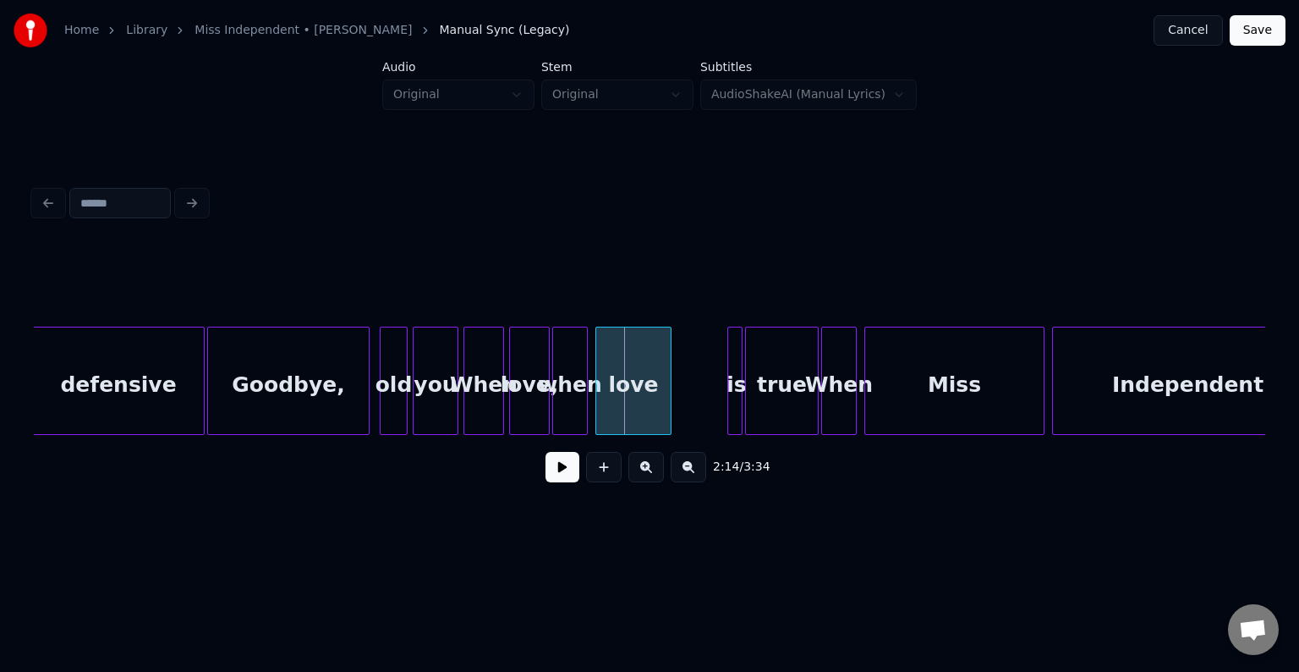
click at [551, 469] on button at bounding box center [563, 467] width 34 height 30
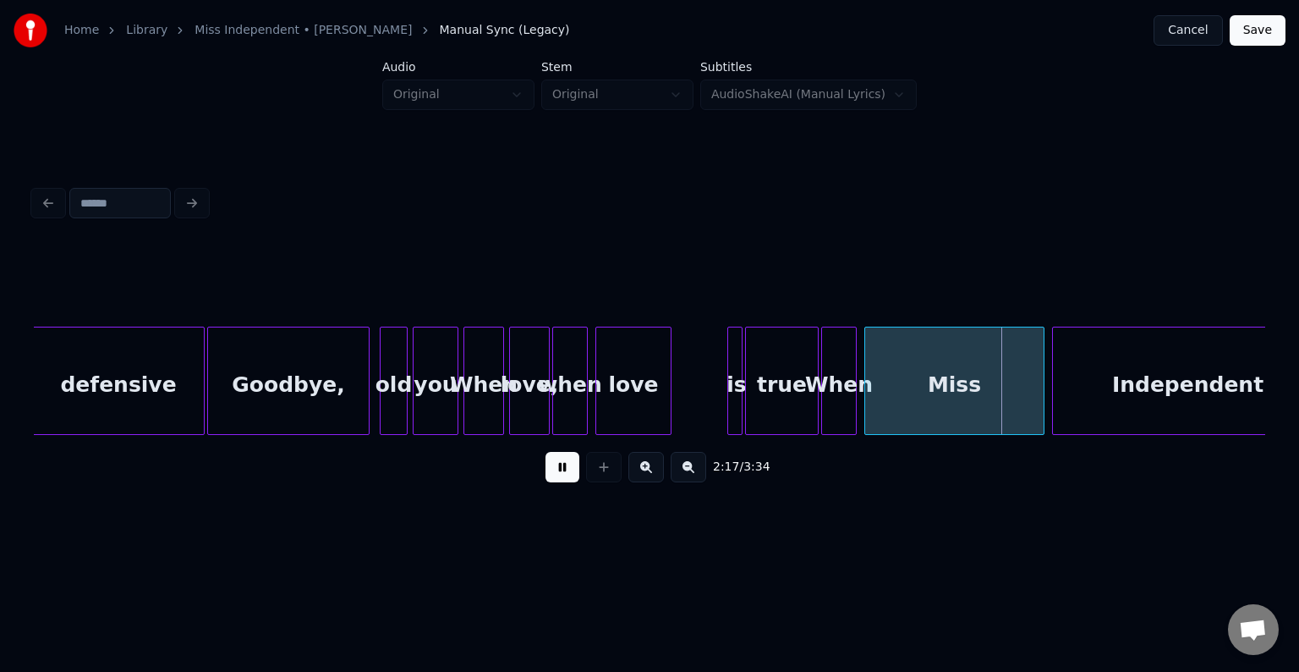
click at [549, 477] on button at bounding box center [563, 467] width 34 height 30
click at [336, 413] on div "Goodbye," at bounding box center [288, 384] width 161 height 115
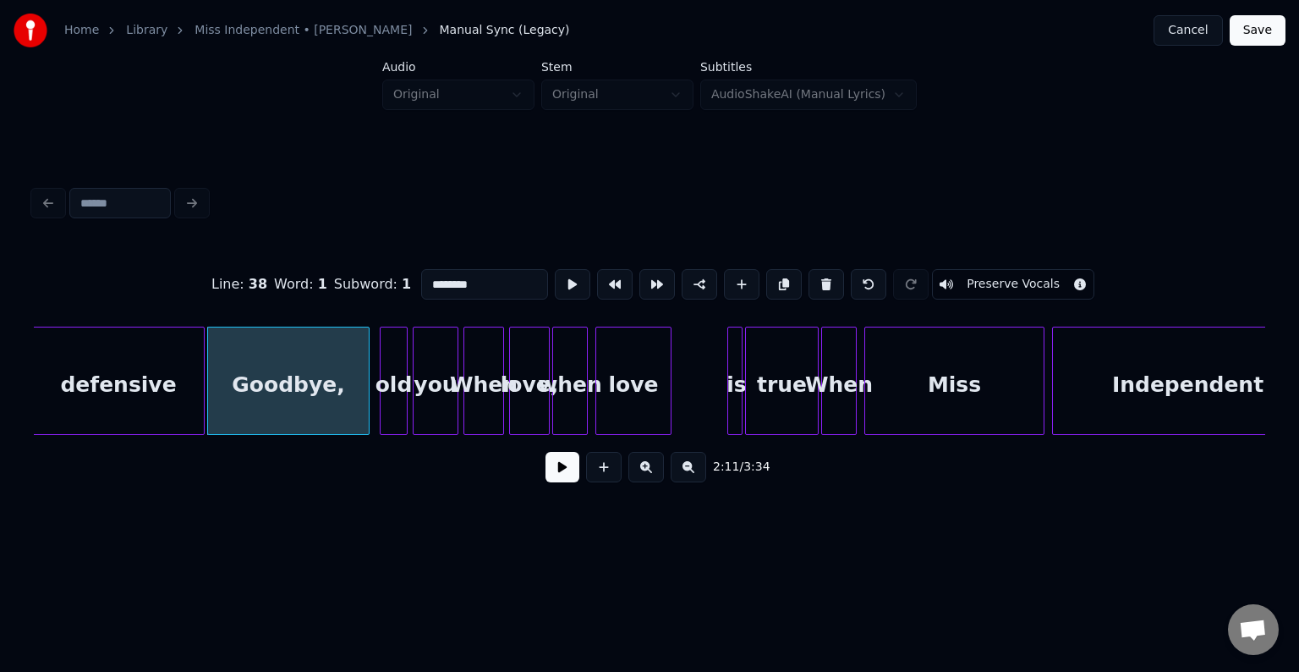
click at [561, 478] on button at bounding box center [563, 467] width 34 height 30
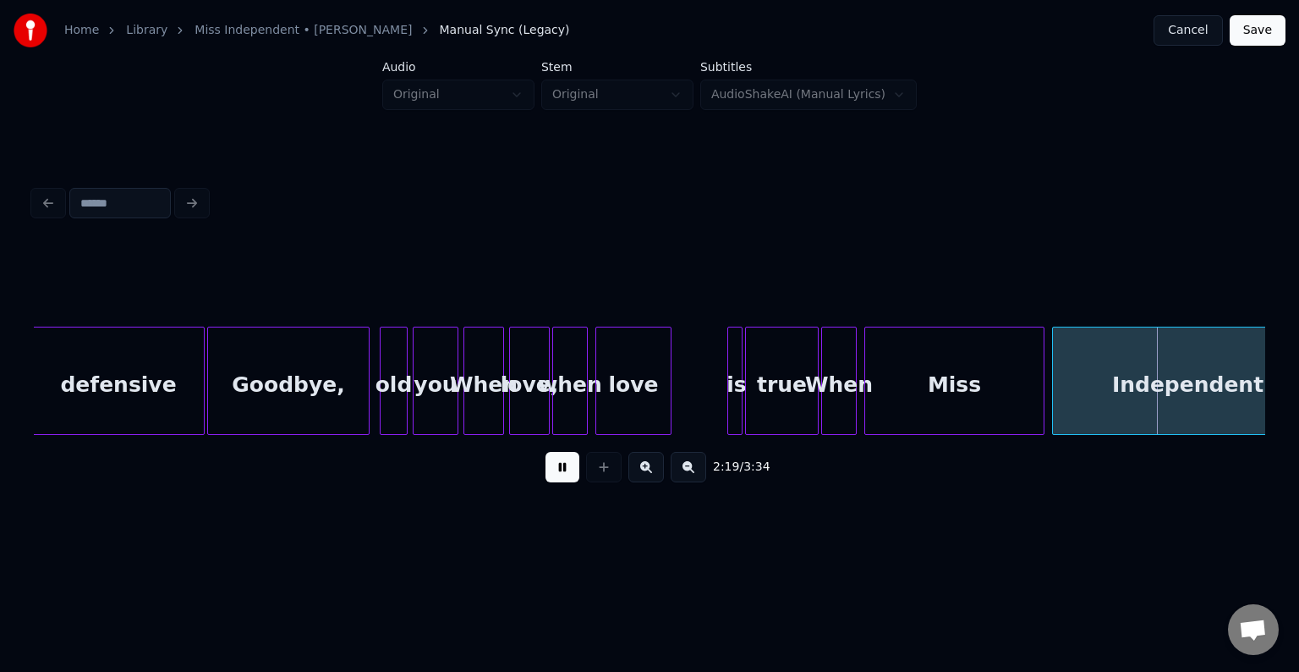
click at [559, 482] on button at bounding box center [563, 467] width 34 height 30
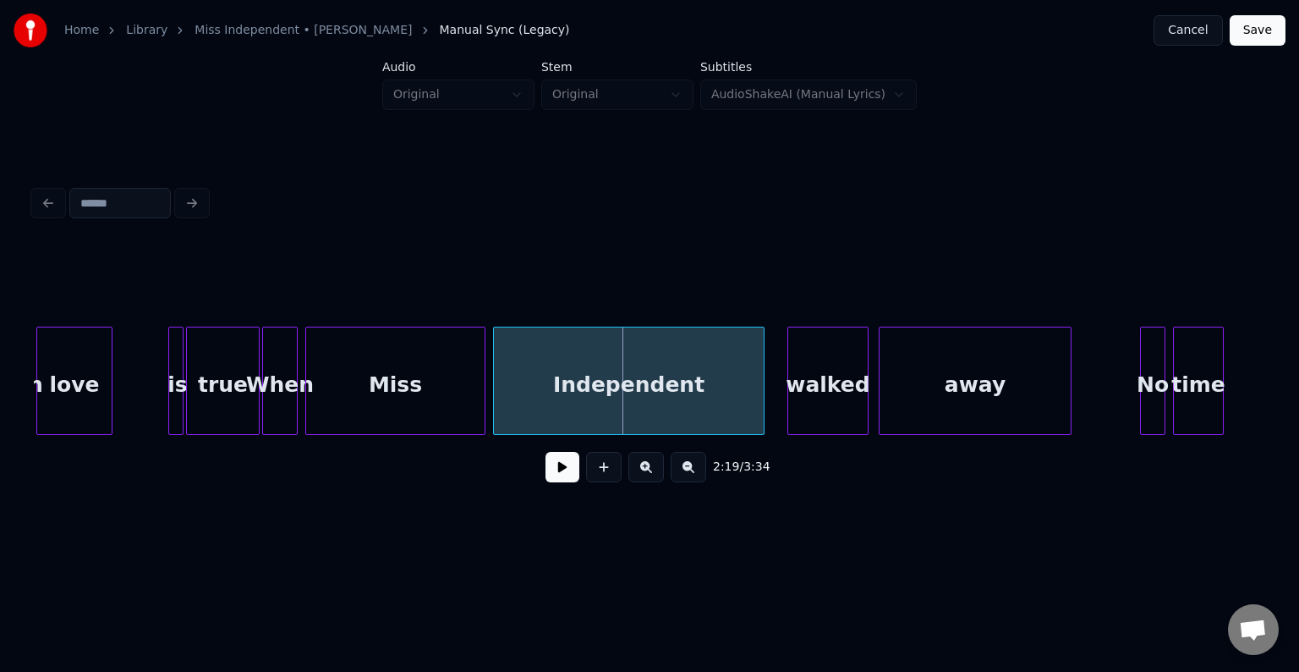
scroll to position [0, 17174]
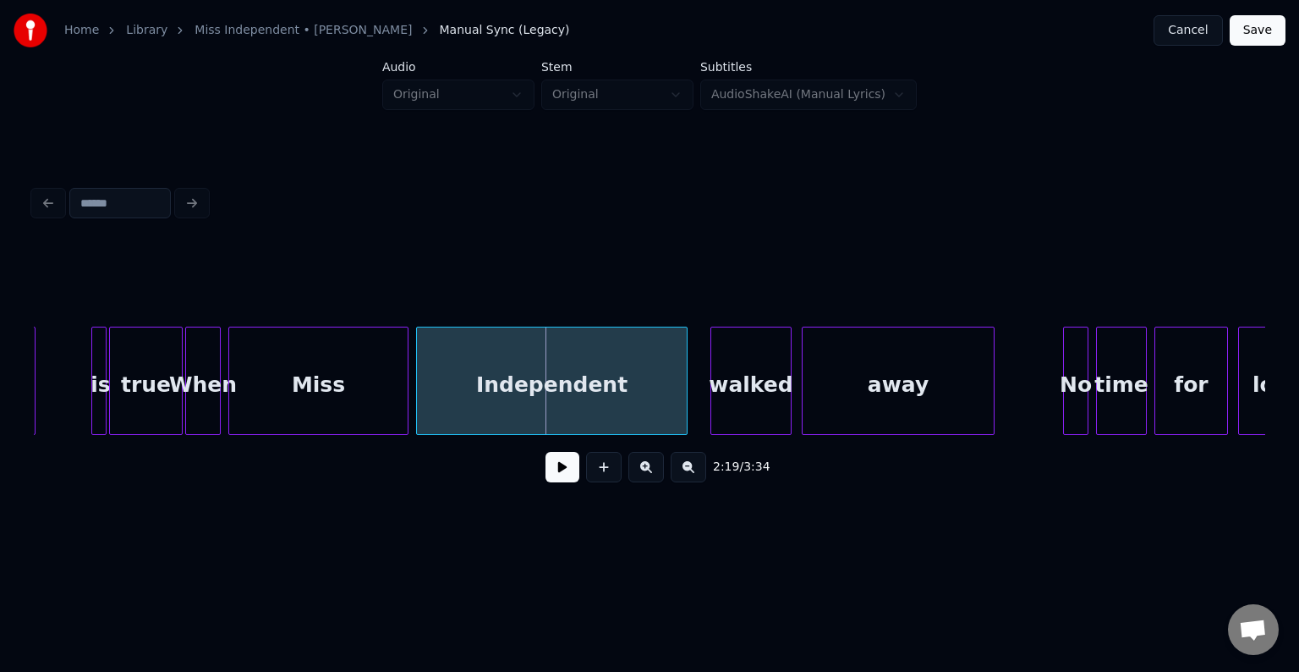
click at [178, 402] on div at bounding box center [179, 380] width 5 height 107
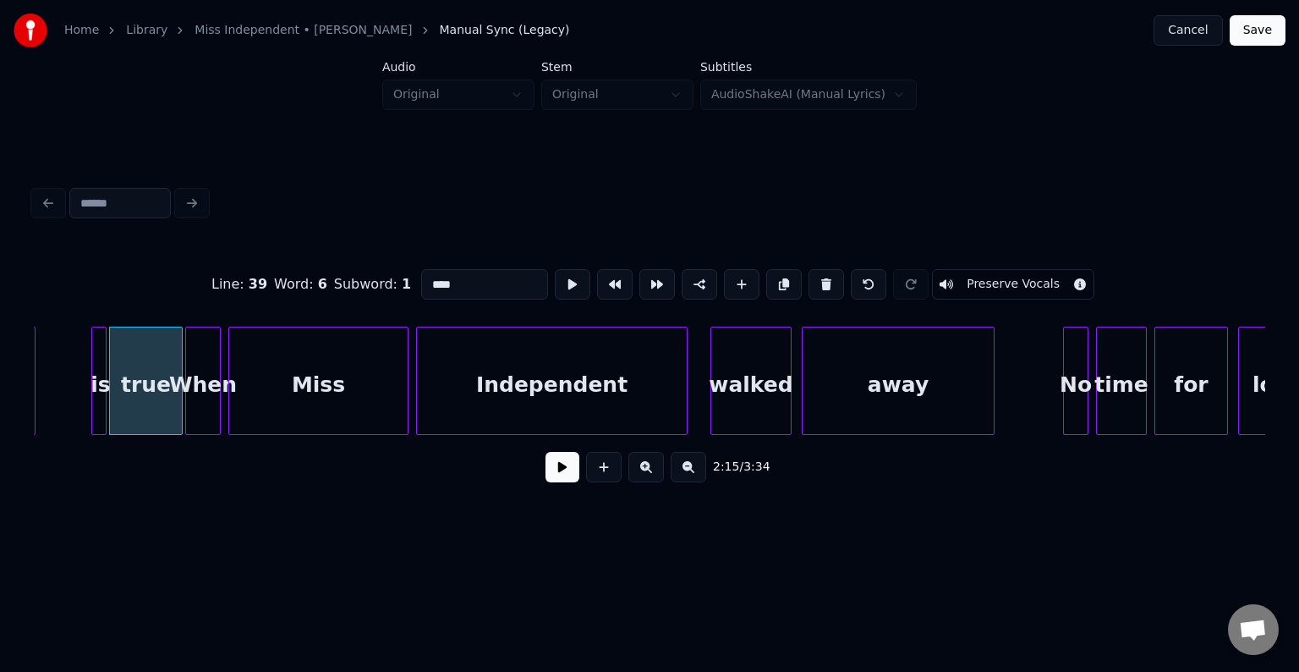
click at [546, 476] on button at bounding box center [563, 467] width 34 height 30
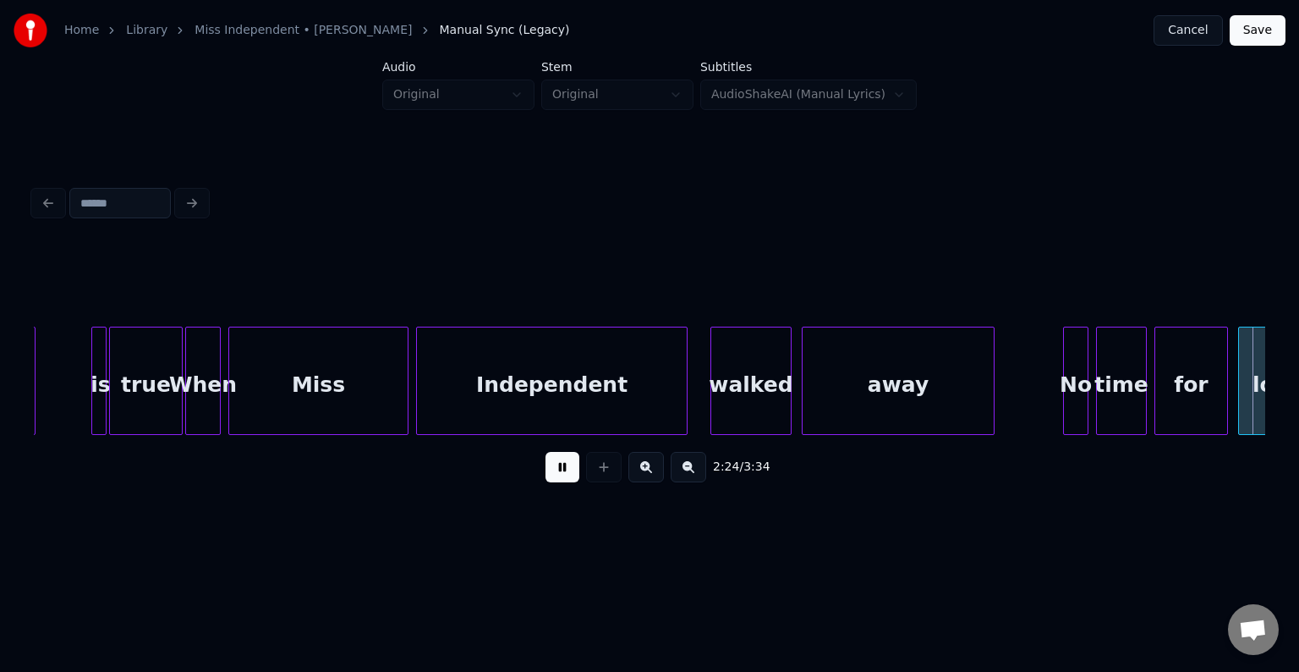
scroll to position [0, 18406]
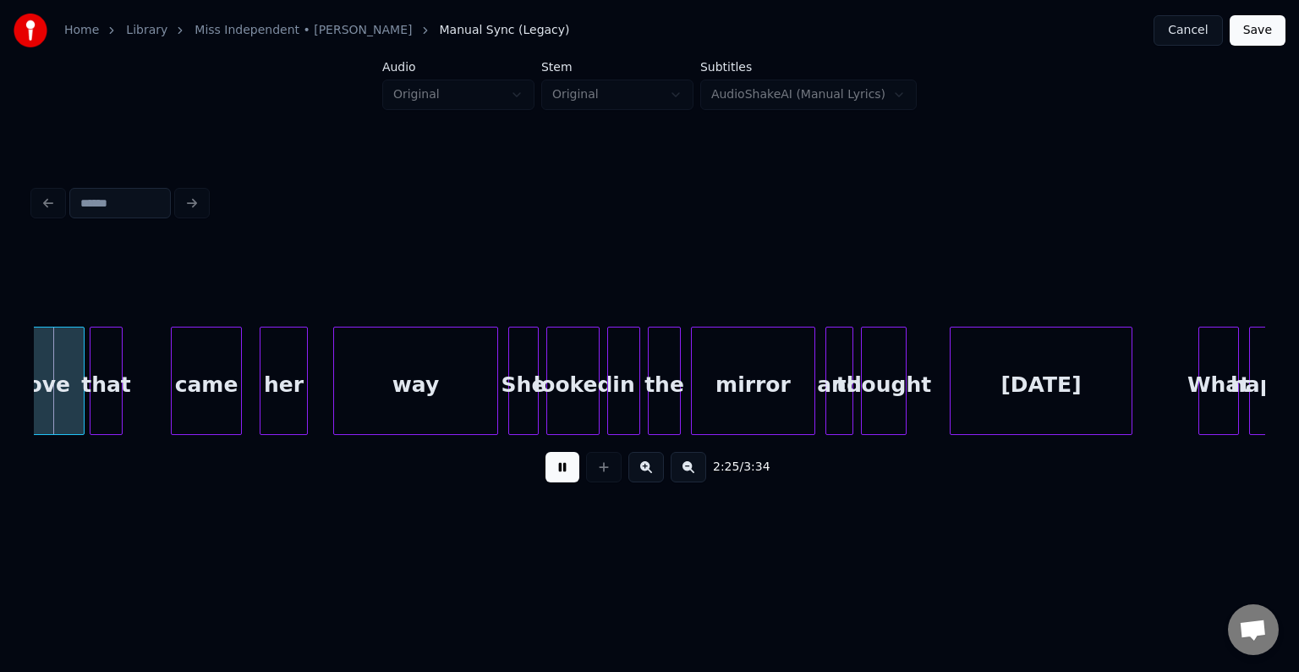
click at [546, 477] on button at bounding box center [563, 467] width 34 height 30
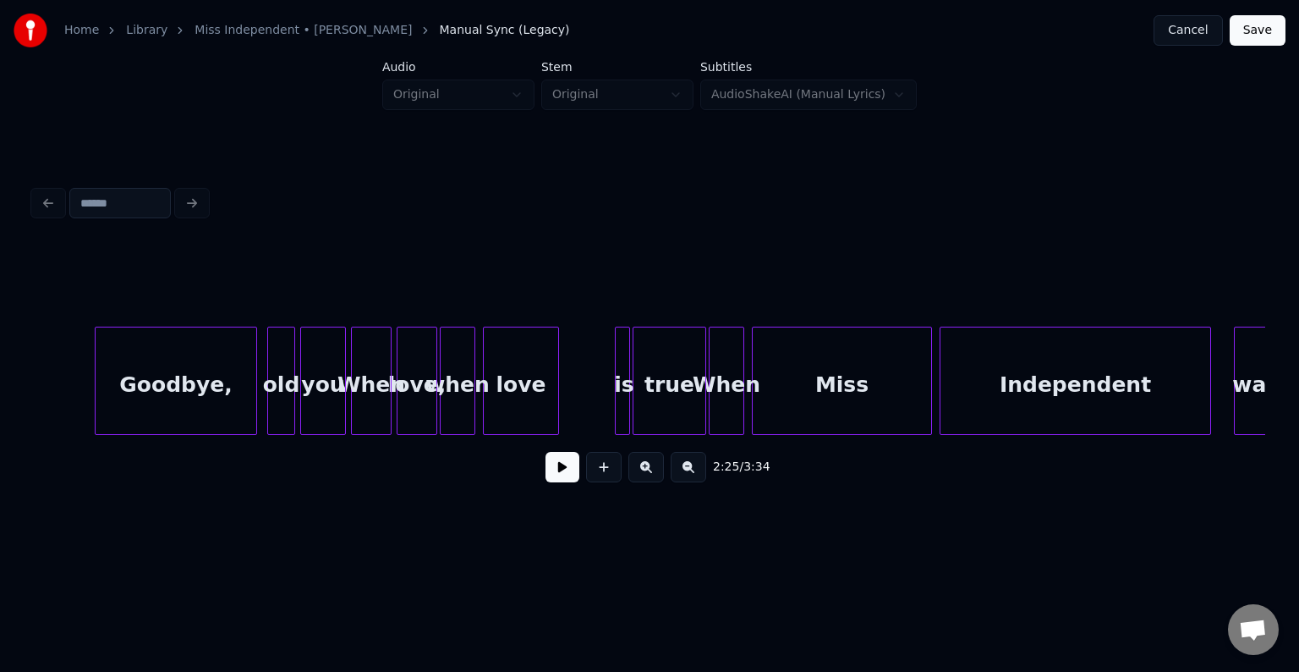
scroll to position [0, 16647]
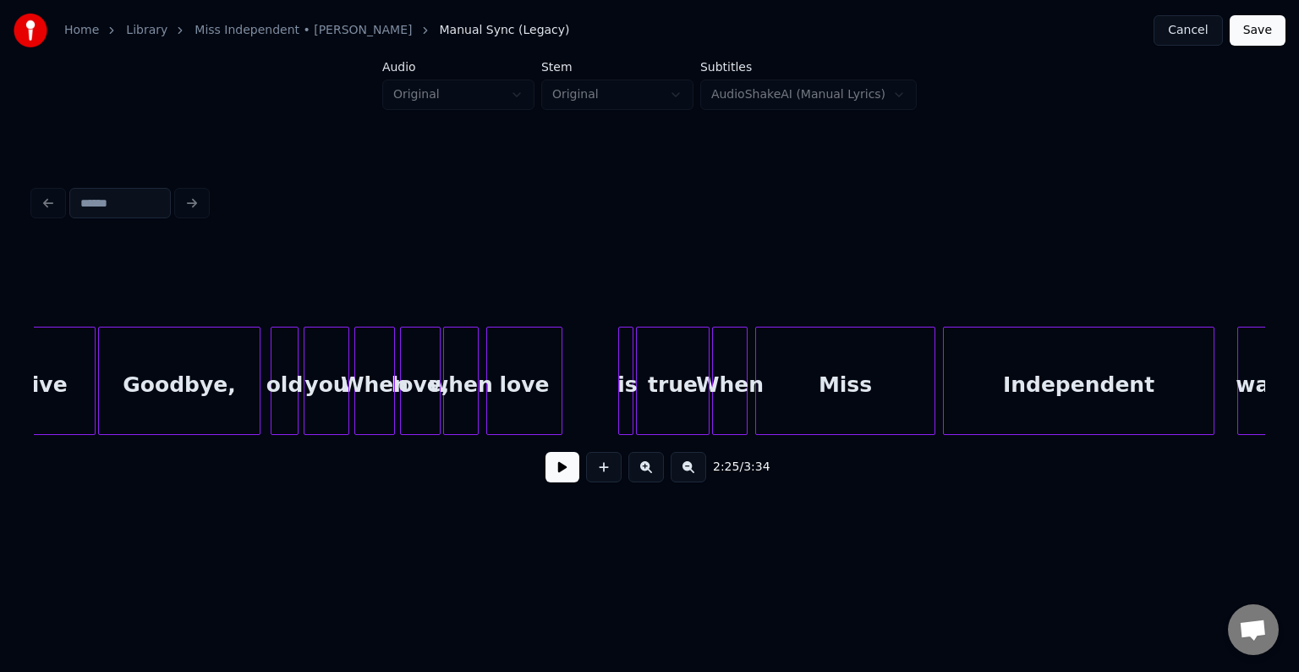
click at [640, 393] on div at bounding box center [639, 380] width 5 height 107
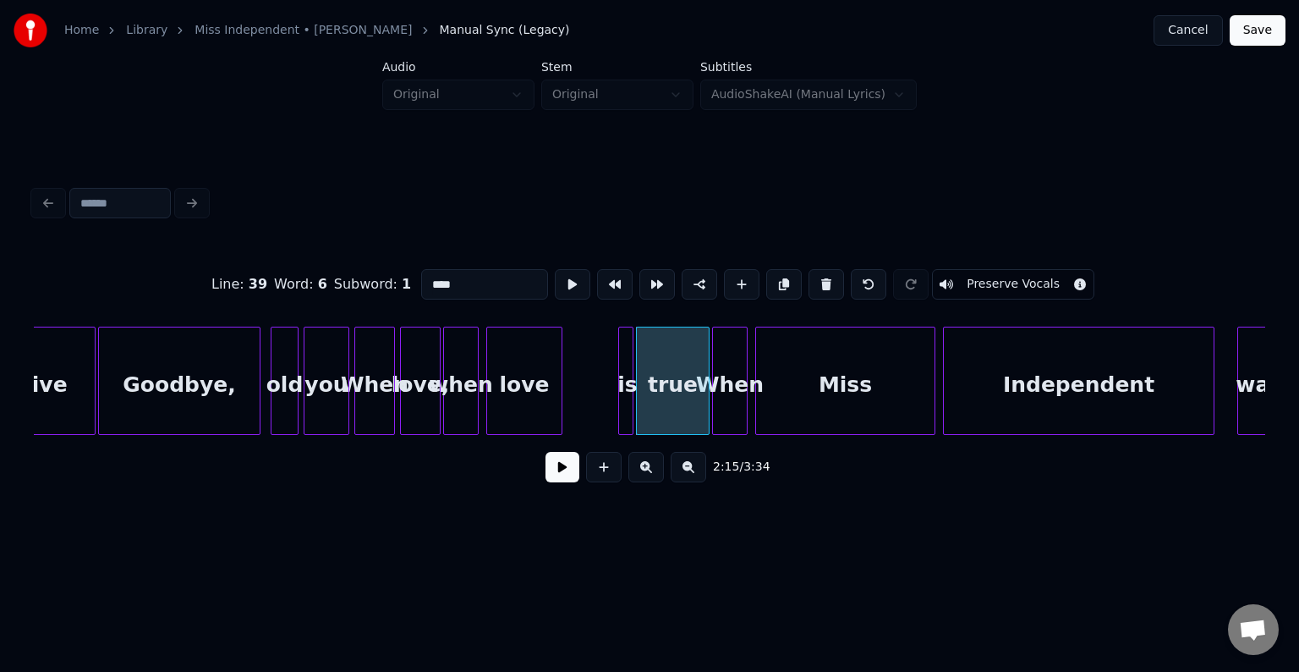
click at [557, 482] on button at bounding box center [563, 467] width 34 height 30
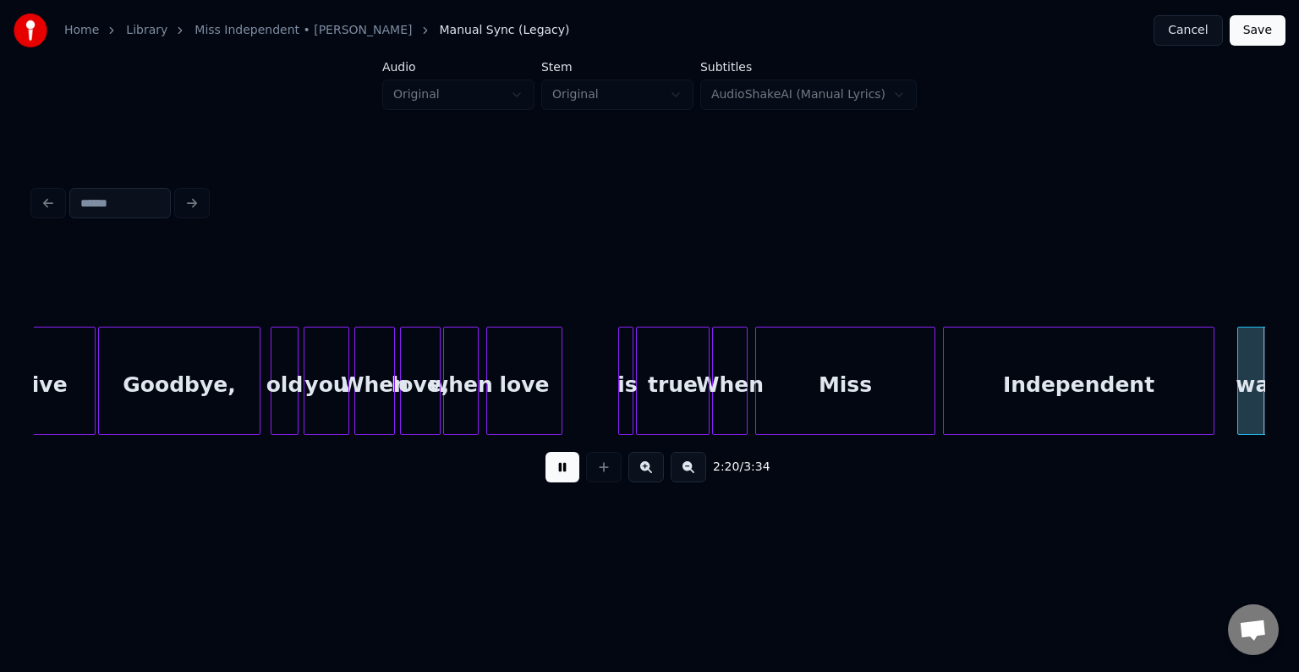
scroll to position [0, 17879]
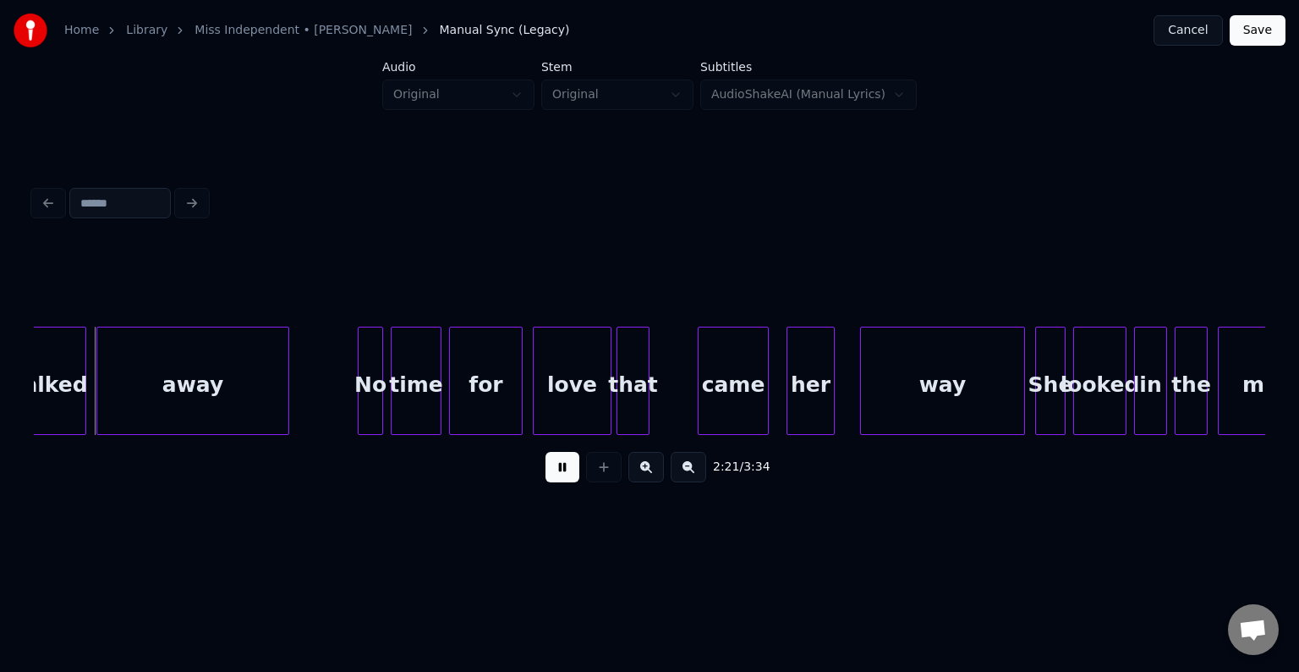
click at [557, 482] on button at bounding box center [563, 467] width 34 height 30
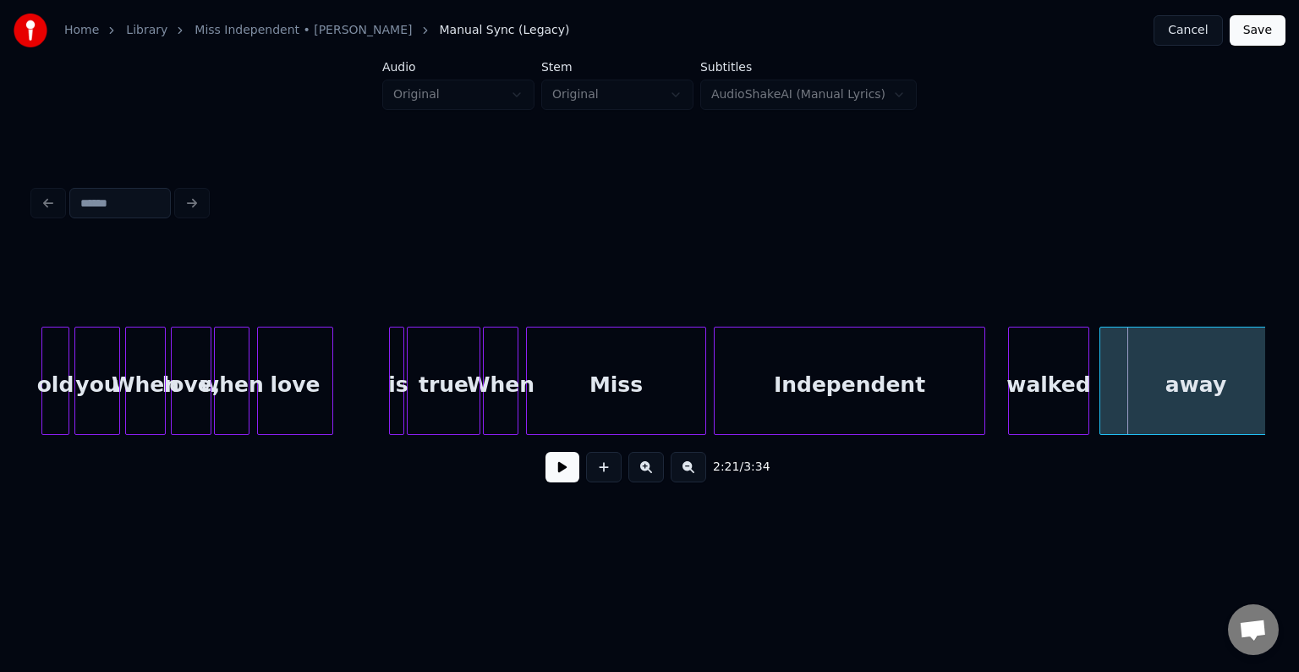
scroll to position [0, 16864]
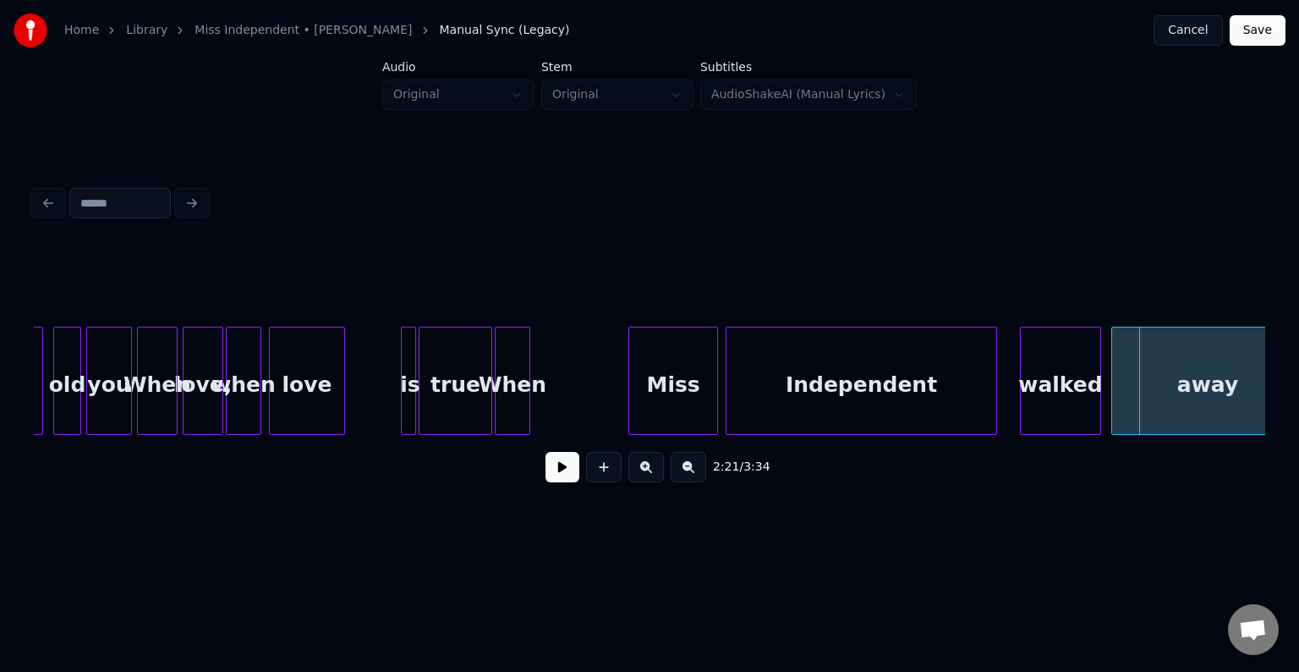
click at [631, 411] on div at bounding box center [631, 380] width 5 height 107
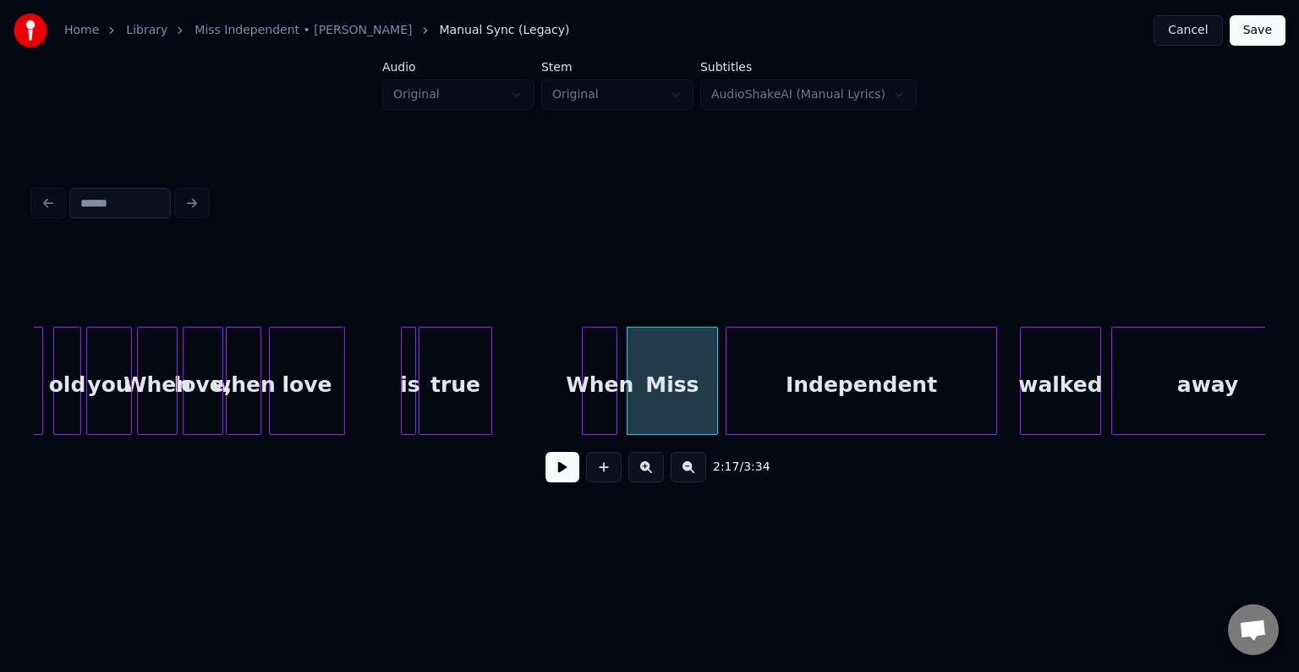
click at [597, 412] on div "When" at bounding box center [600, 384] width 34 height 115
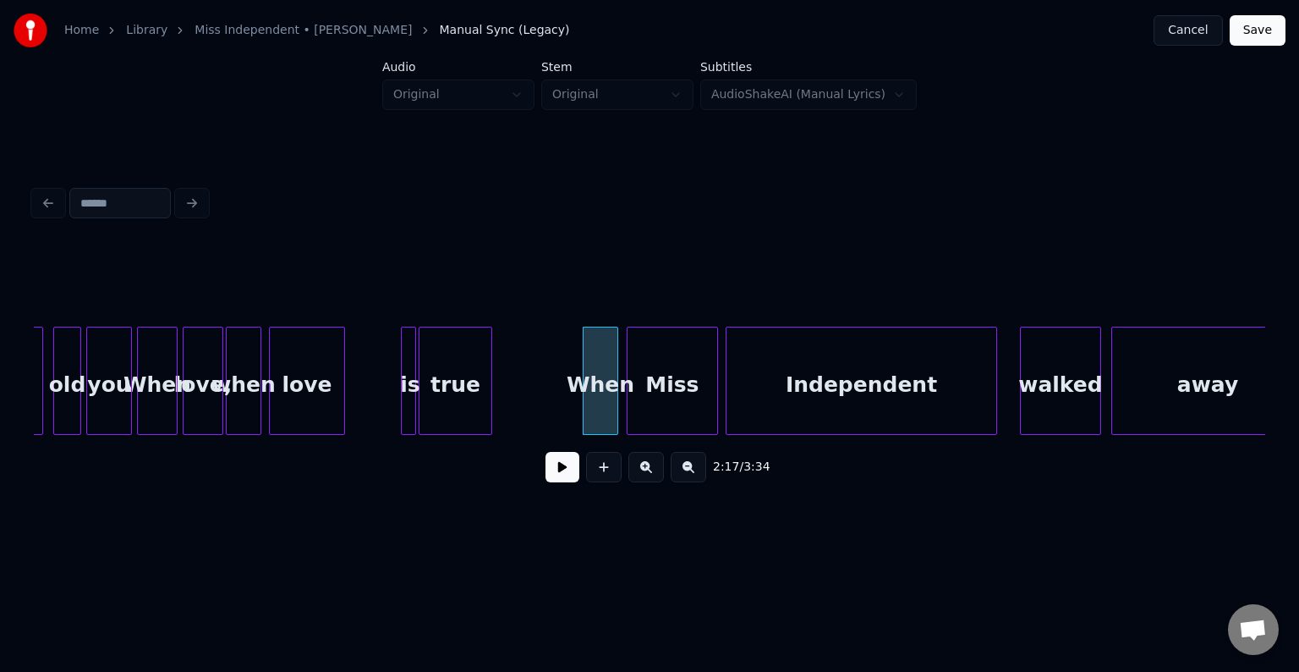
click at [553, 482] on button at bounding box center [563, 467] width 34 height 30
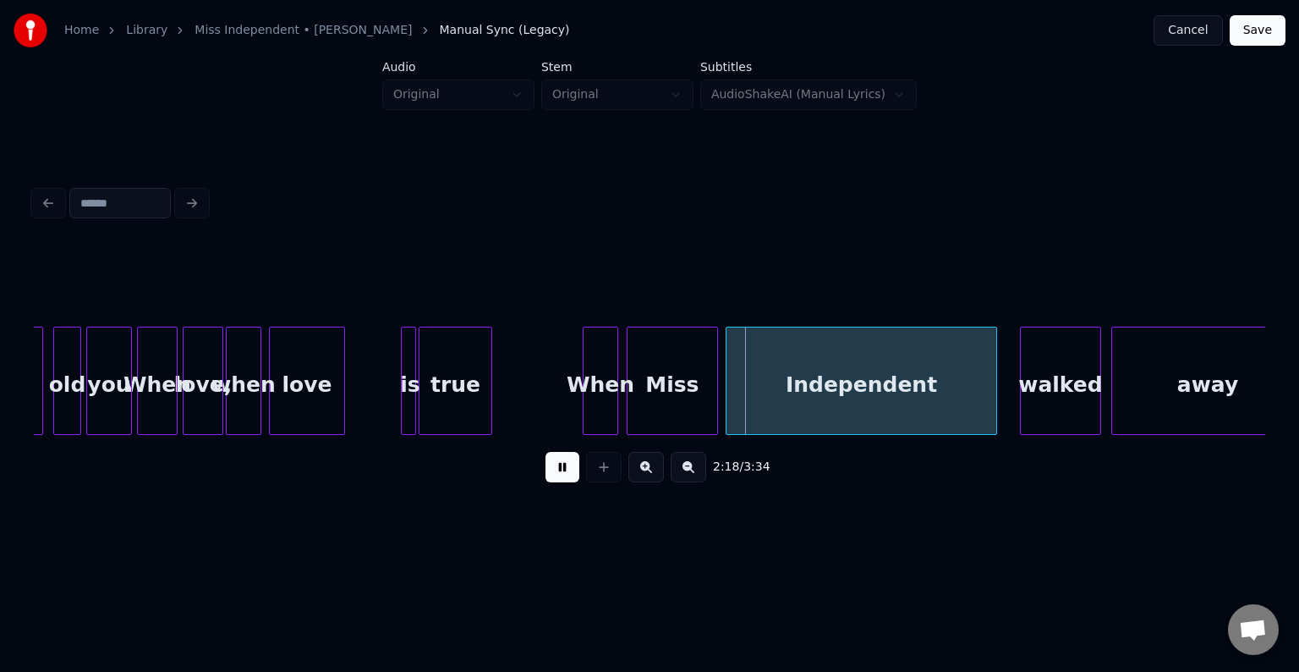
click at [553, 482] on button at bounding box center [563, 467] width 34 height 30
click at [666, 418] on div "Miss" at bounding box center [673, 384] width 90 height 115
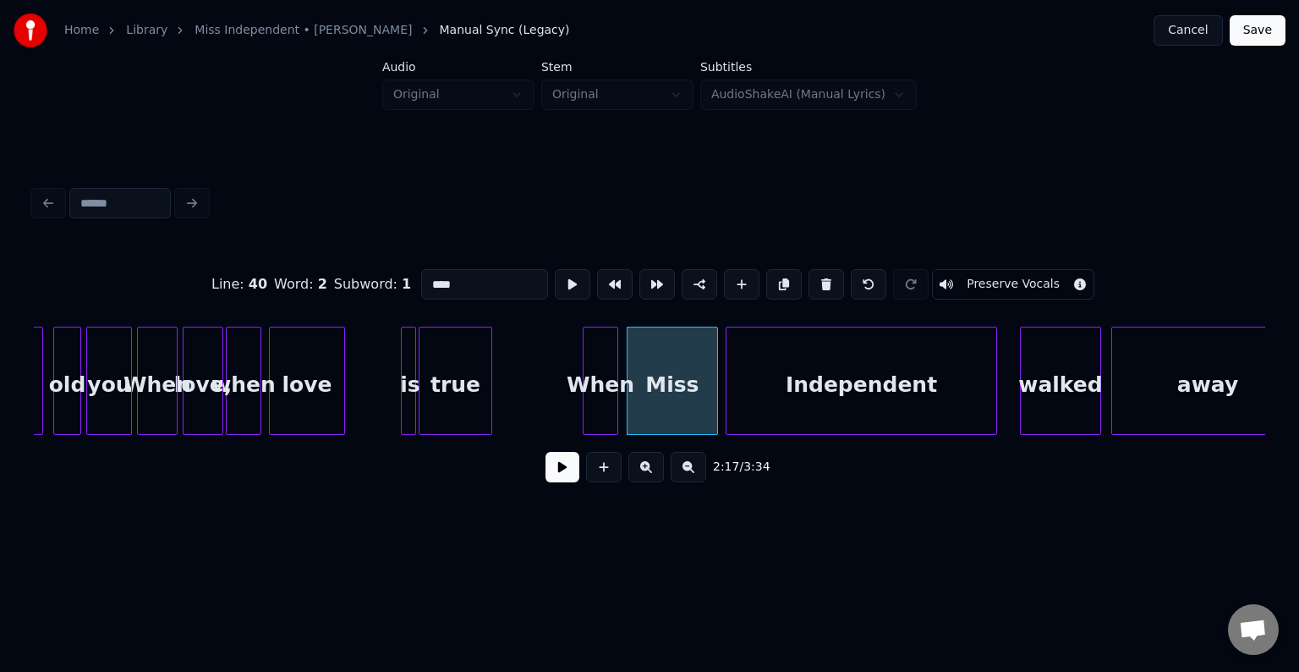
click at [553, 482] on button at bounding box center [563, 467] width 34 height 30
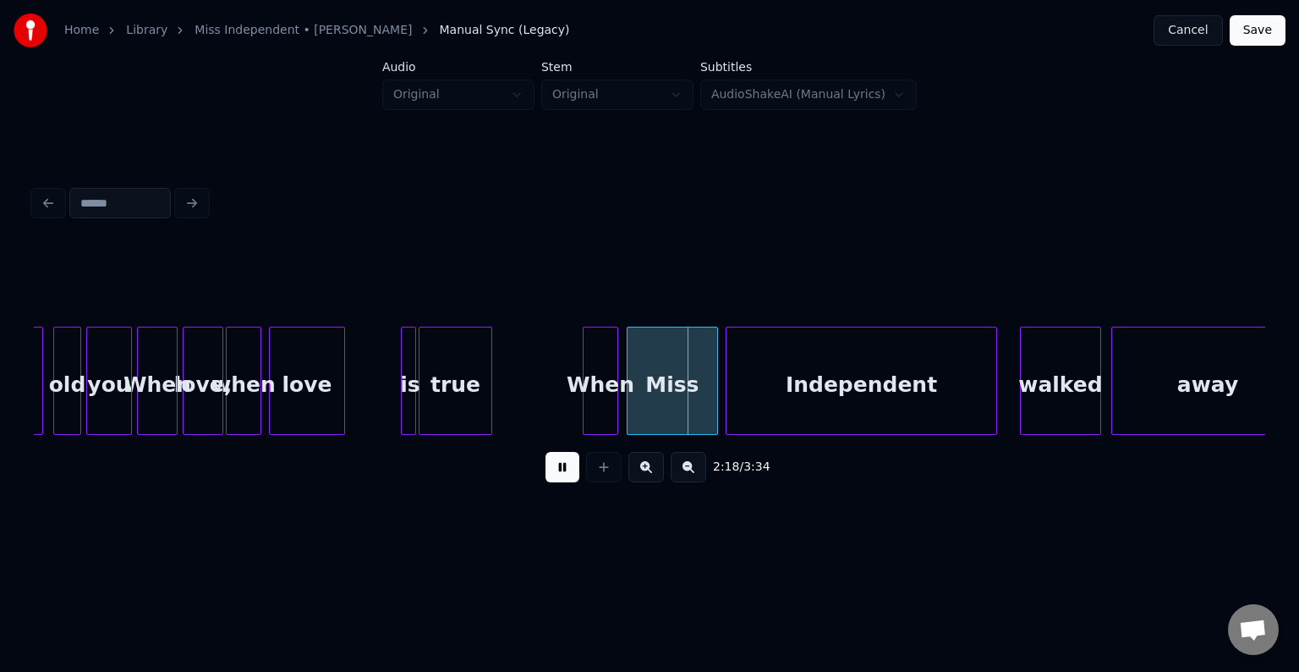
click at [553, 482] on button at bounding box center [563, 467] width 34 height 30
click at [684, 404] on div at bounding box center [683, 380] width 5 height 107
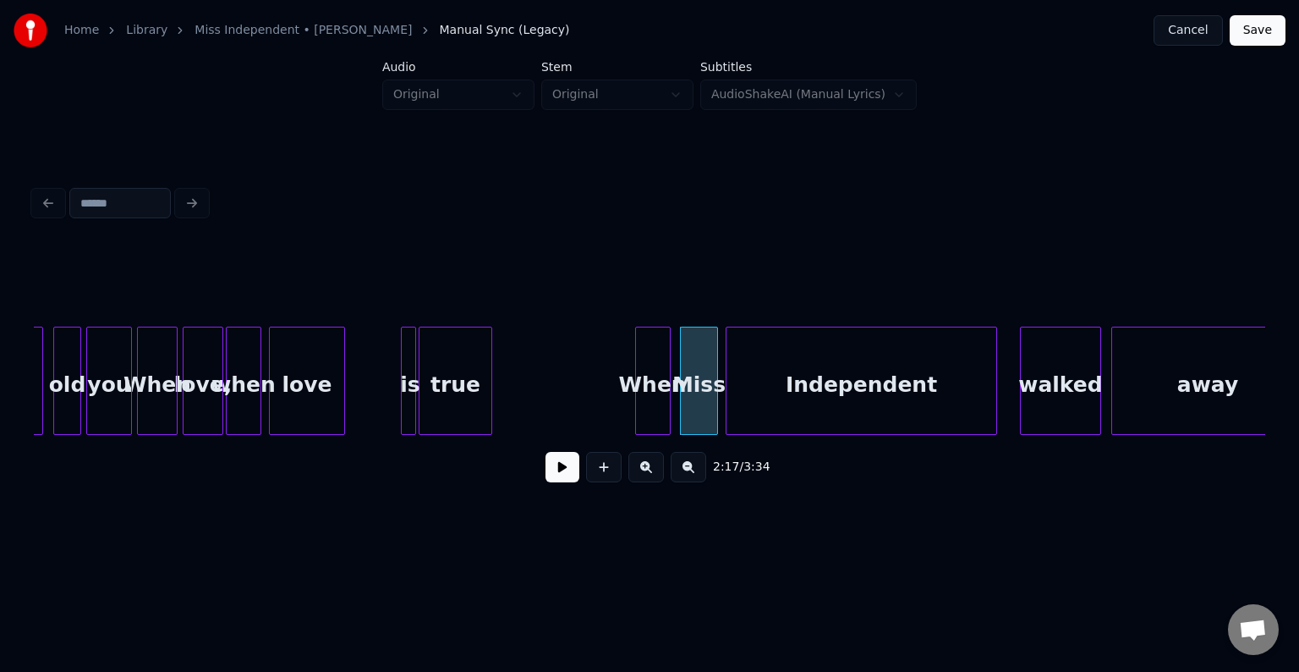
click at [650, 402] on div "When" at bounding box center [653, 384] width 34 height 115
click at [552, 482] on button at bounding box center [563, 467] width 34 height 30
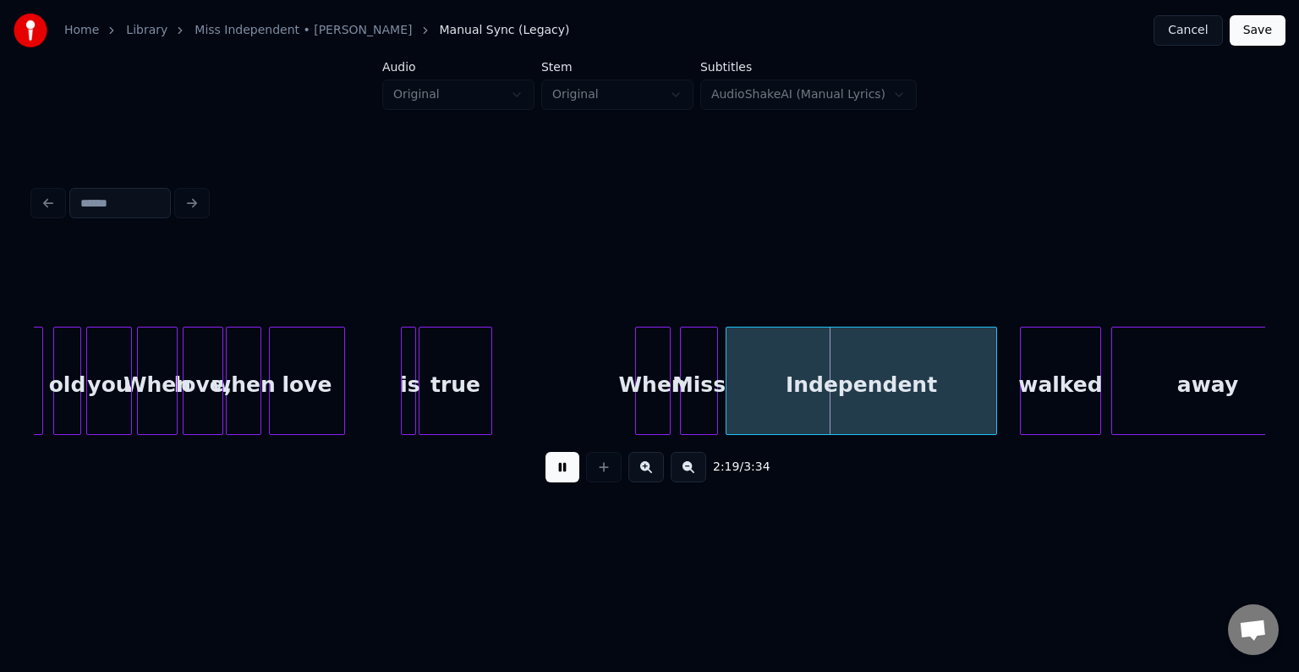
click at [552, 482] on button at bounding box center [563, 467] width 34 height 30
click at [564, 401] on div "true" at bounding box center [568, 384] width 72 height 115
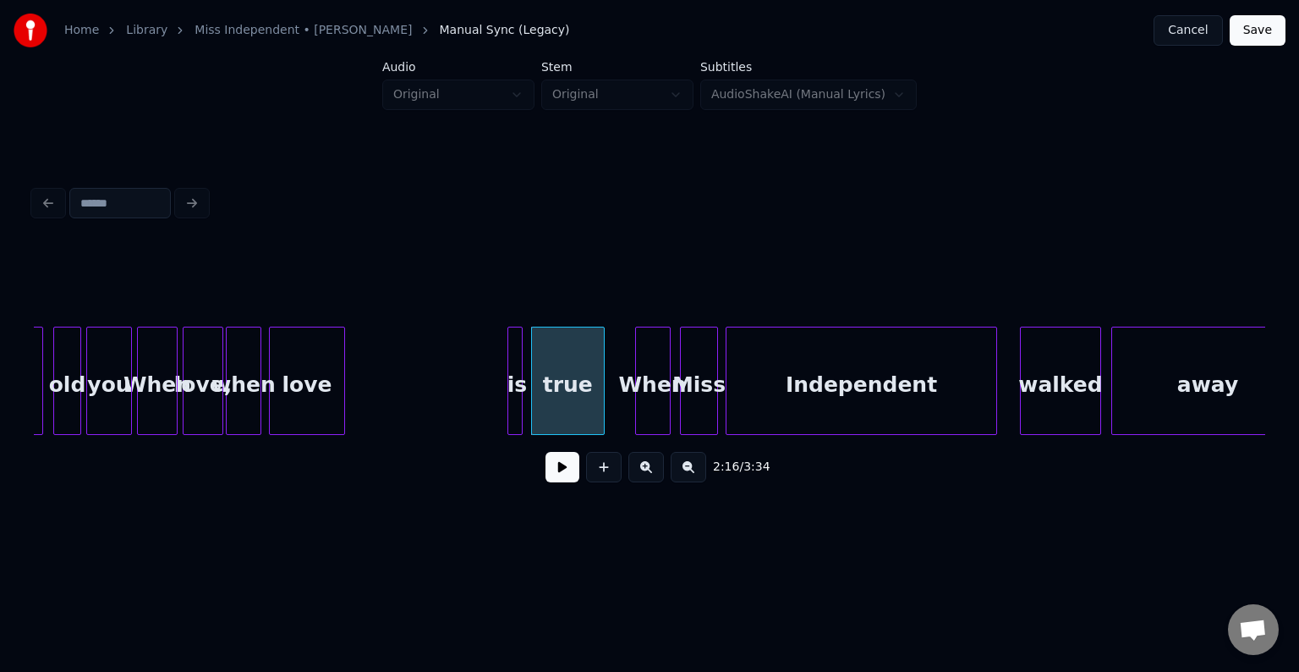
click at [516, 411] on div "is" at bounding box center [516, 384] width 17 height 115
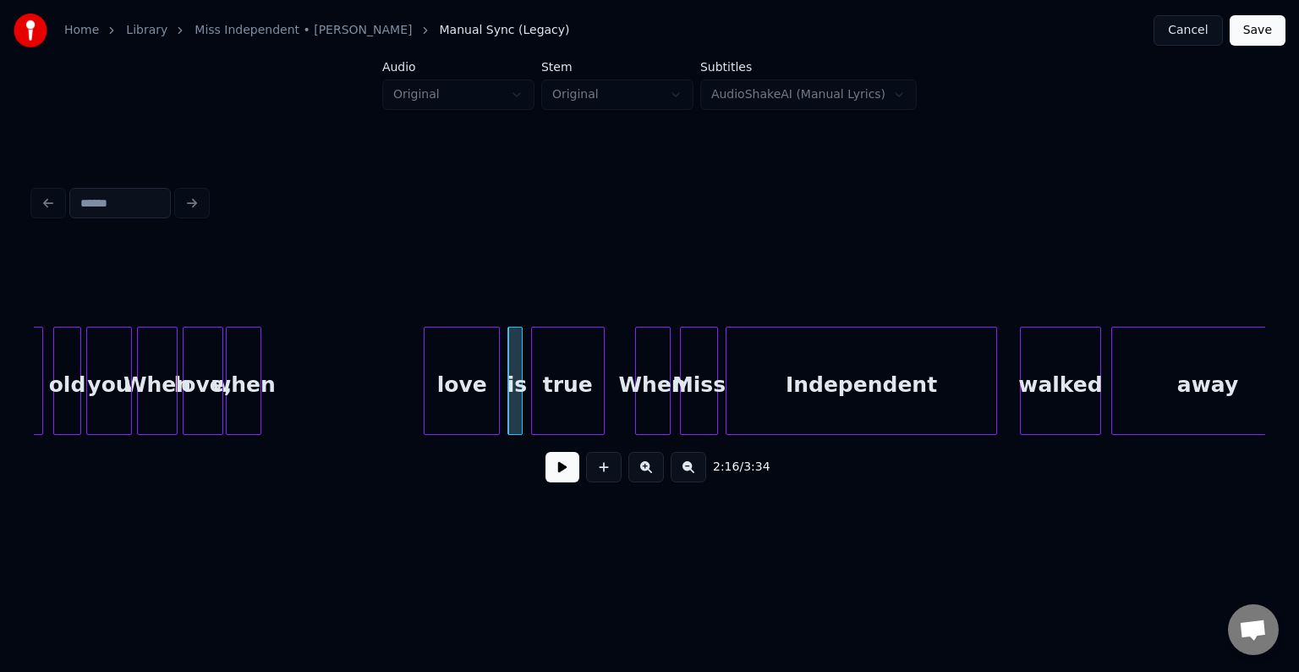
click at [464, 399] on div "love" at bounding box center [462, 384] width 74 height 115
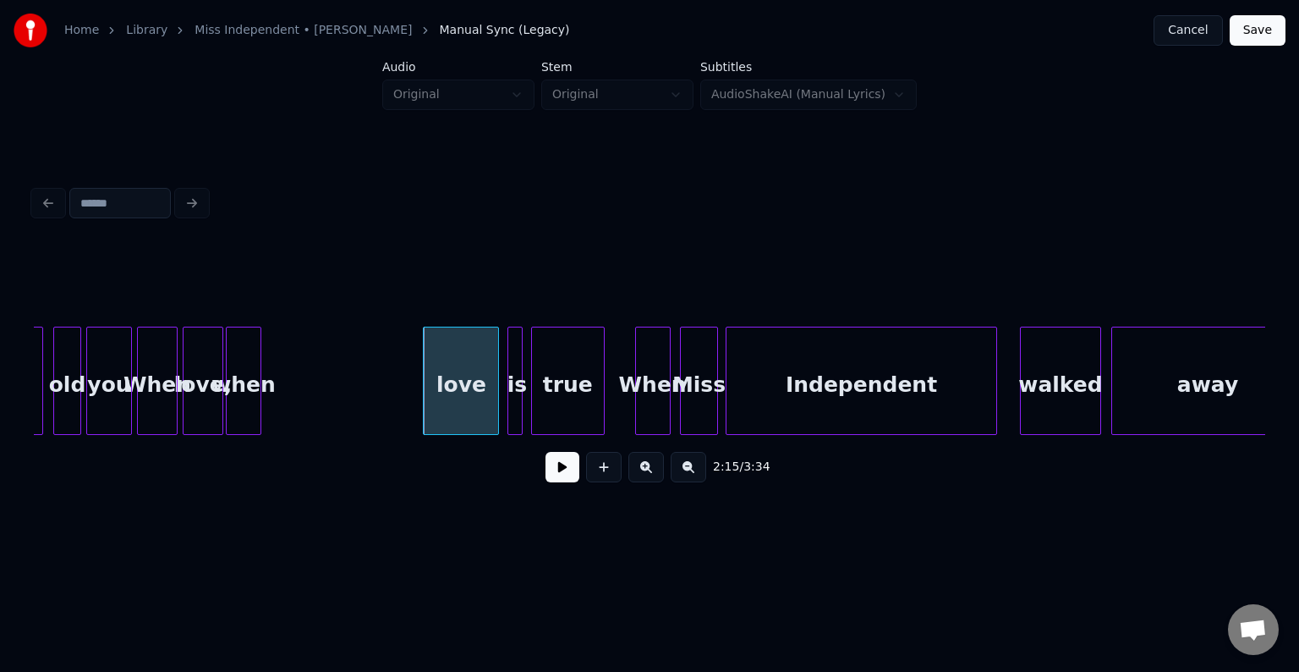
click at [566, 481] on button at bounding box center [563, 467] width 34 height 30
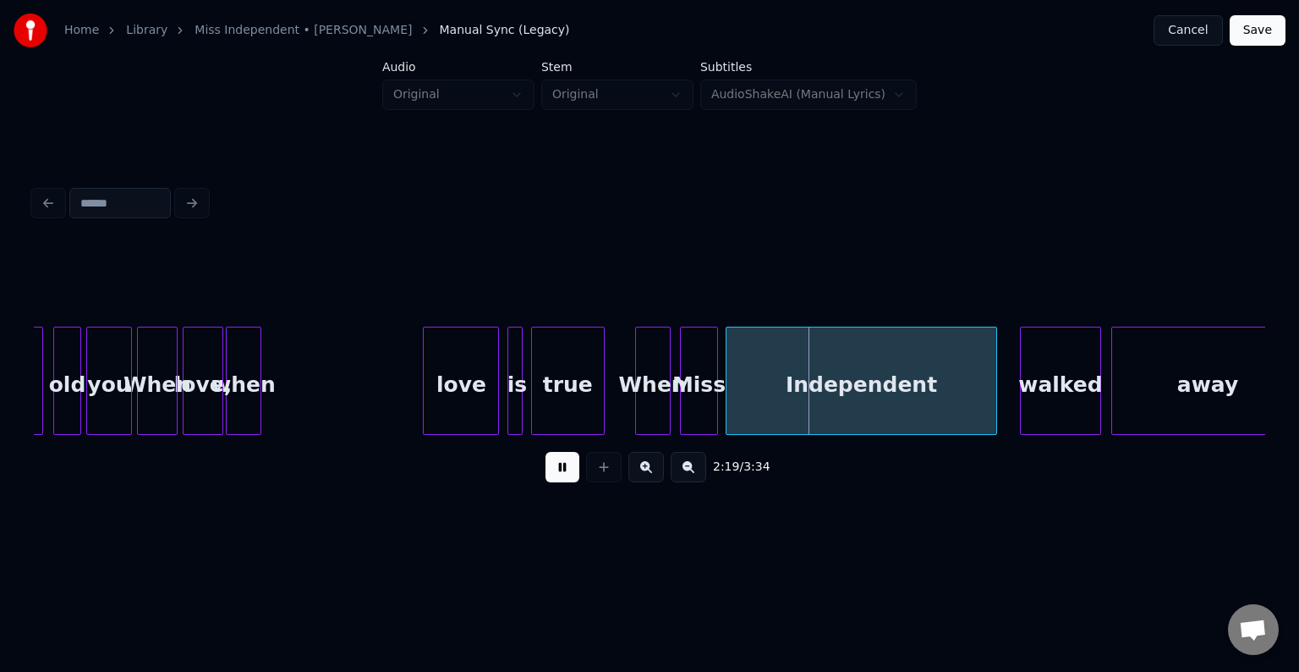
click at [566, 481] on button at bounding box center [563, 467] width 34 height 30
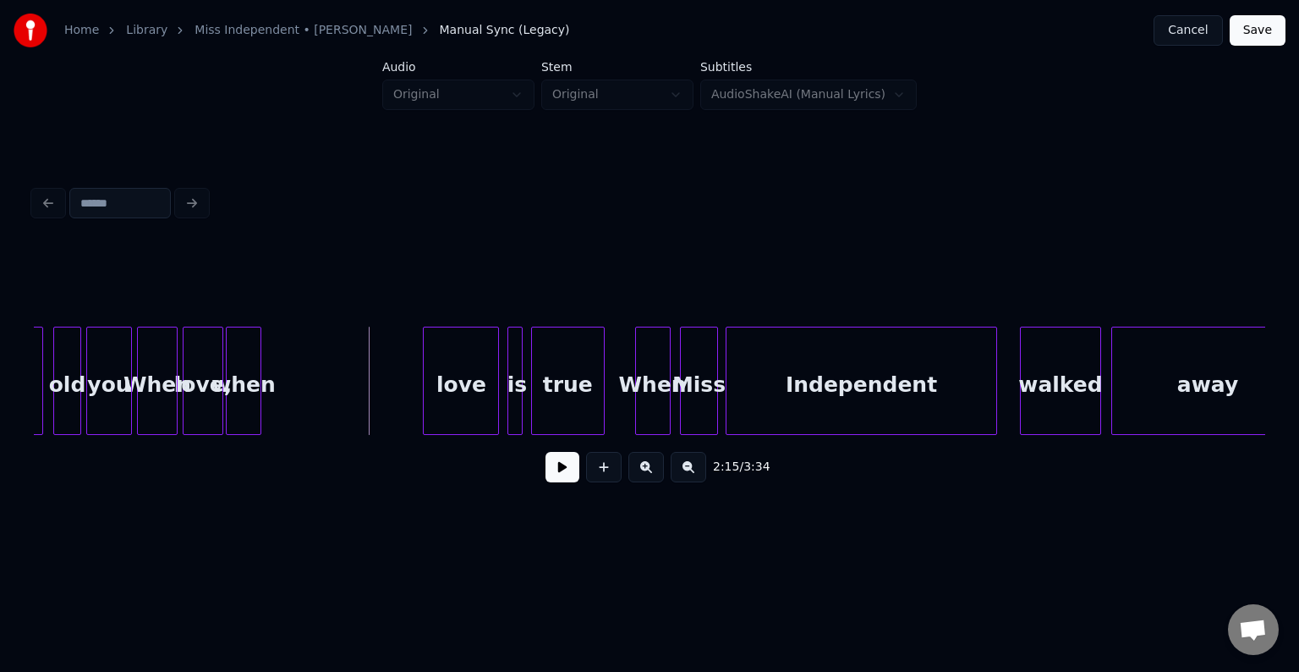
click at [143, 395] on div "When" at bounding box center [157, 384] width 39 height 115
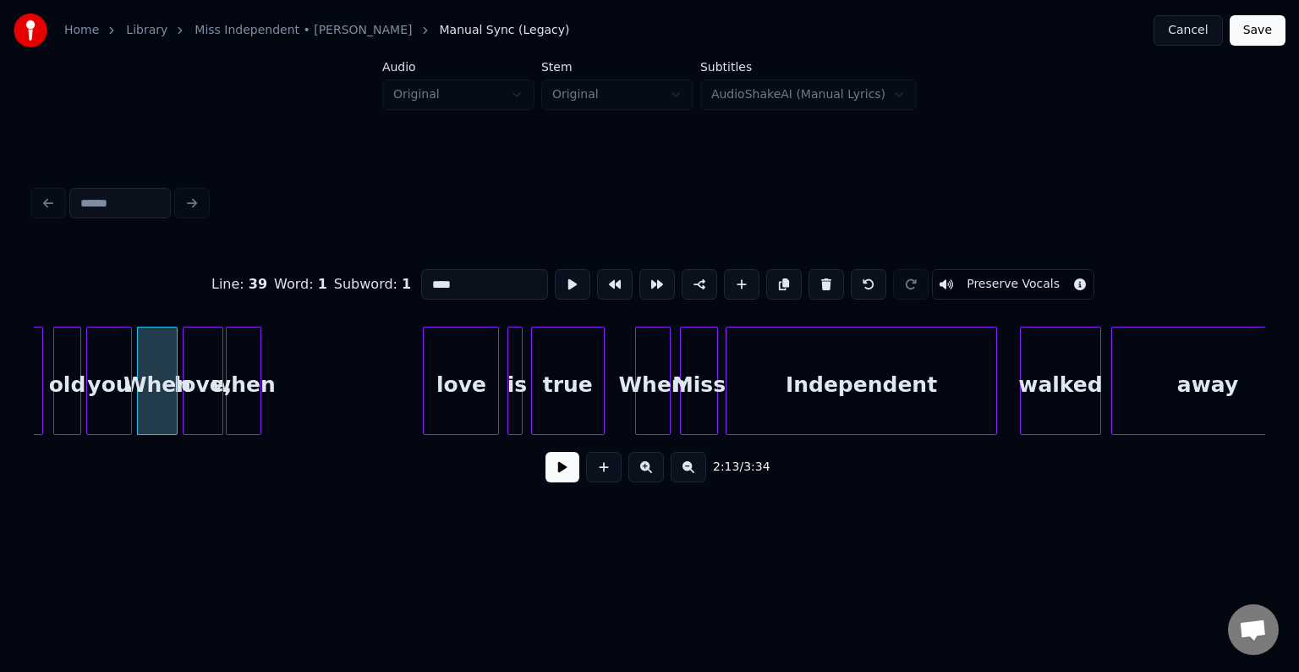
click at [564, 482] on button at bounding box center [563, 467] width 34 height 30
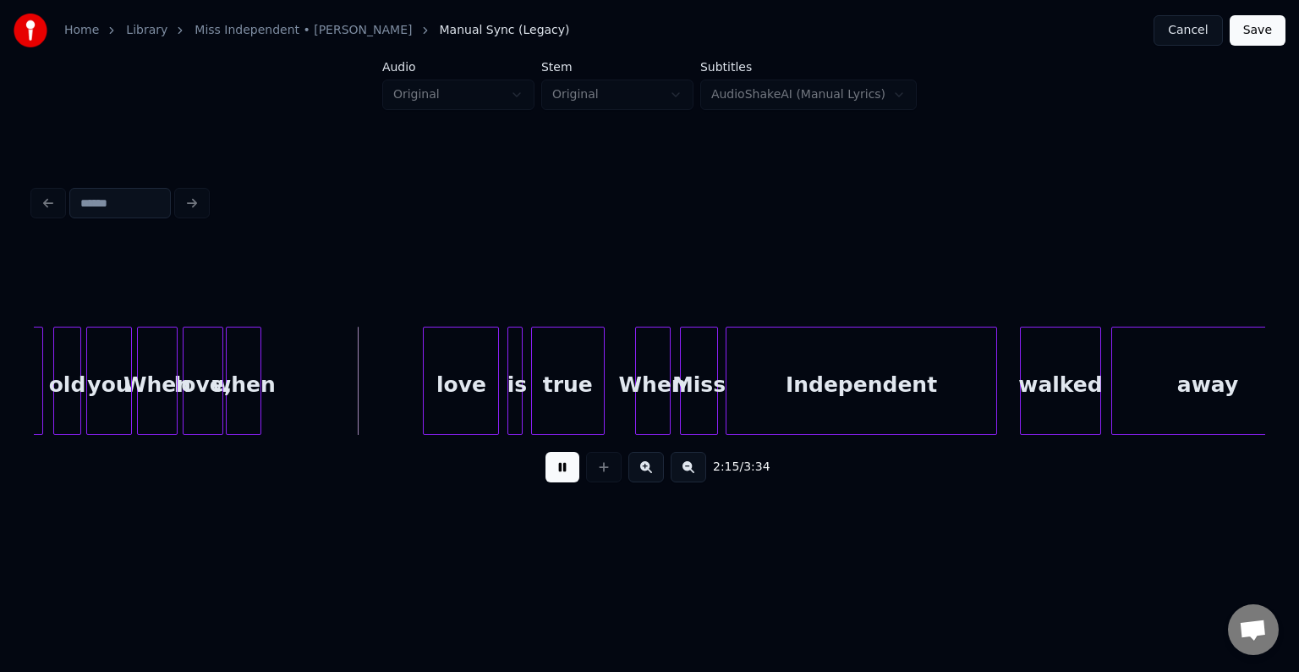
click at [564, 482] on button at bounding box center [563, 467] width 34 height 30
click at [400, 410] on div "when" at bounding box center [403, 384] width 34 height 115
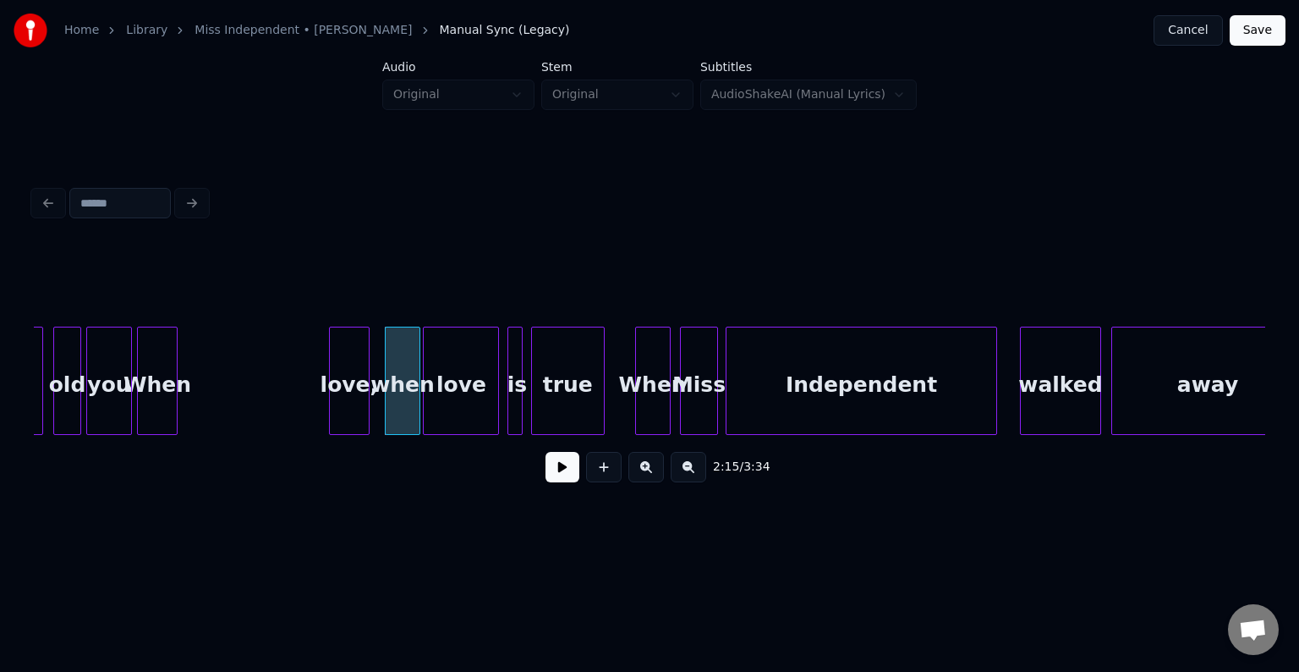
click at [349, 409] on div "love," at bounding box center [349, 384] width 39 height 115
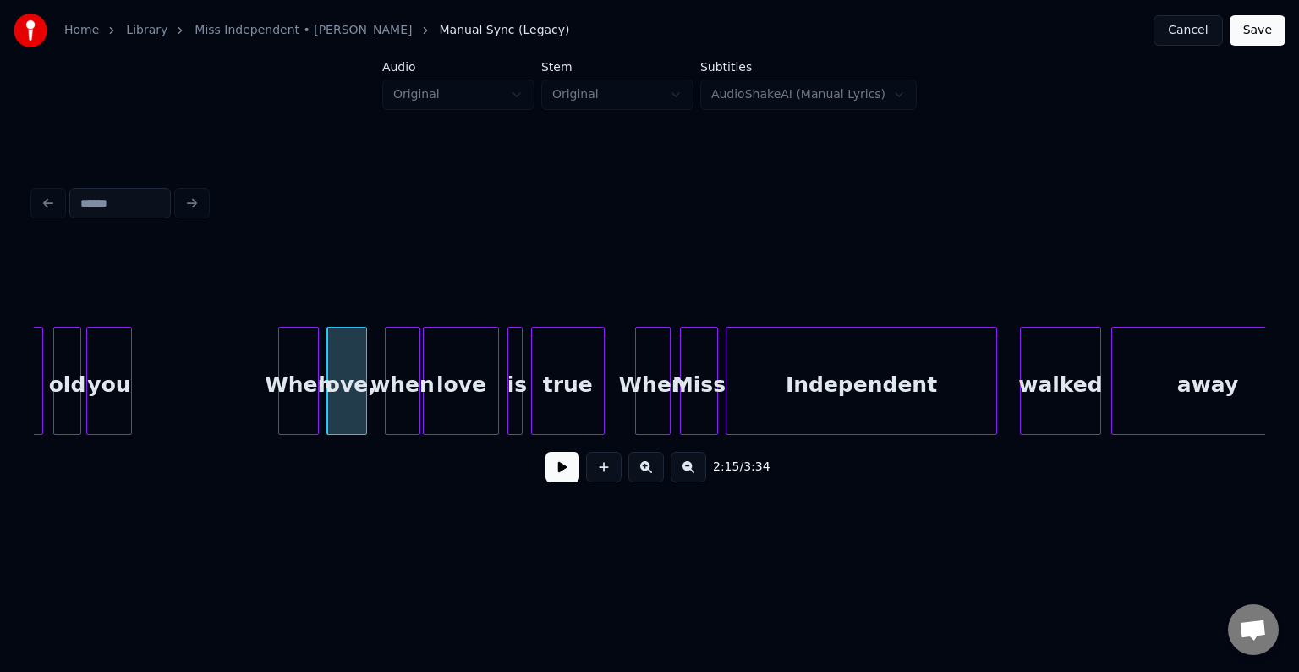
click at [294, 395] on div "When" at bounding box center [298, 384] width 39 height 115
click at [91, 395] on div at bounding box center [89, 380] width 5 height 107
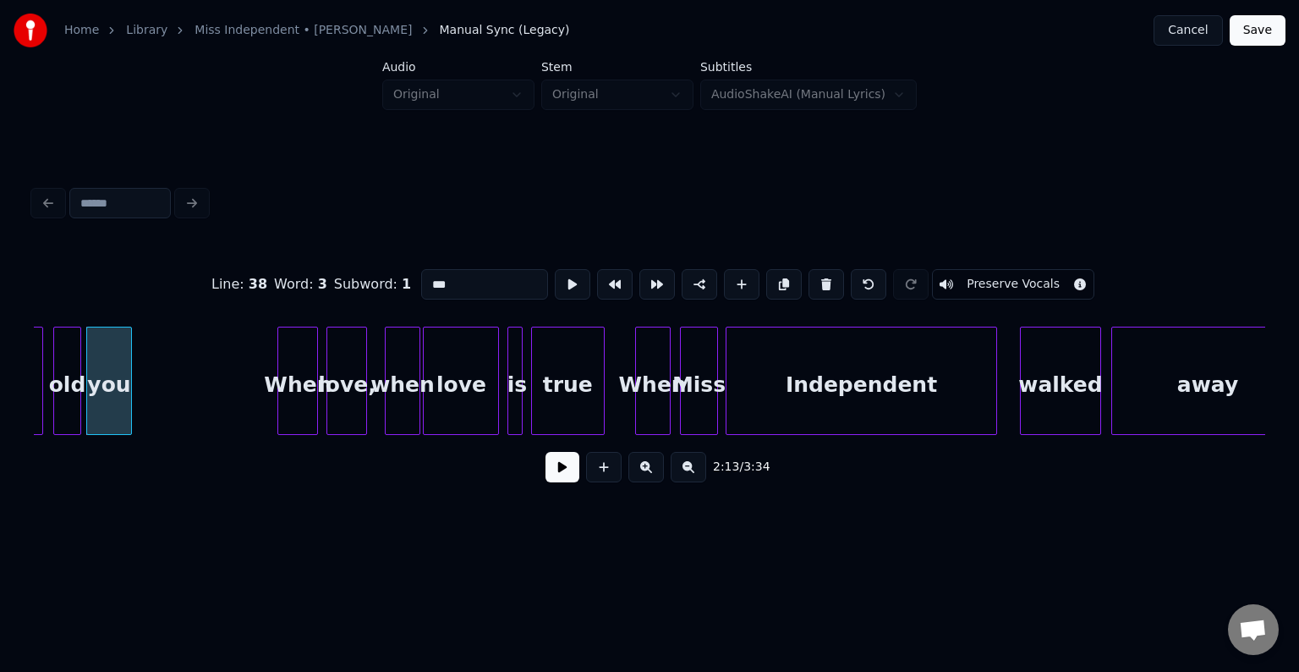
click at [565, 482] on button at bounding box center [563, 467] width 34 height 30
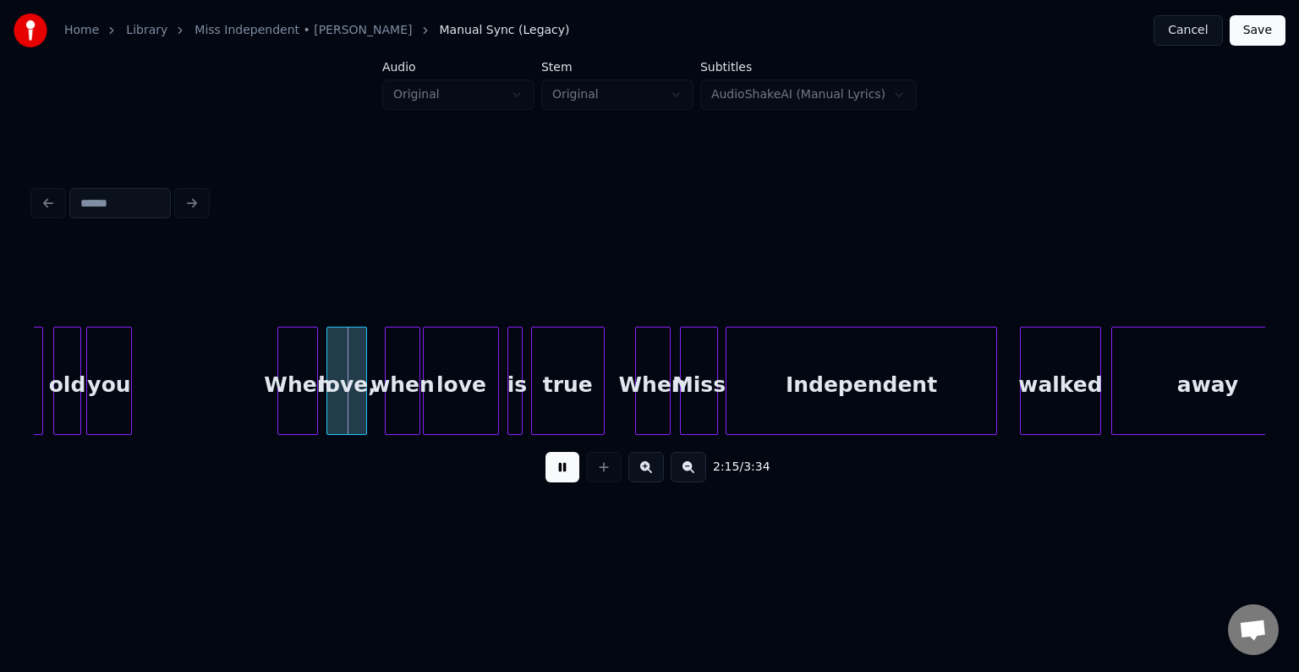
click at [524, 464] on div "2:15 / 3:34" at bounding box center [649, 466] width 1205 height 37
click at [555, 475] on button at bounding box center [563, 467] width 34 height 30
click at [549, 459] on button at bounding box center [563, 467] width 34 height 30
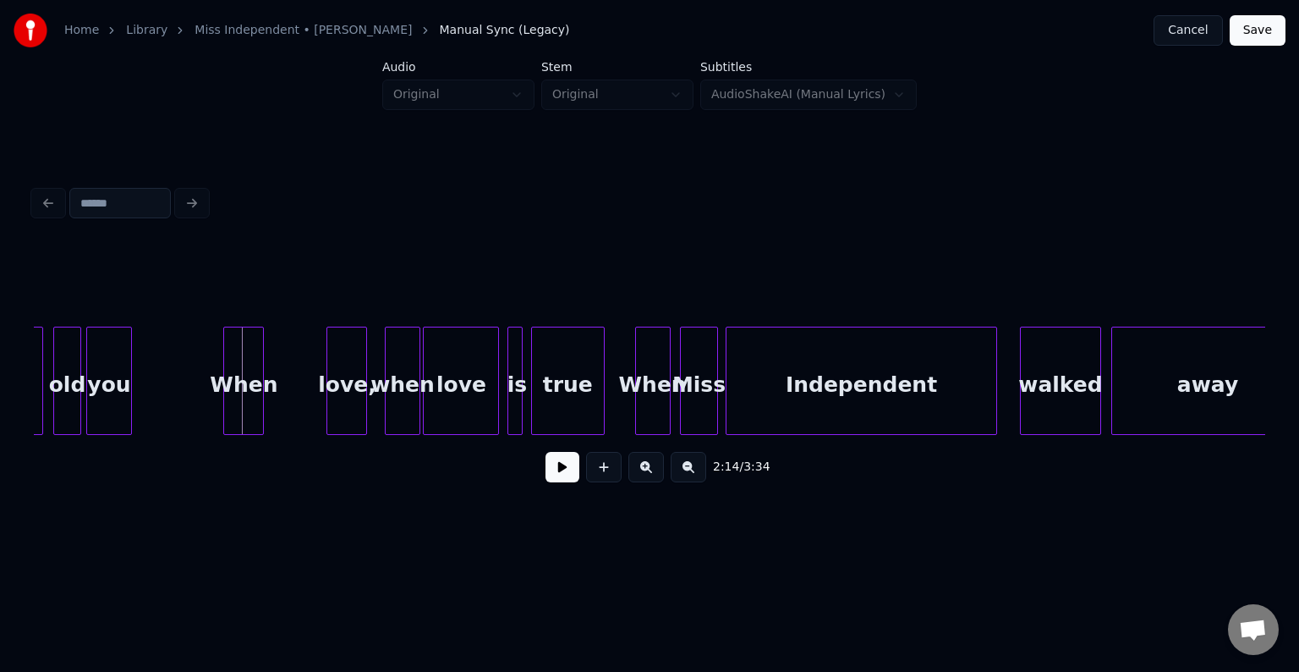
click at [247, 411] on div "When" at bounding box center [243, 384] width 39 height 115
click at [273, 415] on div at bounding box center [274, 380] width 5 height 107
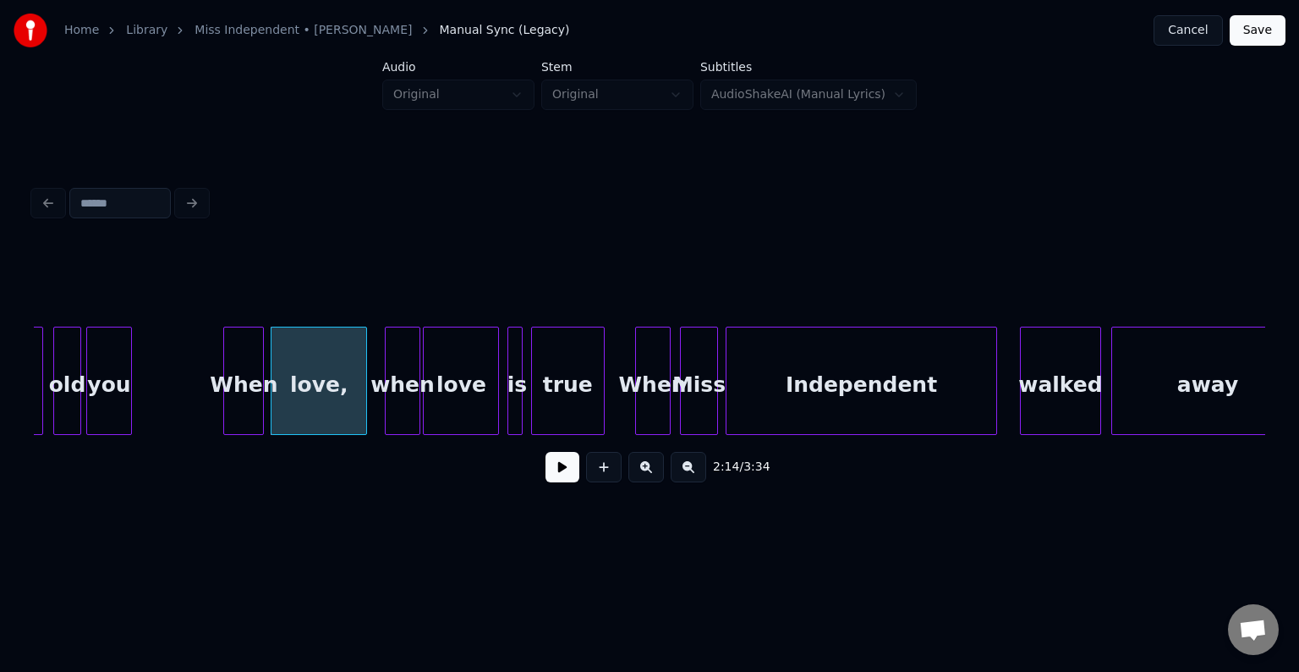
click at [568, 482] on button at bounding box center [563, 467] width 34 height 30
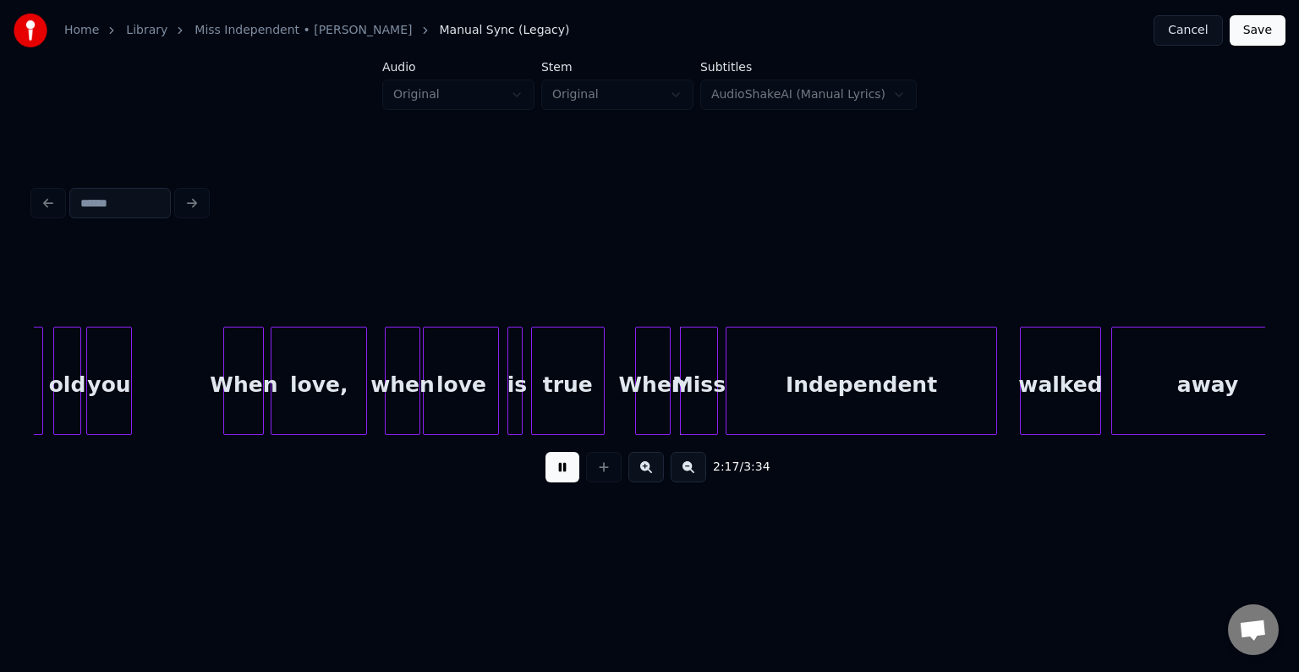
click at [386, 395] on div at bounding box center [388, 380] width 5 height 107
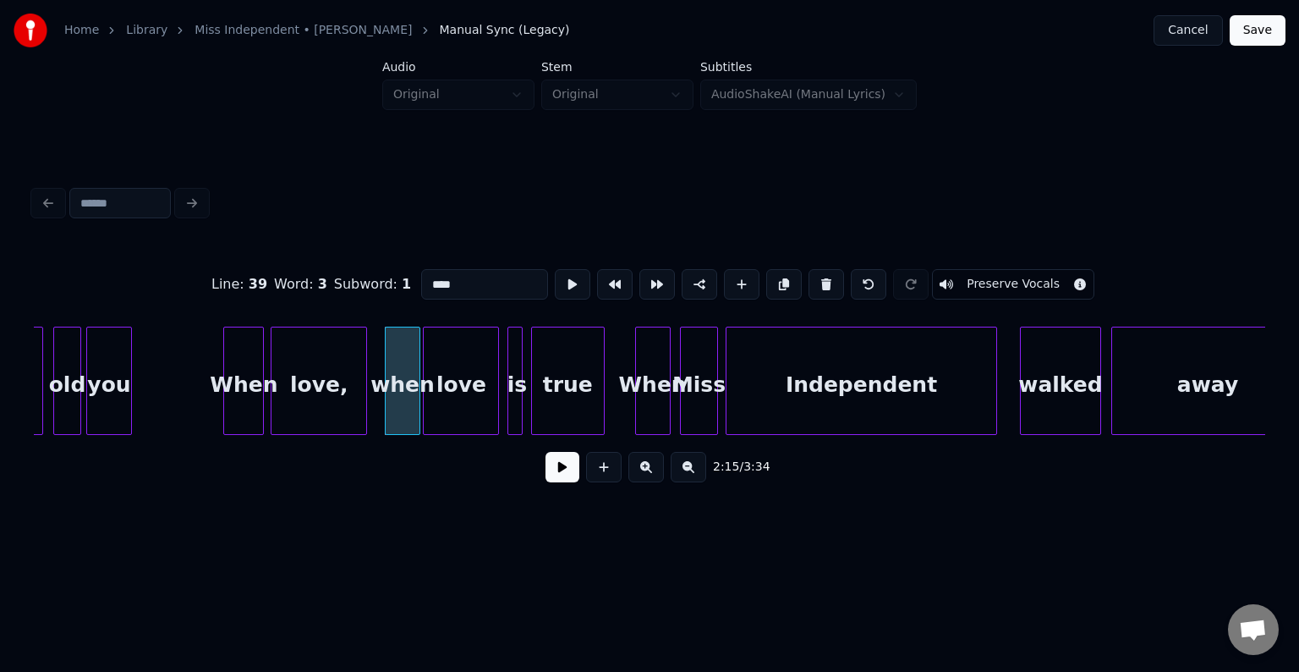
click at [552, 480] on button at bounding box center [563, 467] width 34 height 30
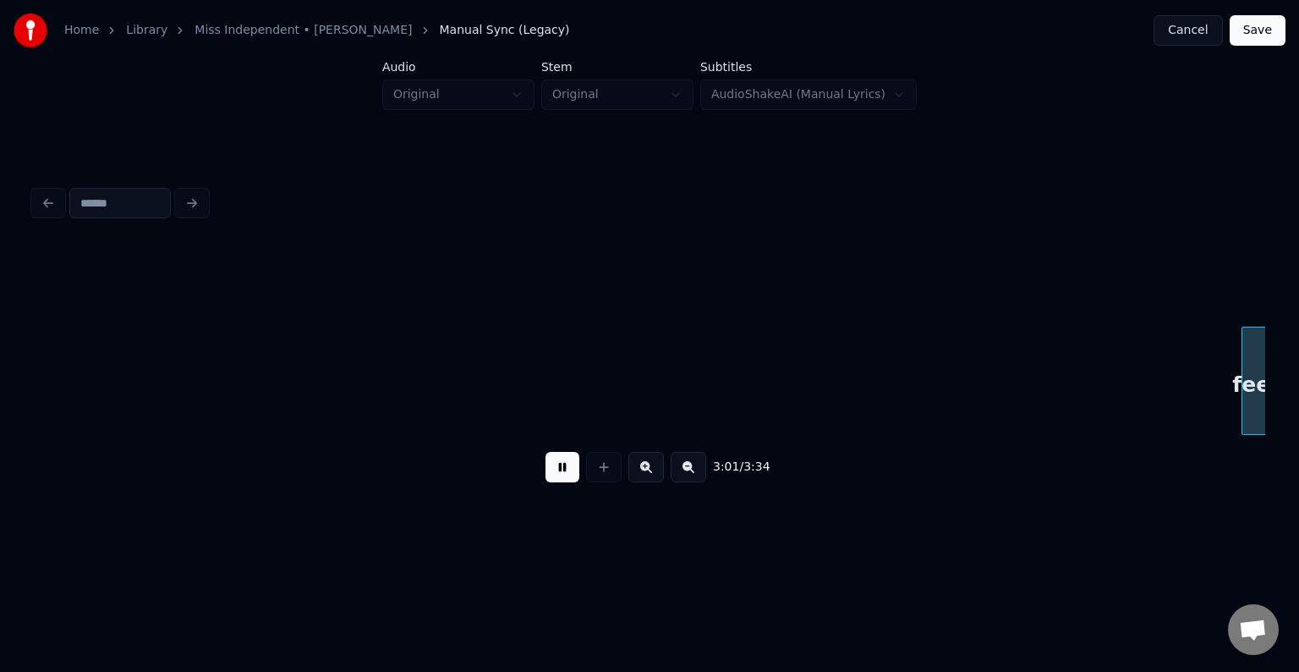
scroll to position [0, 23029]
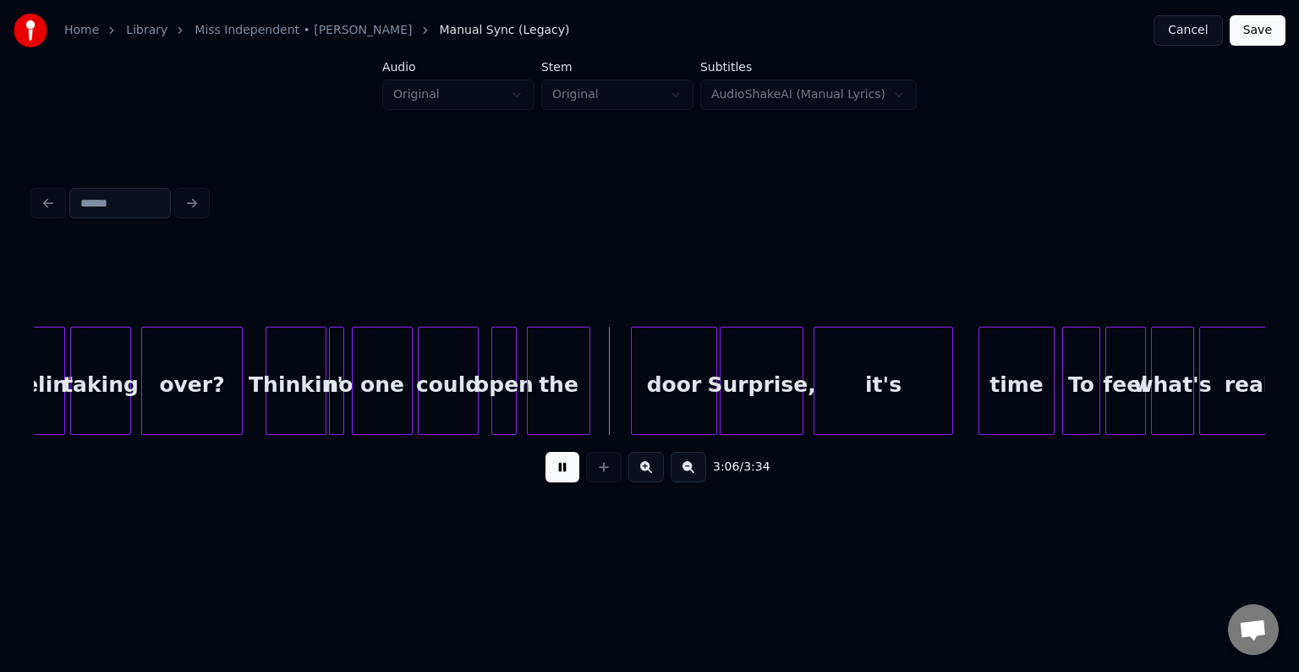
click at [504, 567] on html "Home Library Miss Independent • [PERSON_NAME] Manual Sync (Legacy) Cancel Save …" at bounding box center [649, 283] width 1299 height 567
click at [560, 475] on button at bounding box center [563, 467] width 34 height 30
click at [297, 396] on div "Thinkin'" at bounding box center [295, 384] width 59 height 115
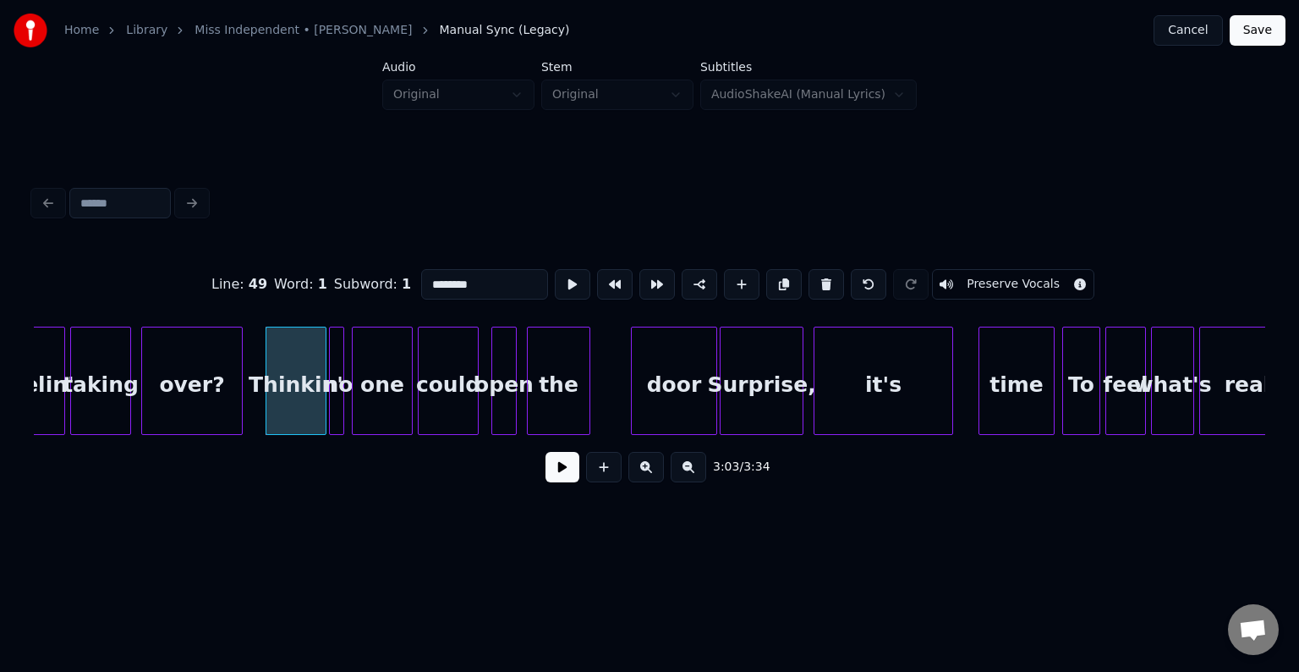
click at [563, 475] on button at bounding box center [563, 467] width 34 height 30
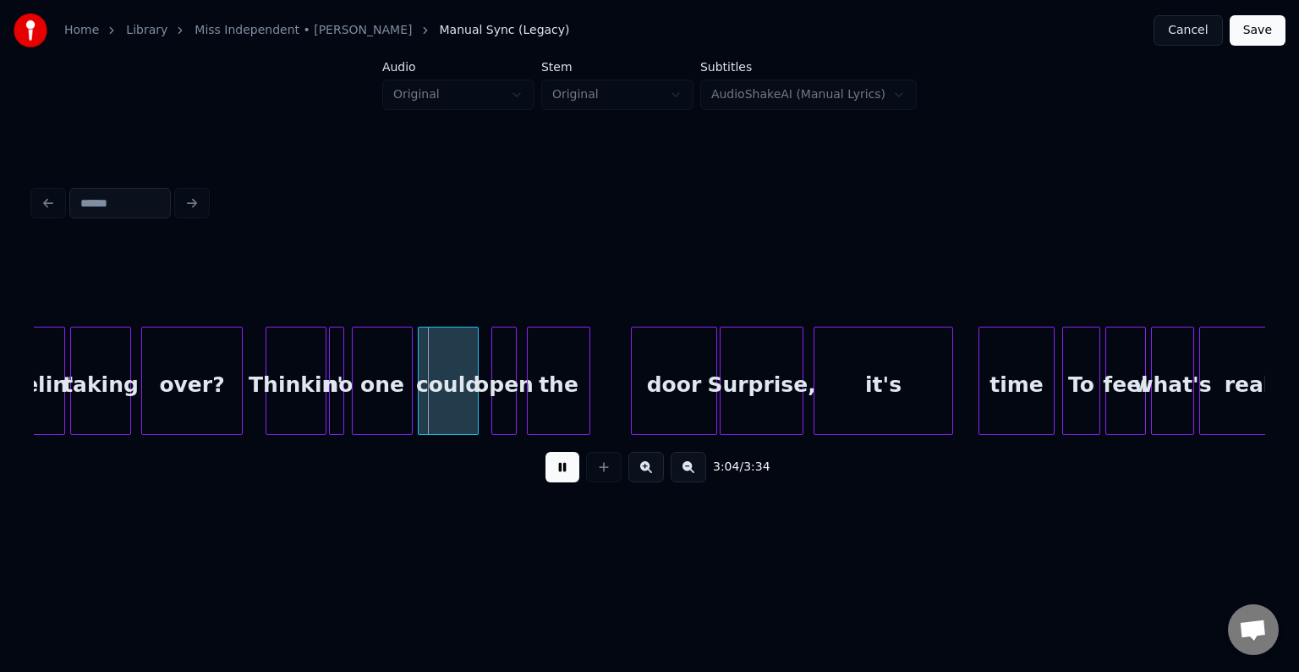
click at [563, 475] on button at bounding box center [563, 467] width 34 height 30
click at [381, 409] on div at bounding box center [380, 380] width 5 height 107
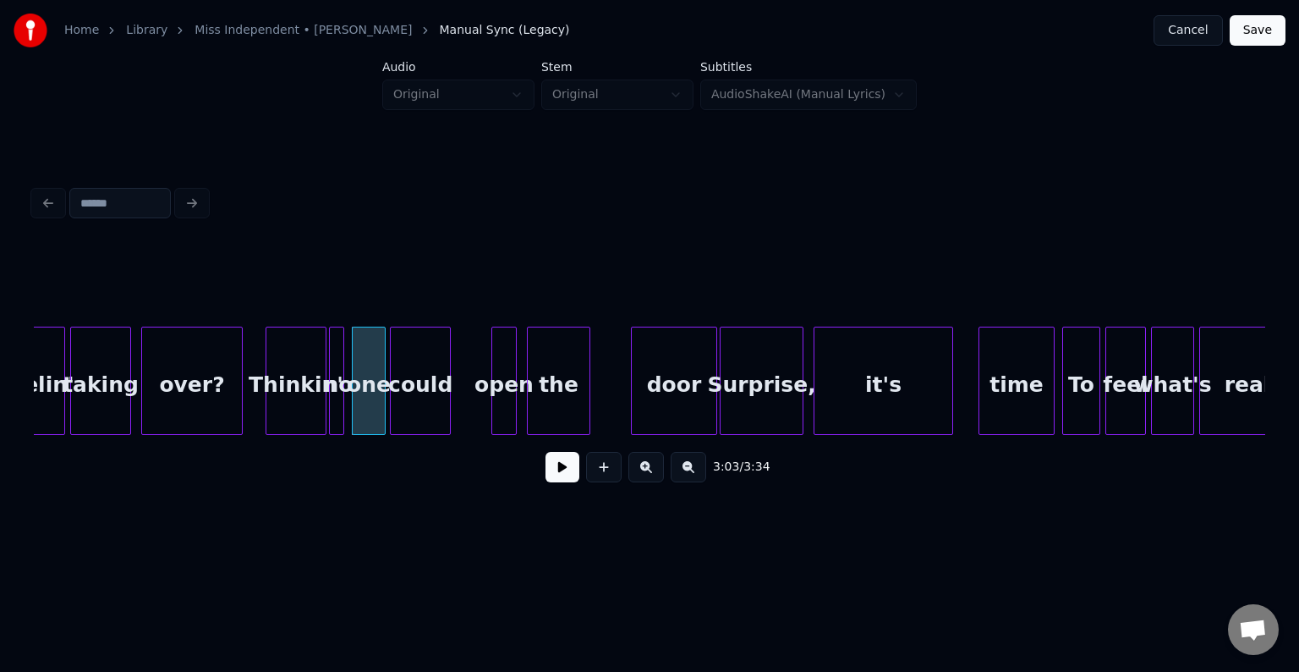
click at [420, 409] on div "could" at bounding box center [420, 384] width 59 height 115
click at [431, 402] on div at bounding box center [430, 380] width 5 height 107
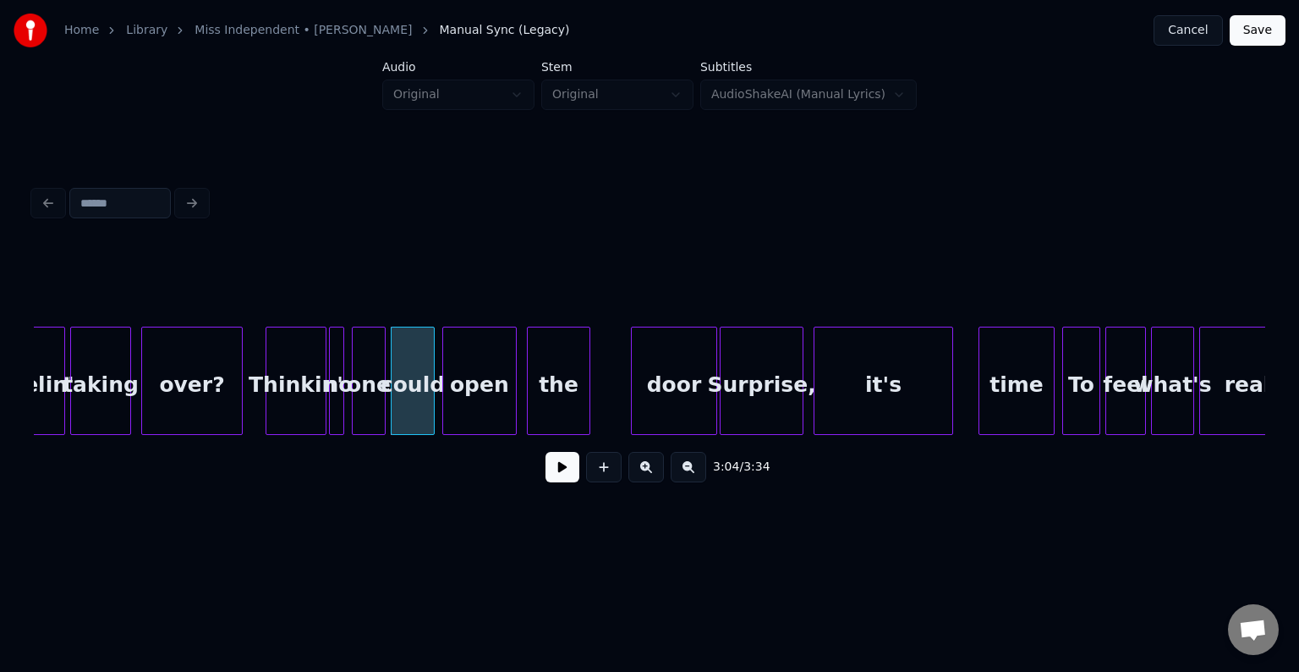
click at [443, 409] on div at bounding box center [445, 380] width 5 height 107
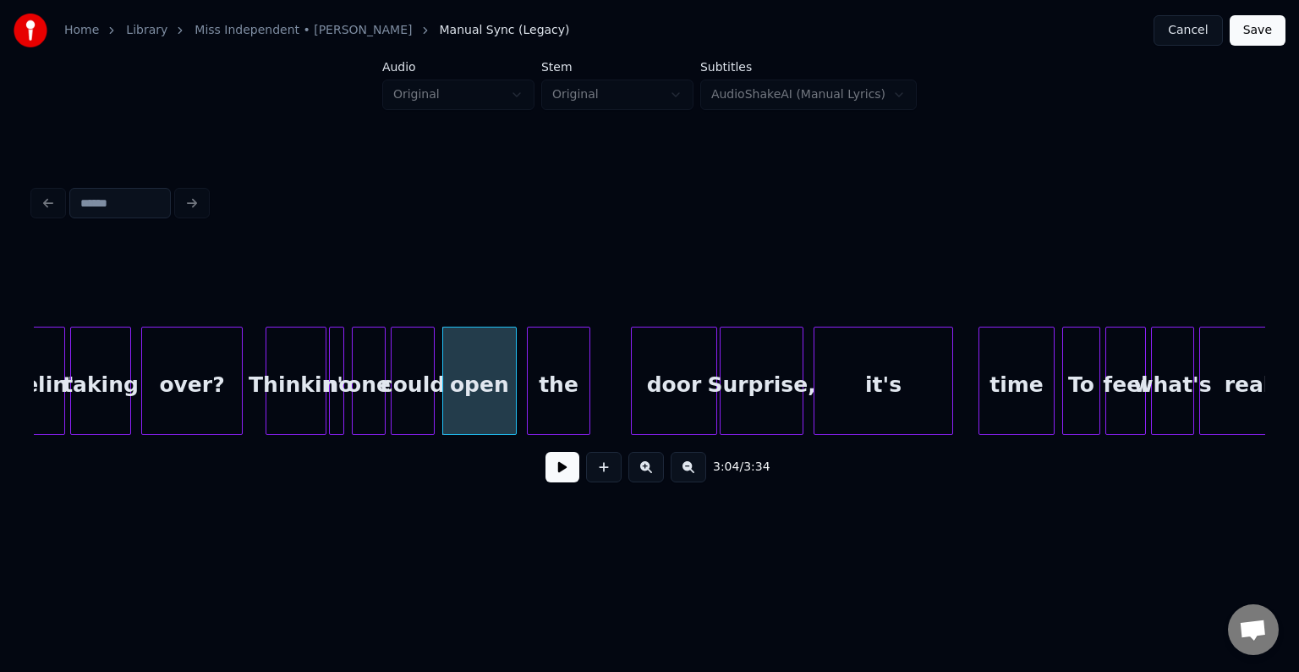
click at [305, 405] on div "Thinkin'" at bounding box center [295, 384] width 59 height 115
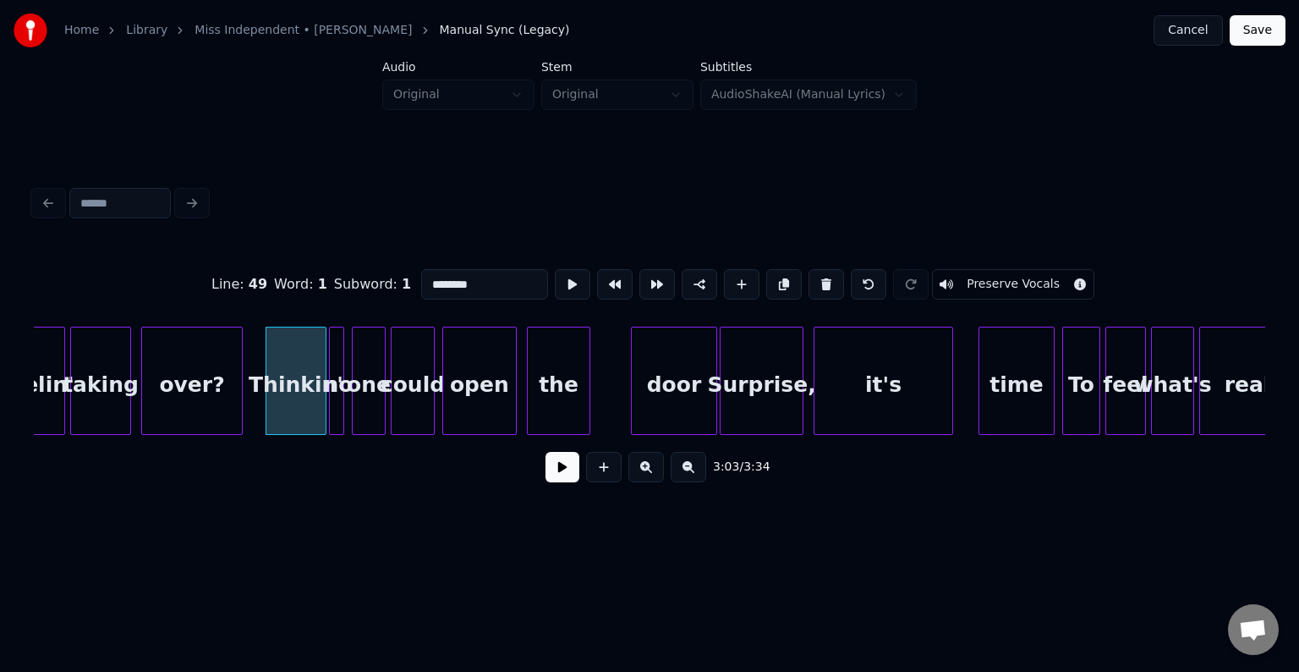
click at [552, 479] on button at bounding box center [563, 467] width 34 height 30
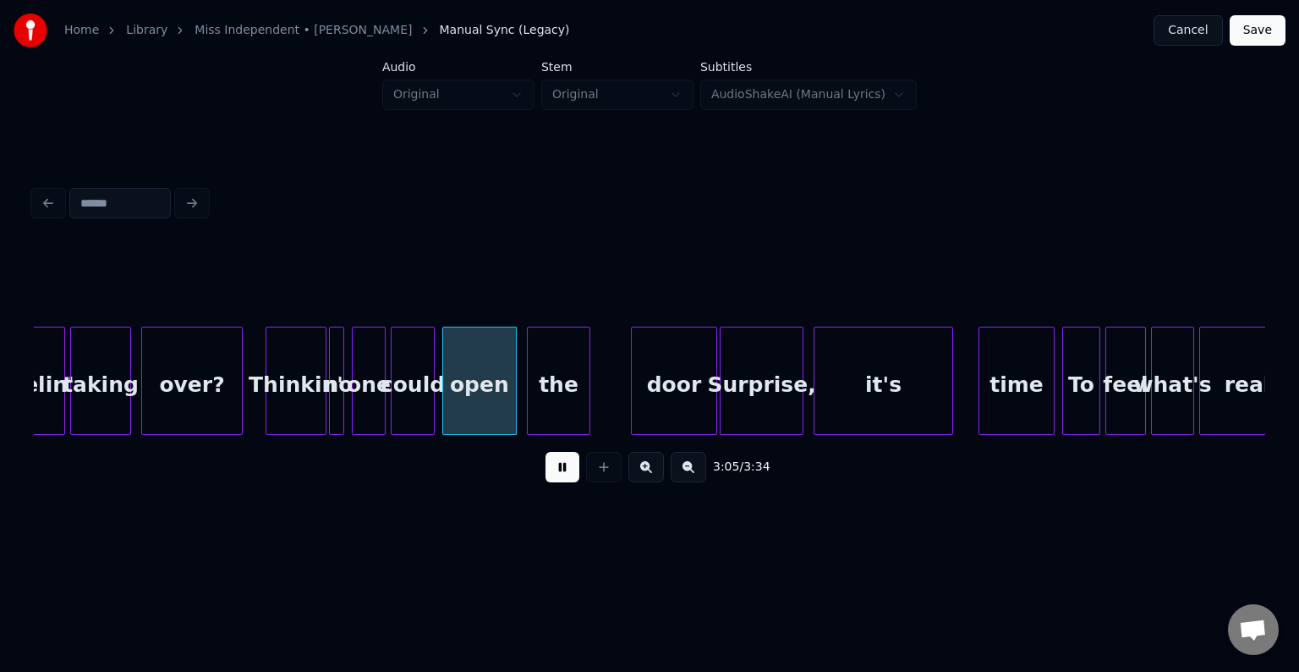
click at [552, 479] on button at bounding box center [563, 467] width 34 height 30
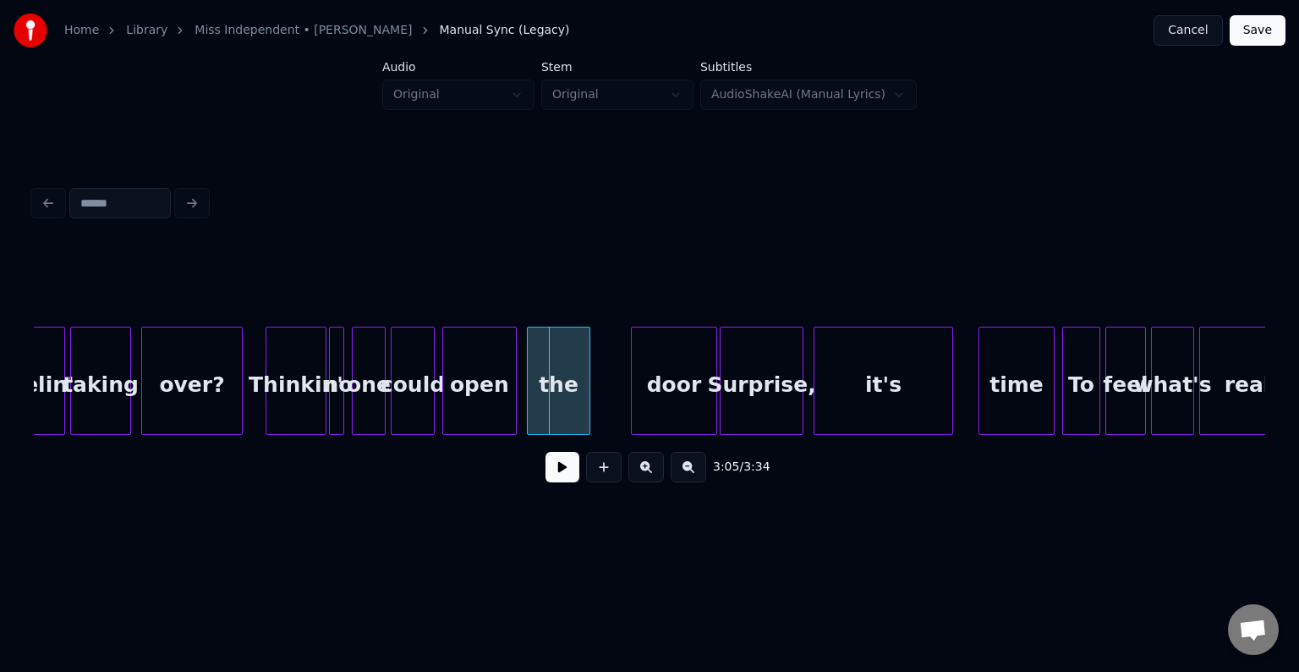
click at [568, 480] on button at bounding box center [563, 467] width 34 height 30
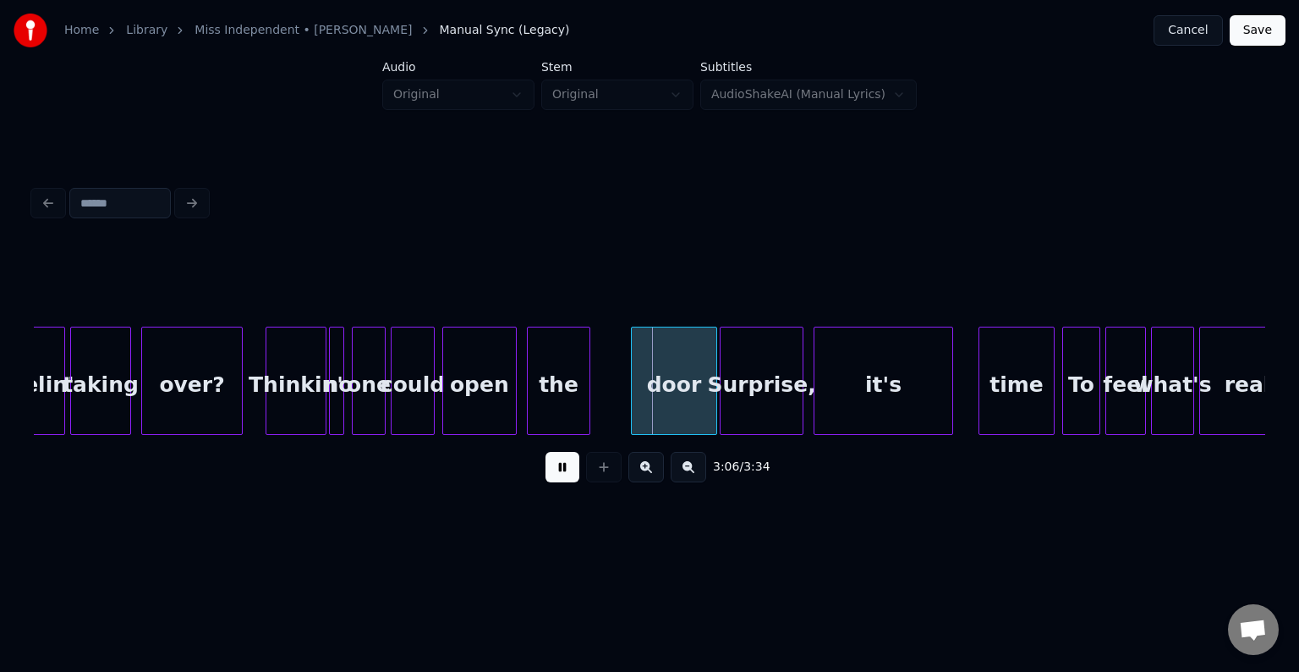
click at [410, 393] on div "could" at bounding box center [413, 384] width 42 height 115
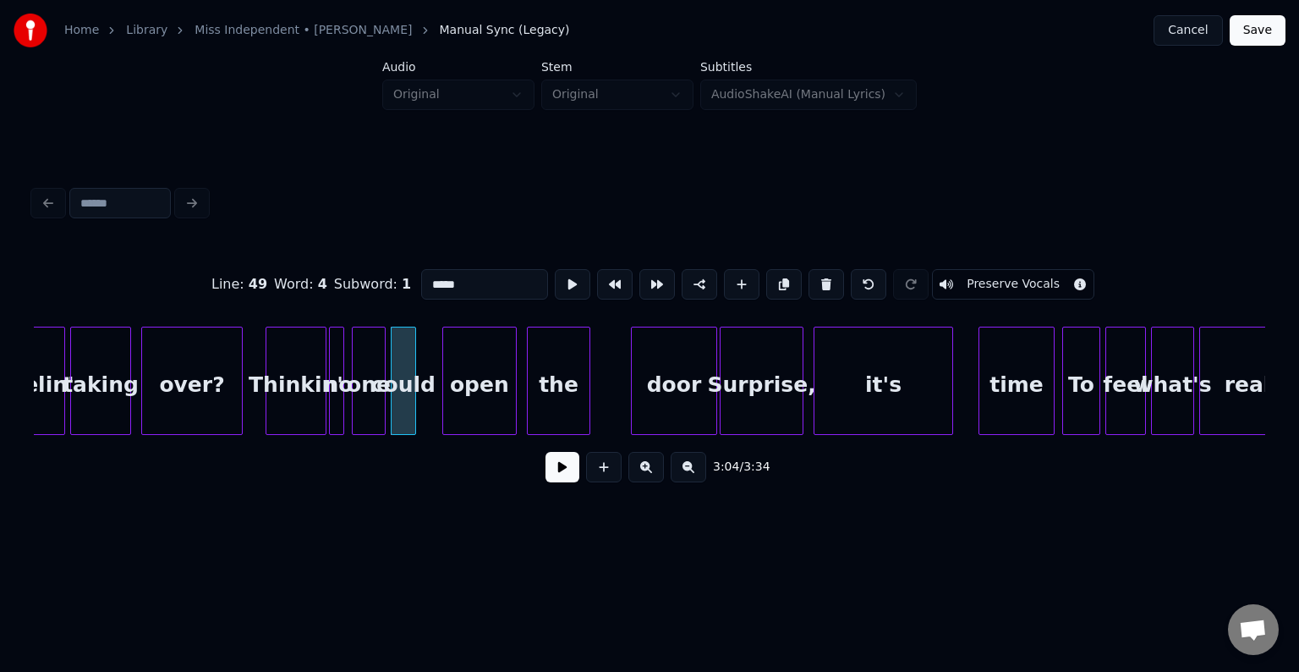
click at [411, 409] on div at bounding box center [412, 380] width 5 height 107
click at [456, 403] on div "open" at bounding box center [456, 384] width 73 height 115
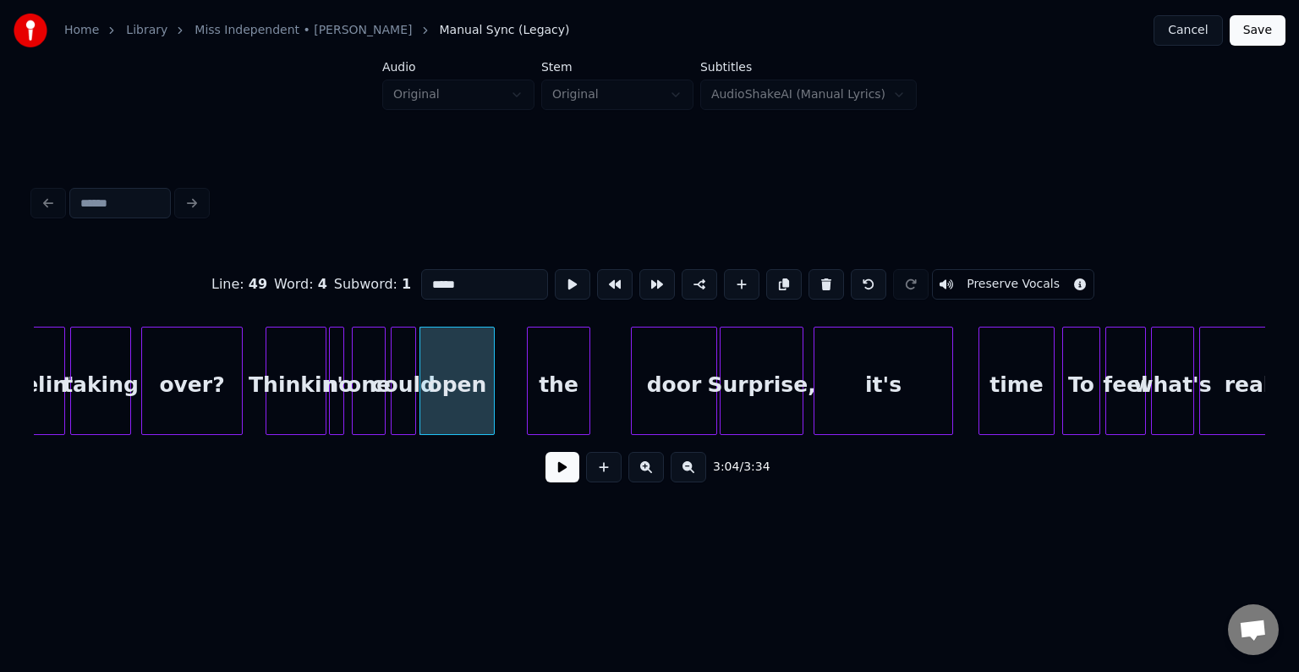
click at [561, 474] on button at bounding box center [563, 467] width 34 height 30
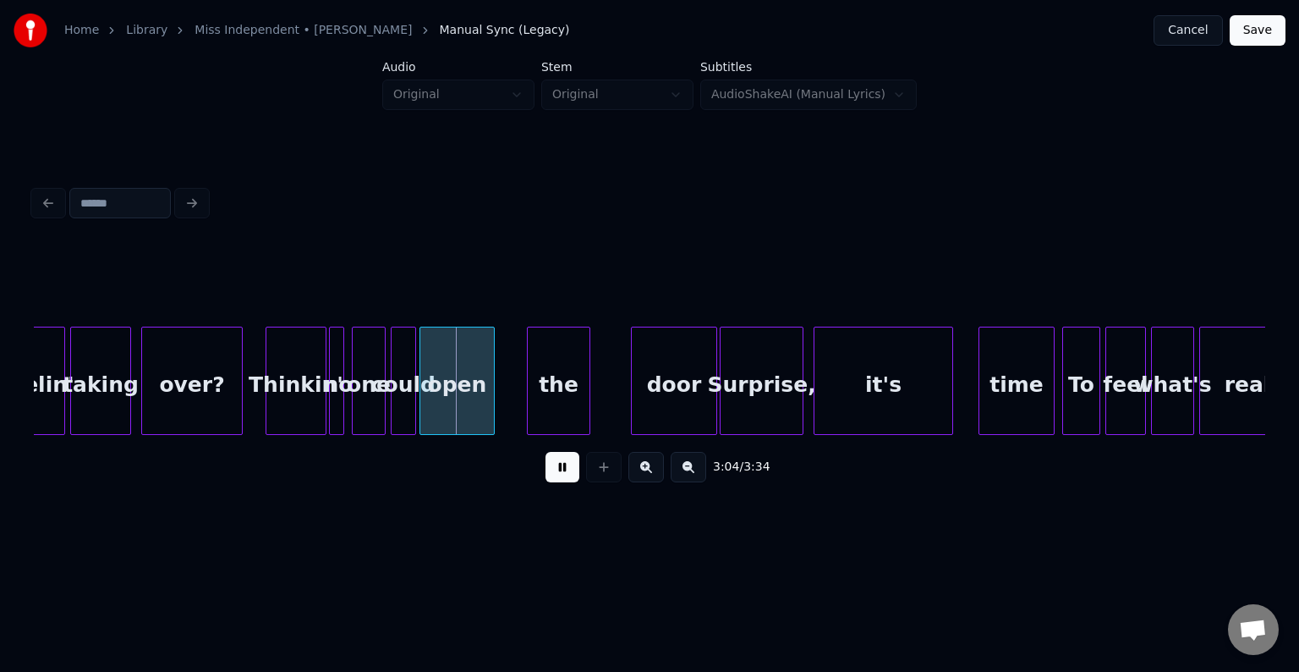
click at [561, 474] on button at bounding box center [563, 467] width 34 height 30
click at [493, 396] on div "open" at bounding box center [457, 381] width 74 height 108
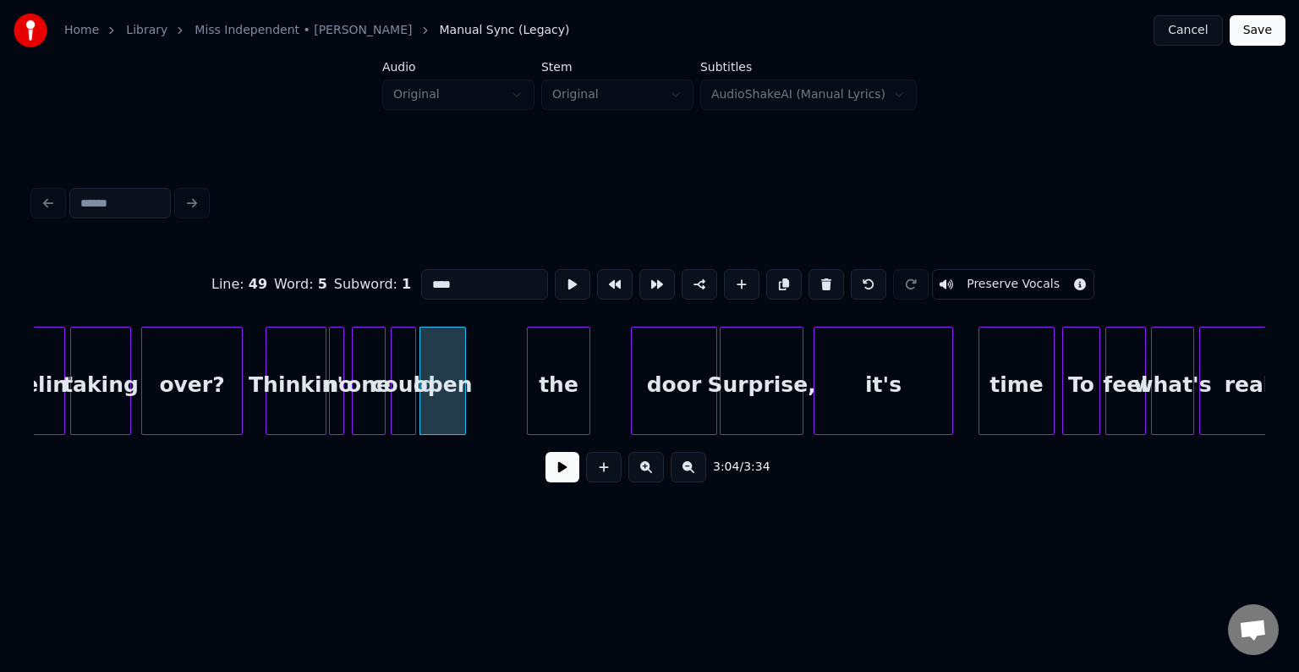
click at [464, 409] on div at bounding box center [462, 380] width 5 height 107
click at [495, 398] on div "the" at bounding box center [501, 384] width 62 height 115
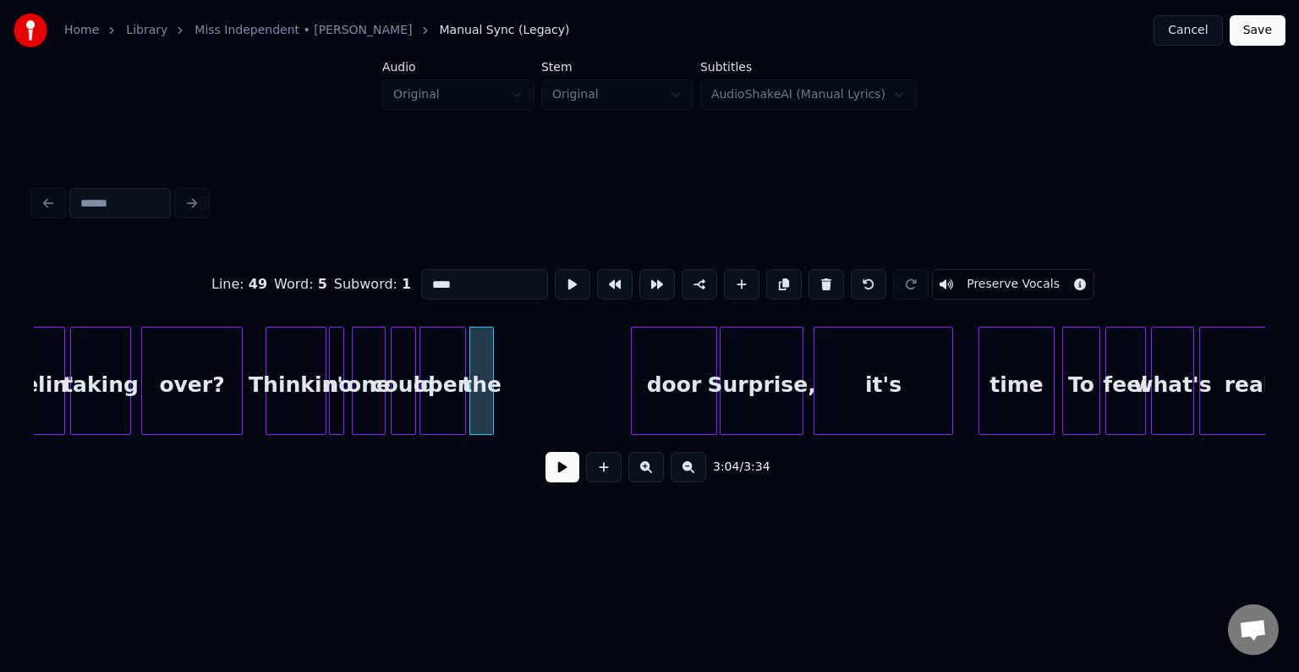
click at [491, 406] on div at bounding box center [490, 380] width 5 height 107
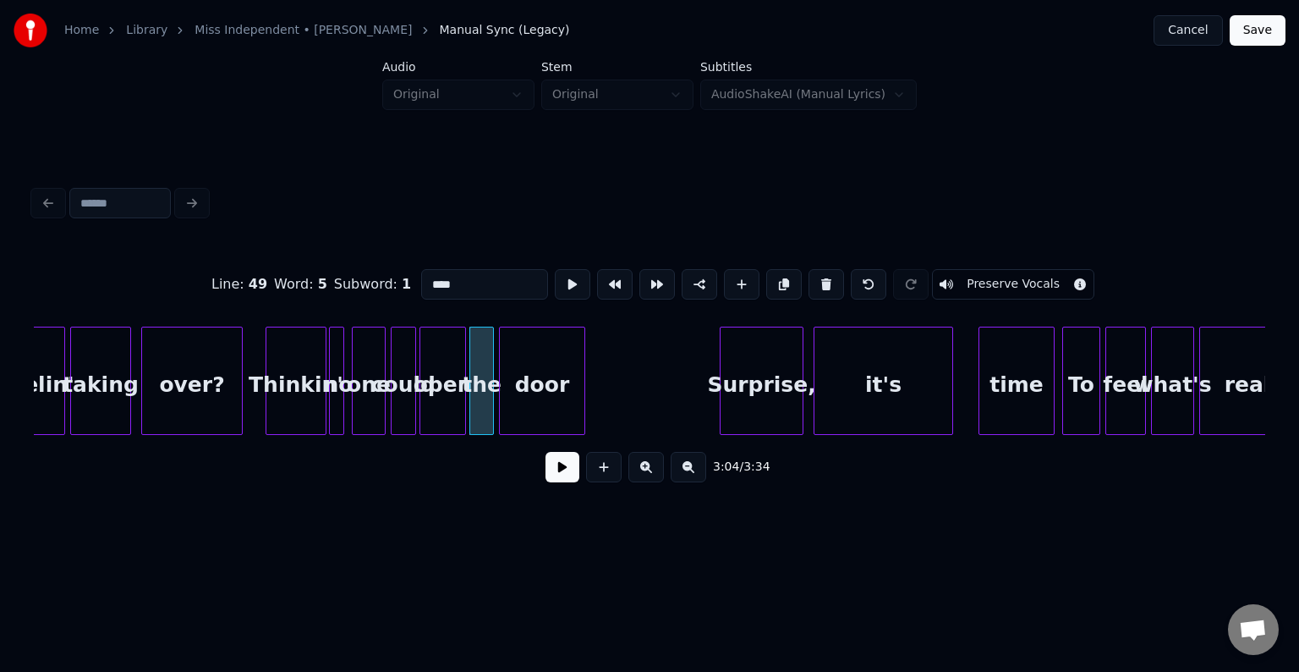
click at [545, 399] on div "door" at bounding box center [542, 384] width 85 height 115
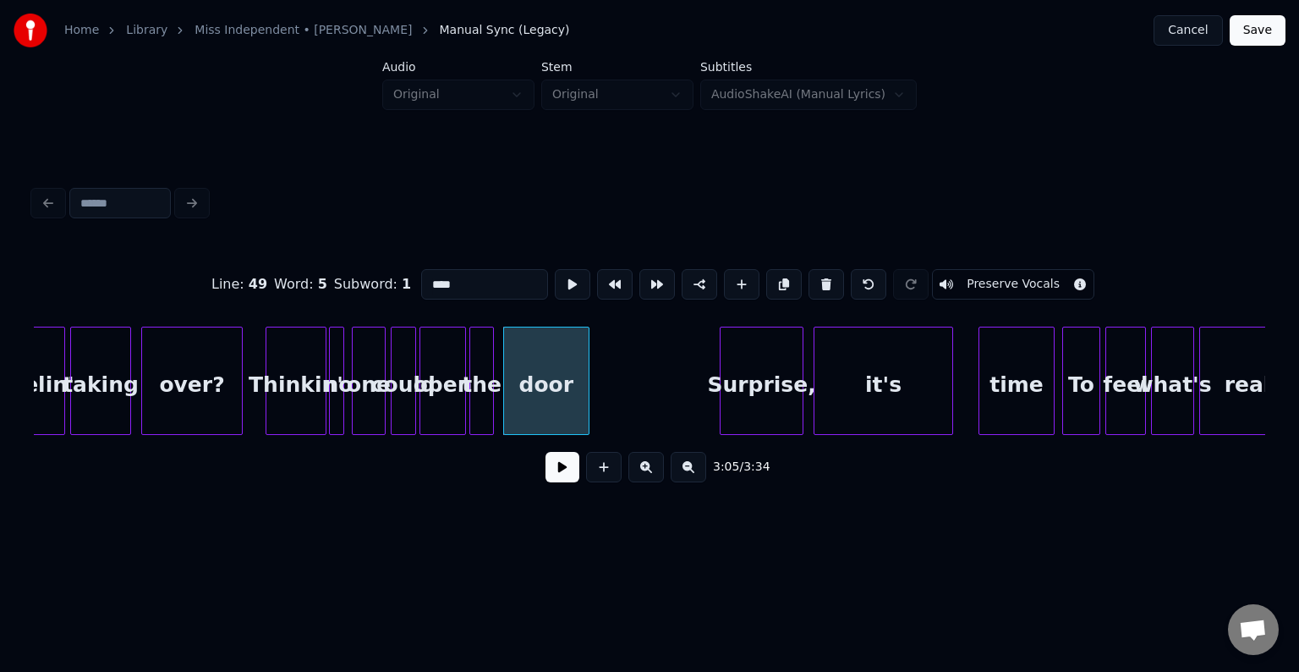
click at [308, 396] on div "Thinkin'" at bounding box center [295, 384] width 59 height 115
type input "********"
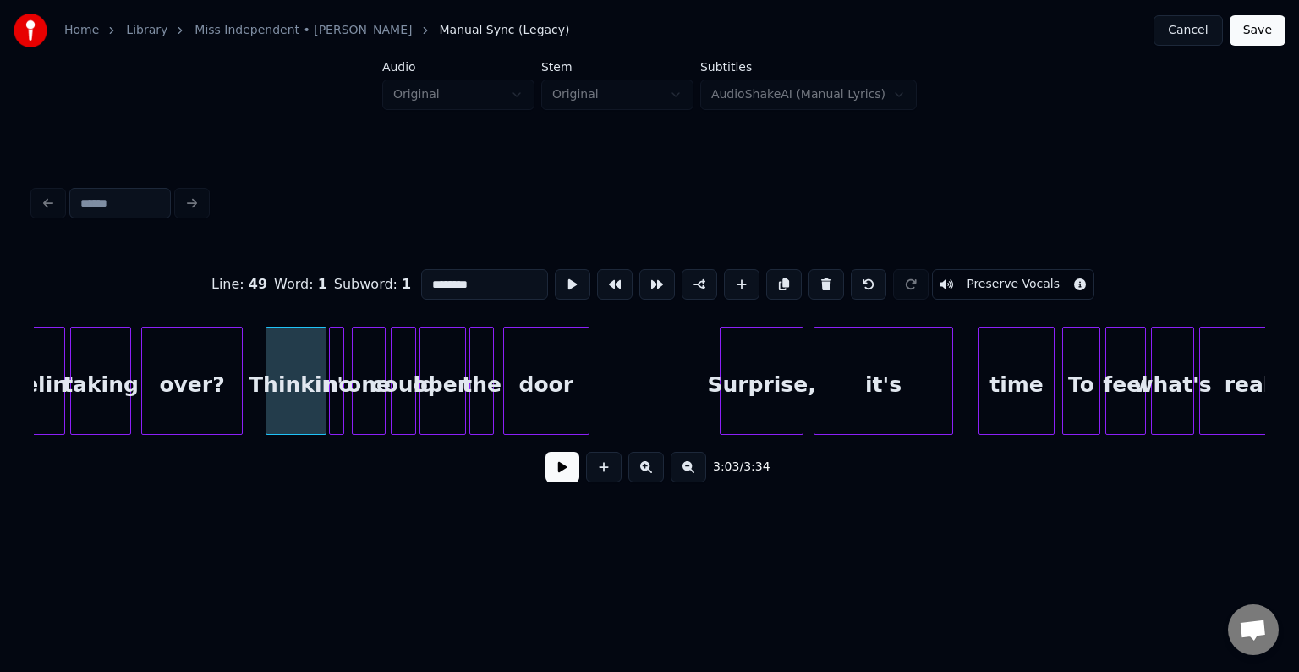
click at [568, 469] on button at bounding box center [563, 467] width 34 height 30
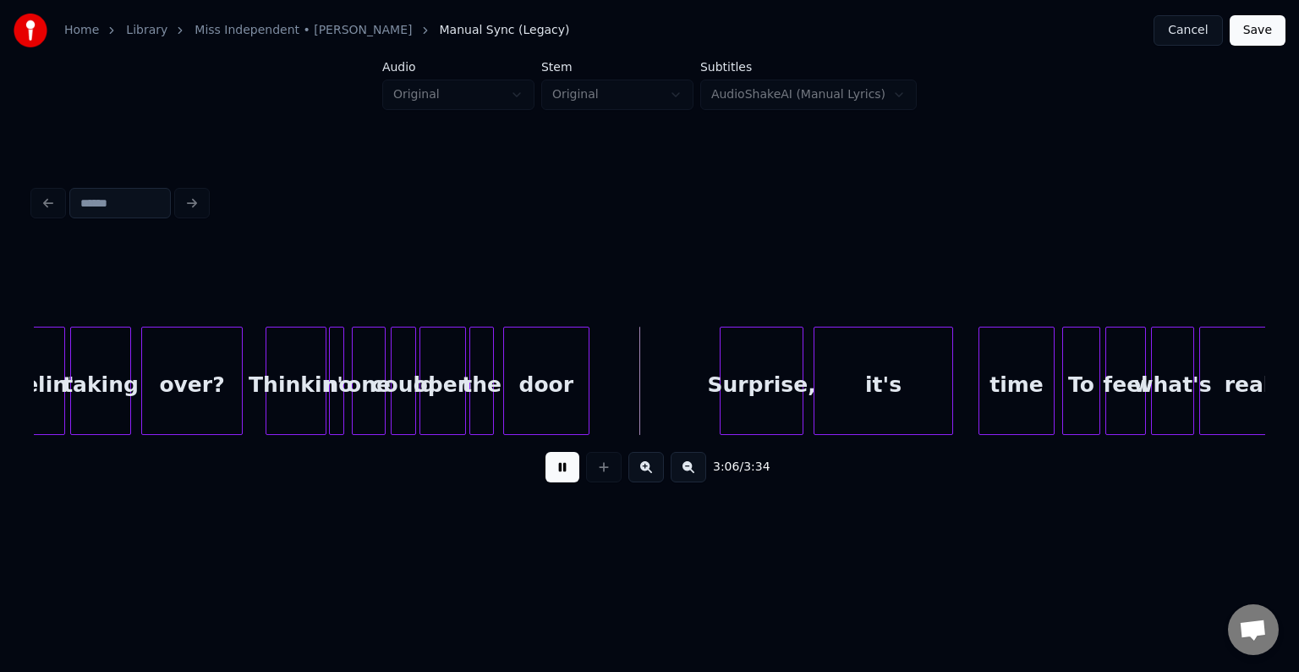
click at [482, 393] on div "the" at bounding box center [481, 384] width 23 height 115
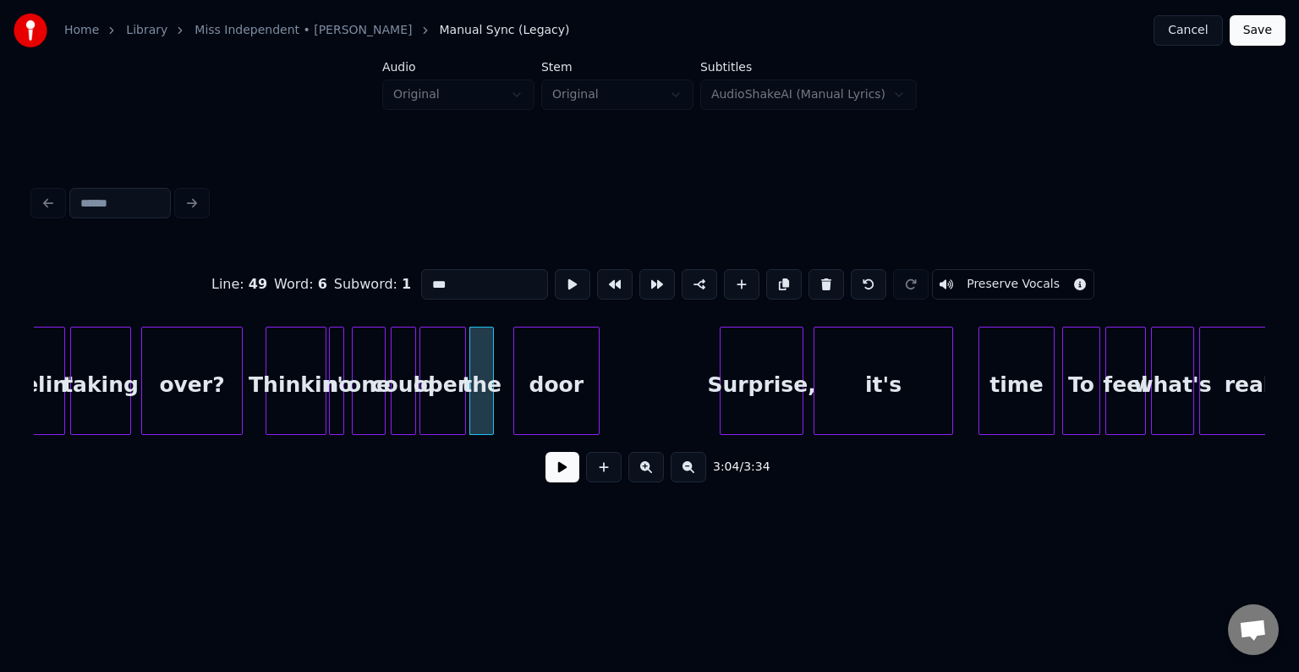
click at [552, 401] on div "door" at bounding box center [556, 384] width 85 height 115
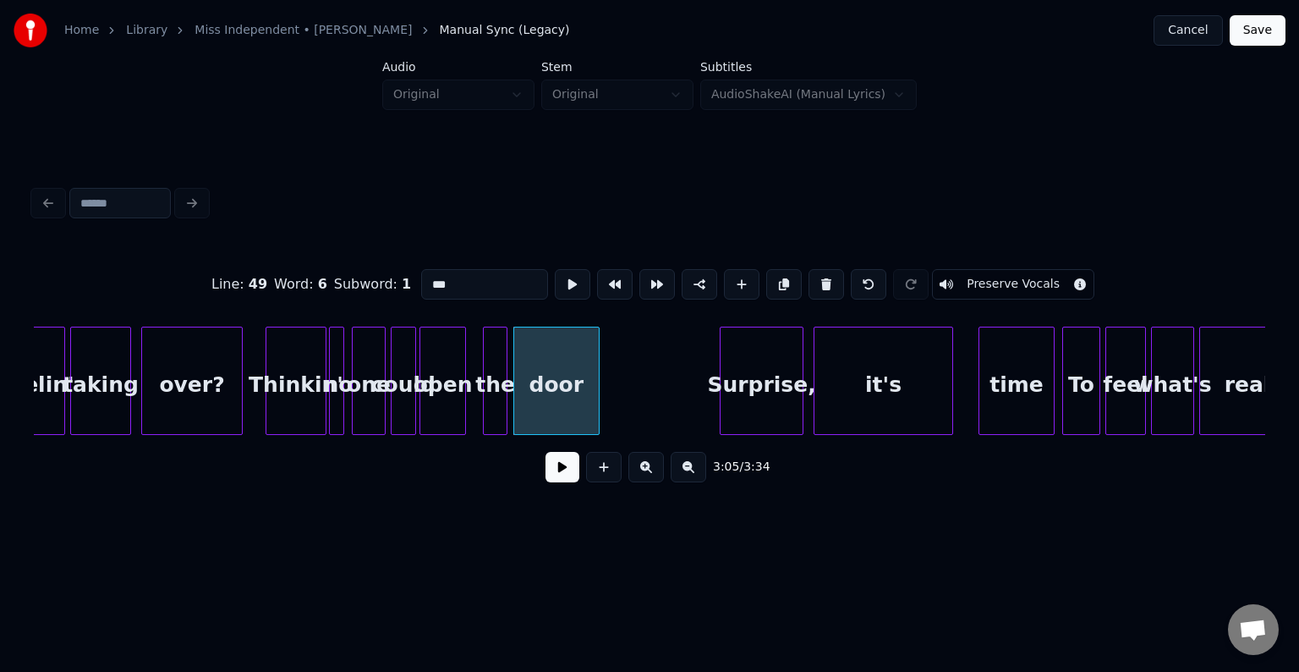
click at [497, 406] on div "the" at bounding box center [495, 384] width 23 height 115
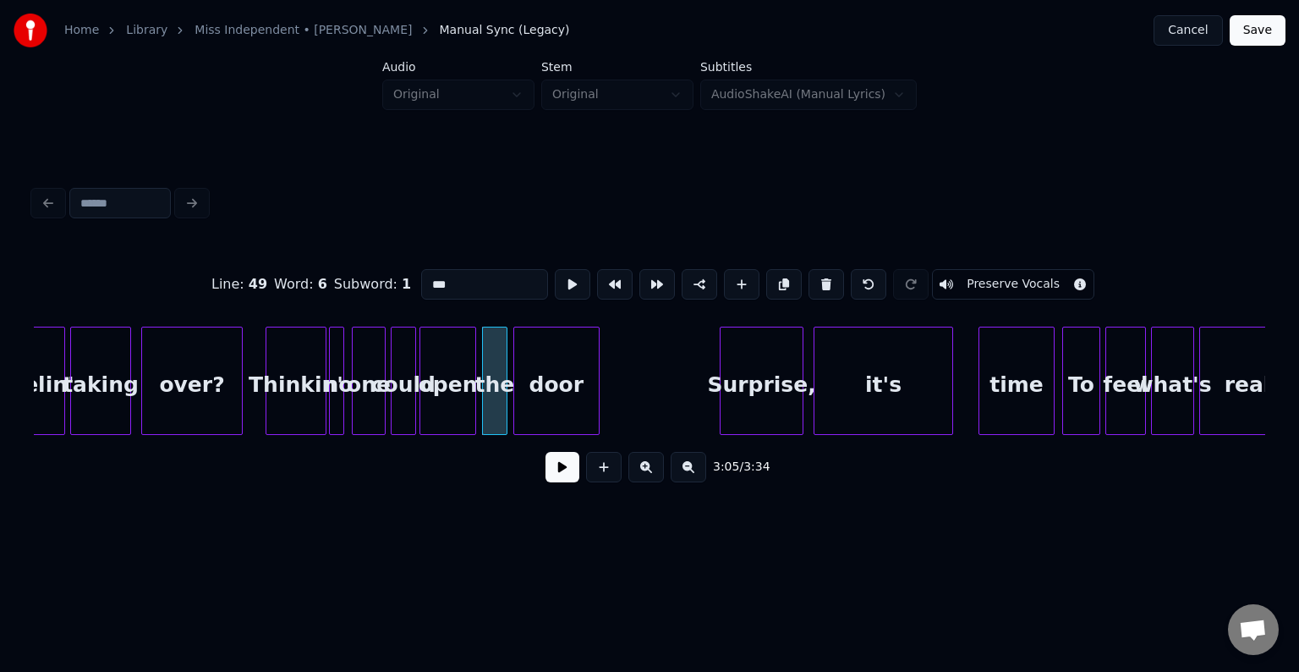
click at [470, 405] on div at bounding box center [472, 380] width 5 height 107
click at [561, 469] on button at bounding box center [563, 467] width 34 height 30
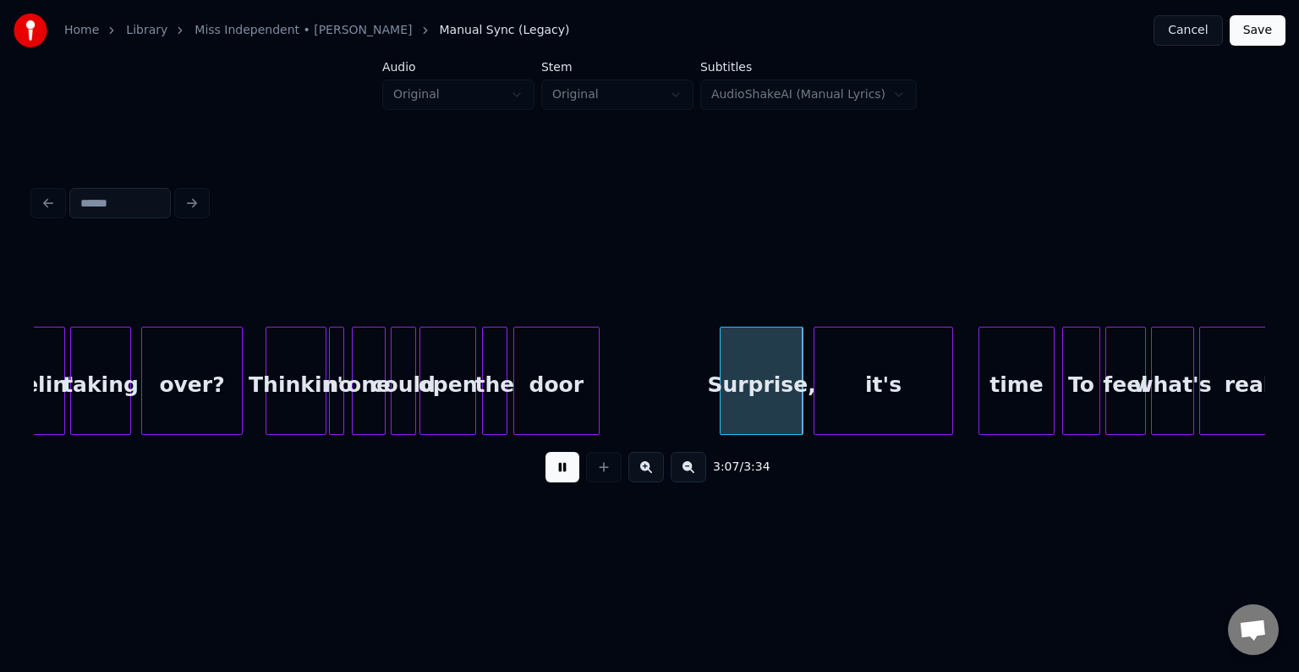
click at [561, 469] on button at bounding box center [563, 467] width 34 height 30
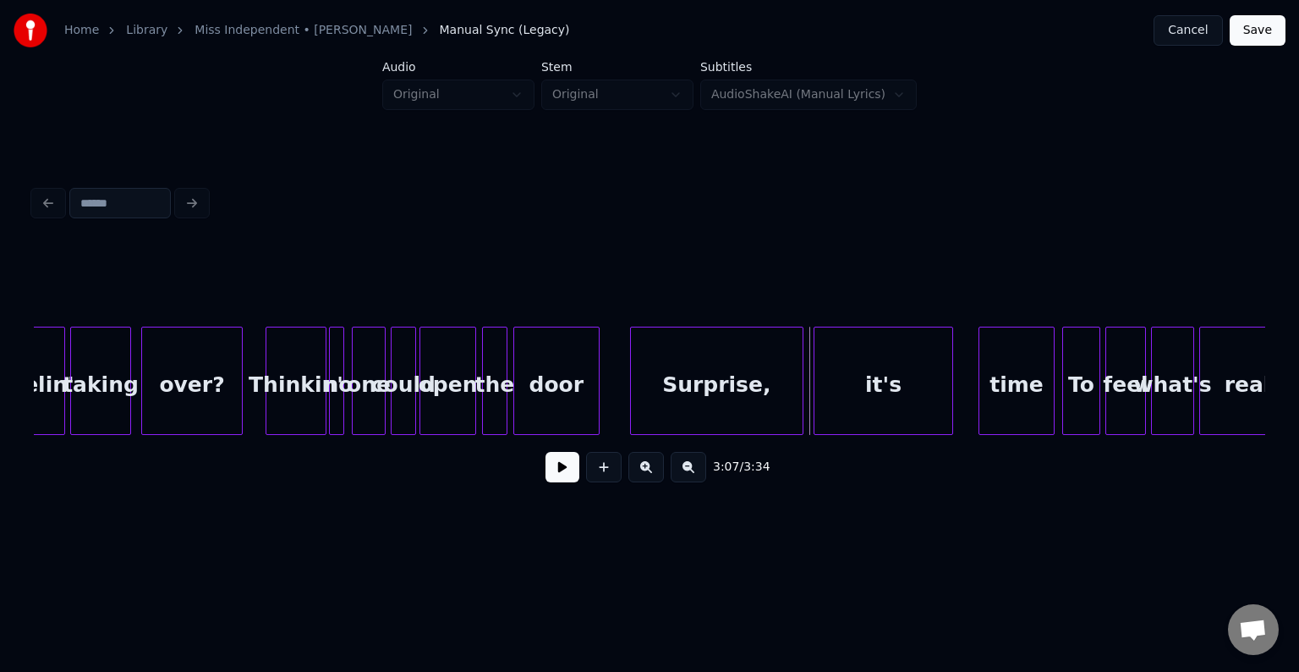
click at [634, 422] on div at bounding box center [633, 380] width 5 height 107
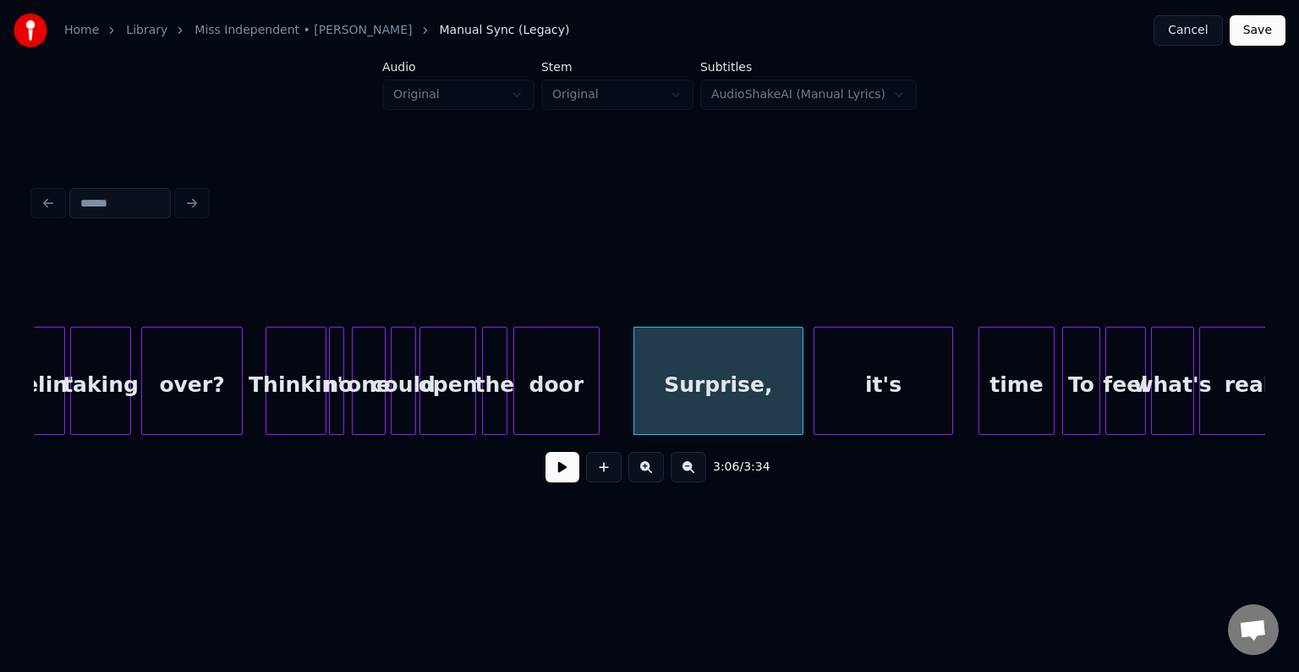
click at [561, 480] on button at bounding box center [563, 467] width 34 height 30
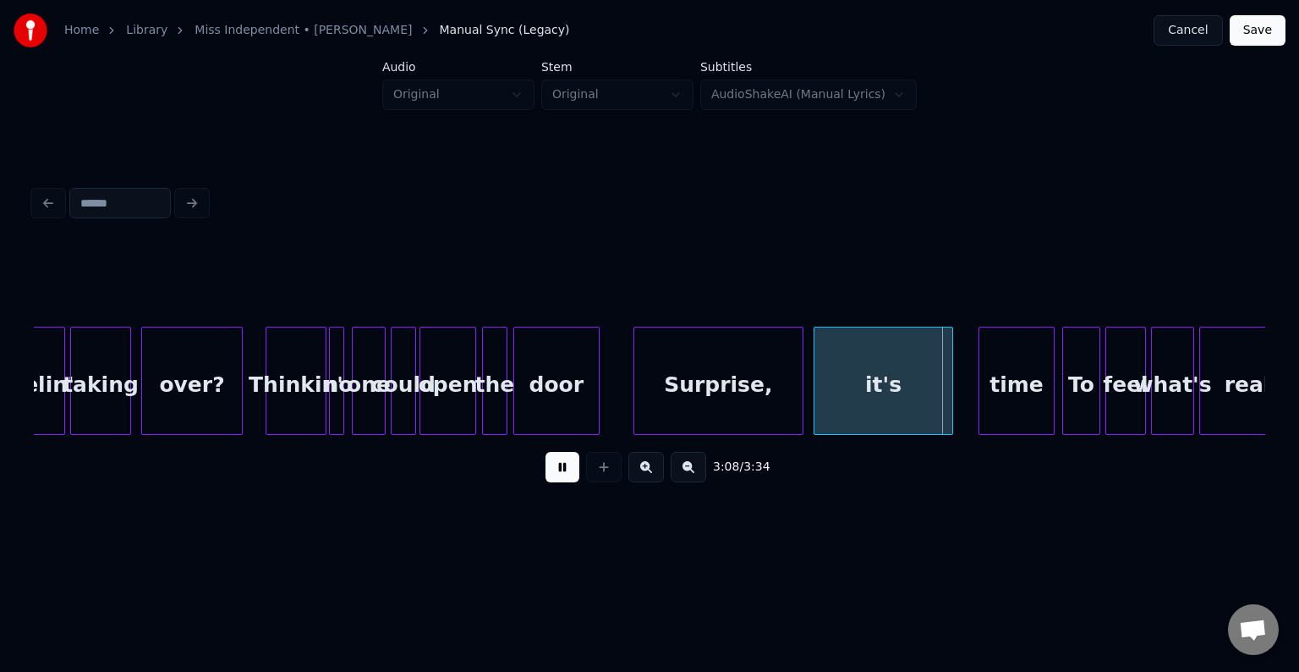
click at [561, 480] on button at bounding box center [563, 467] width 34 height 30
click at [878, 405] on div at bounding box center [880, 380] width 5 height 107
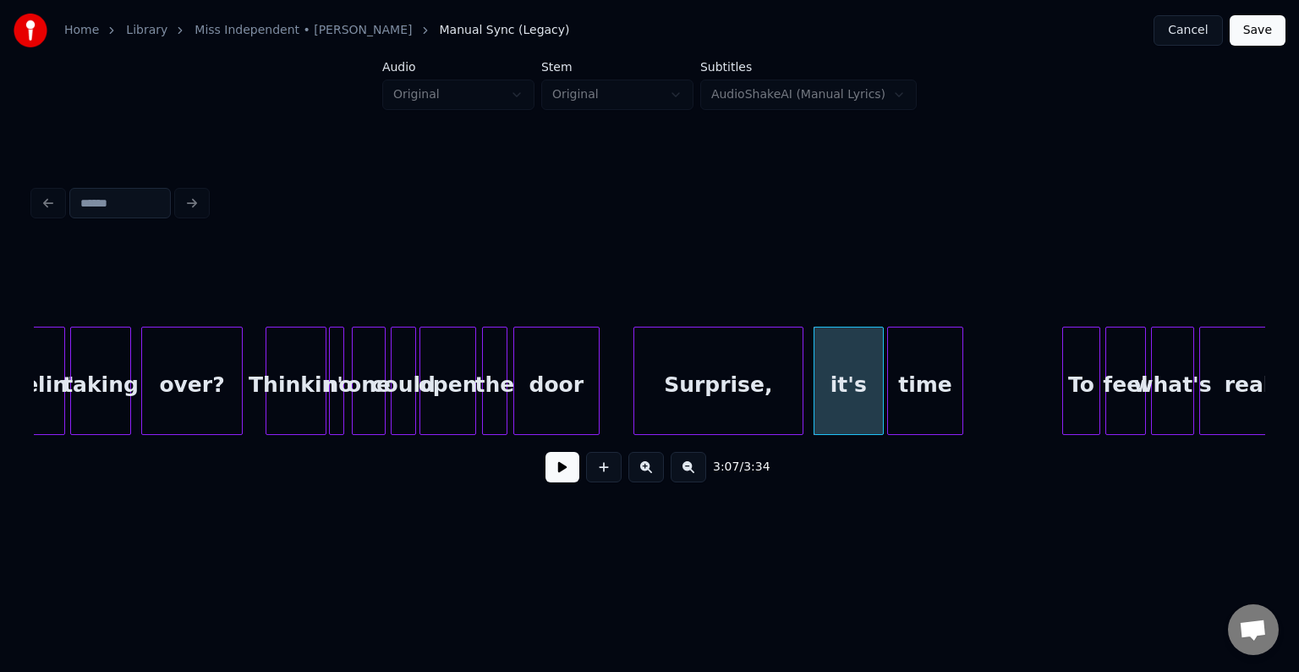
click at [909, 398] on div "time" at bounding box center [925, 384] width 74 height 115
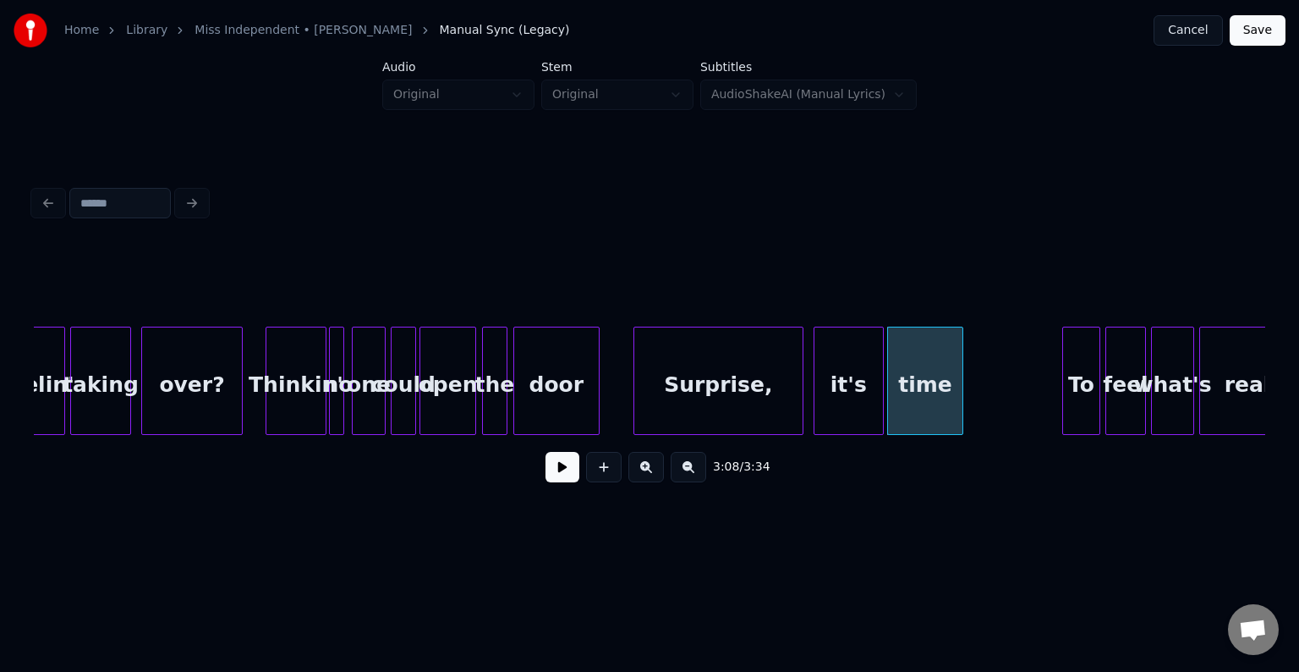
click at [846, 396] on div "it's" at bounding box center [849, 384] width 69 height 115
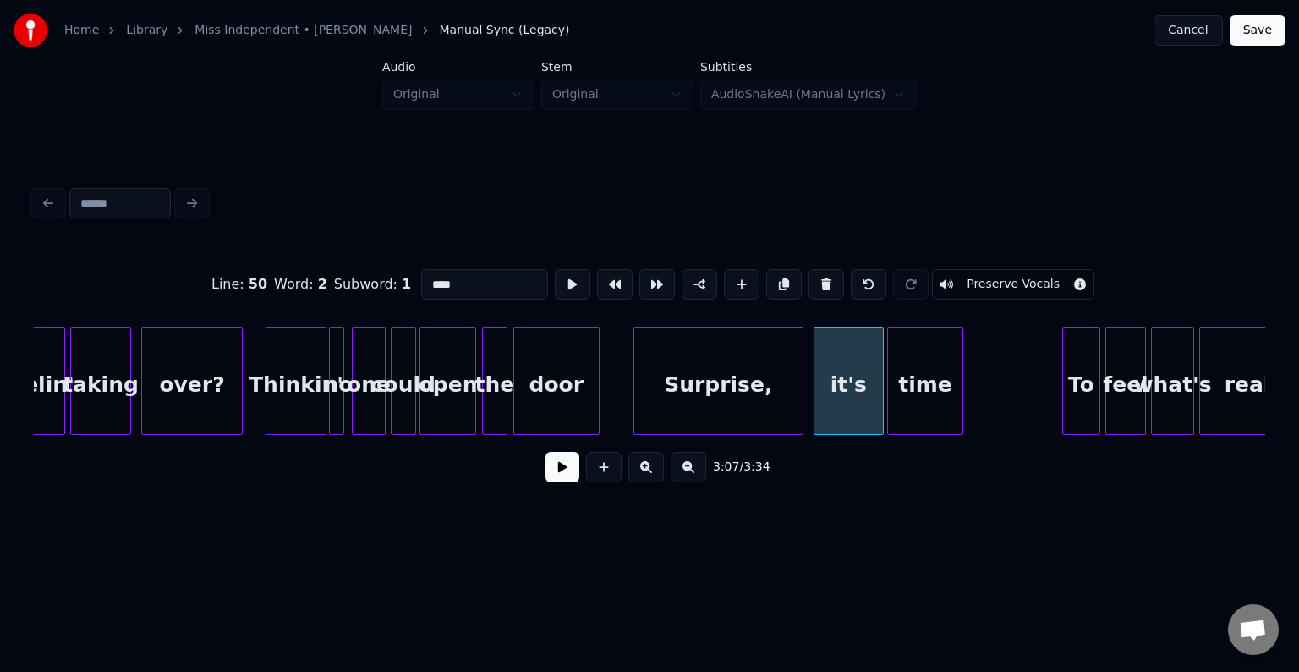
click at [554, 482] on button at bounding box center [563, 467] width 34 height 30
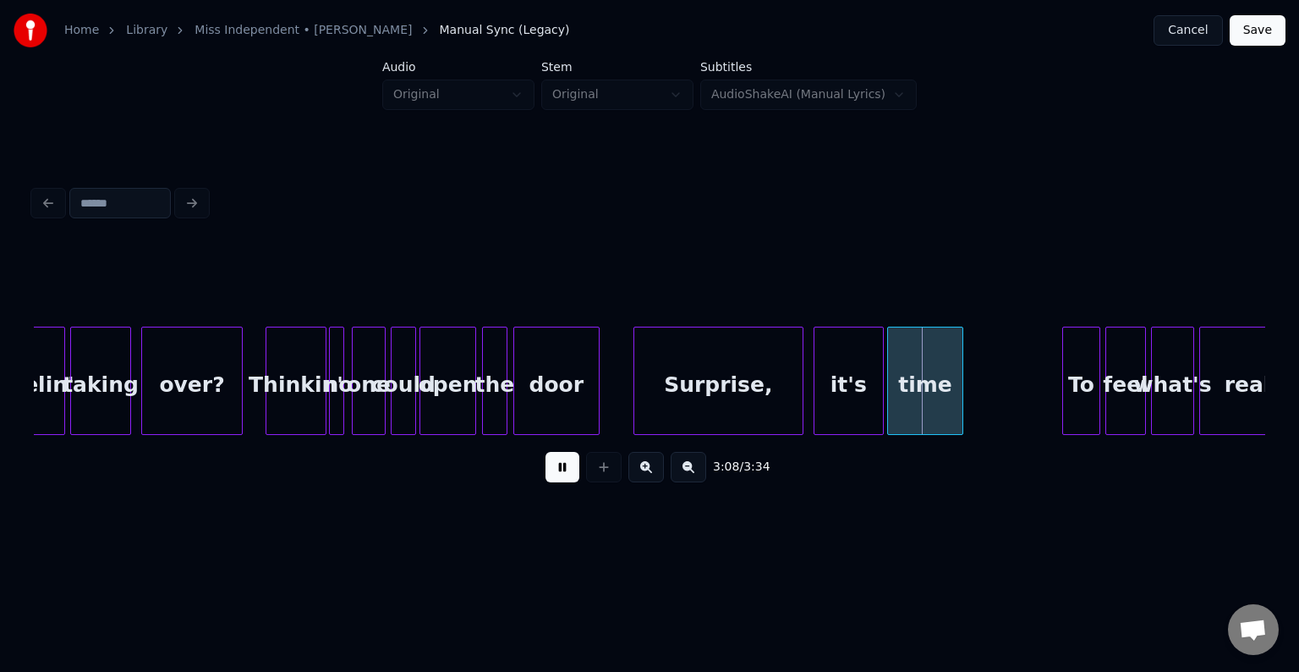
click at [554, 482] on button at bounding box center [563, 467] width 34 height 30
click at [843, 405] on div at bounding box center [843, 380] width 5 height 107
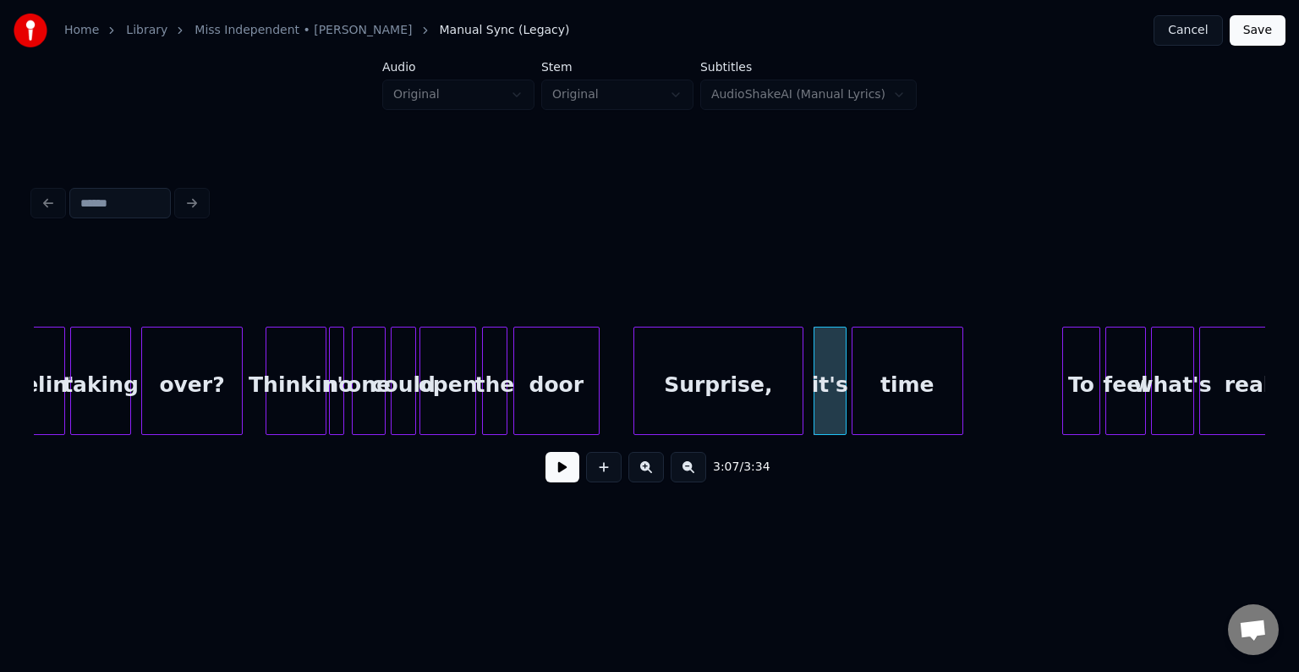
click at [853, 402] on div at bounding box center [855, 380] width 5 height 107
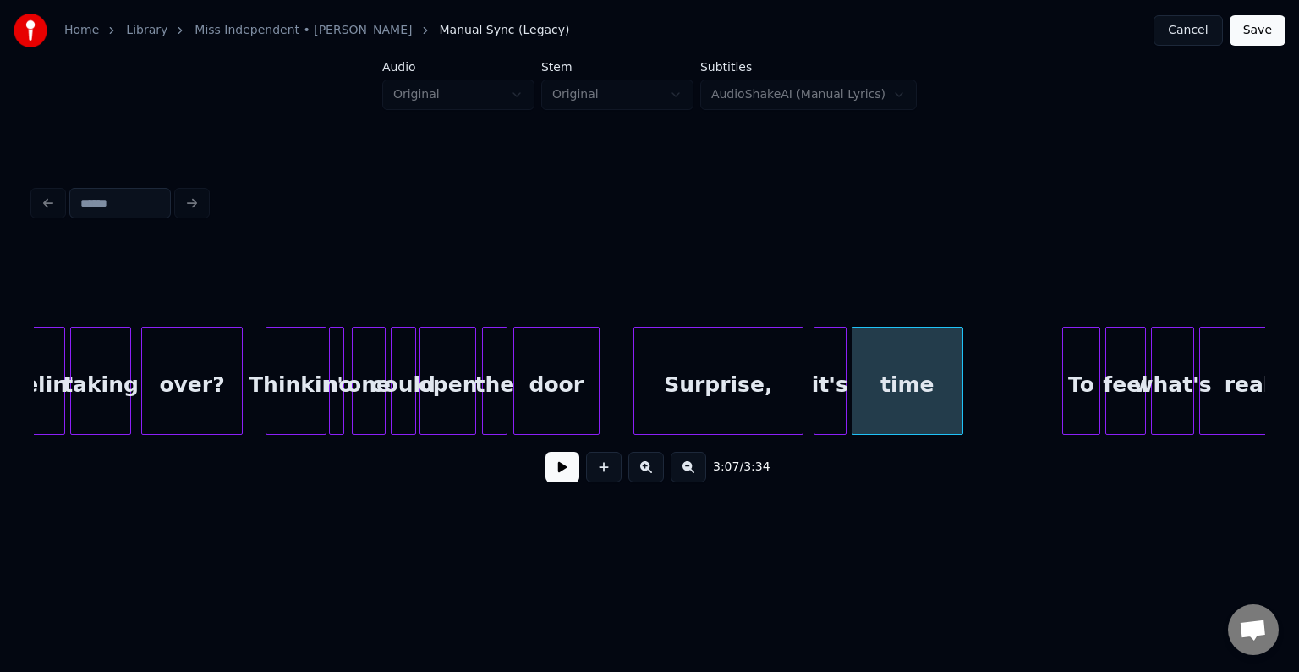
click at [834, 403] on div "it's" at bounding box center [830, 384] width 31 height 115
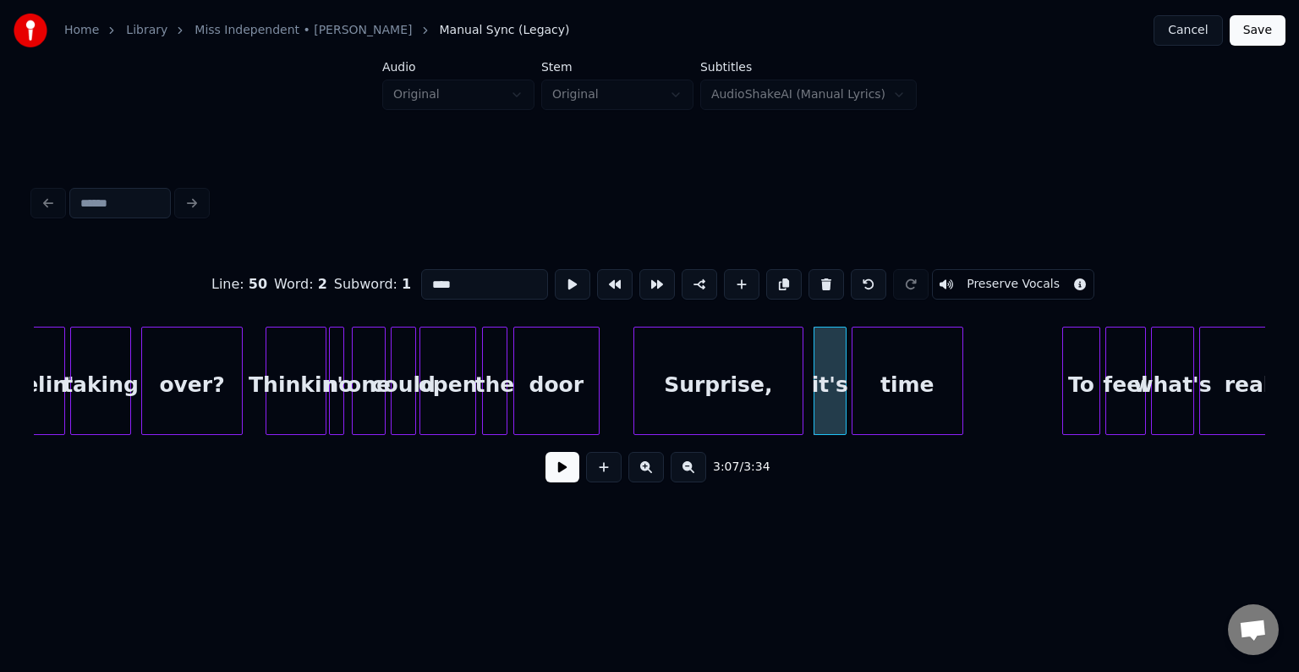
click at [549, 478] on button at bounding box center [563, 467] width 34 height 30
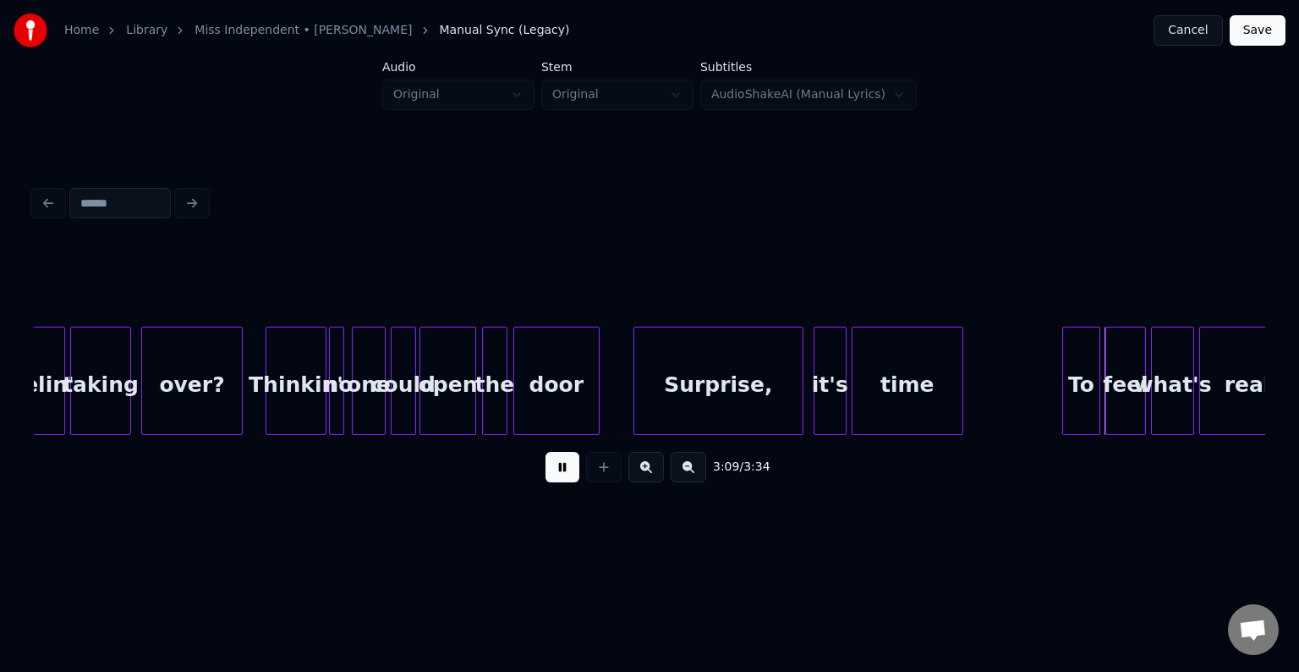
click at [549, 478] on button at bounding box center [563, 467] width 34 height 30
click at [1032, 409] on div "To" at bounding box center [1040, 384] width 36 height 115
click at [1071, 413] on div "feel" at bounding box center [1083, 384] width 39 height 115
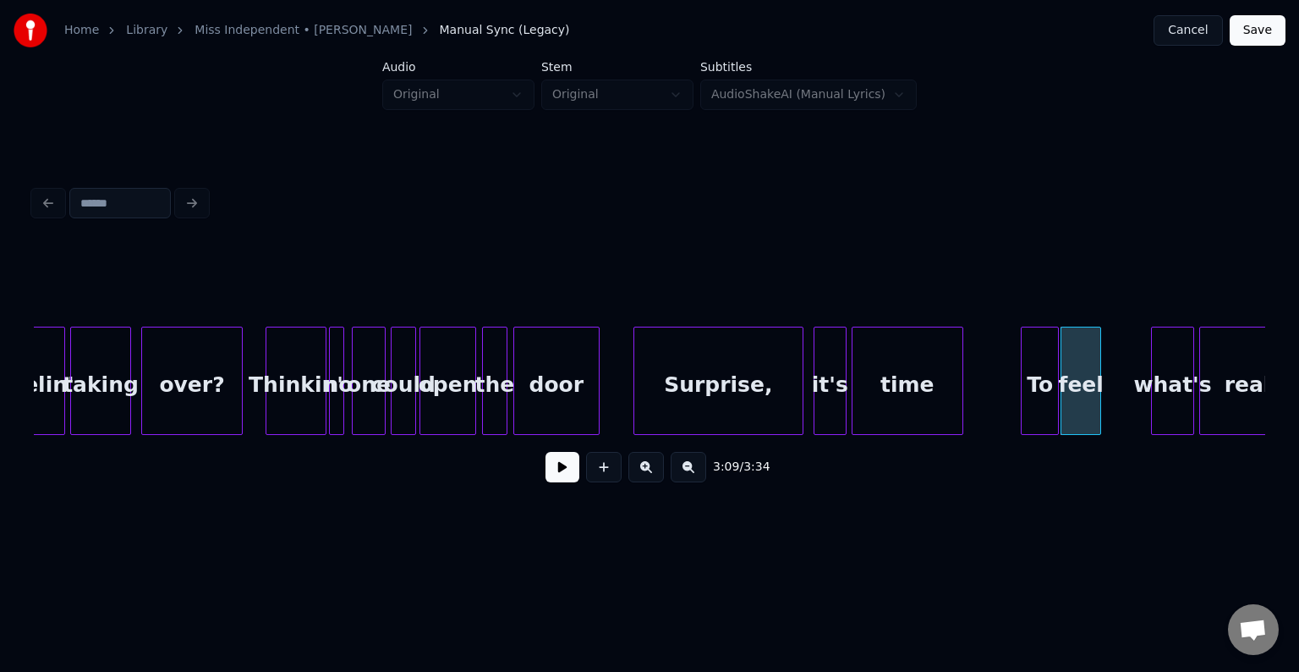
click at [961, 409] on div at bounding box center [960, 380] width 5 height 107
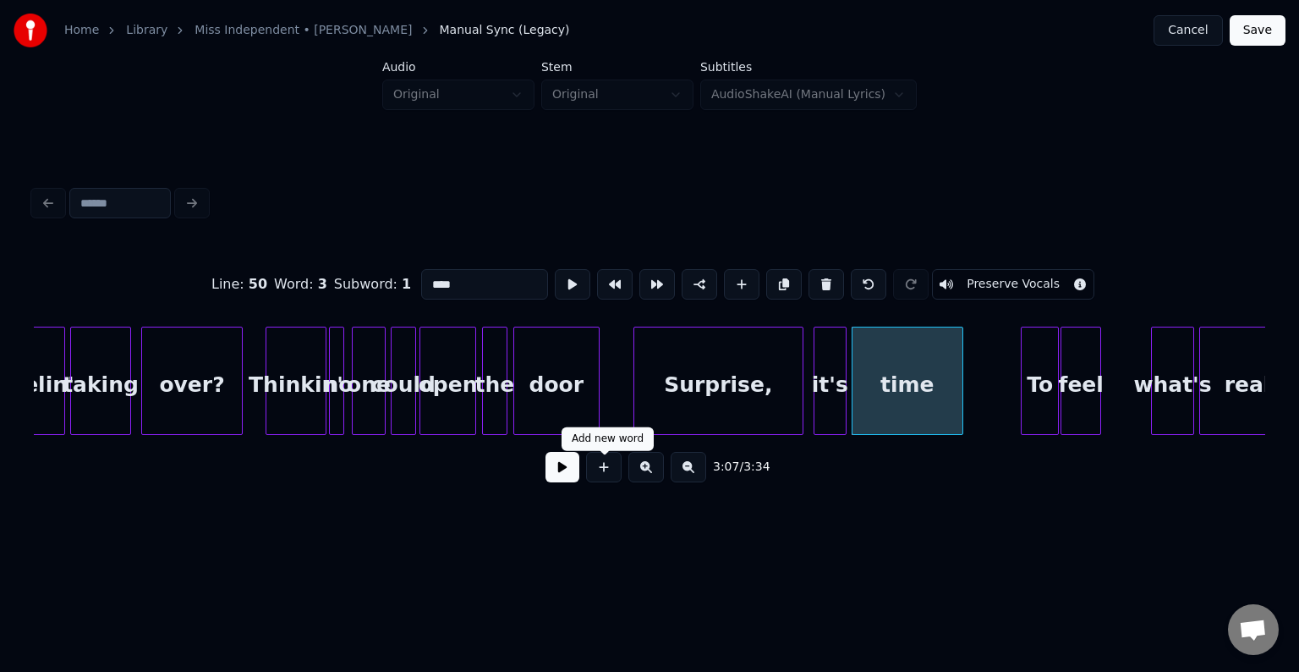
click at [563, 482] on button at bounding box center [563, 467] width 34 height 30
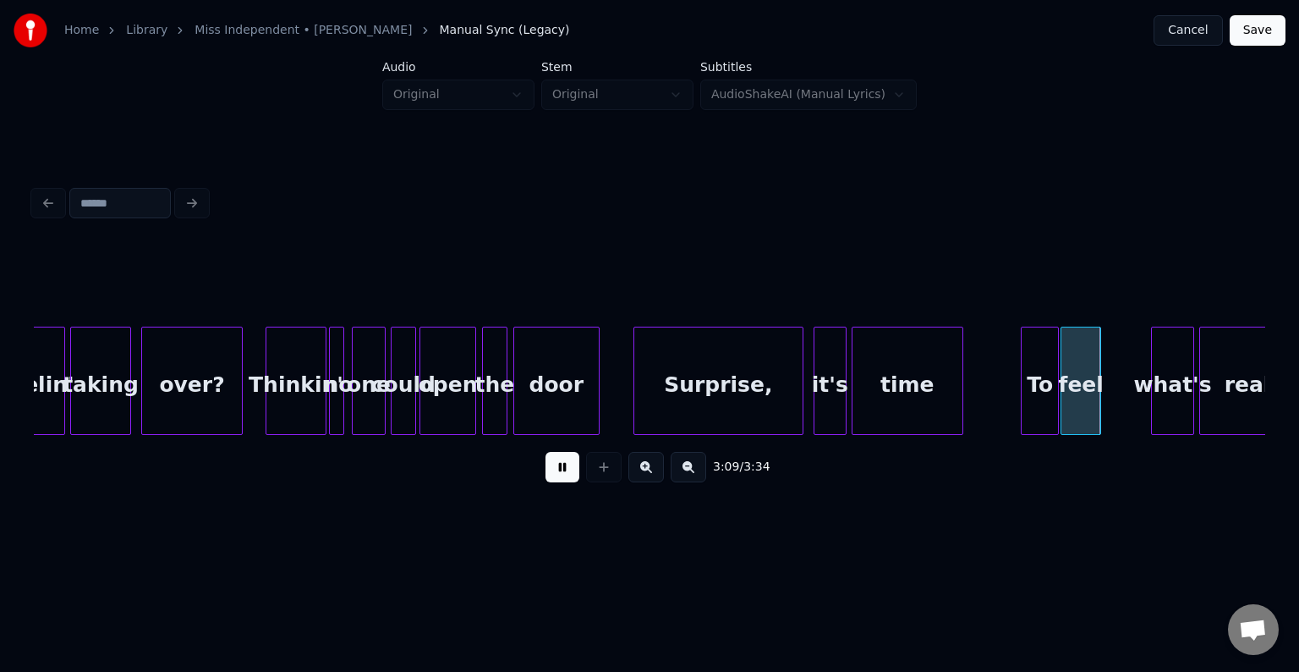
click at [563, 482] on button at bounding box center [563, 467] width 34 height 30
click at [996, 409] on div "To" at bounding box center [998, 384] width 36 height 115
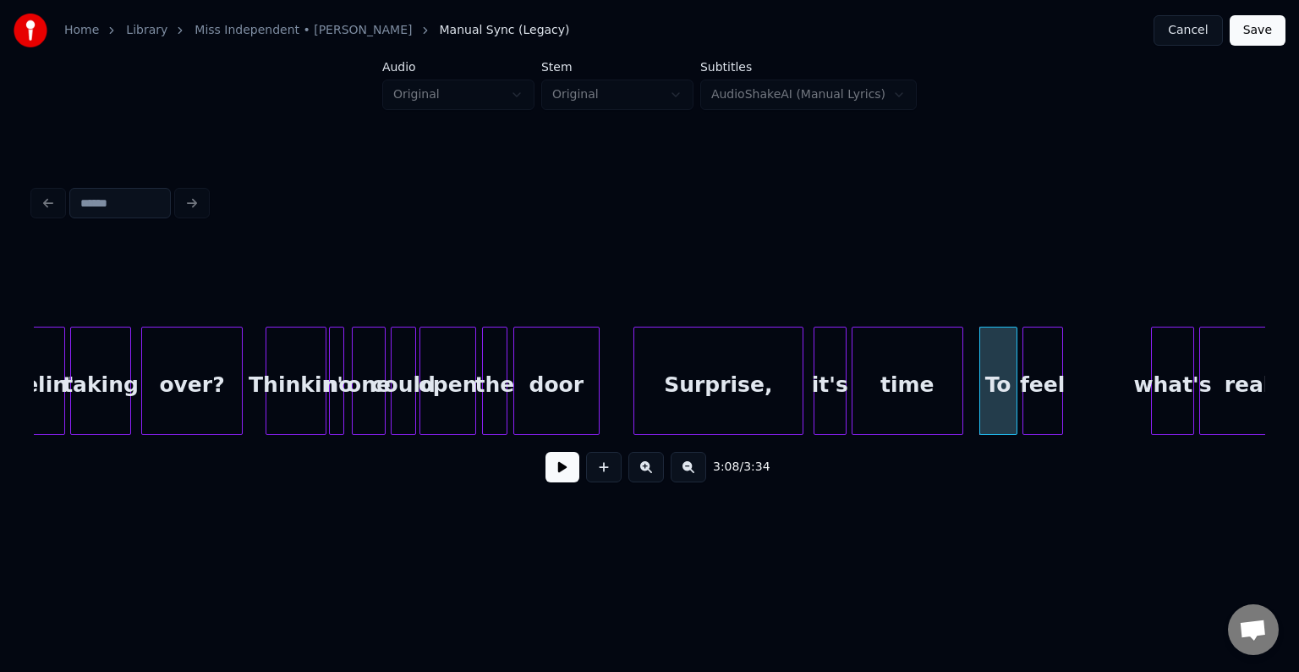
click at [1039, 400] on div "feel" at bounding box center [1043, 384] width 39 height 115
click at [985, 402] on div "To" at bounding box center [998, 384] width 36 height 115
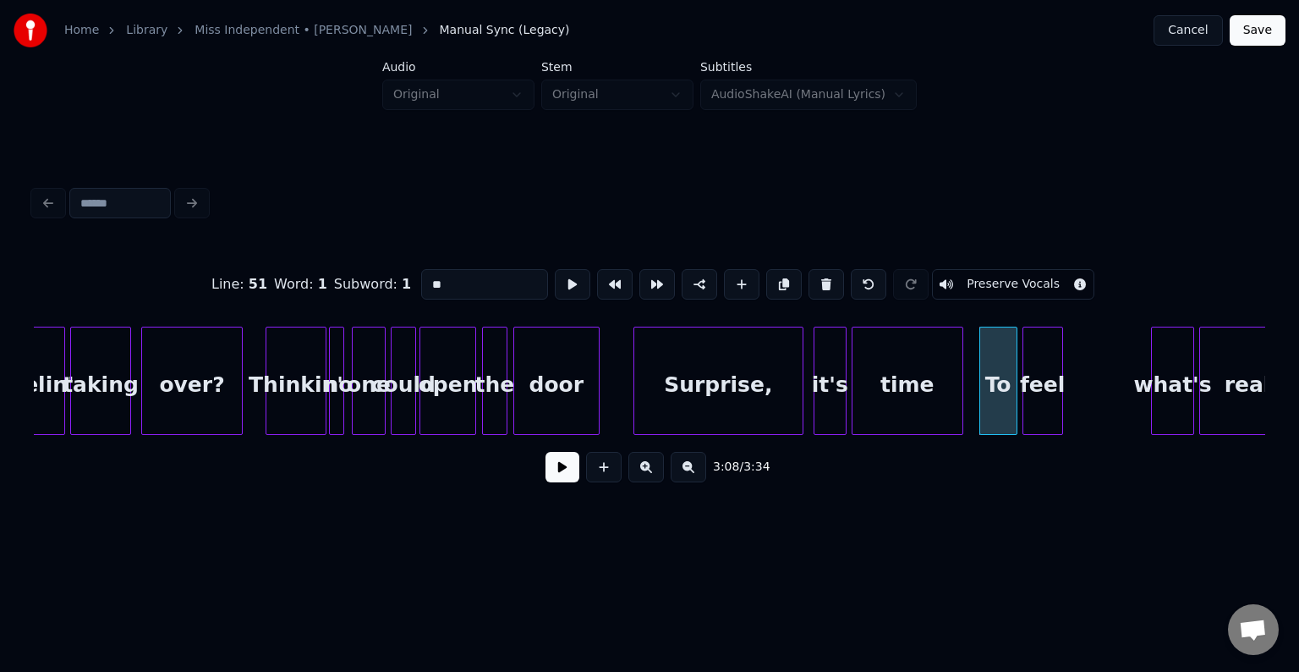
click at [551, 480] on button at bounding box center [563, 467] width 34 height 30
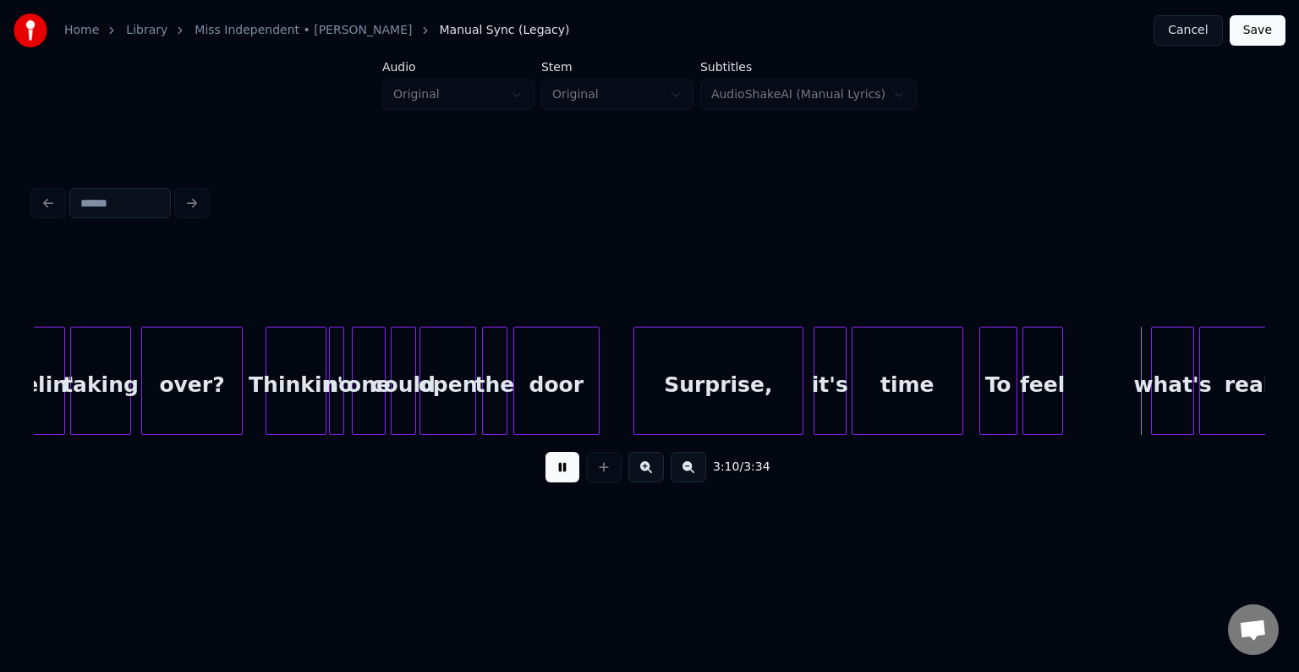
click at [551, 480] on button at bounding box center [563, 467] width 34 height 30
click at [1093, 407] on div at bounding box center [1092, 380] width 5 height 107
click at [1002, 420] on div "To" at bounding box center [998, 384] width 36 height 115
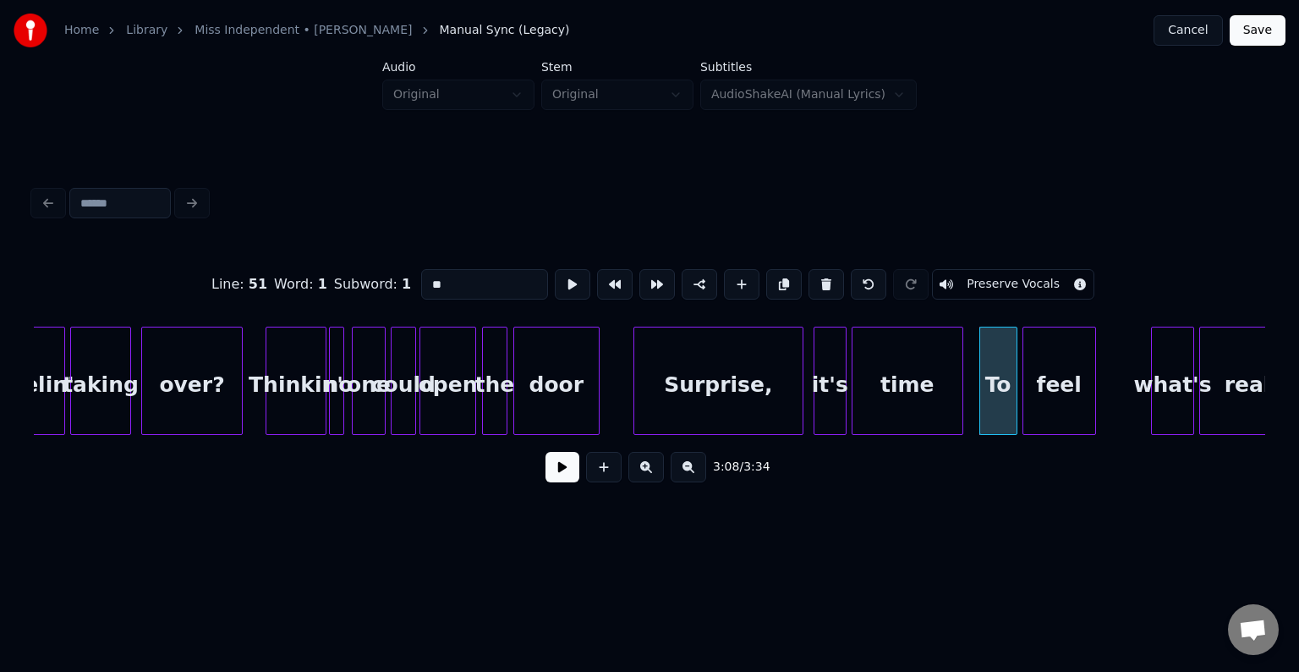
click at [550, 482] on button at bounding box center [563, 467] width 34 height 30
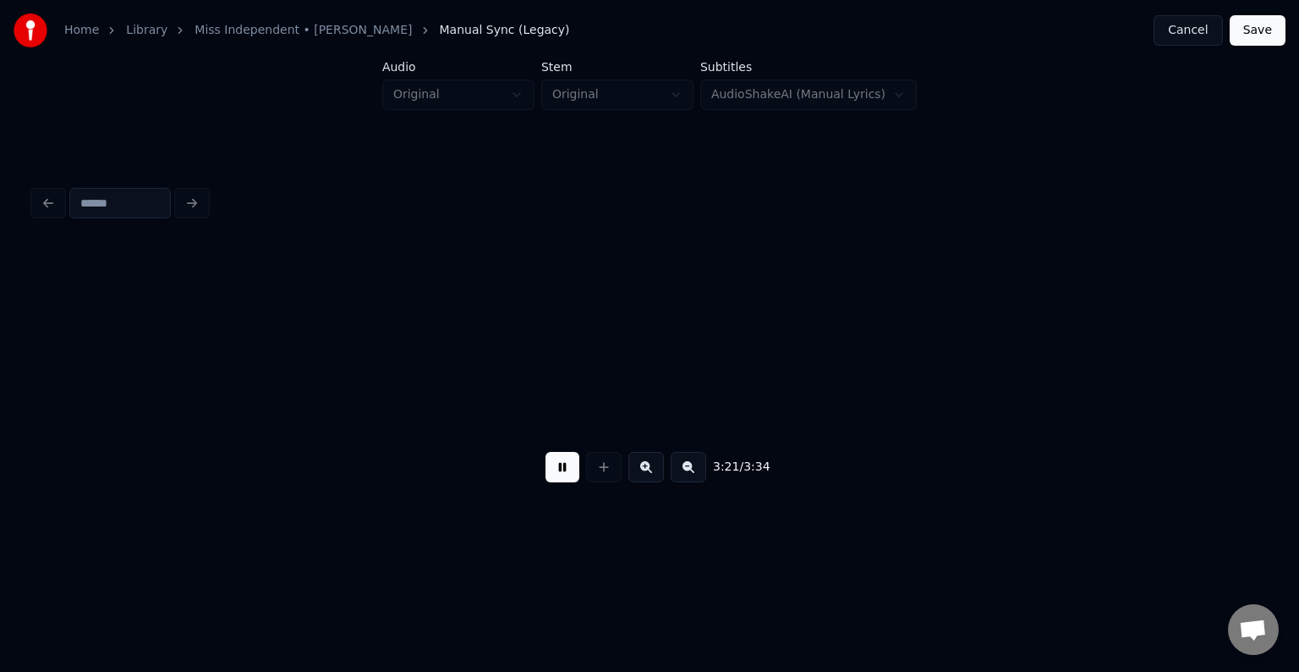
scroll to position [0, 25494]
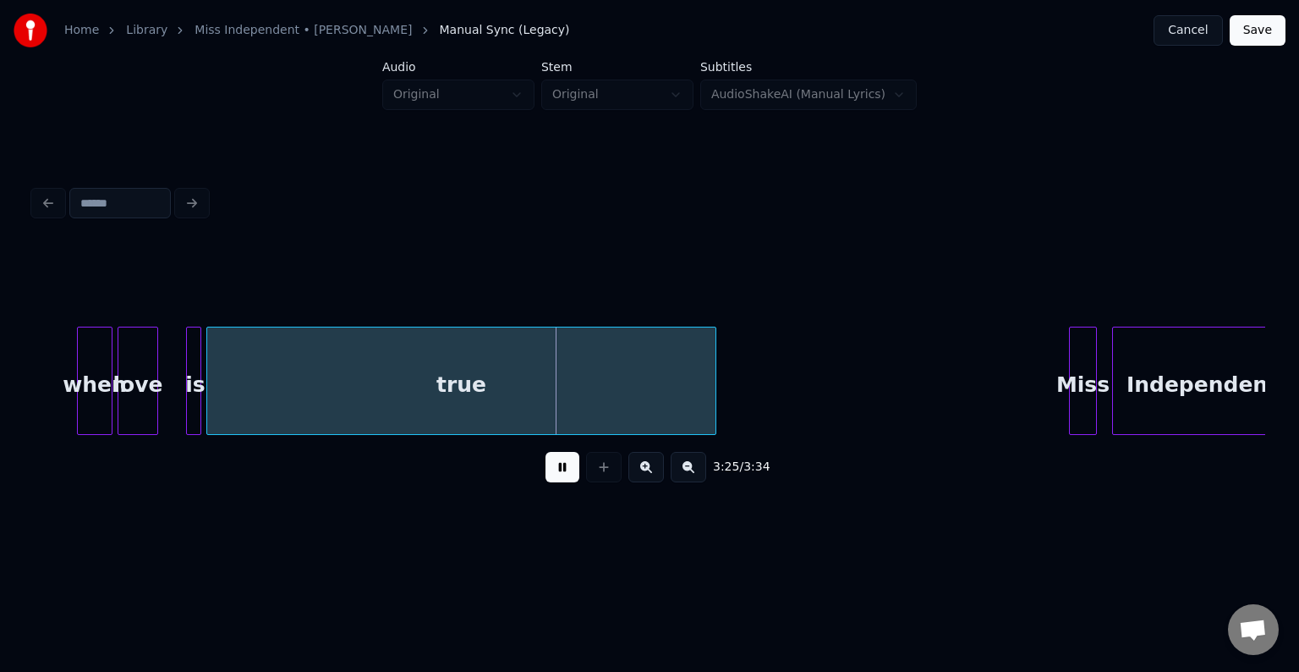
click at [550, 482] on button at bounding box center [563, 467] width 34 height 30
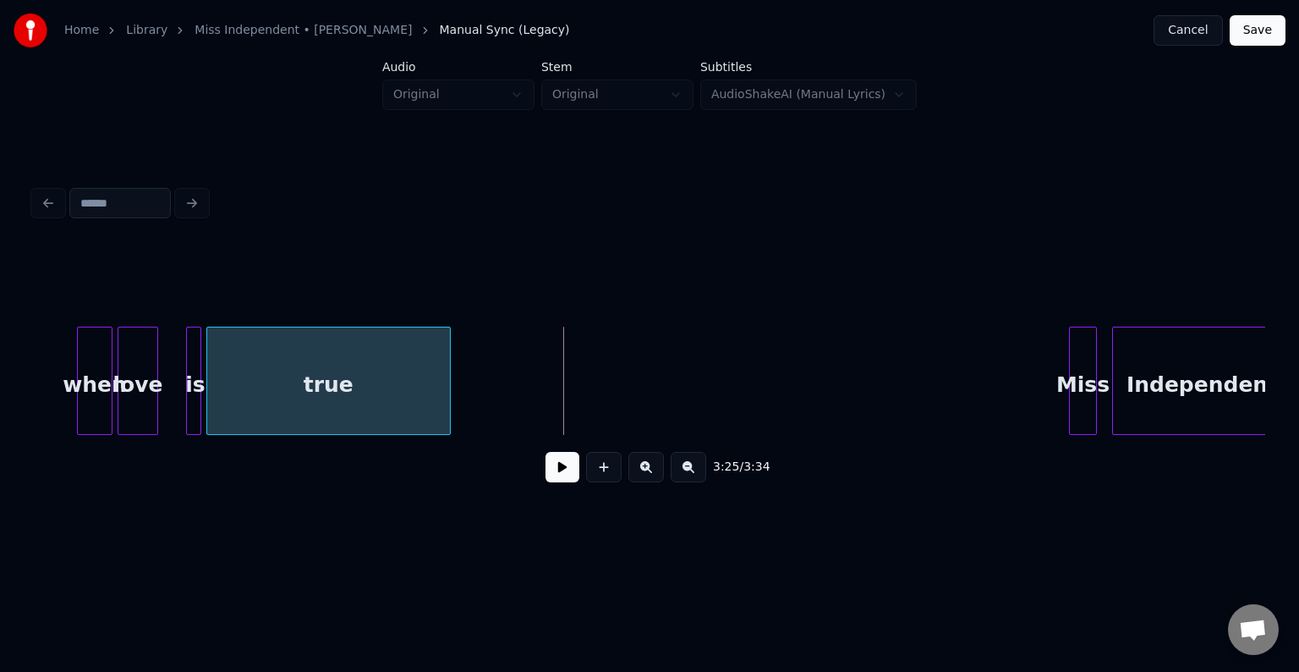
click at [447, 398] on div at bounding box center [447, 380] width 5 height 107
click at [579, 479] on div "3:22 / 3:34" at bounding box center [649, 466] width 1205 height 37
click at [573, 479] on button at bounding box center [563, 467] width 34 height 30
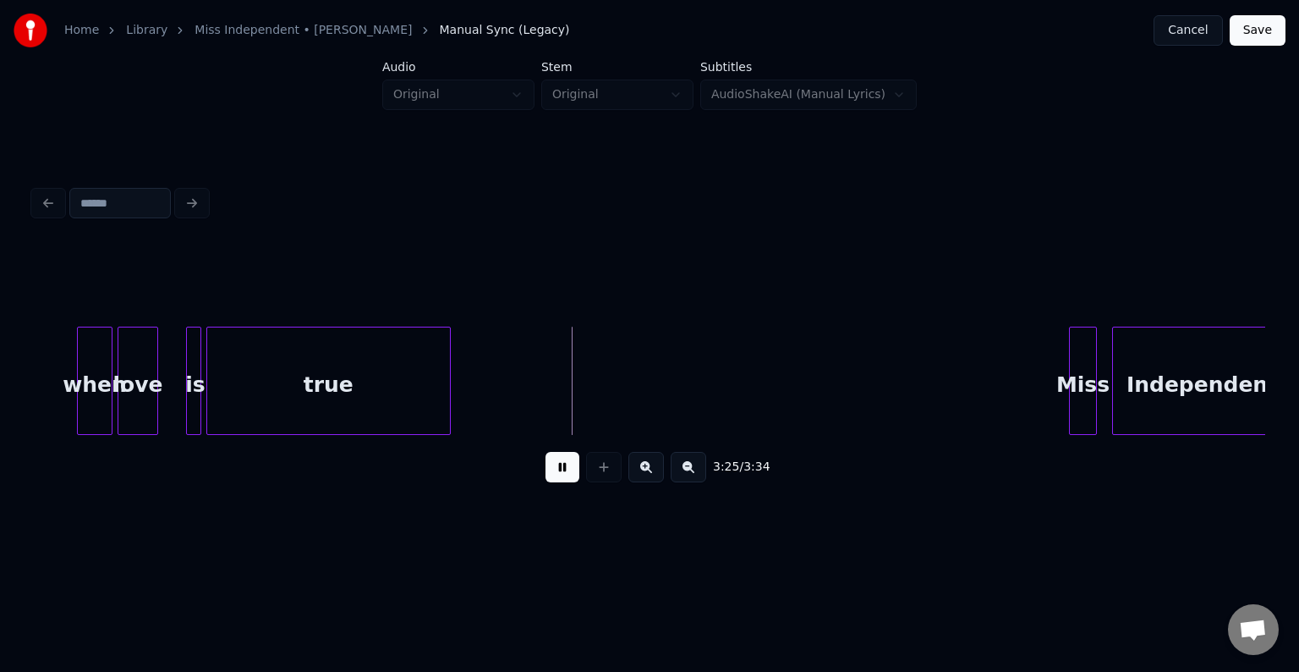
click at [1070, 380] on div "Miss" at bounding box center [1083, 384] width 26 height 115
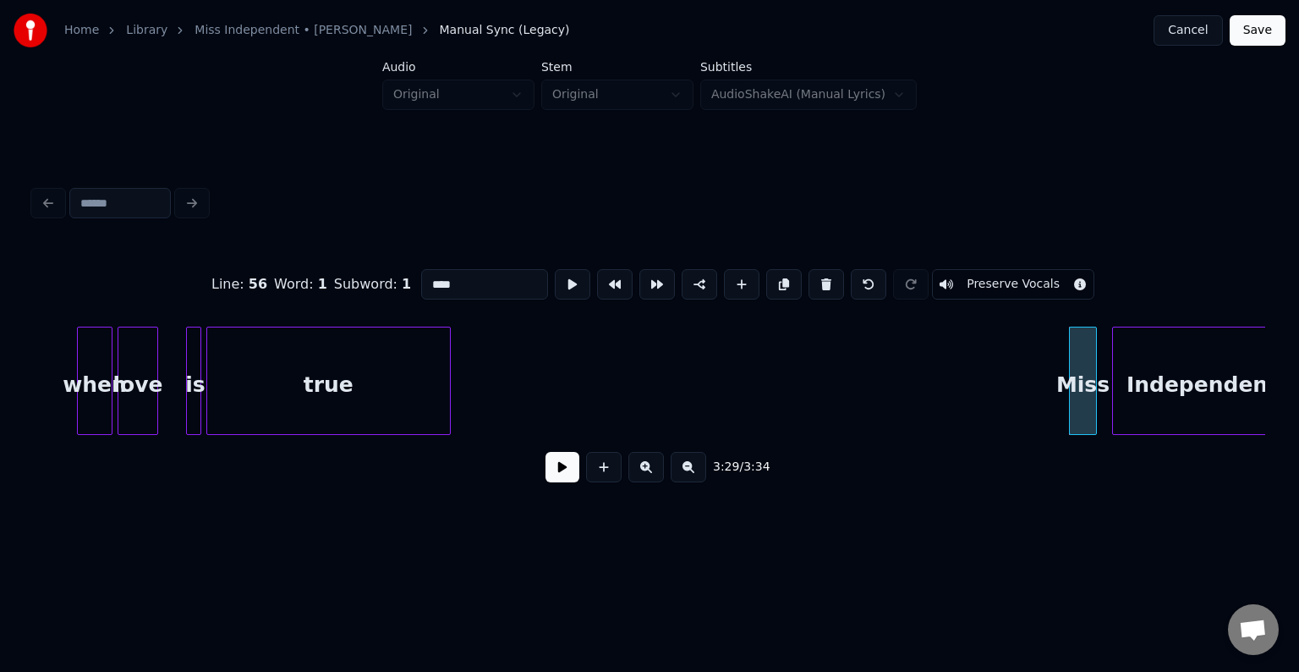
click at [553, 482] on button at bounding box center [563, 467] width 34 height 30
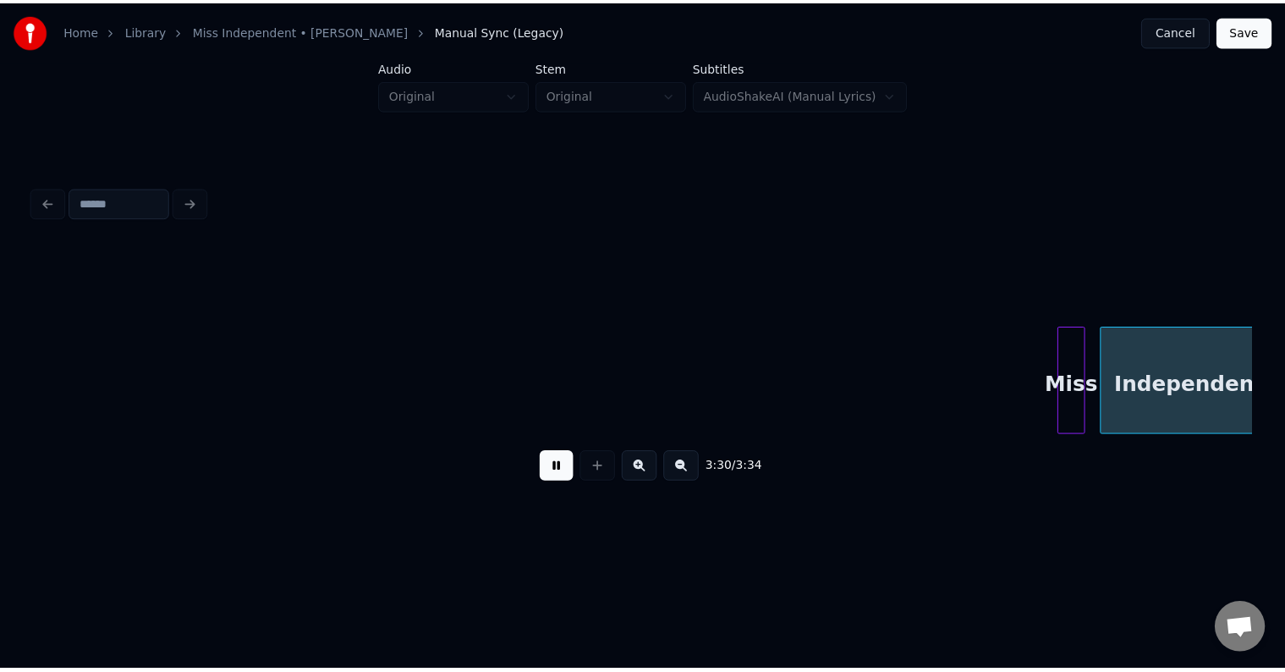
scroll to position [0, 26014]
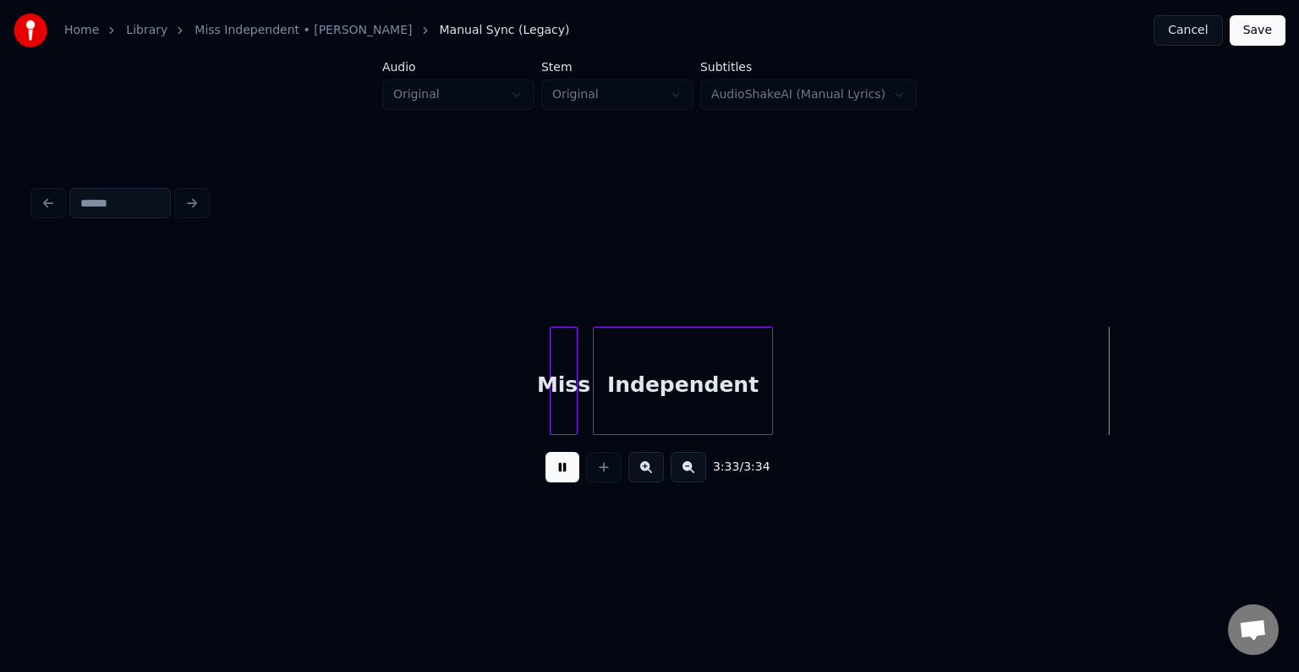
click at [1259, 31] on button "Save" at bounding box center [1258, 30] width 56 height 30
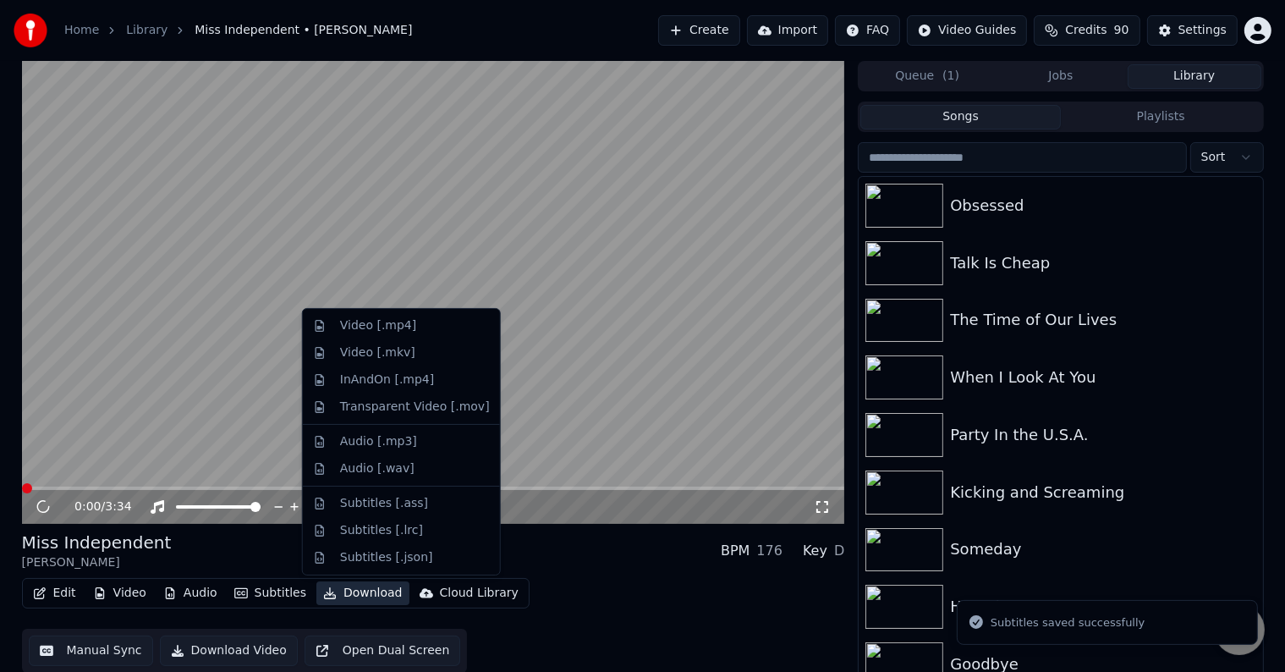
click at [345, 590] on button "Download" at bounding box center [362, 593] width 93 height 24
click at [333, 324] on div "Video [.mp4]" at bounding box center [401, 325] width 190 height 27
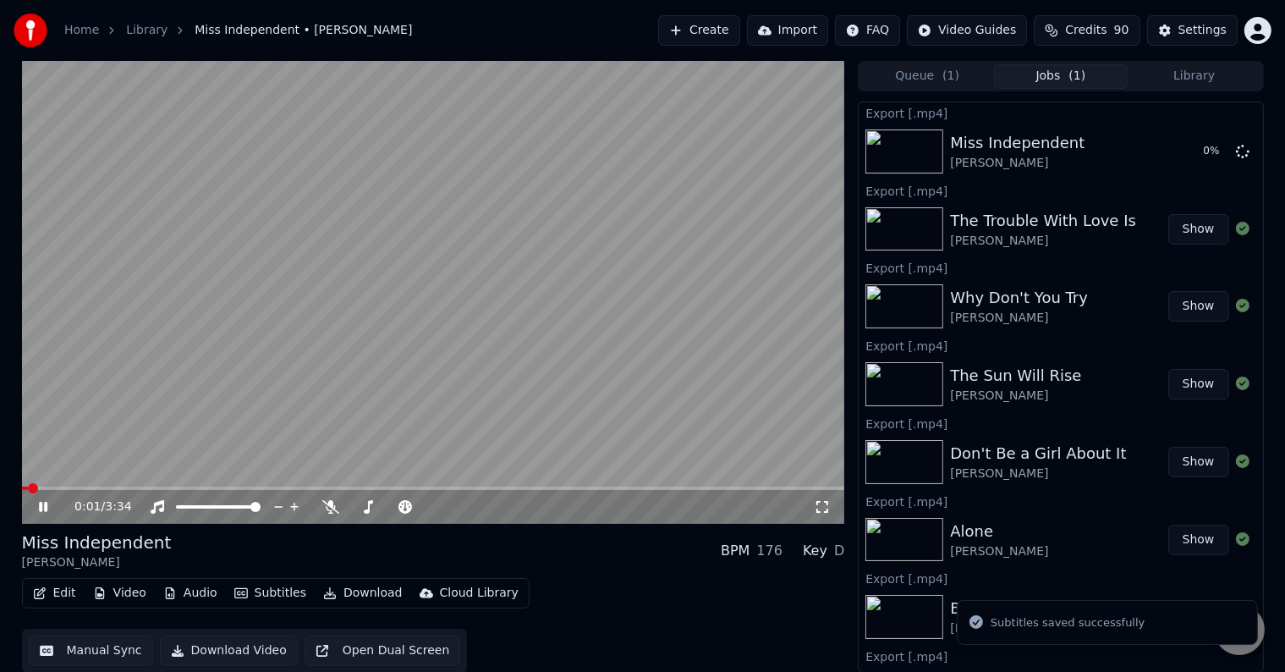
click at [40, 508] on icon at bounding box center [43, 507] width 8 height 10
click at [1187, 76] on button "Library" at bounding box center [1195, 76] width 134 height 25
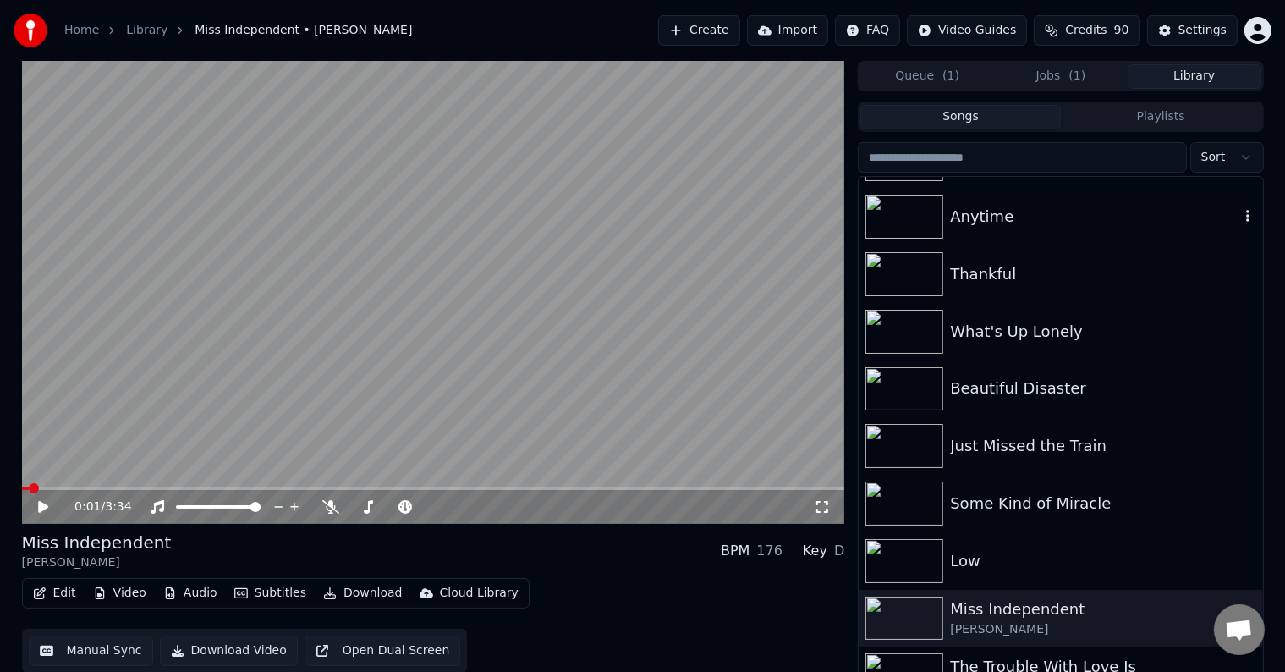
scroll to position [11493, 0]
click at [956, 548] on div "Low" at bounding box center [1094, 560] width 288 height 24
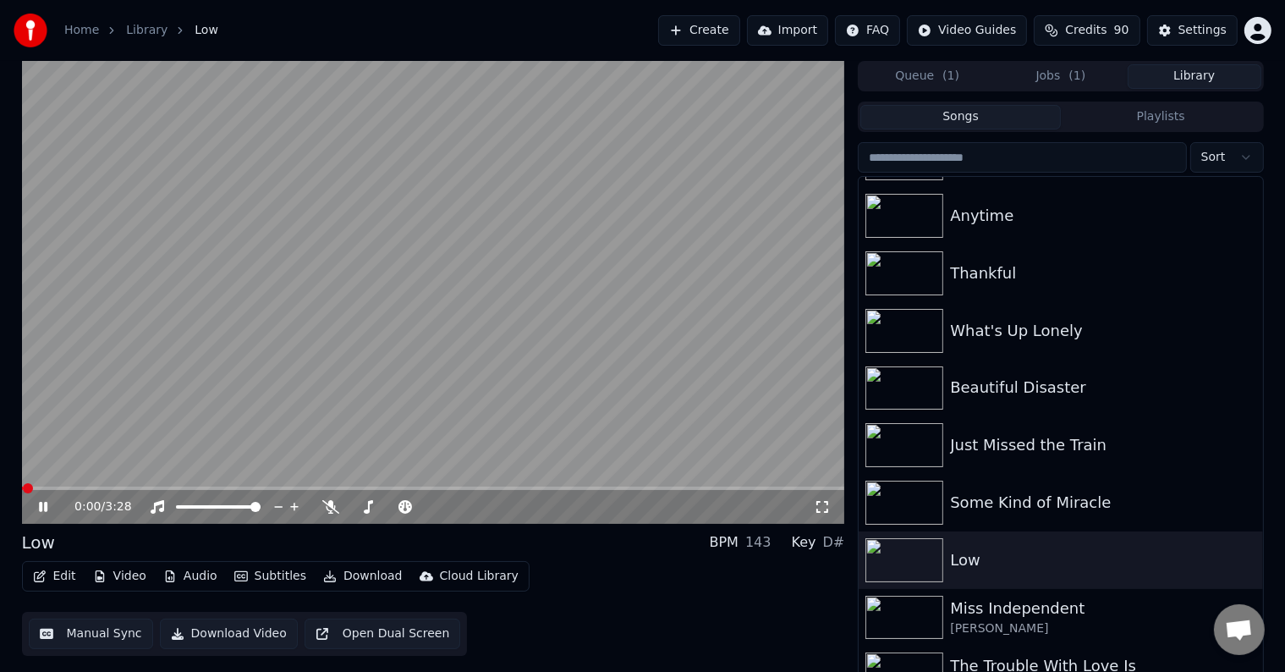
click at [41, 511] on icon at bounding box center [43, 507] width 8 height 10
